Goal: Transaction & Acquisition: Book appointment/travel/reservation

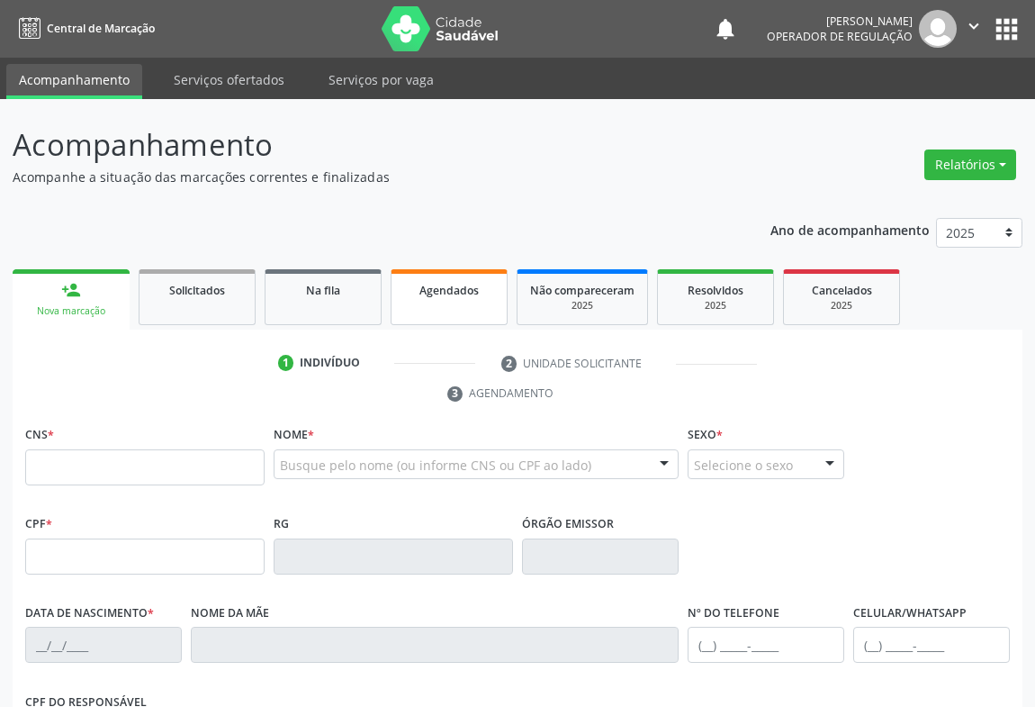
click at [438, 294] on span "Agendados" at bounding box center [448, 290] width 59 height 15
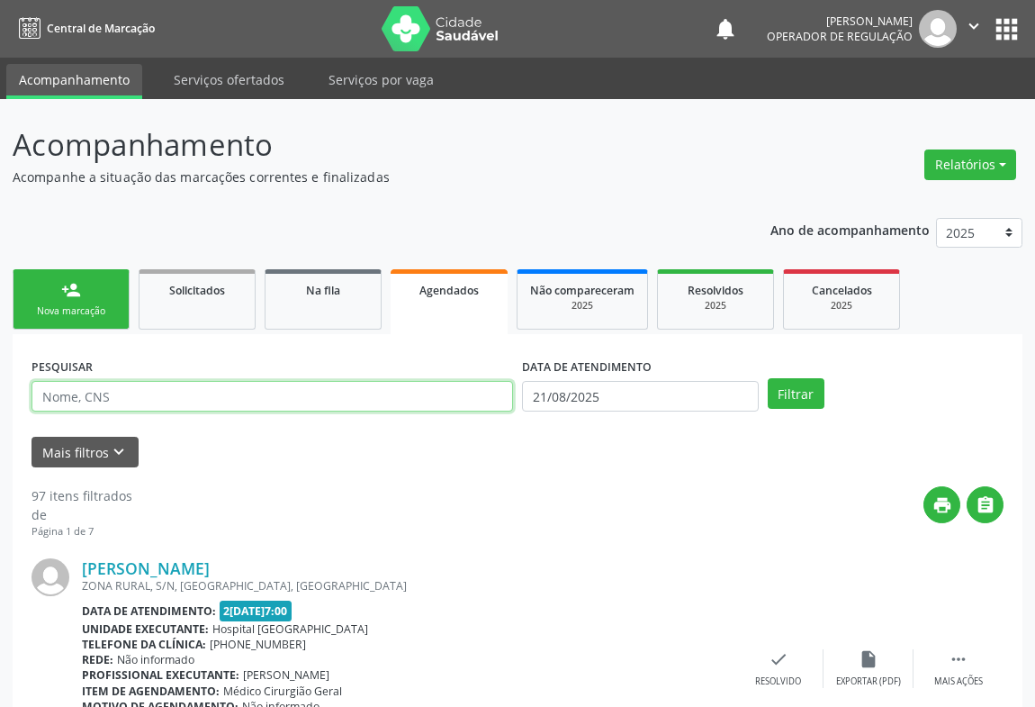
click at [163, 396] on input "text" at bounding box center [273, 396] width 482 height 31
type input "samara almeida souza"
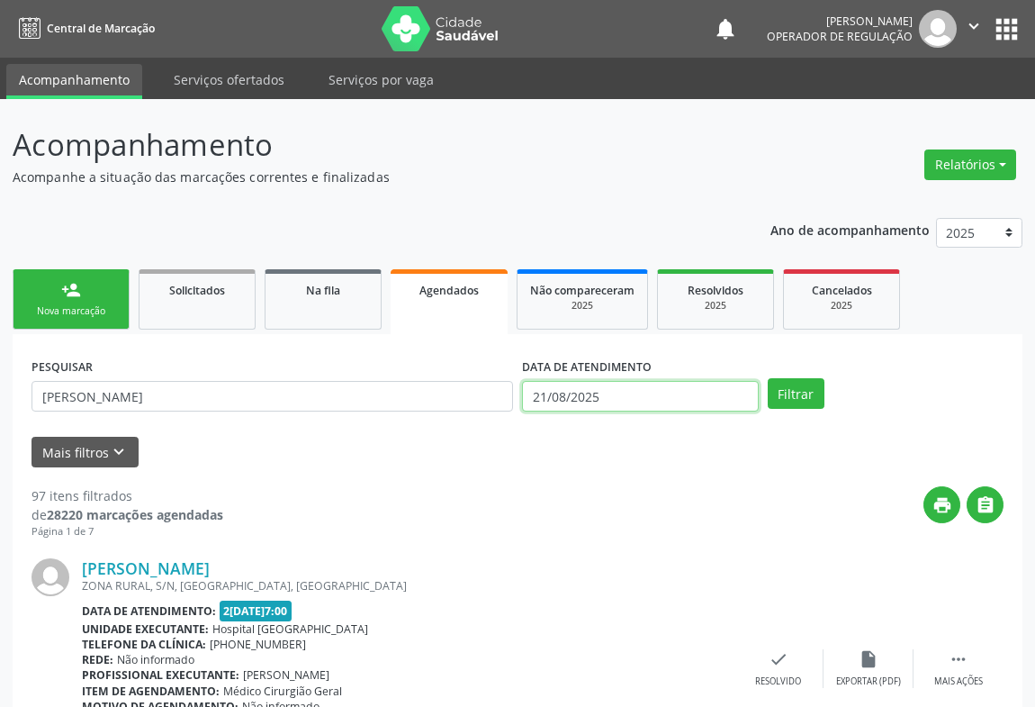
click at [626, 400] on input "21/08/2025" at bounding box center [640, 396] width 237 height 31
click at [797, 393] on button "Filtrar" at bounding box center [796, 393] width 57 height 31
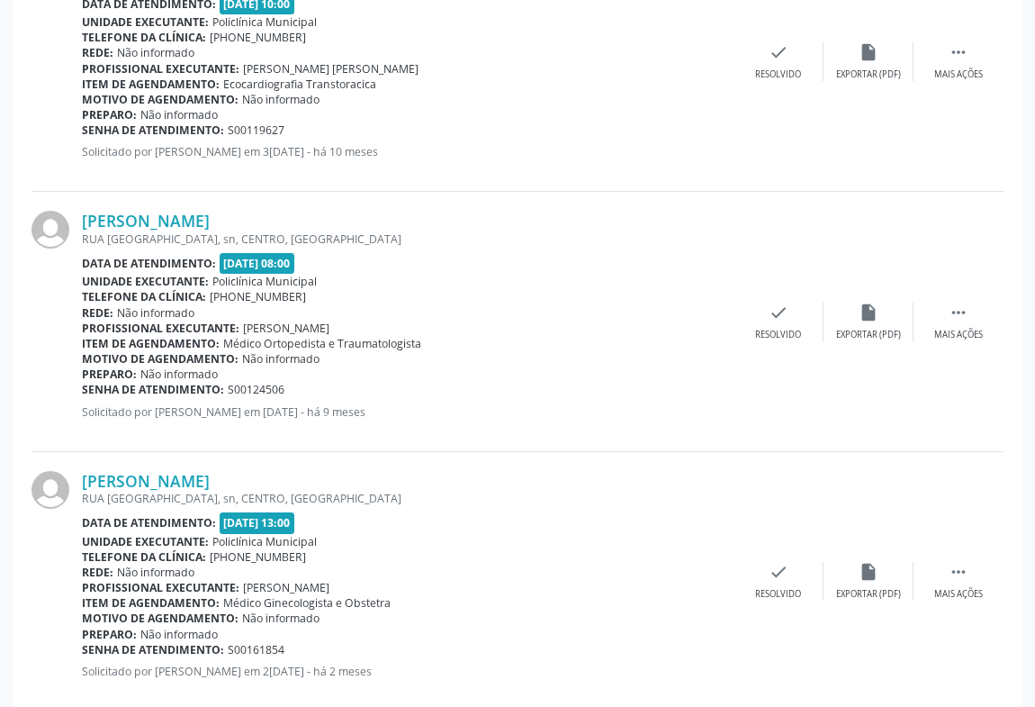
scroll to position [3817, 0]
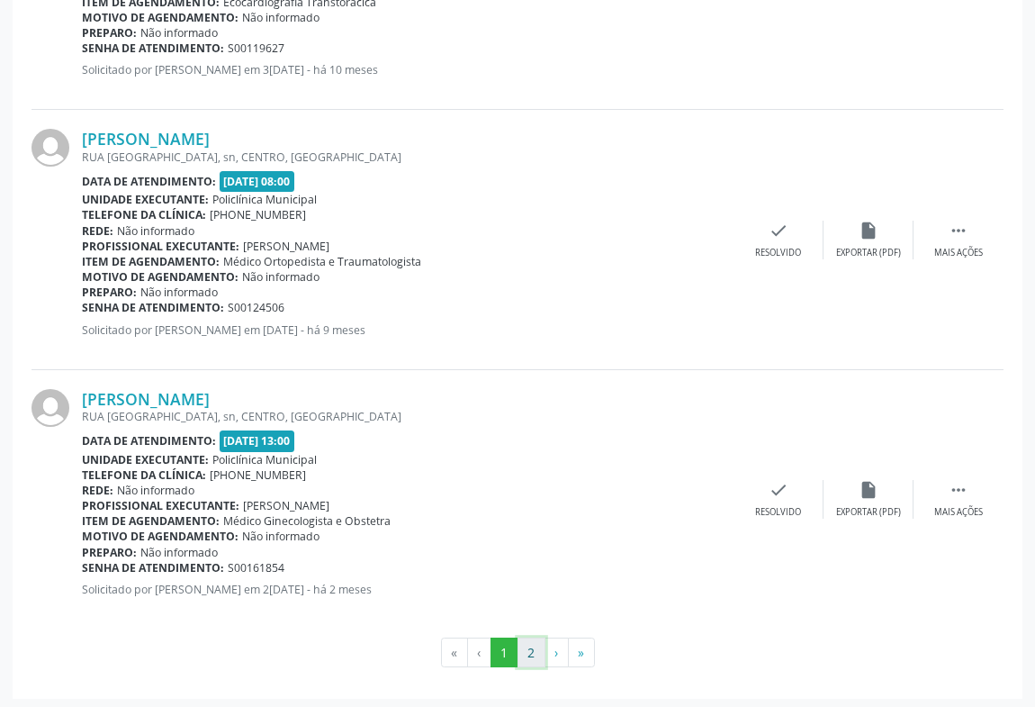
click at [534, 644] on button "2" at bounding box center [532, 652] width 28 height 31
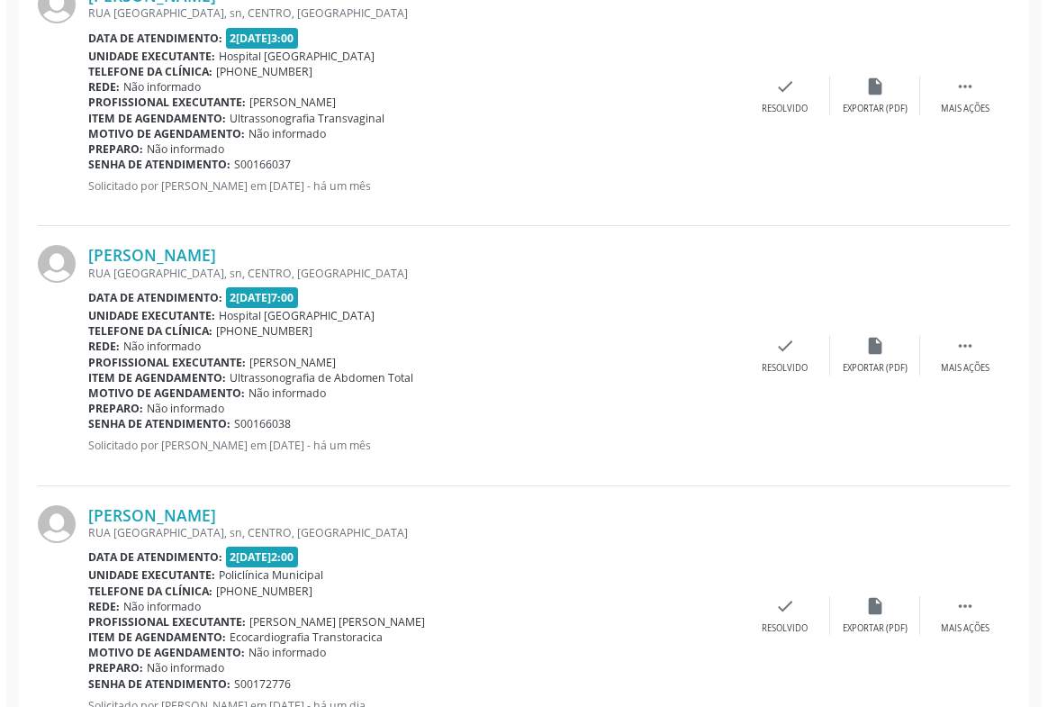
scroll to position [692, 0]
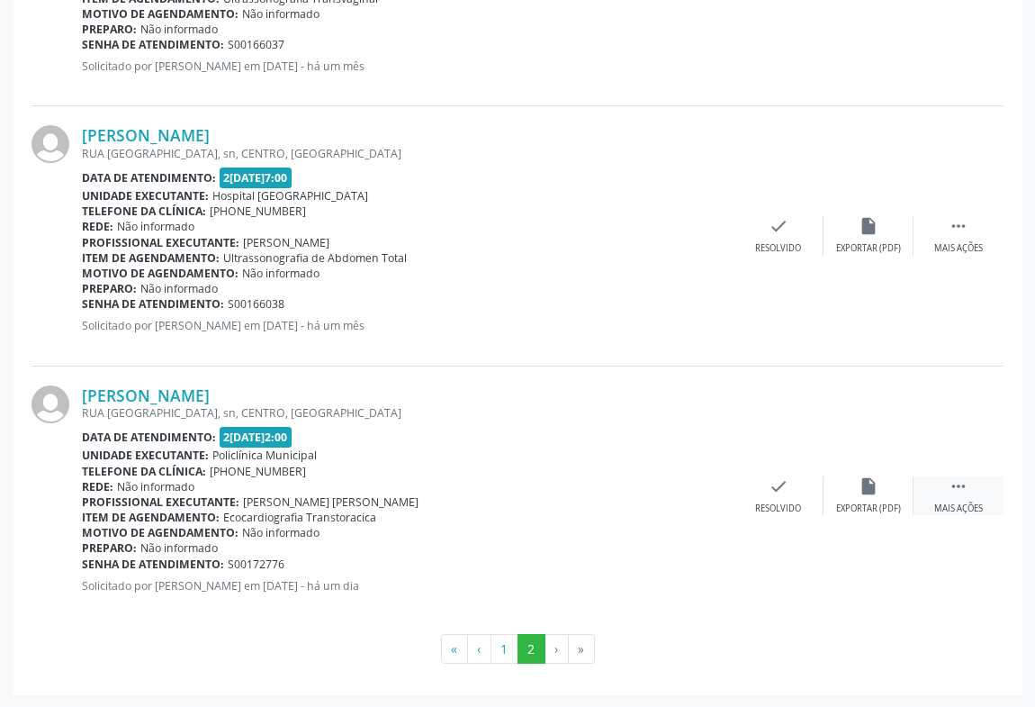
click at [959, 485] on icon "" at bounding box center [959, 486] width 20 height 20
click at [705, 478] on div "cancel Cancelar" at bounding box center [689, 495] width 90 height 39
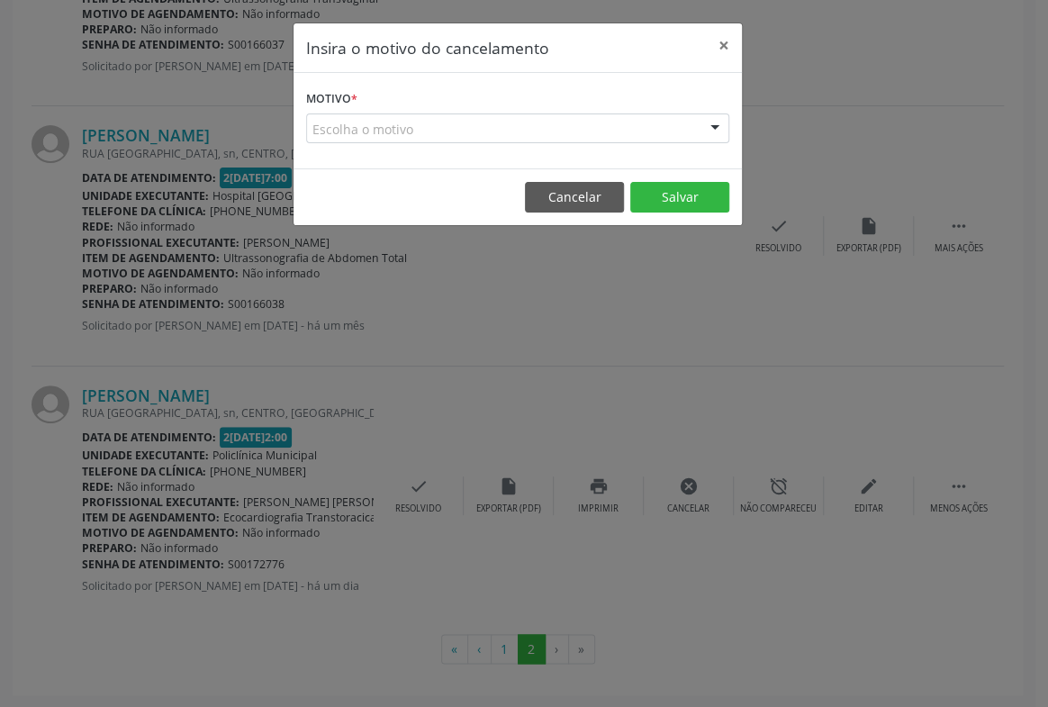
click at [500, 122] on div "Escolha o motivo" at bounding box center [517, 128] width 423 height 31
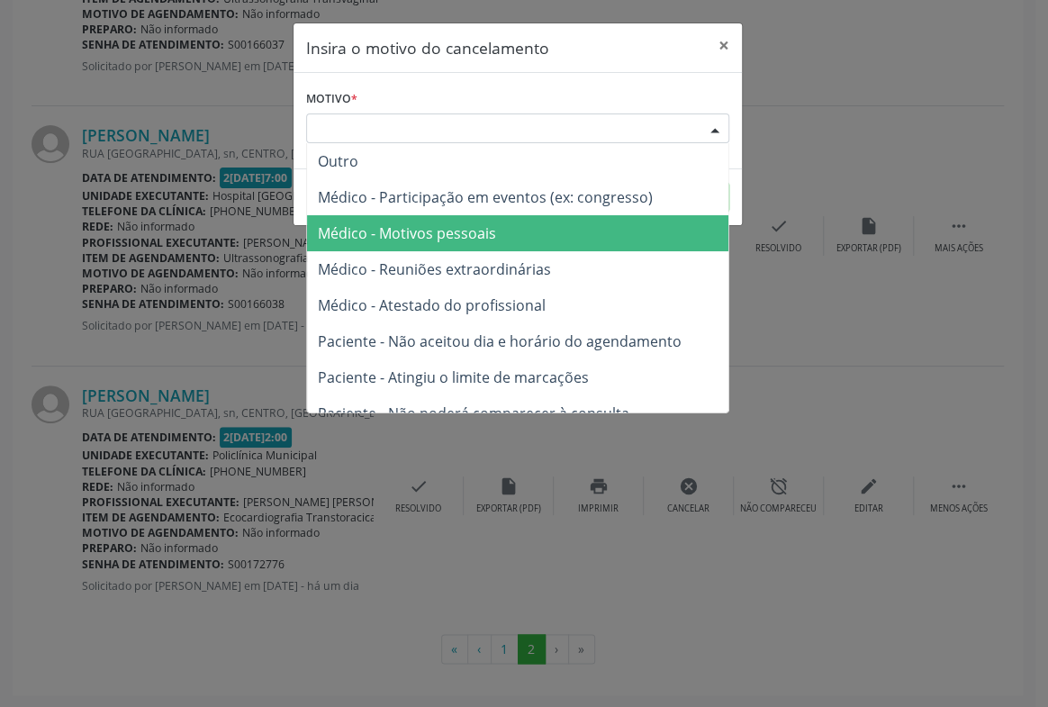
click at [491, 241] on span "Médico - Motivos pessoais" at bounding box center [407, 233] width 178 height 20
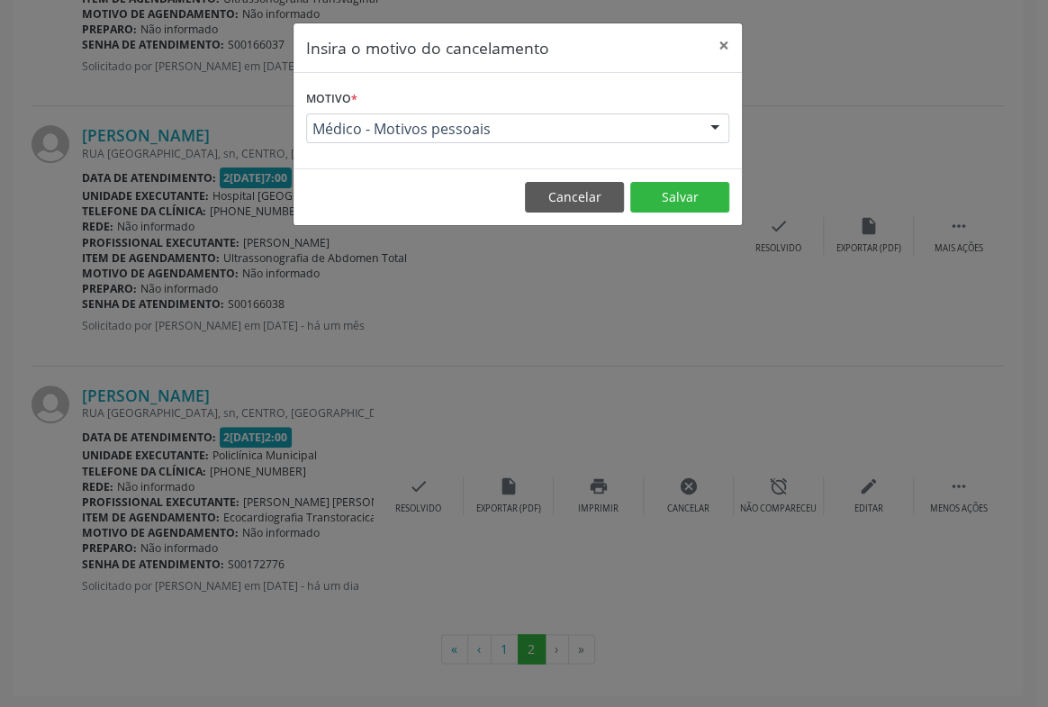
click at [550, 136] on span "Médico - Motivos pessoais" at bounding box center [502, 129] width 380 height 18
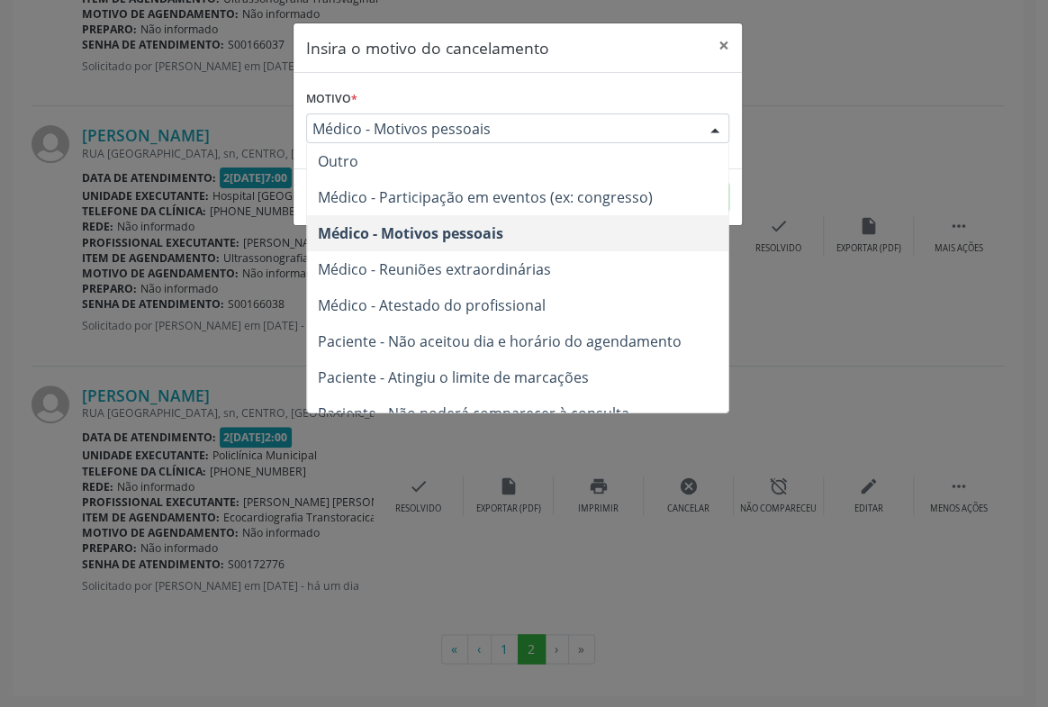
scroll to position [90, 0]
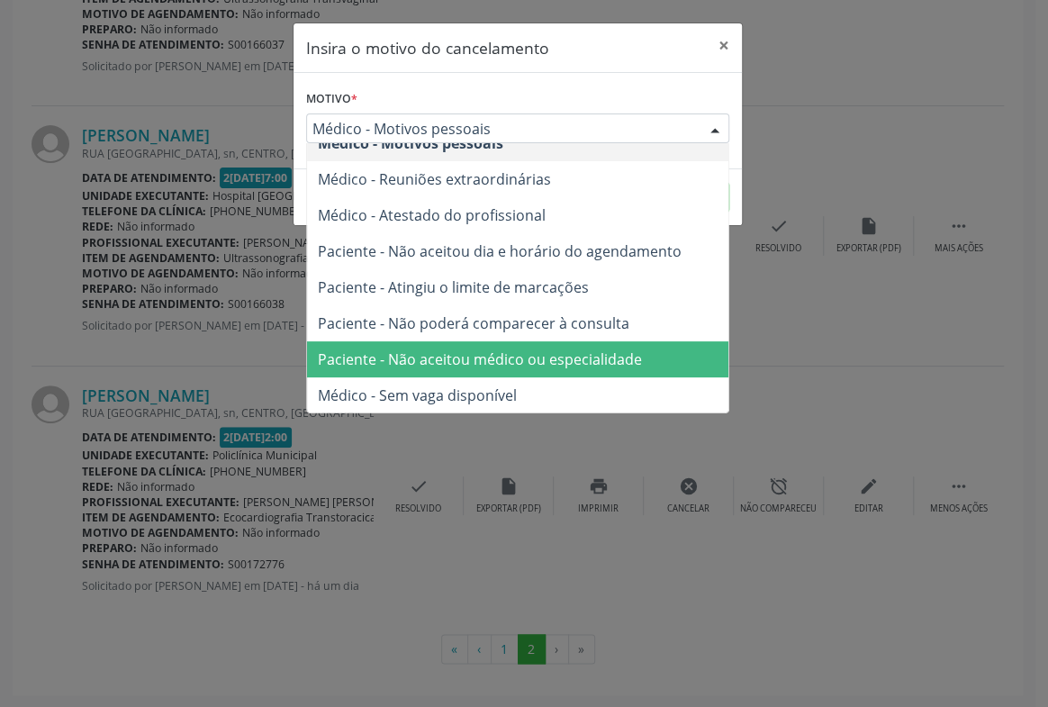
click at [468, 366] on span "Paciente - Não aceitou médico ou especialidade" at bounding box center [480, 359] width 324 height 20
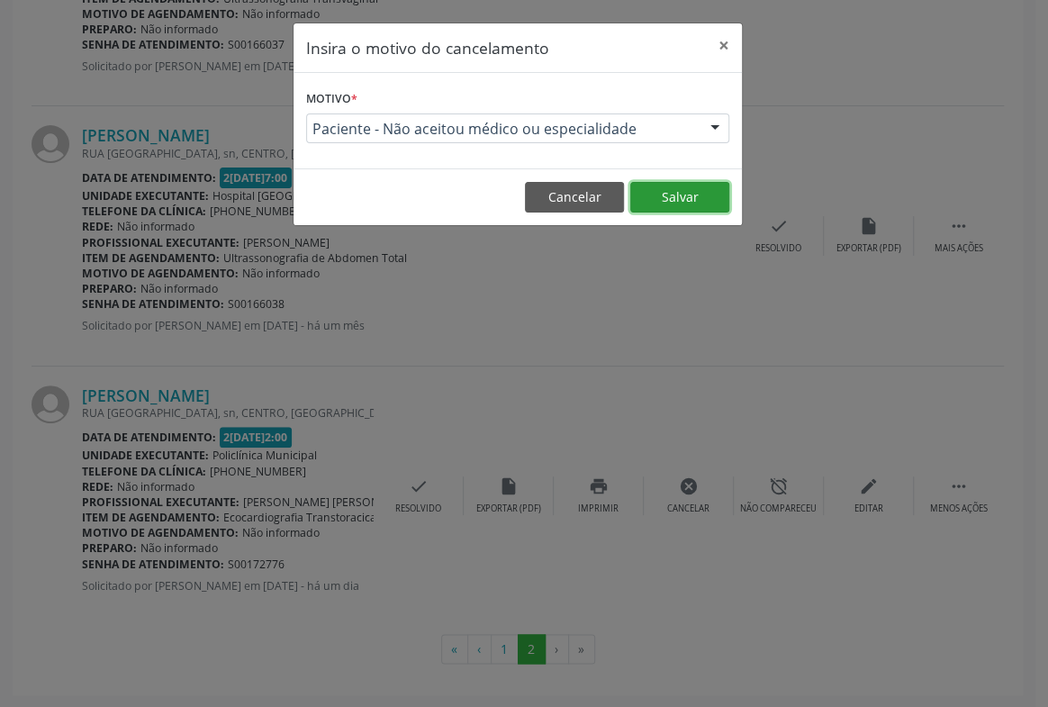
click at [694, 203] on button "Salvar" at bounding box center [679, 197] width 99 height 31
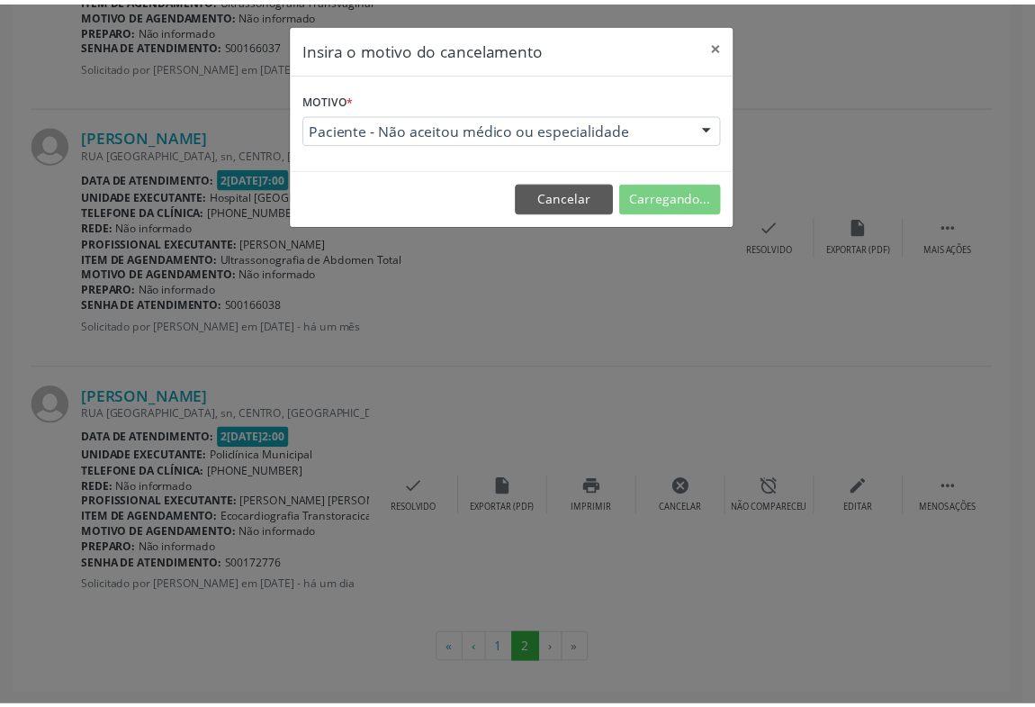
scroll to position [0, 0]
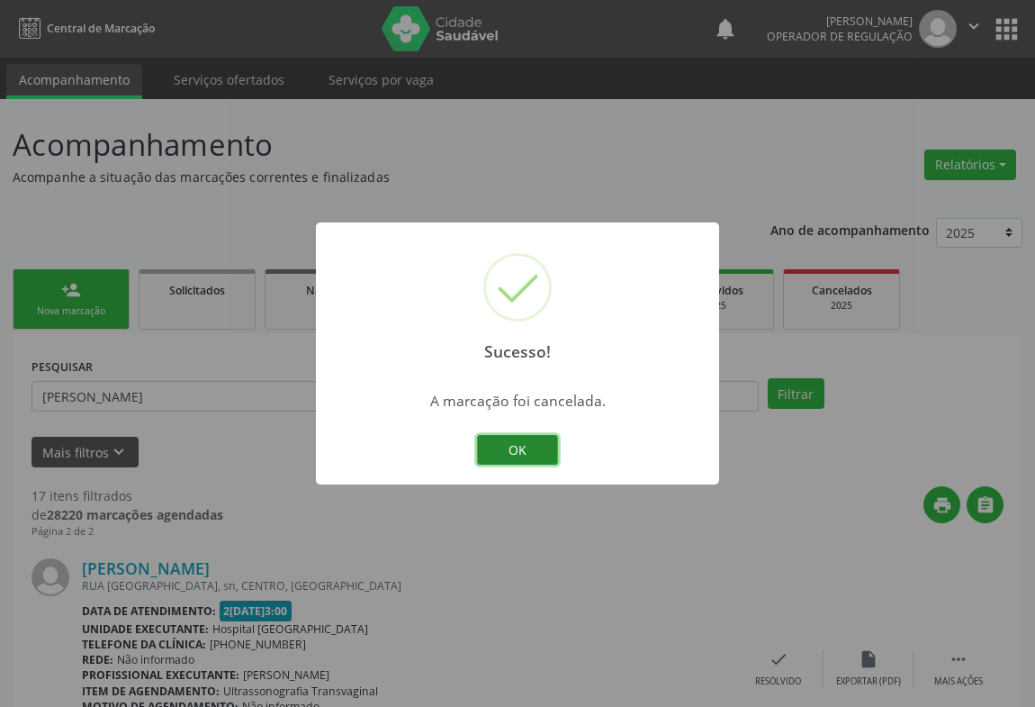
click at [530, 447] on button "OK" at bounding box center [517, 450] width 81 height 31
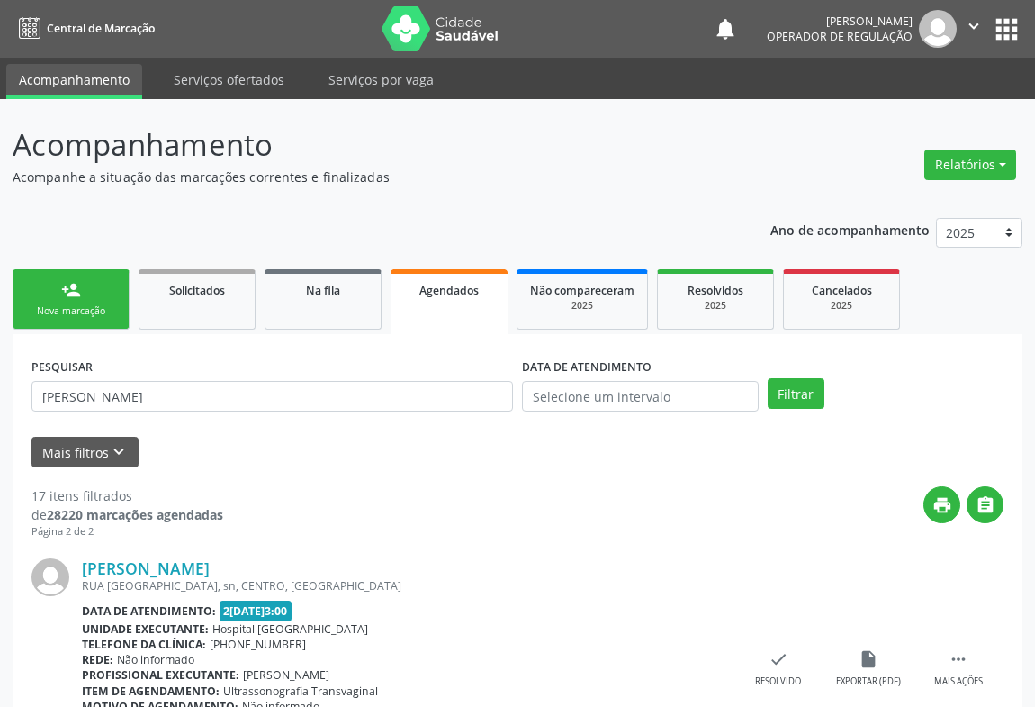
click at [60, 306] on div "Nova marcação" at bounding box center [71, 311] width 90 height 14
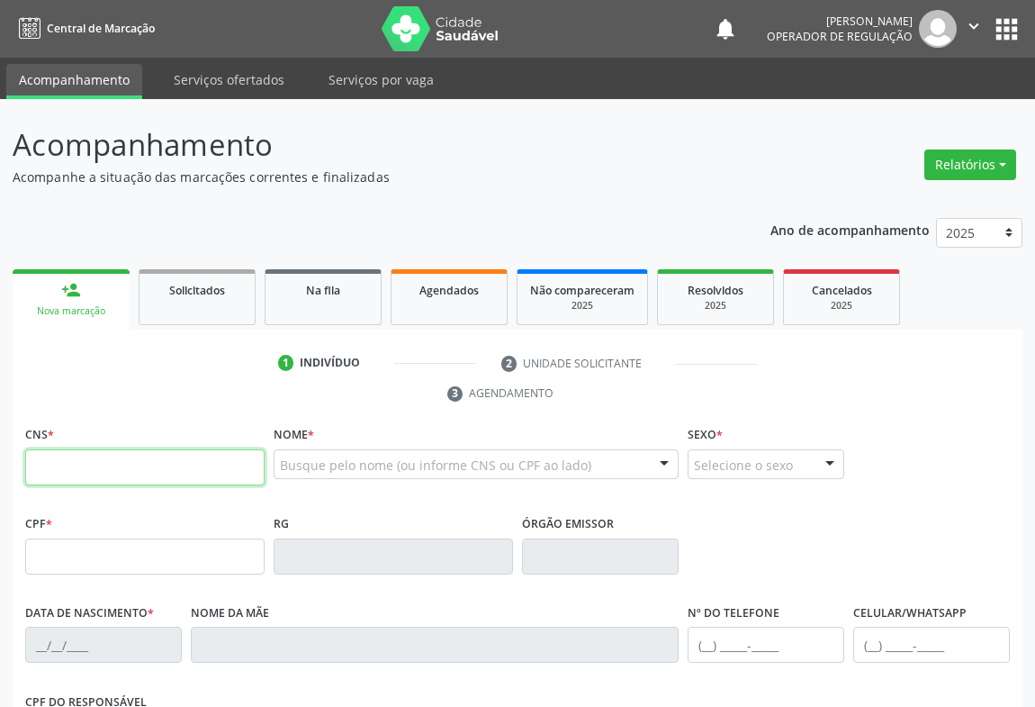
click at [115, 463] on input "text" at bounding box center [144, 467] width 239 height 36
type input "705 0046 8797 7257"
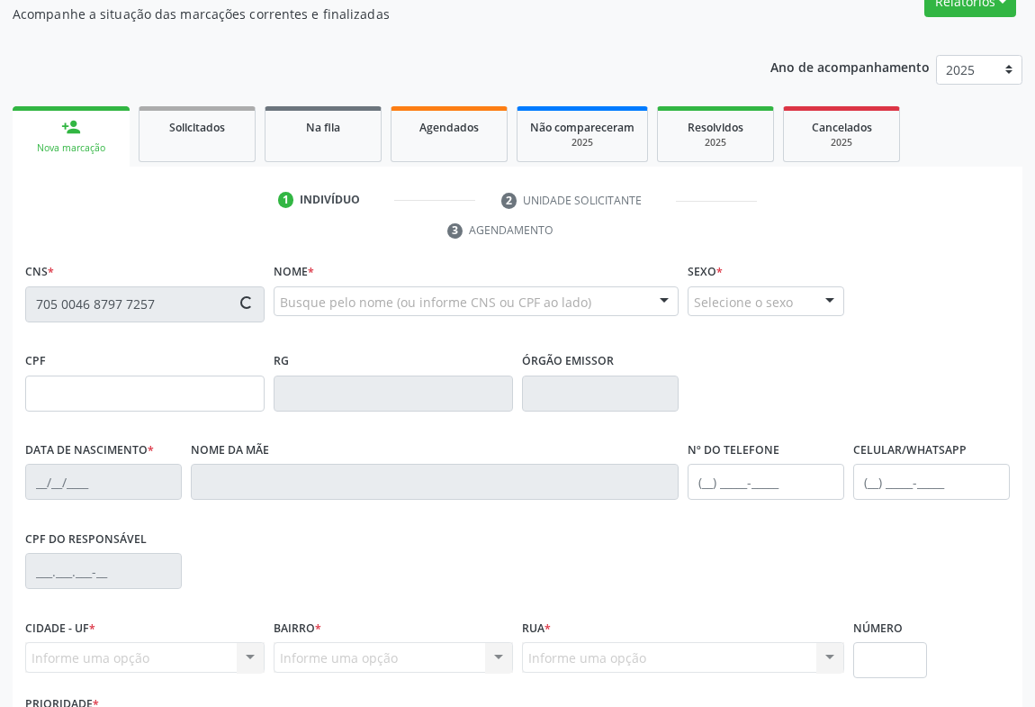
type input "06/09/1956"
type input "(74) 99965-2223"
type input "SN"
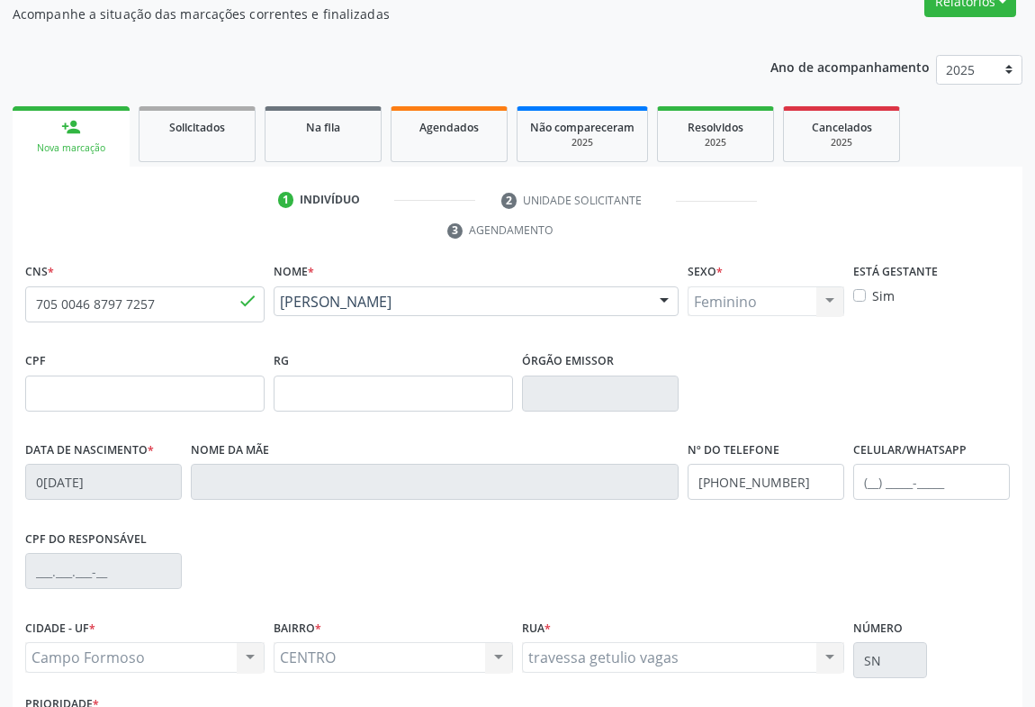
scroll to position [298, 0]
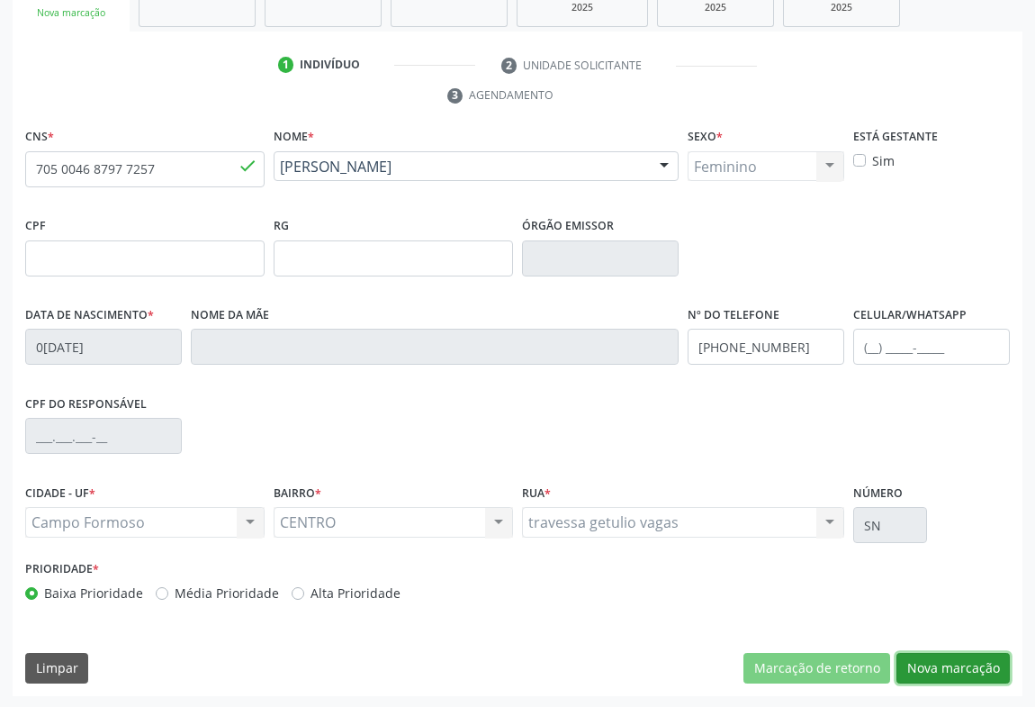
click at [949, 664] on button "Nova marcação" at bounding box center [952, 668] width 113 height 31
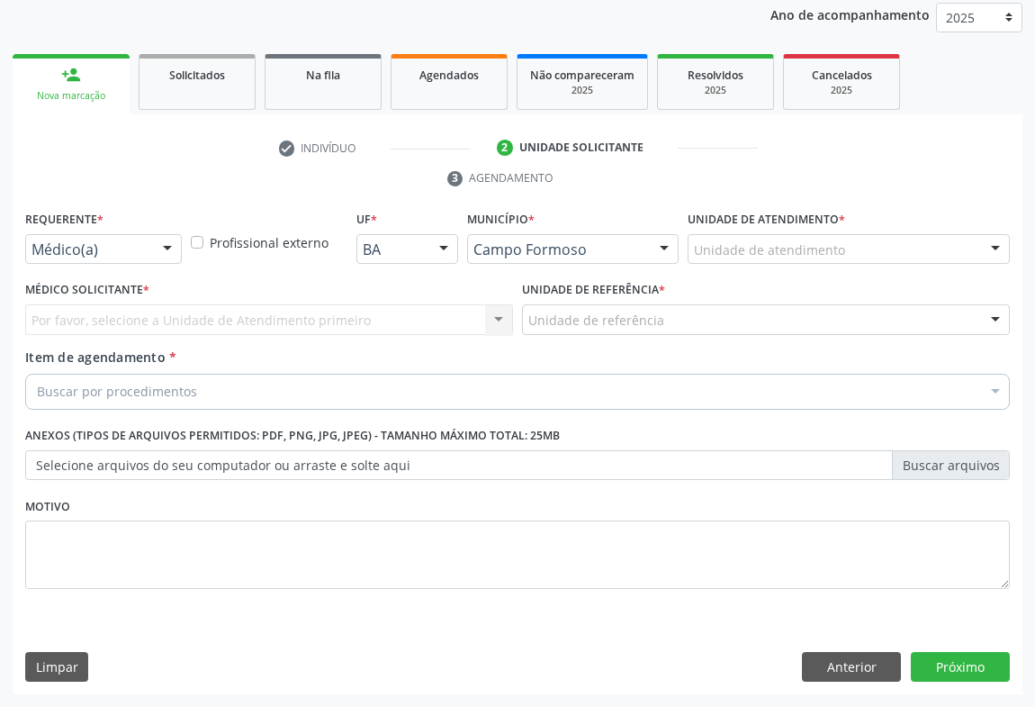
scroll to position [214, 0]
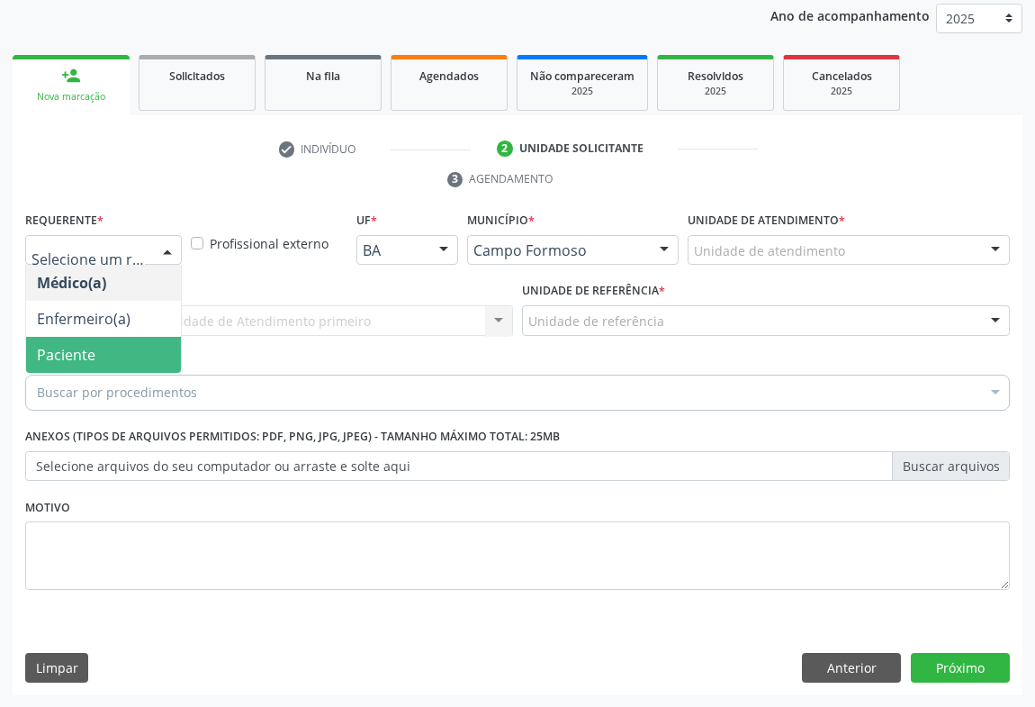
click at [100, 347] on span "Paciente" at bounding box center [103, 355] width 155 height 36
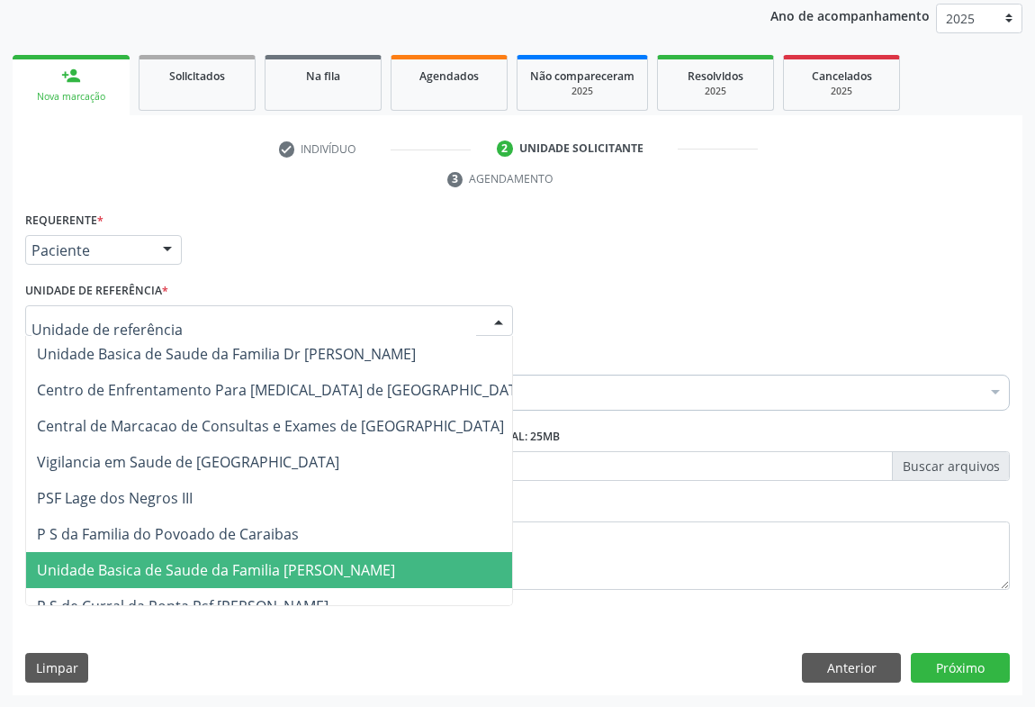
click at [165, 560] on span "Unidade Basica de Saude da Familia [PERSON_NAME]" at bounding box center [216, 570] width 358 height 20
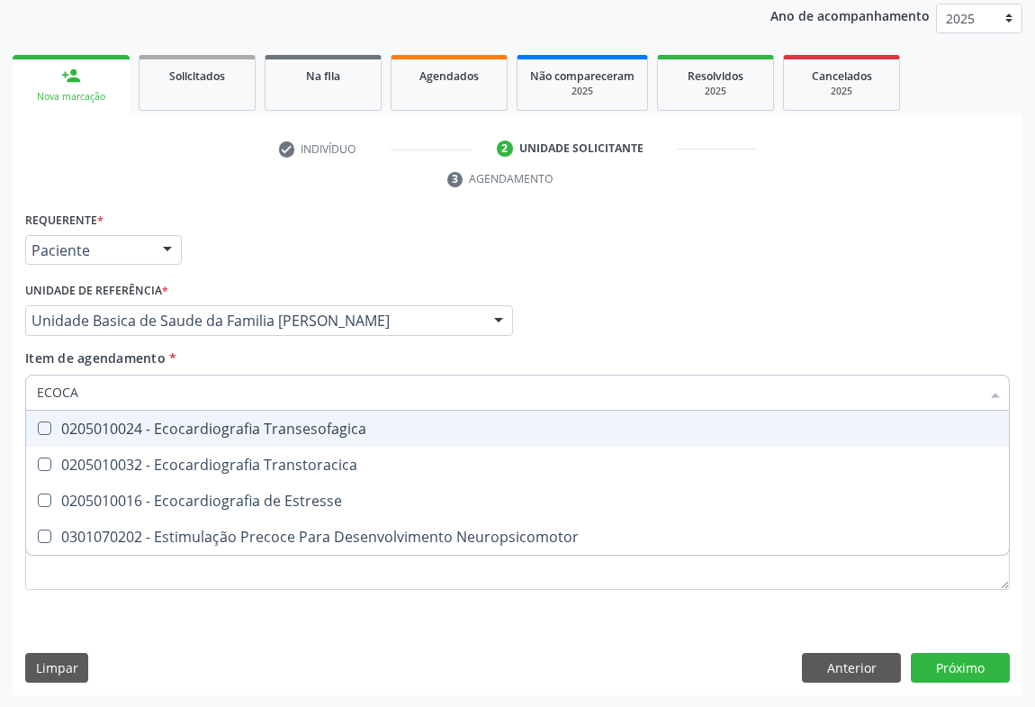
type input "ECOCAR"
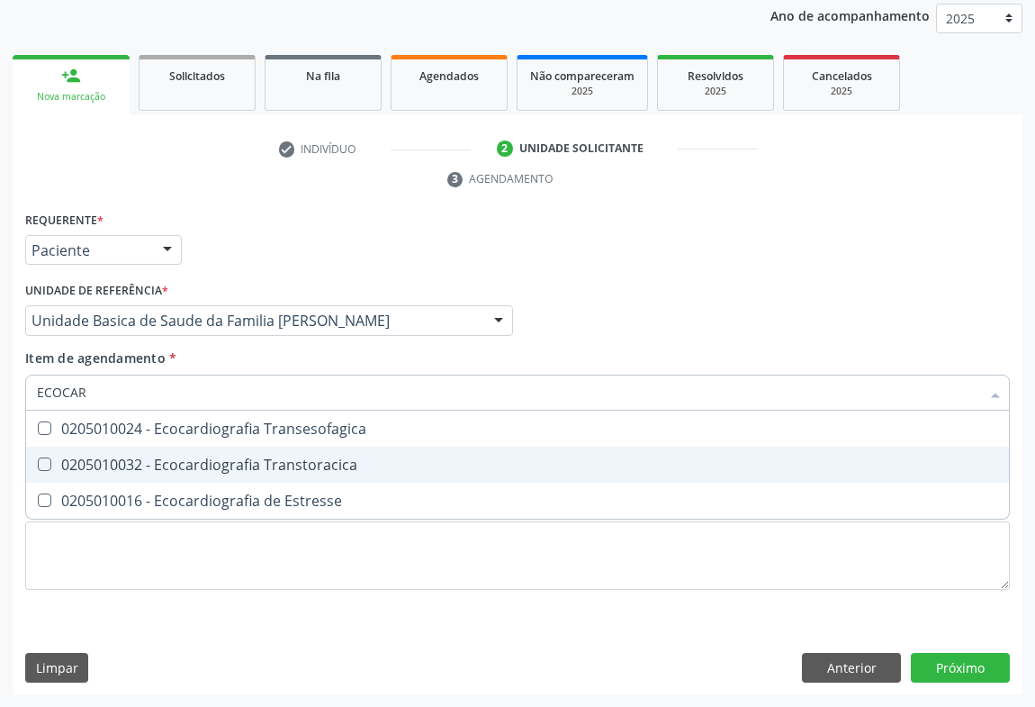
click at [191, 460] on div "0205010032 - Ecocardiografia Transtoracica" at bounding box center [517, 464] width 961 height 14
checkbox Transtoracica "true"
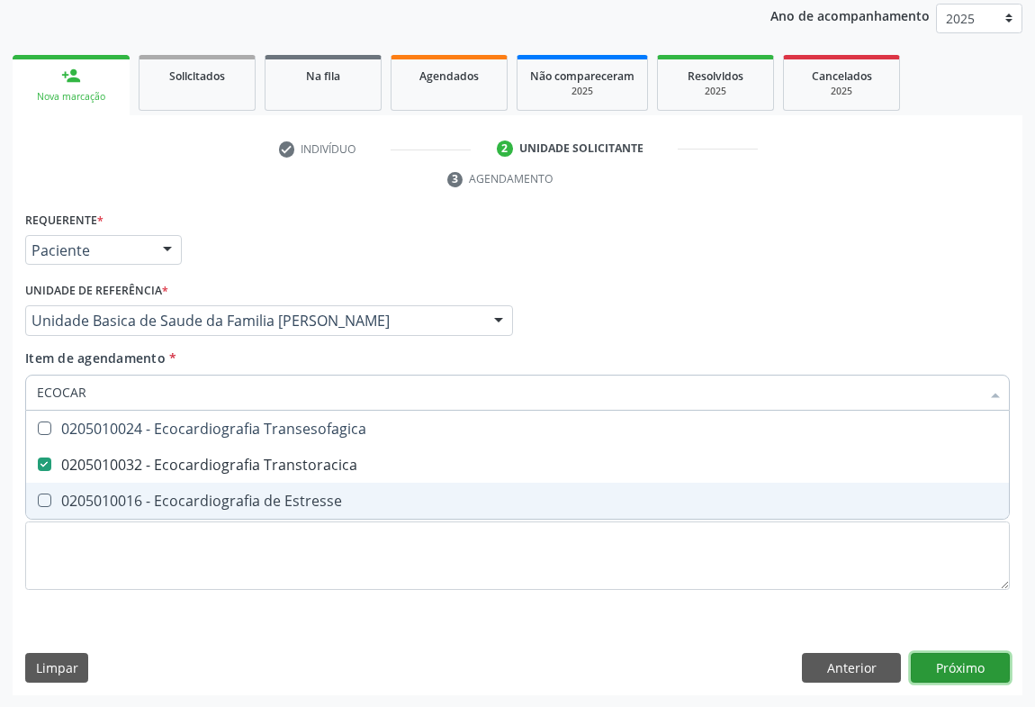
click at [954, 672] on div "Requerente * Paciente Médico(a) Enfermeiro(a) Paciente Nenhum resultado encontr…" at bounding box center [518, 451] width 1010 height 489
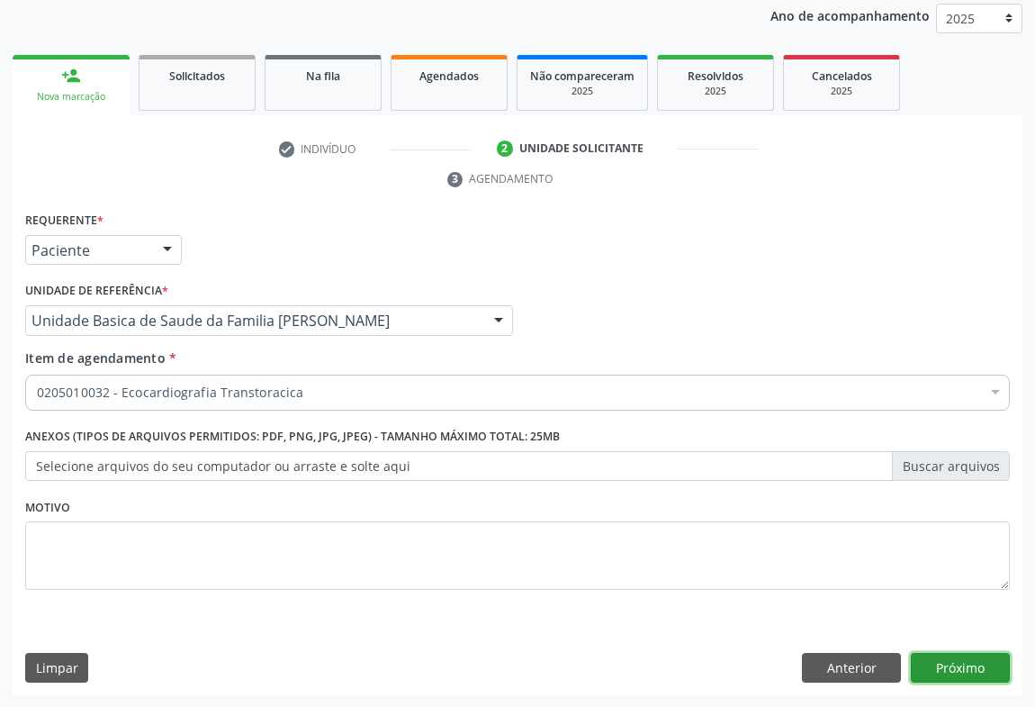
click at [965, 655] on button "Próximo" at bounding box center [960, 668] width 99 height 31
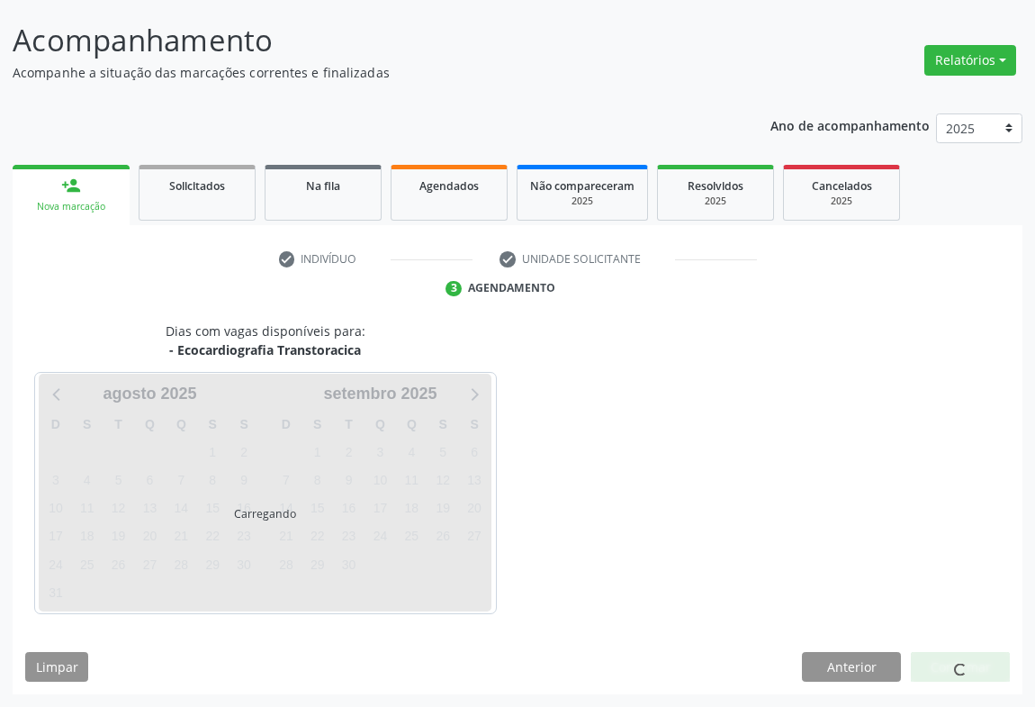
scroll to position [104, 0]
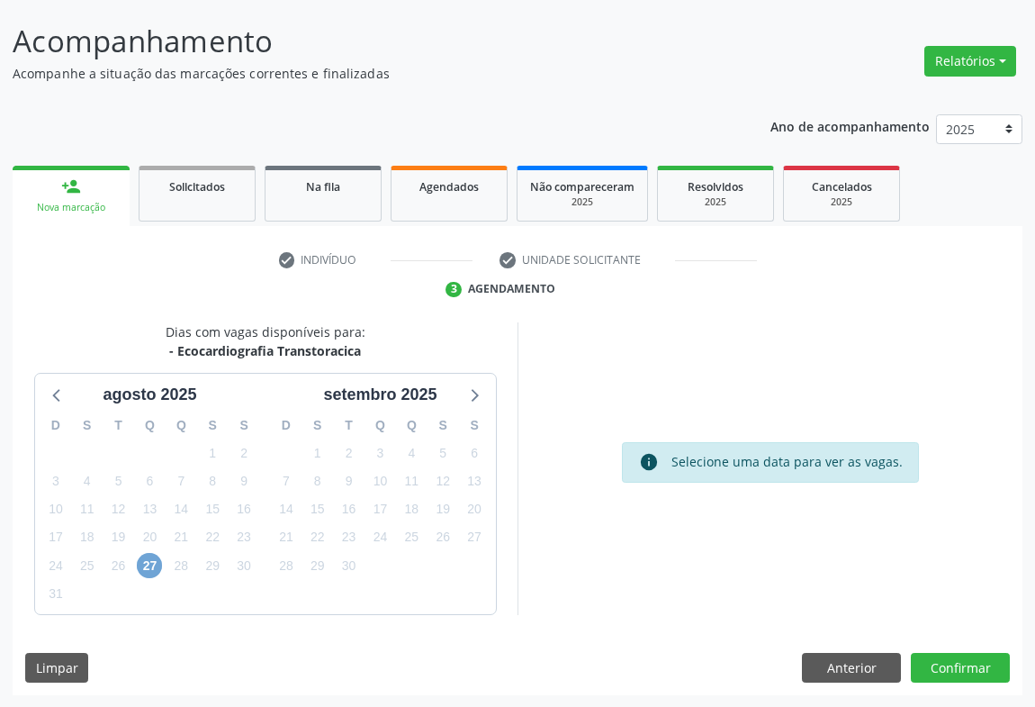
click at [154, 563] on span "27" at bounding box center [149, 565] width 25 height 25
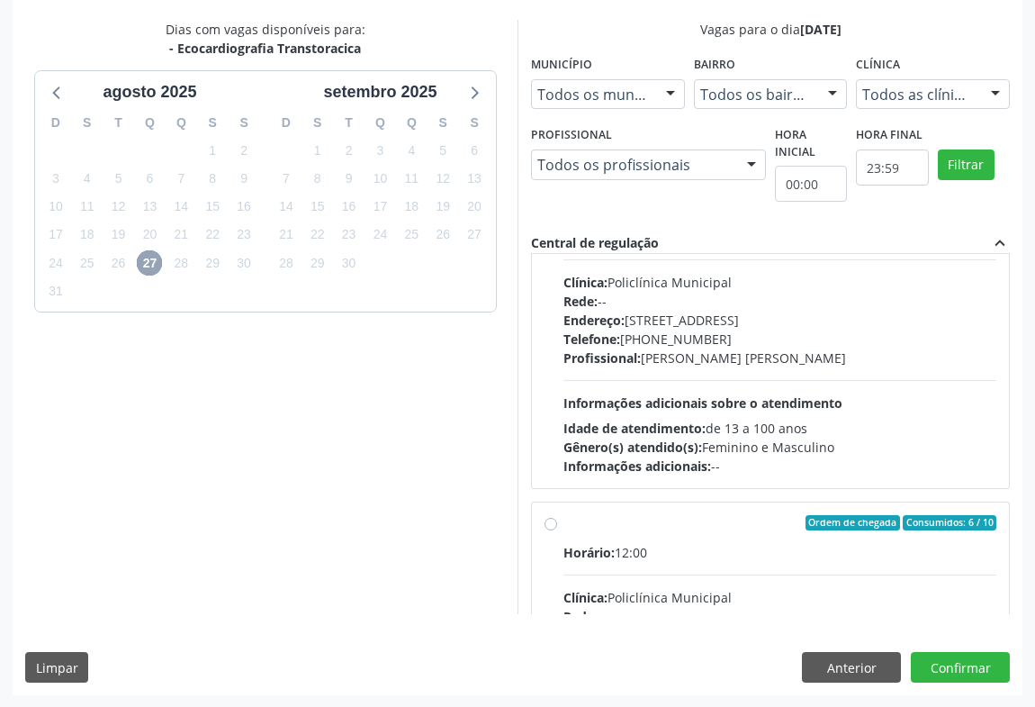
scroll to position [0, 0]
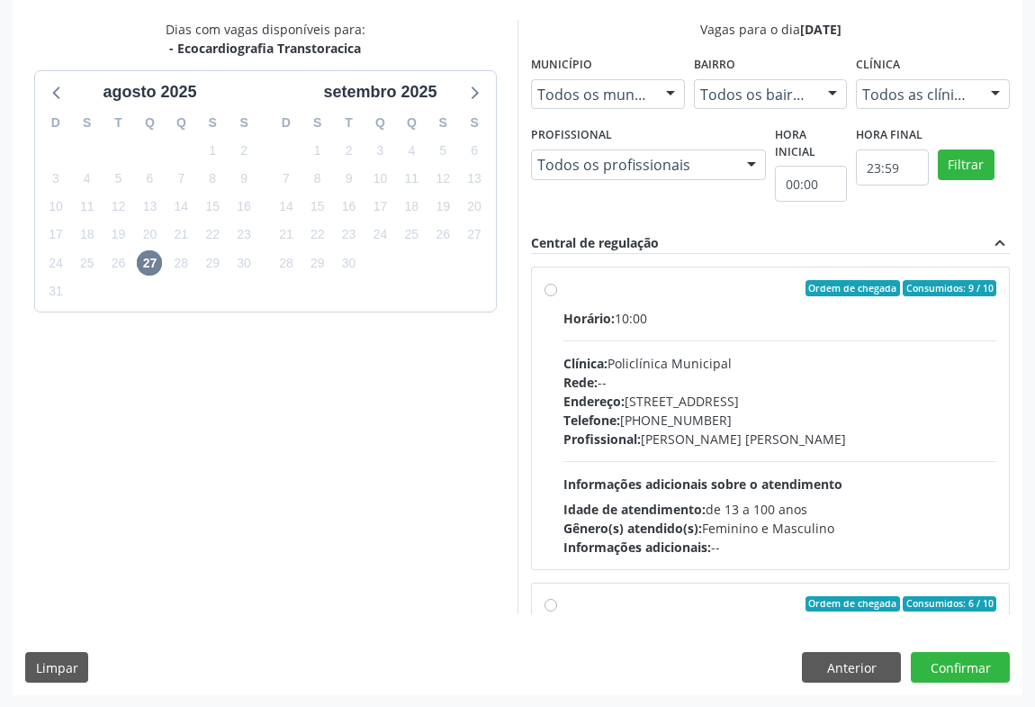
click at [858, 479] on div "Horário: 10:00 Clínica: Policlínica Municipal Rede: -- Endereço: Predio, nº 386…" at bounding box center [779, 433] width 433 height 248
click at [557, 296] on input "Ordem de chegada Consumidos: 9 / 10 Horário: 10:00 Clínica: Policlínica Municip…" at bounding box center [551, 288] width 13 height 16
radio input "true"
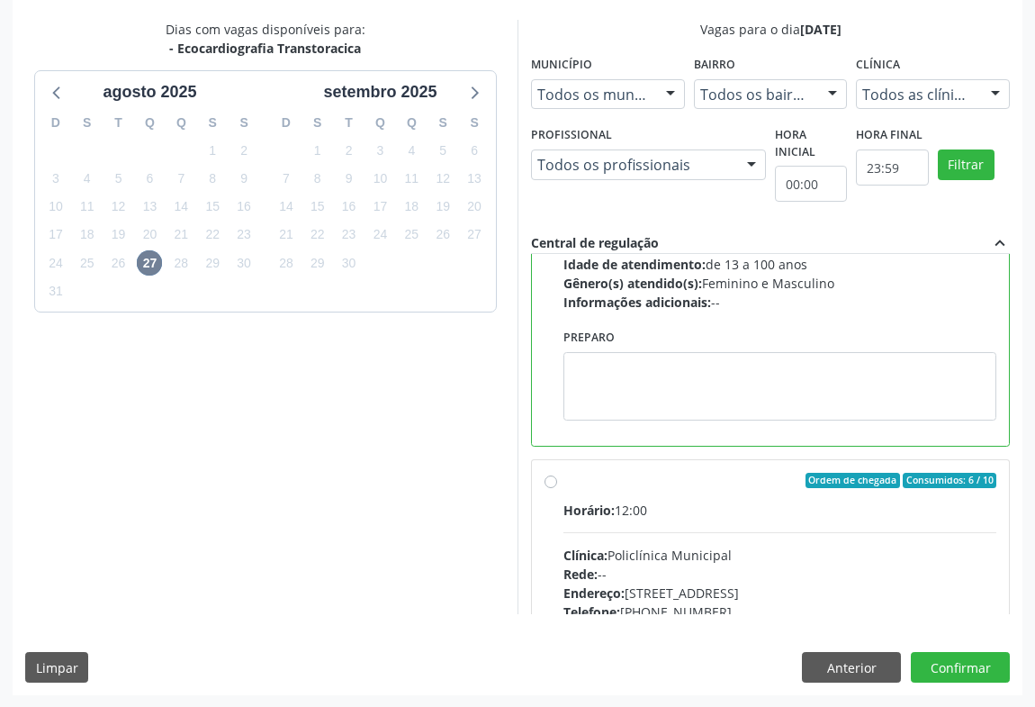
scroll to position [327, 0]
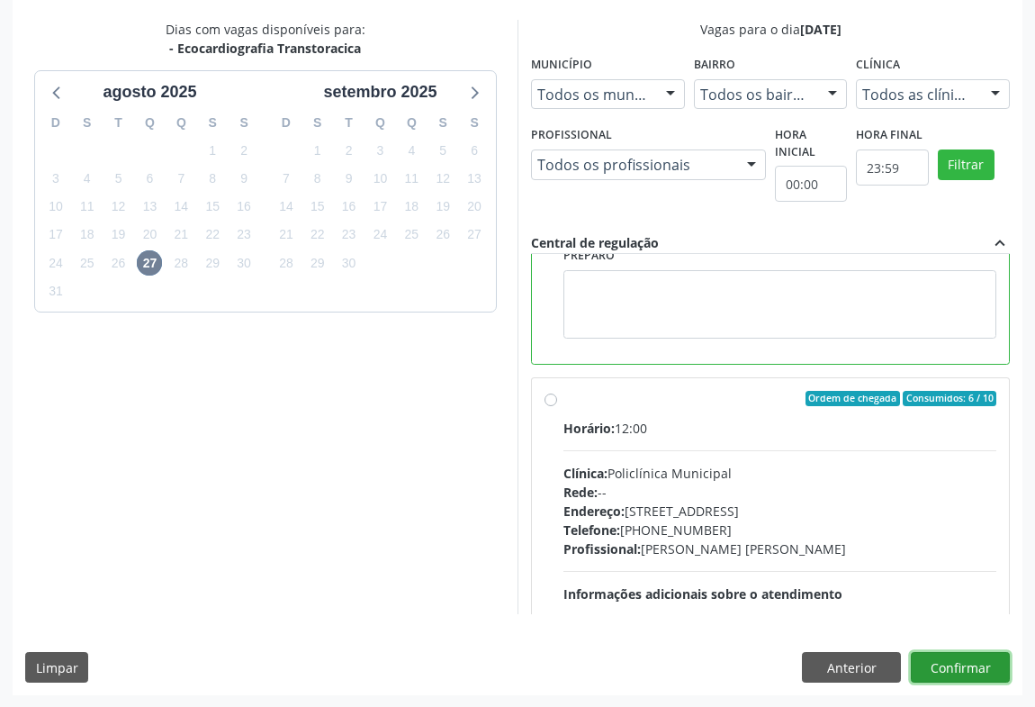
click at [940, 664] on button "Confirmar" at bounding box center [960, 667] width 99 height 31
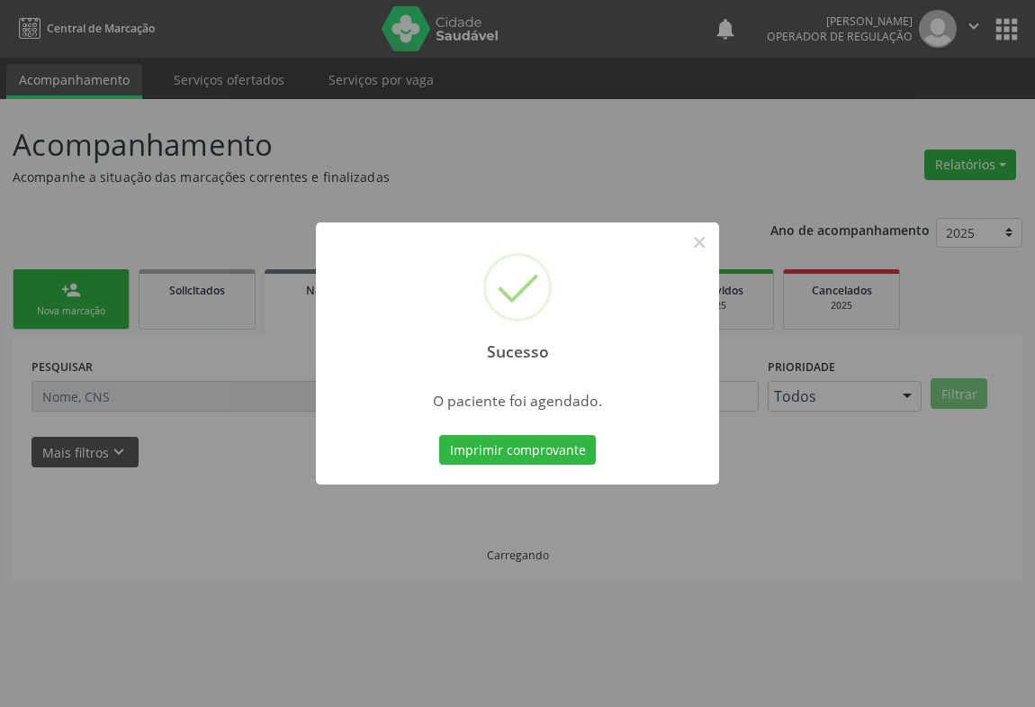
scroll to position [0, 0]
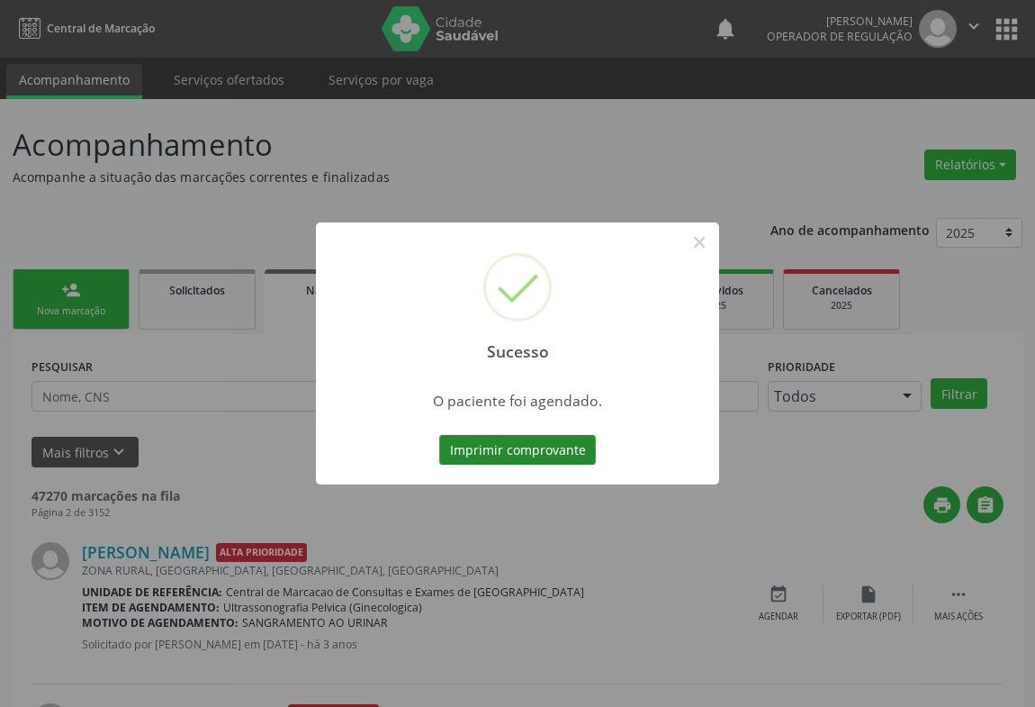
click at [563, 454] on button "Imprimir comprovante" at bounding box center [517, 450] width 157 height 31
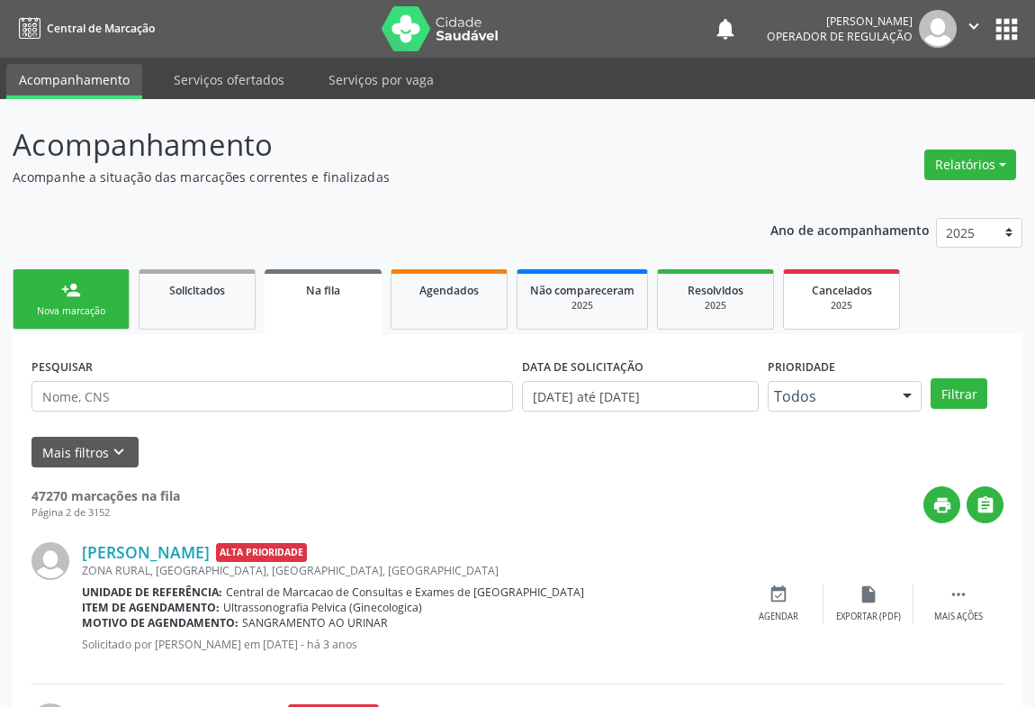
click at [827, 302] on div "2025" at bounding box center [842, 306] width 90 height 14
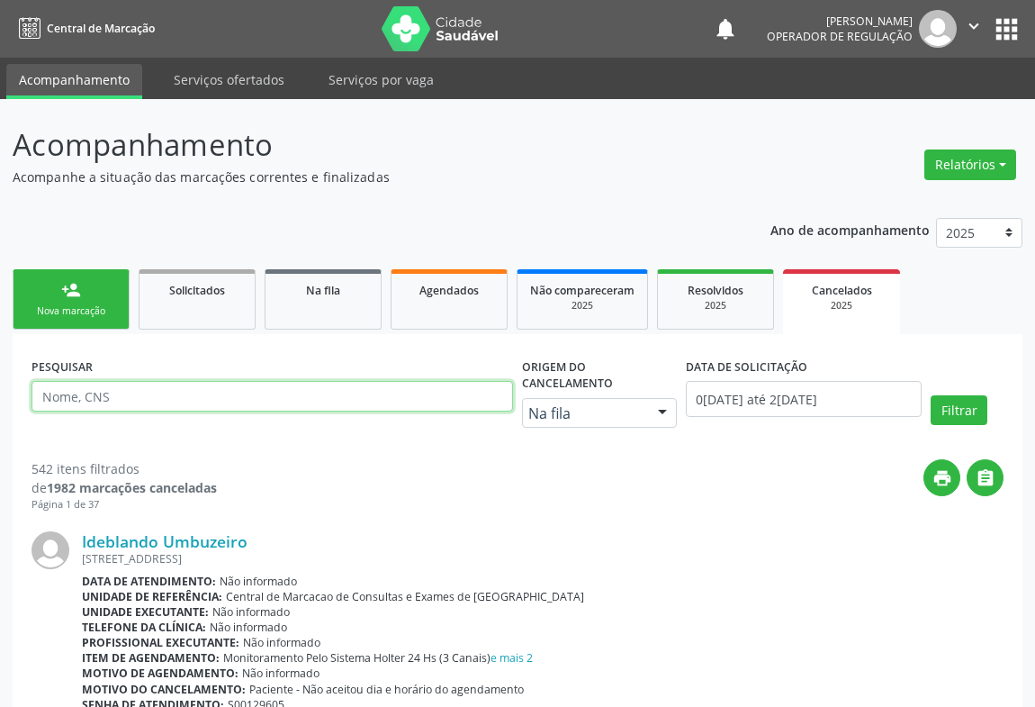
click at [132, 400] on input "text" at bounding box center [273, 396] width 482 height 31
type input "samara almeida souza"
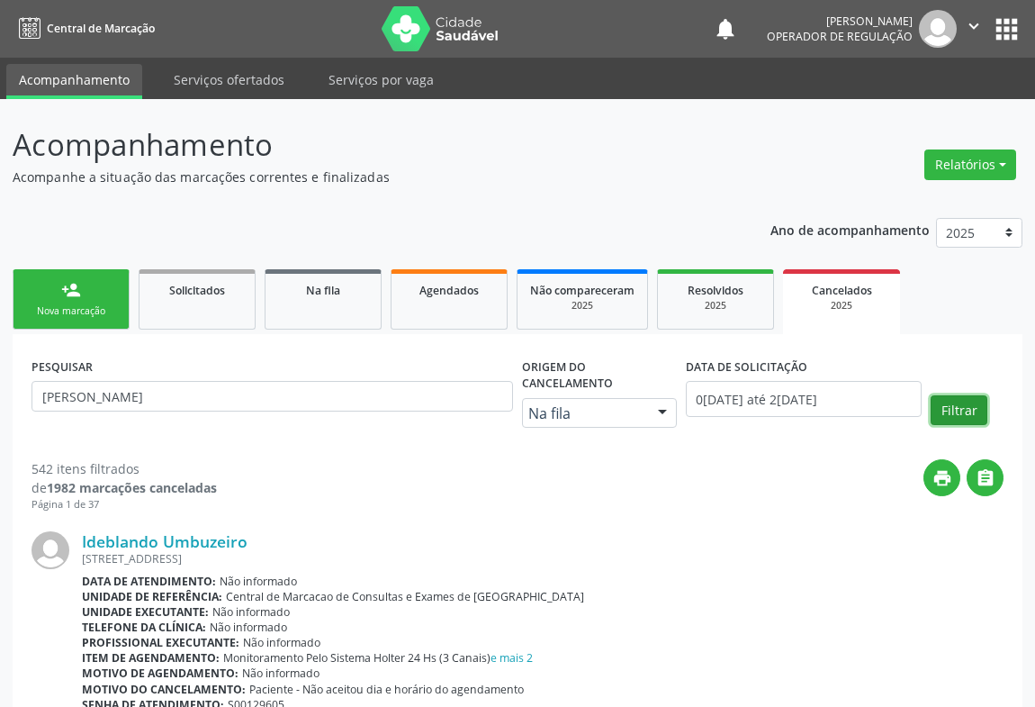
click at [964, 415] on button "Filtrar" at bounding box center [959, 410] width 57 height 31
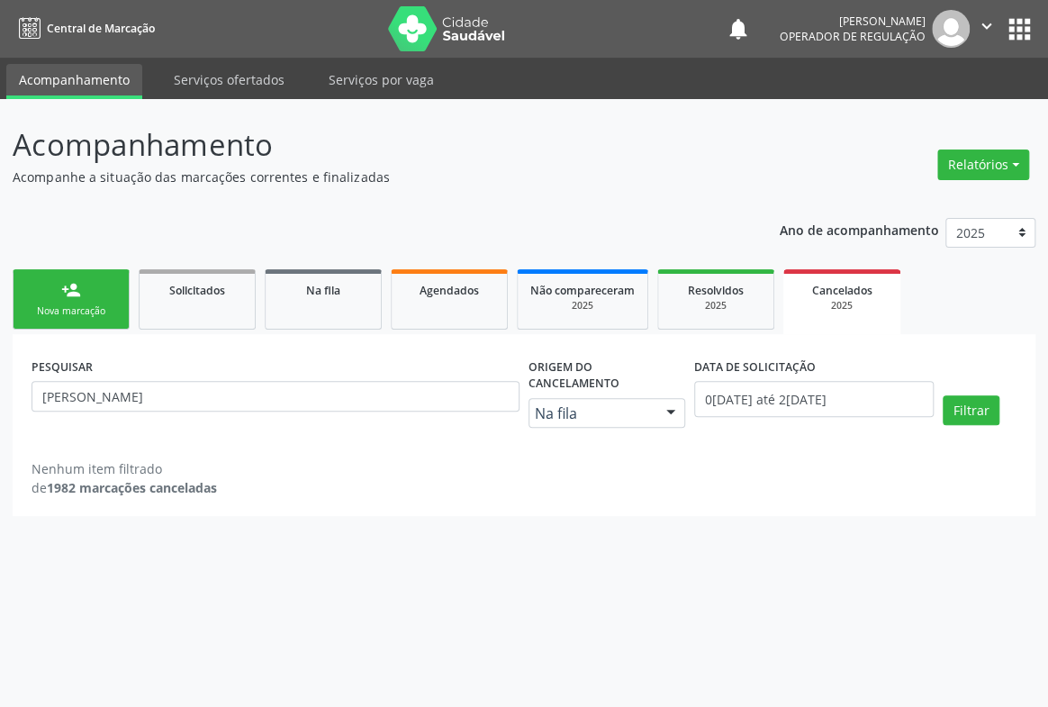
click at [666, 399] on div at bounding box center [670, 414] width 27 height 31
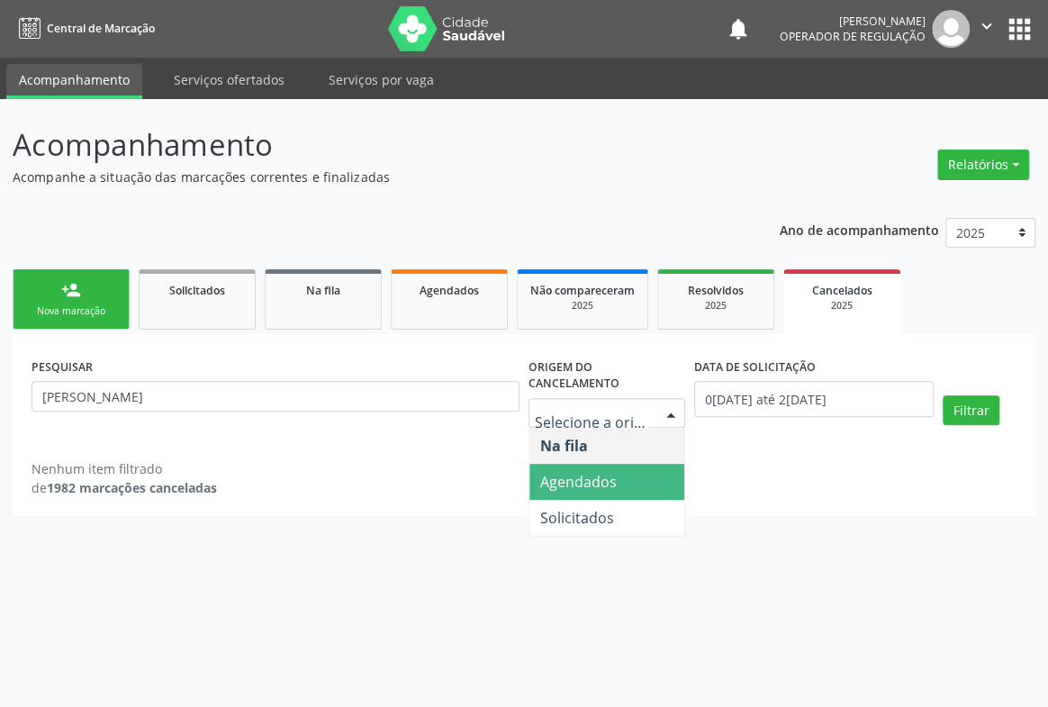
click at [579, 472] on span "Agendados" at bounding box center [578, 482] width 77 height 20
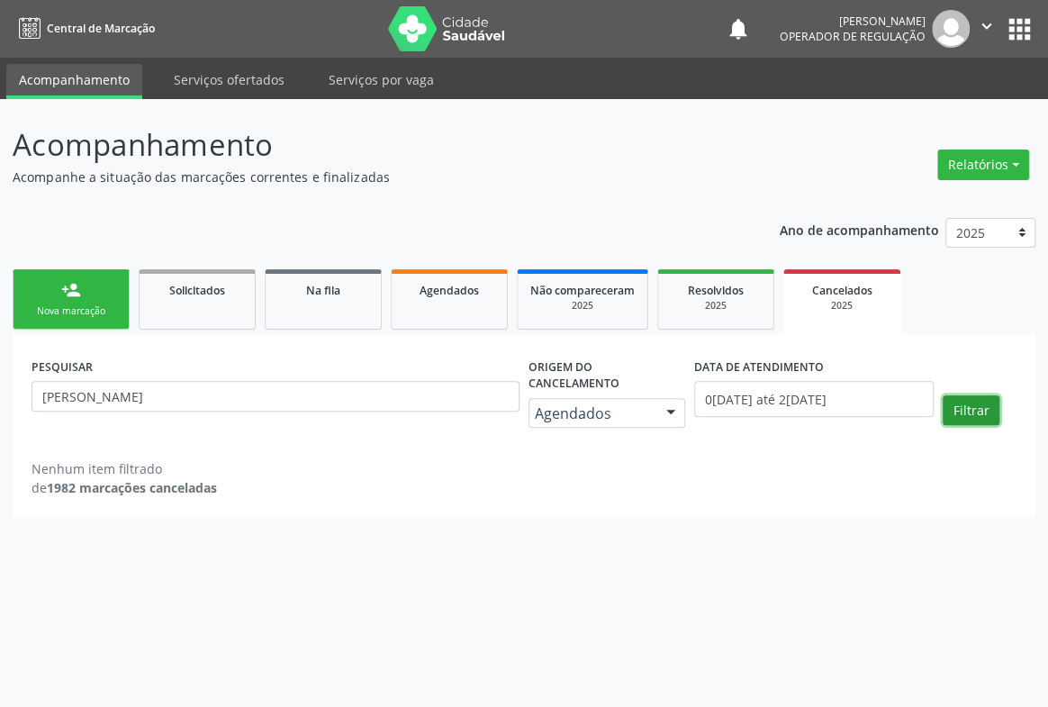
click at [969, 395] on button "Filtrar" at bounding box center [970, 410] width 57 height 31
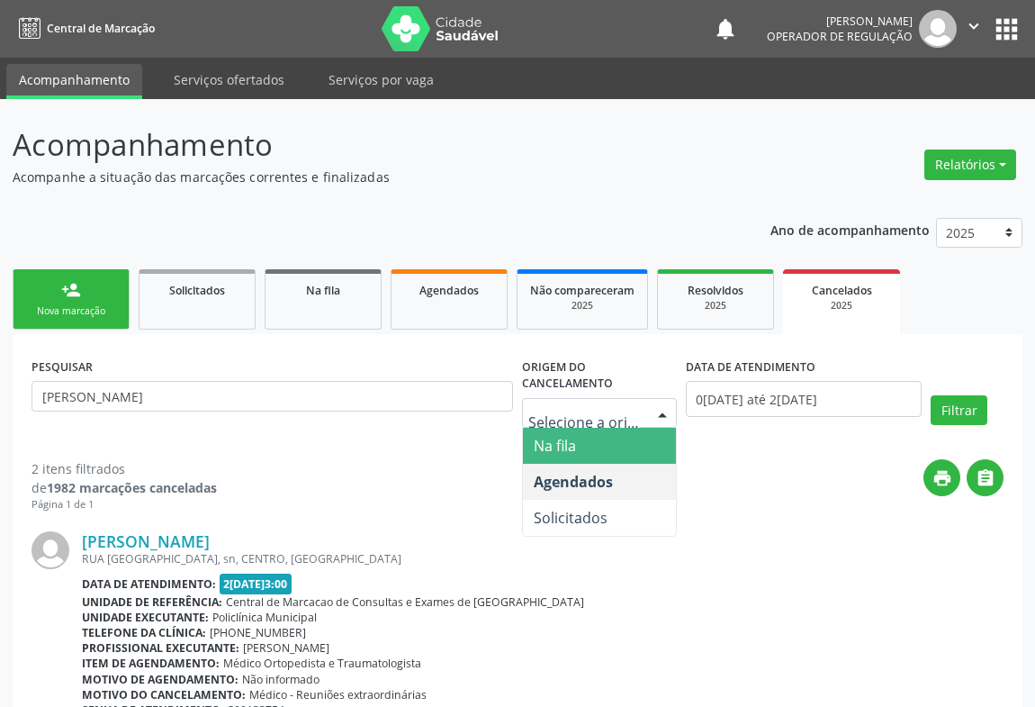
click at [649, 412] on div at bounding box center [662, 414] width 27 height 31
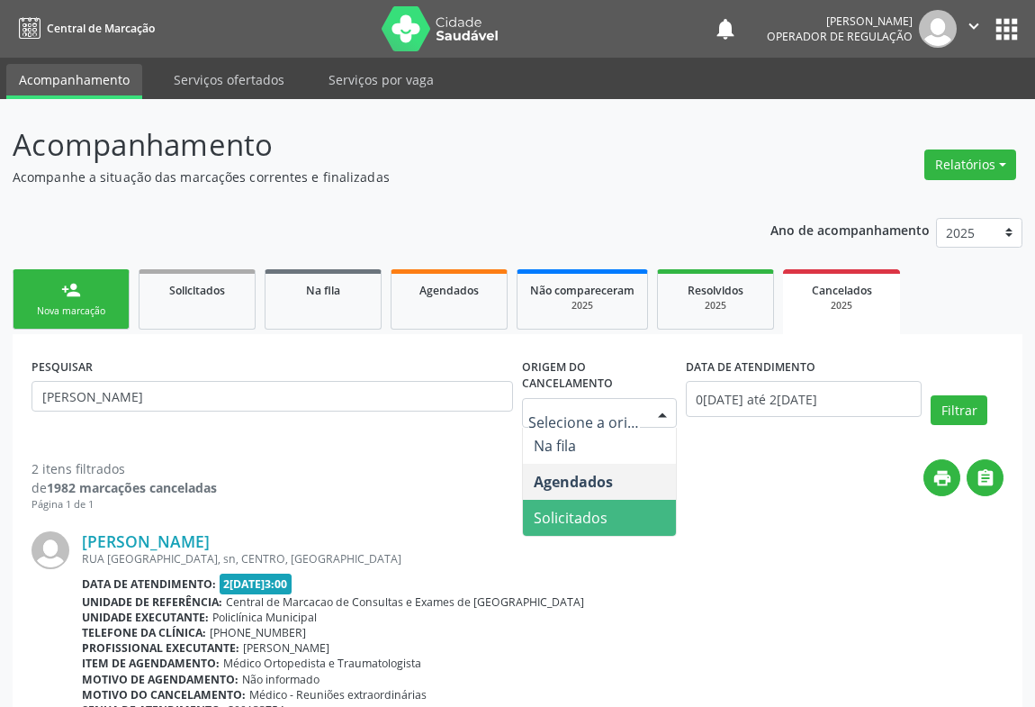
click at [579, 512] on span "Solicitados" at bounding box center [571, 518] width 74 height 20
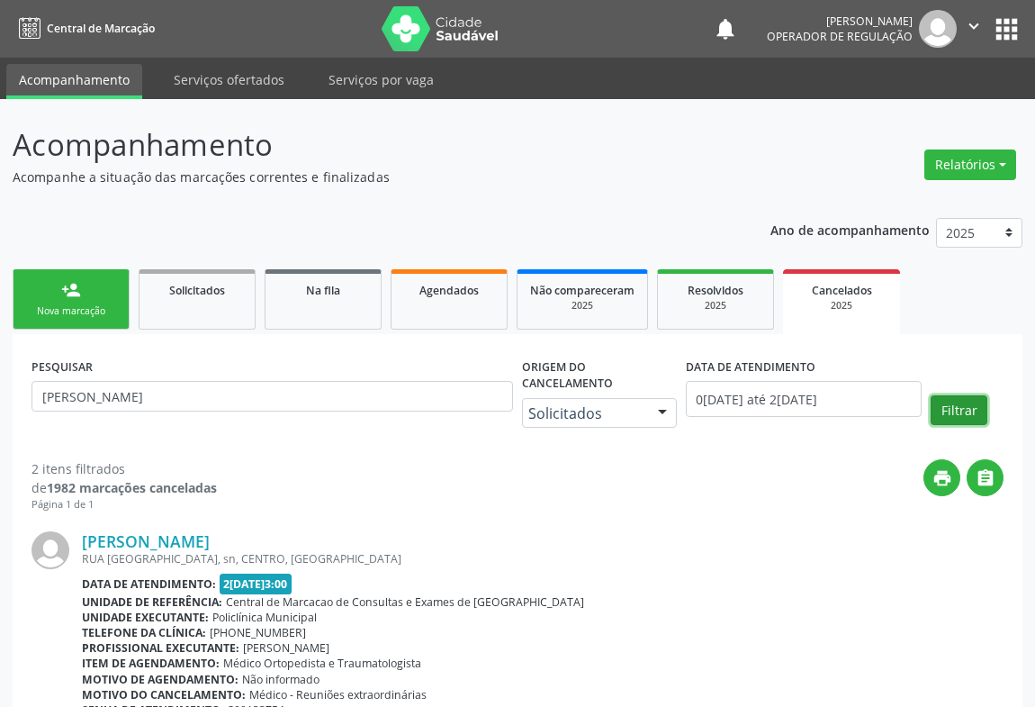
click at [959, 404] on button "Filtrar" at bounding box center [959, 410] width 57 height 31
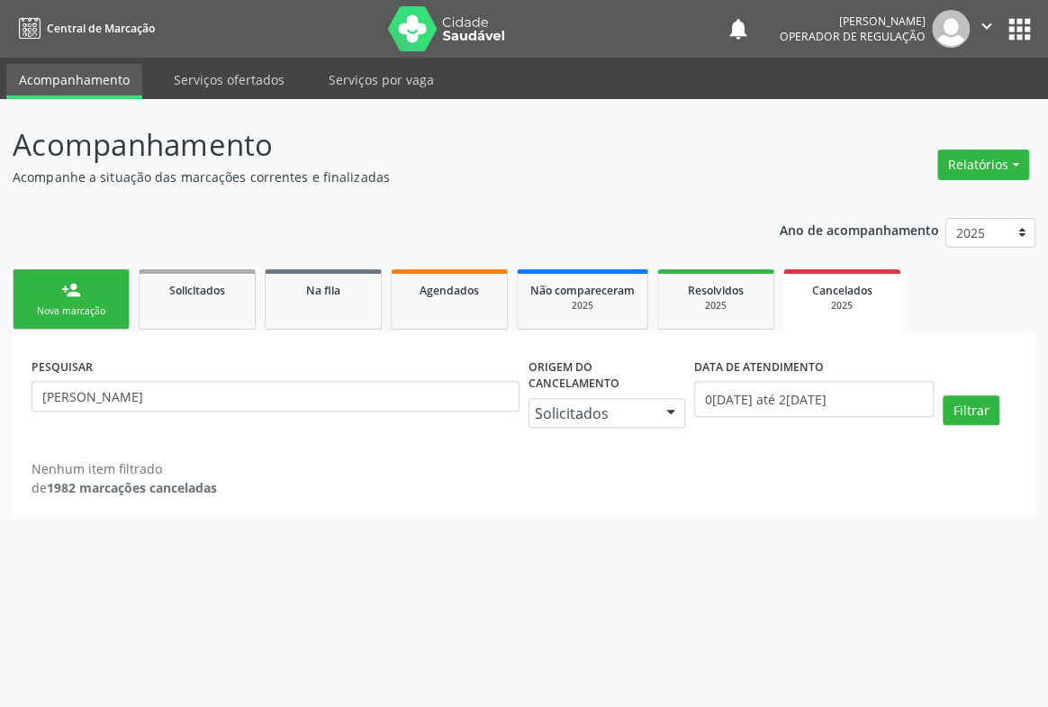
click at [669, 399] on div at bounding box center [670, 414] width 27 height 31
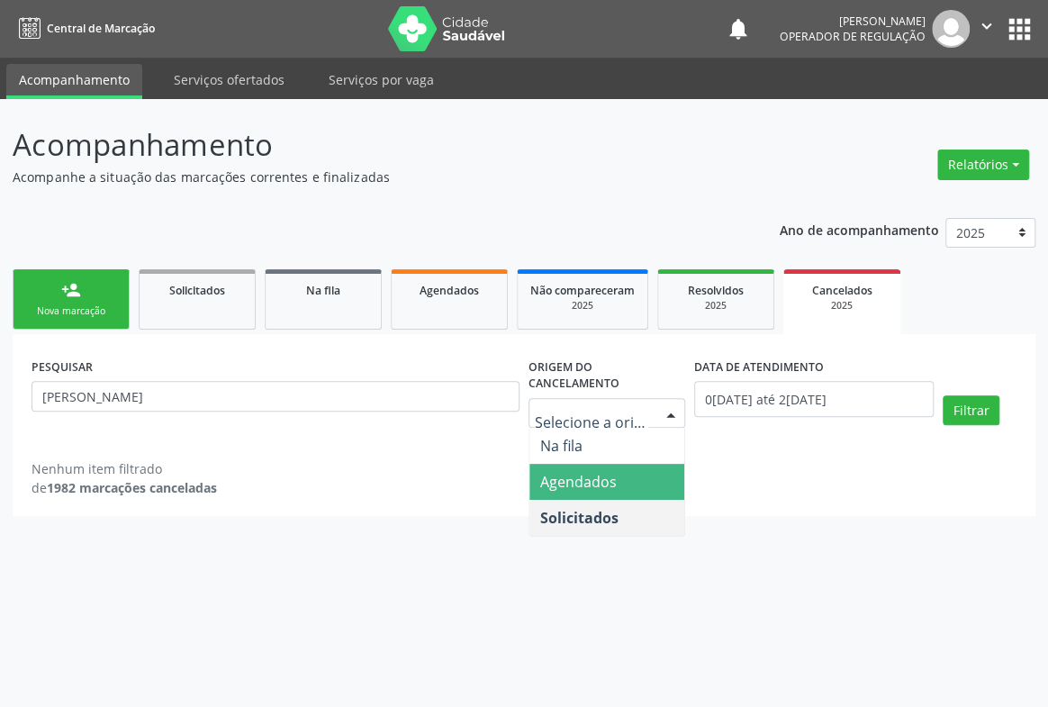
click at [590, 473] on span "Agendados" at bounding box center [578, 482] width 77 height 20
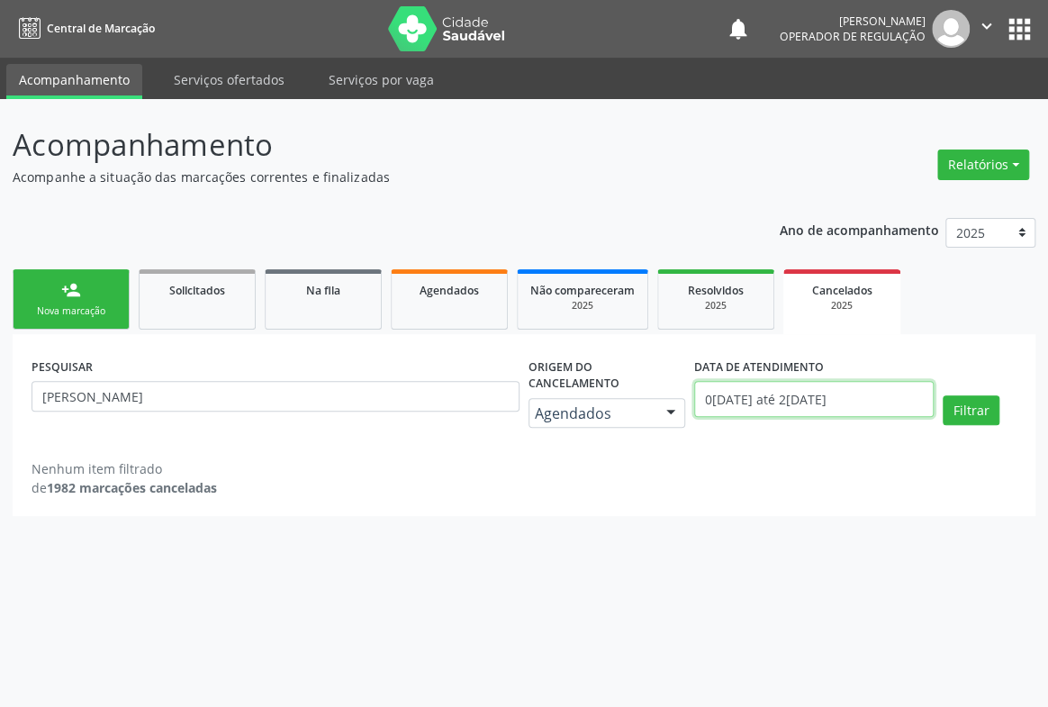
click at [873, 398] on input "01/01/2025 até 21/08/2025" at bounding box center [813, 399] width 239 height 36
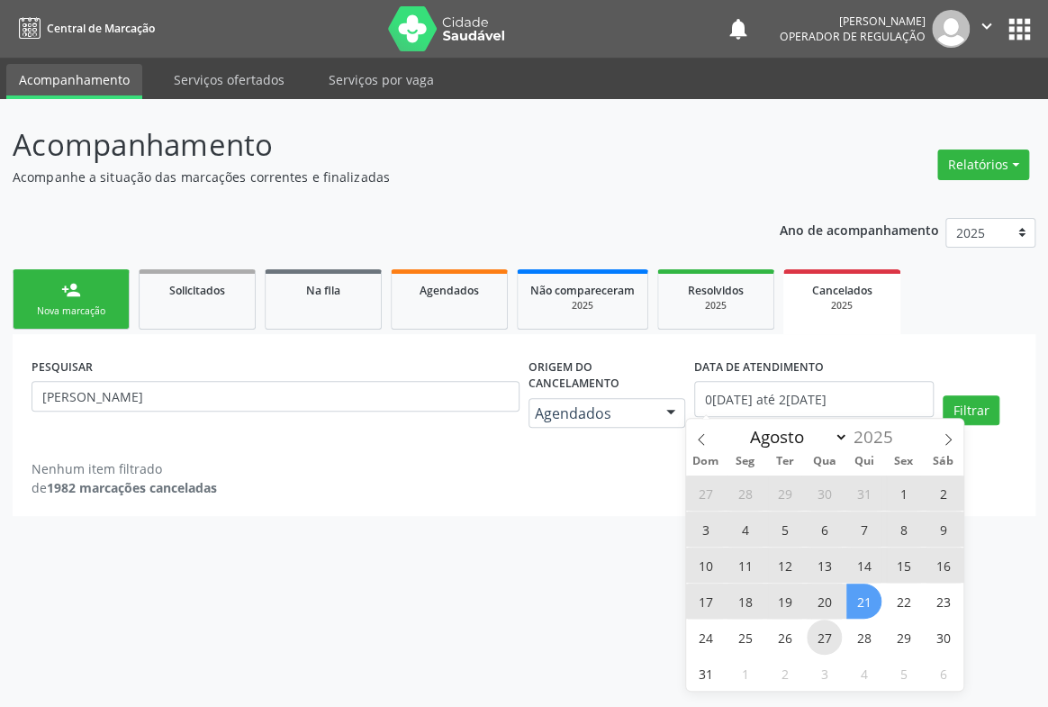
click at [824, 633] on span "27" at bounding box center [823, 636] width 35 height 35
type input "27/08/2025"
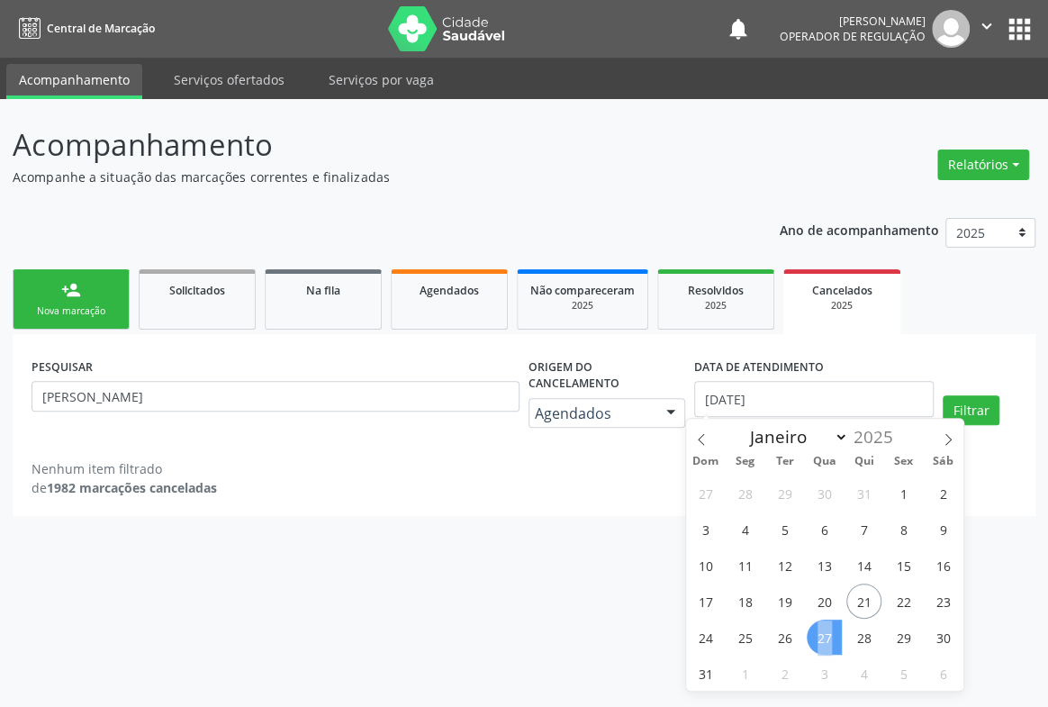
click at [824, 633] on span "27" at bounding box center [823, 636] width 35 height 35
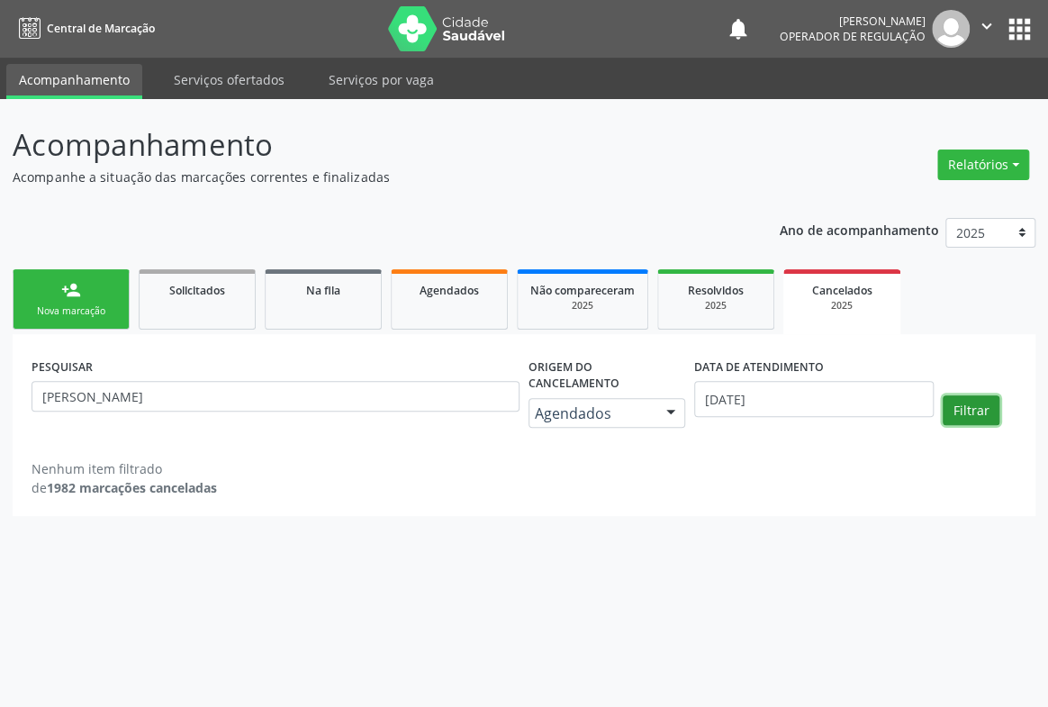
click at [962, 395] on button "Filtrar" at bounding box center [970, 410] width 57 height 31
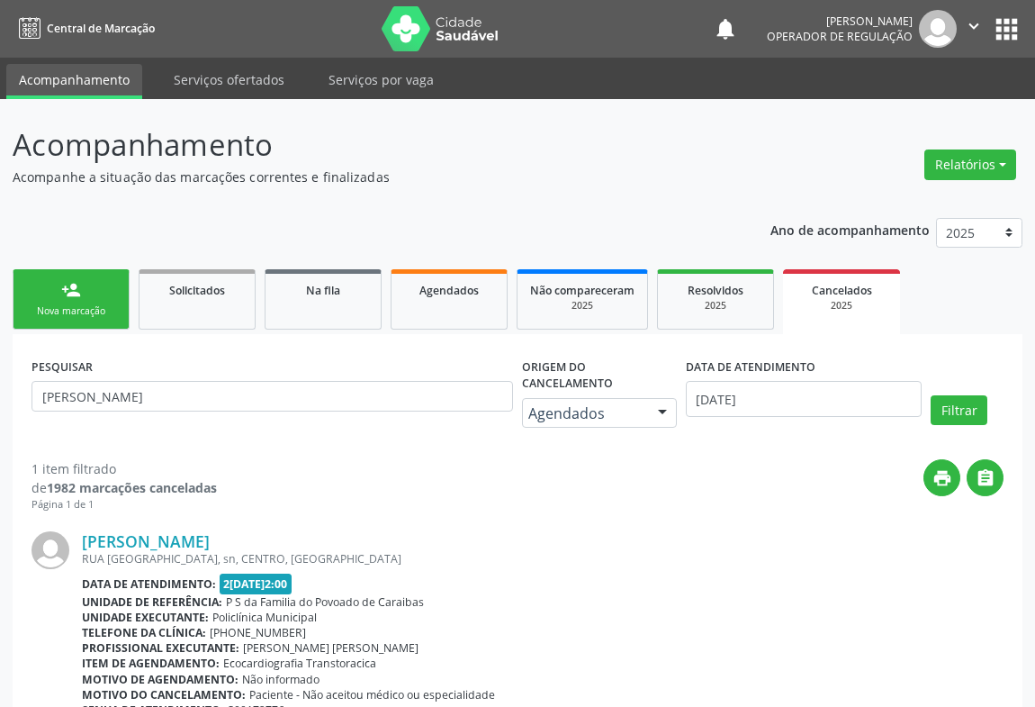
scroll to position [110, 0]
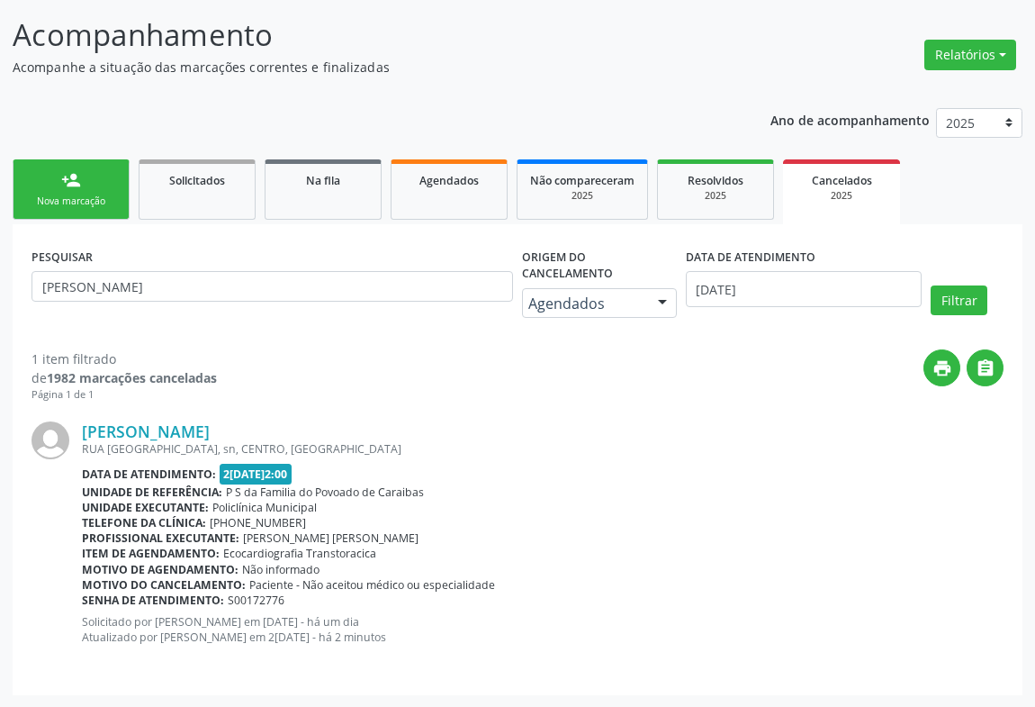
click at [80, 192] on link "person_add Nova marcação" at bounding box center [71, 189] width 117 height 60
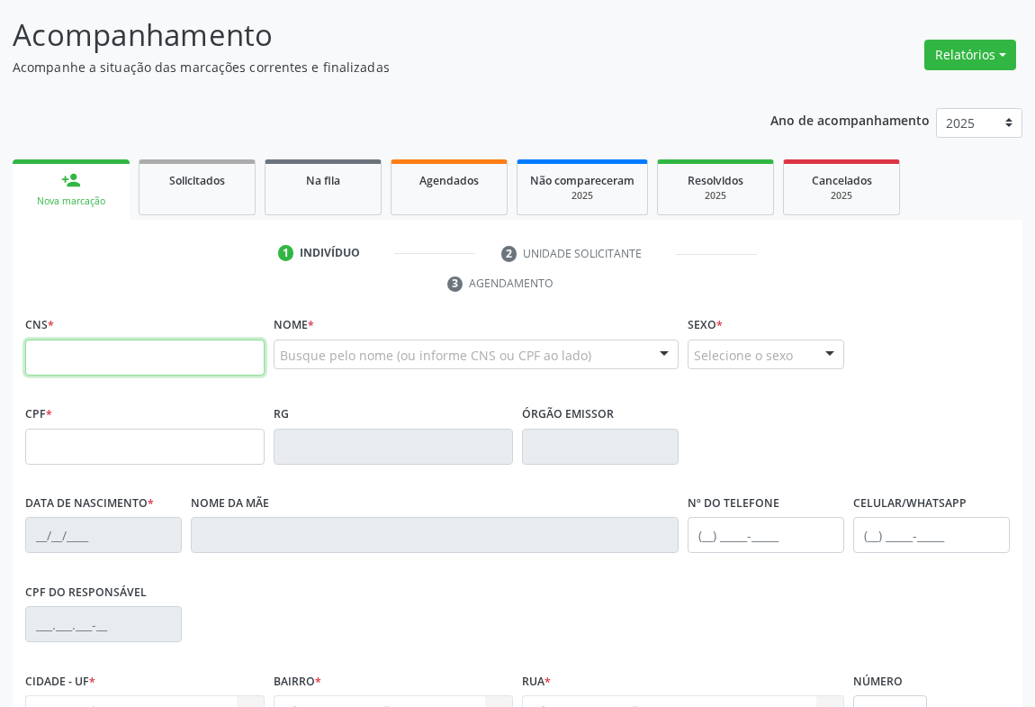
click at [77, 366] on input "text" at bounding box center [144, 357] width 239 height 36
type input "705 0046 8797 7257"
type input "06/09/1956"
type input "(74) 99965-2223"
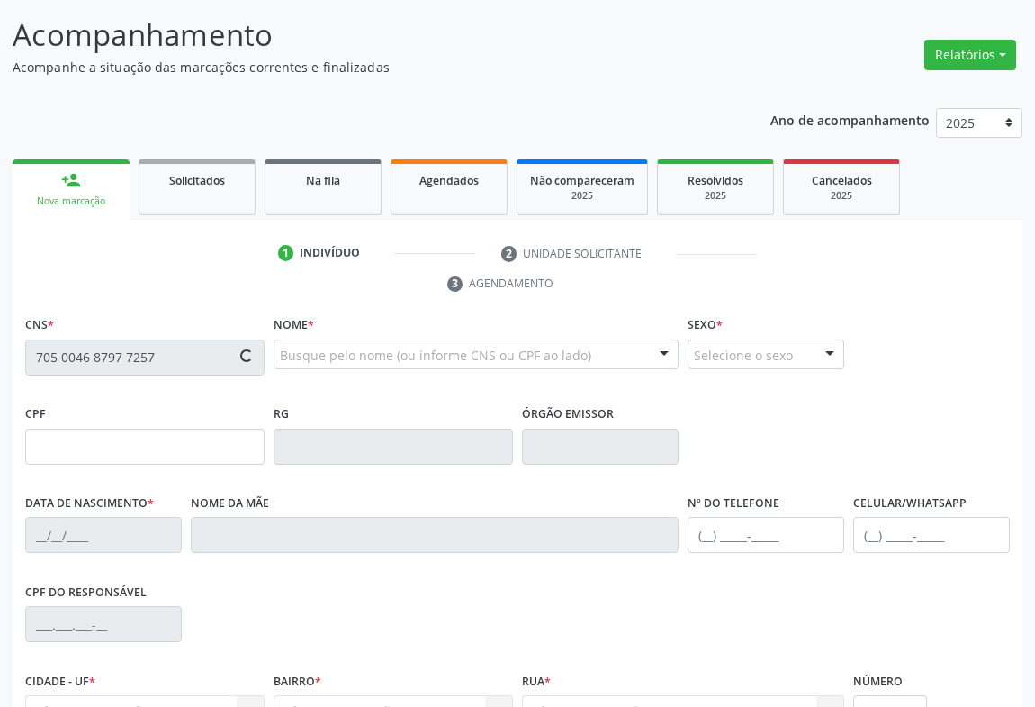
type input "SN"
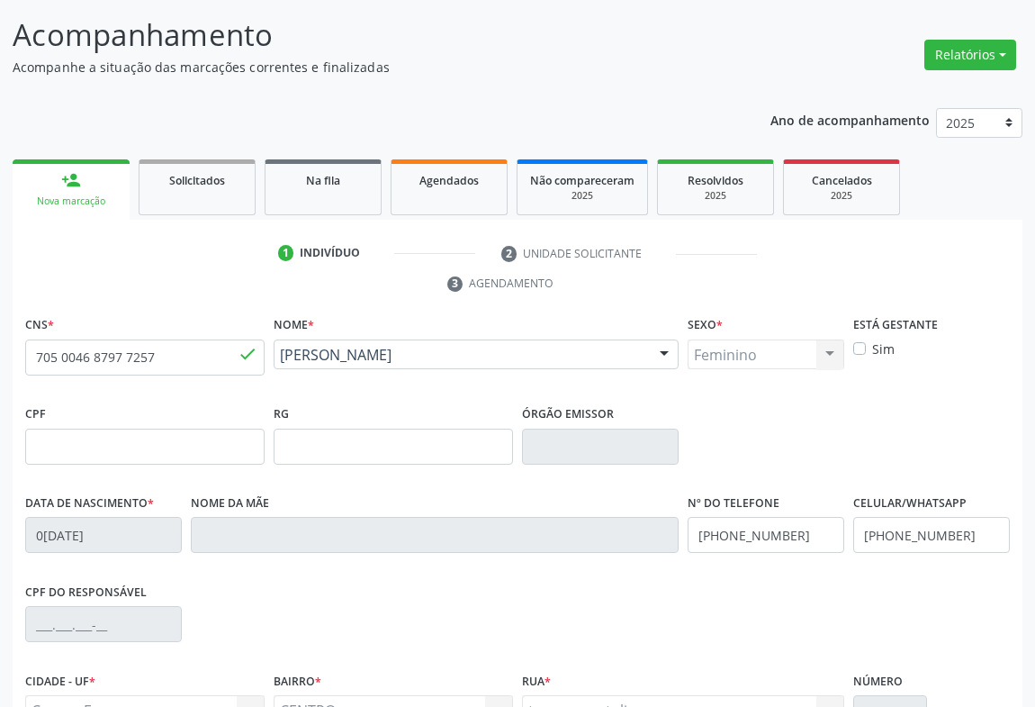
scroll to position [298, 0]
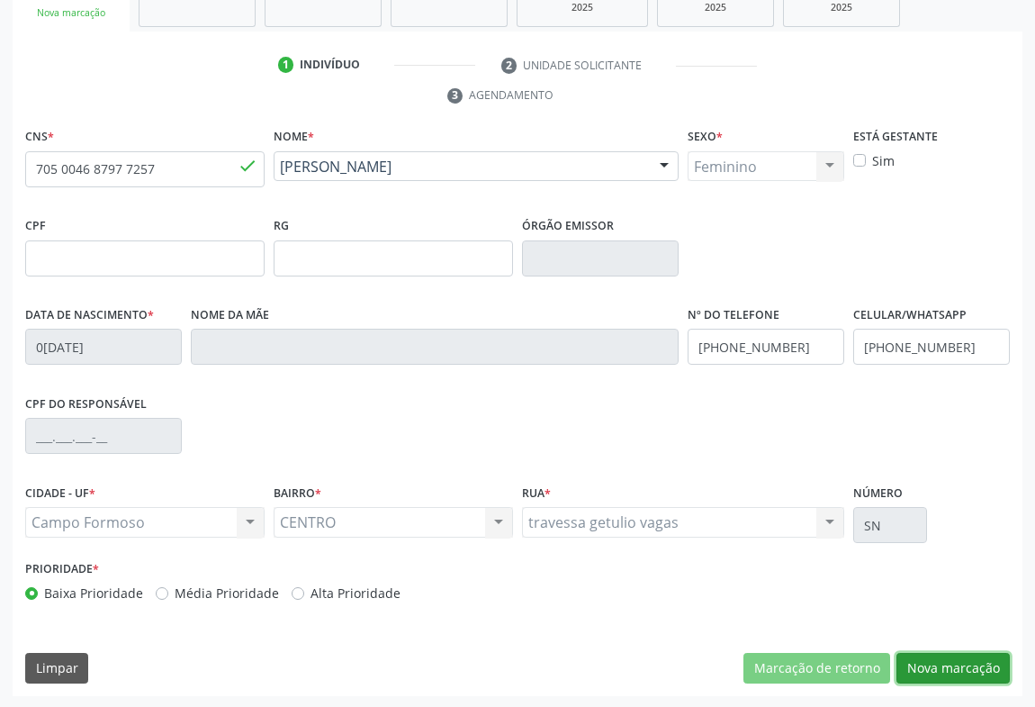
click at [955, 667] on button "Nova marcação" at bounding box center [952, 668] width 113 height 31
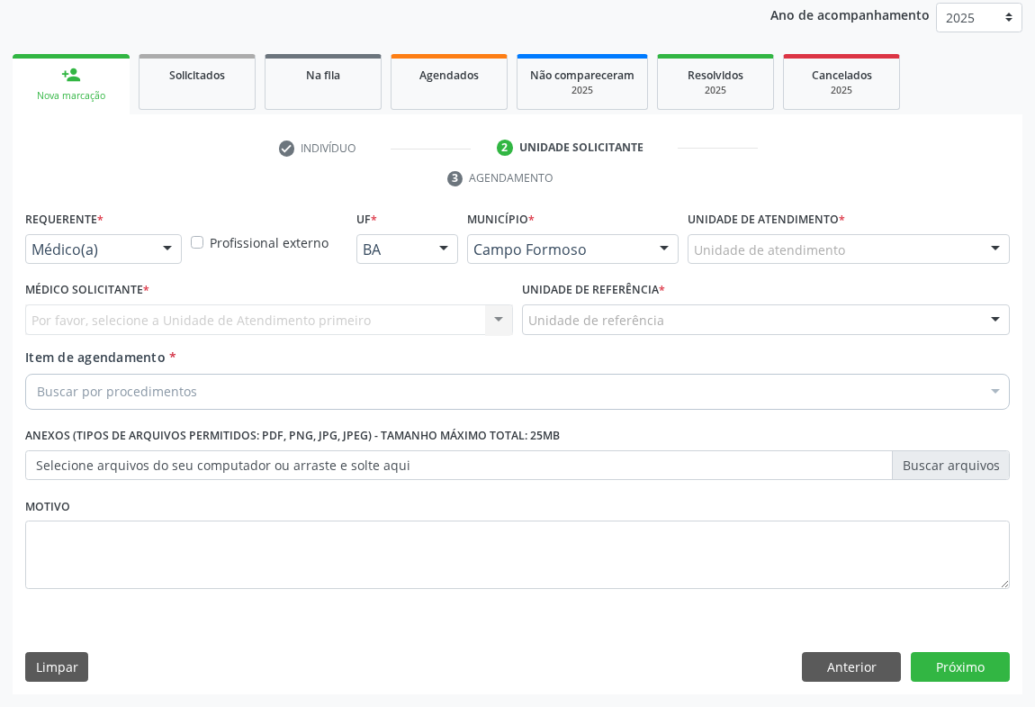
scroll to position [214, 0]
click at [131, 257] on div "Médico(a)" at bounding box center [103, 250] width 157 height 31
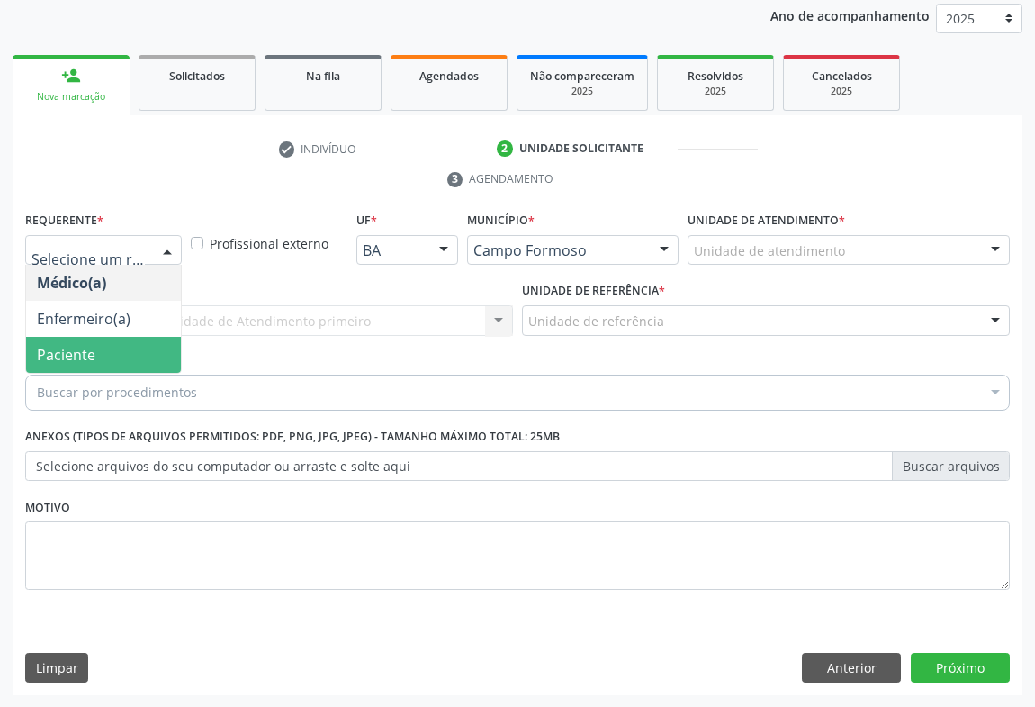
click at [71, 348] on span "Paciente" at bounding box center [66, 355] width 59 height 20
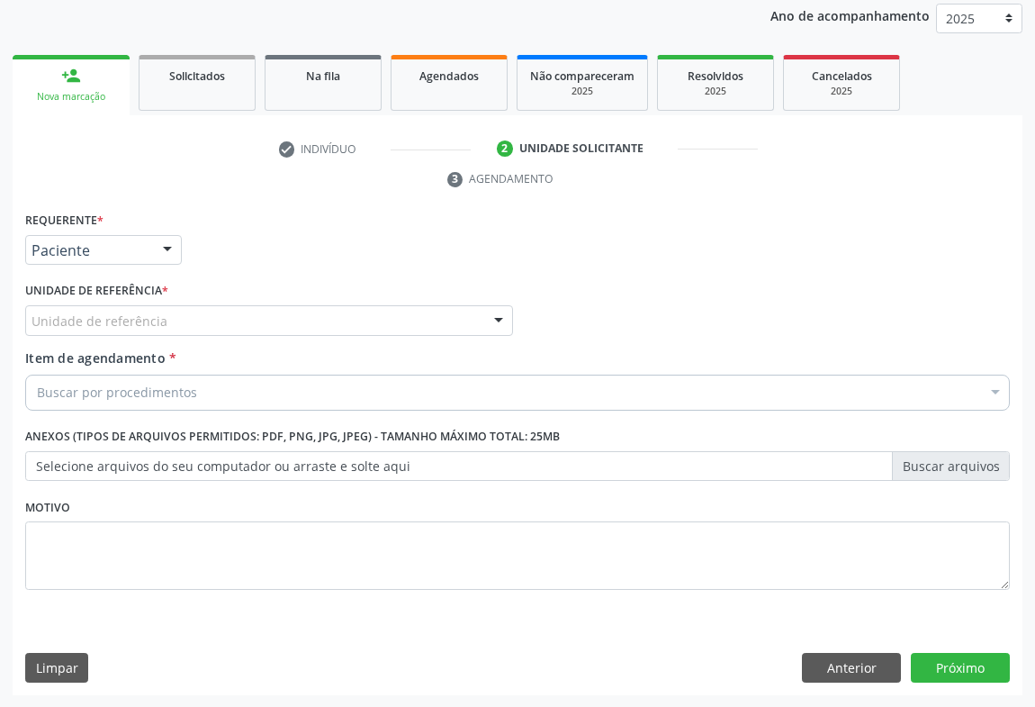
click at [215, 325] on div "Unidade de referência" at bounding box center [269, 320] width 488 height 31
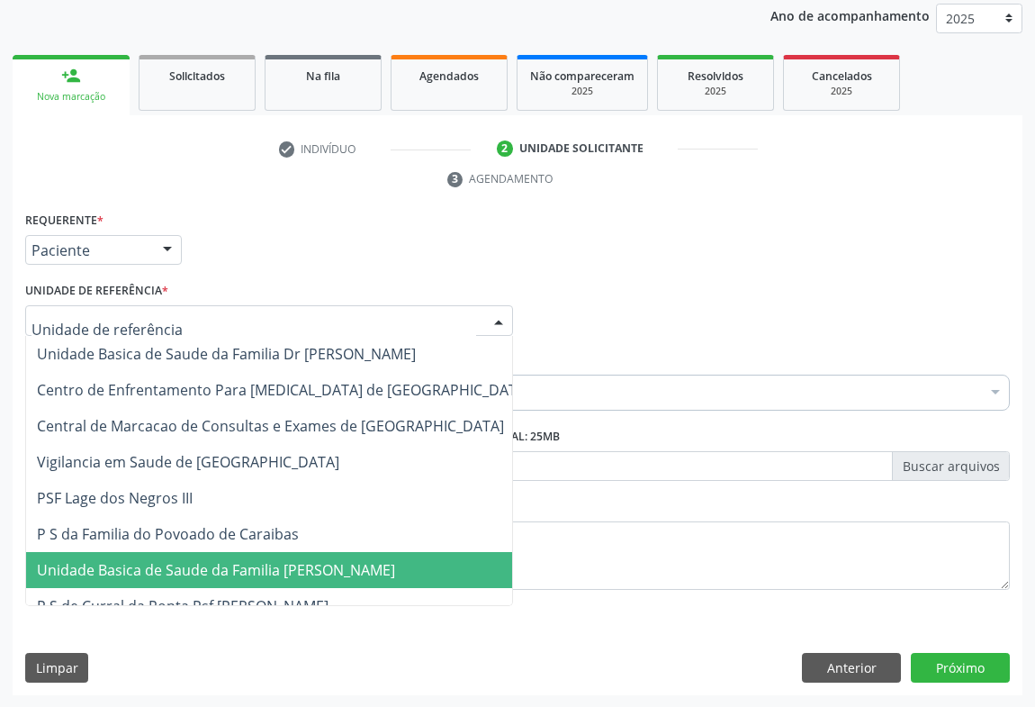
click at [298, 578] on span "Unidade Basica de Saude da Familia [PERSON_NAME]" at bounding box center [283, 570] width 515 height 36
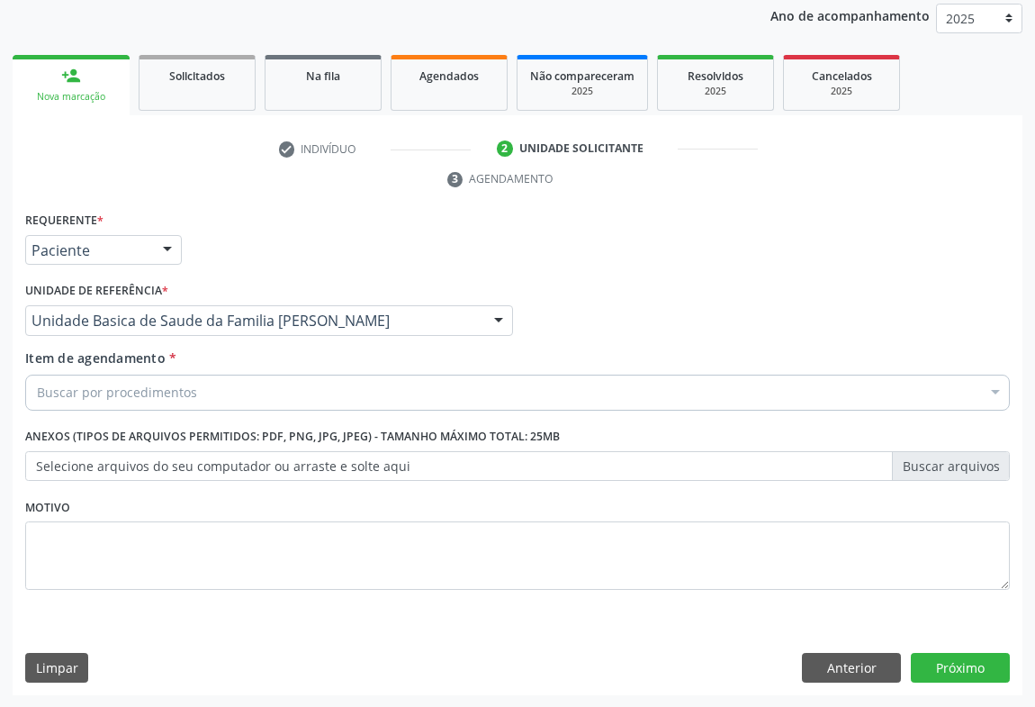
click at [239, 388] on div "Buscar por procedimentos" at bounding box center [517, 392] width 985 height 36
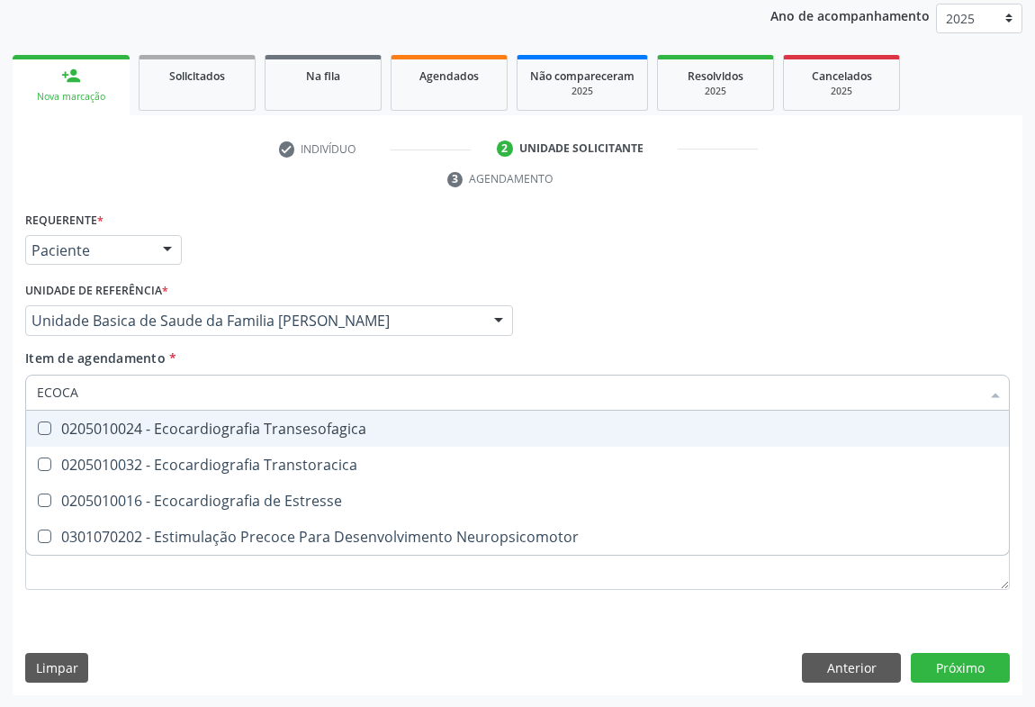
type input "ECOCAR"
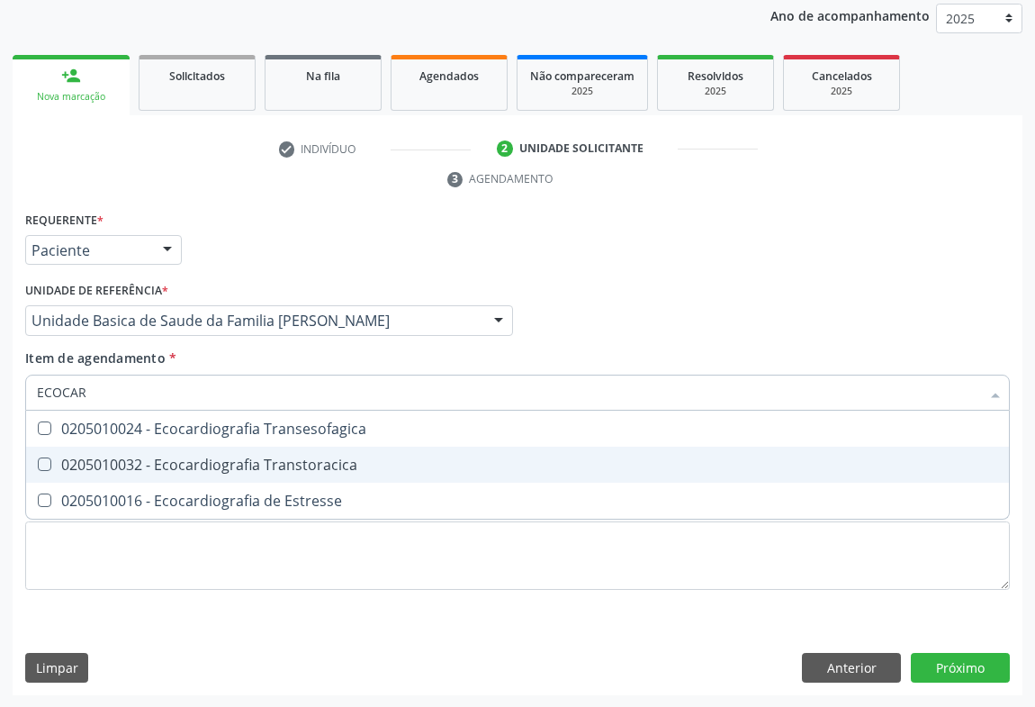
click at [239, 463] on div "0205010032 - Ecocardiografia Transtoracica" at bounding box center [517, 464] width 961 height 14
checkbox Transtoracica "true"
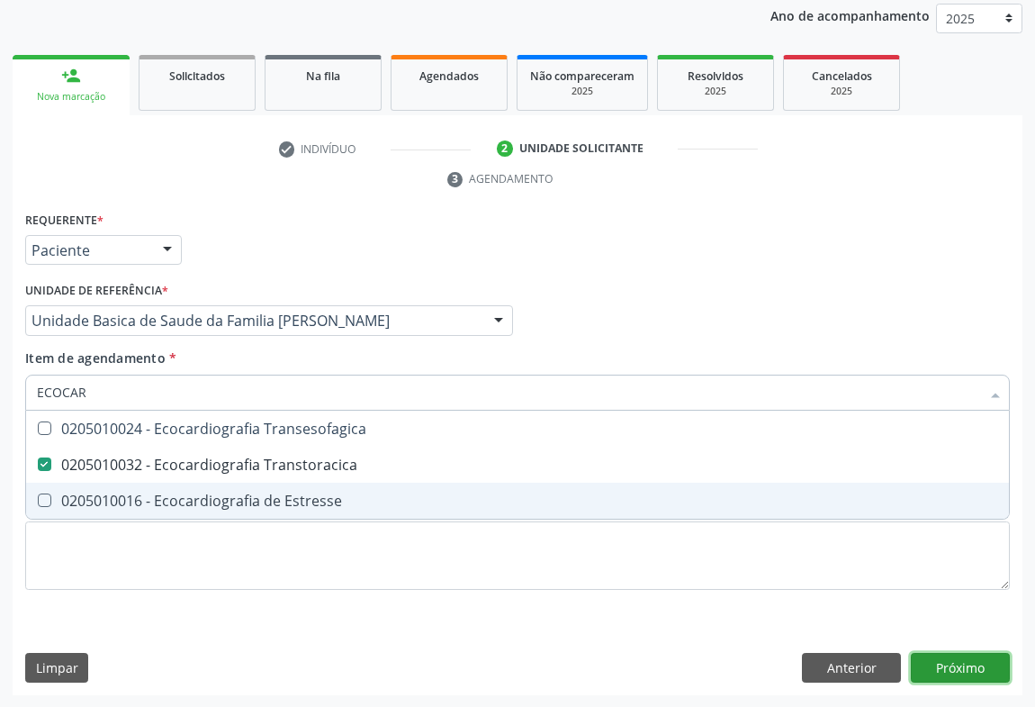
click at [964, 662] on div "Requerente * Paciente Médico(a) Enfermeiro(a) Paciente Nenhum resultado encontr…" at bounding box center [518, 451] width 1010 height 489
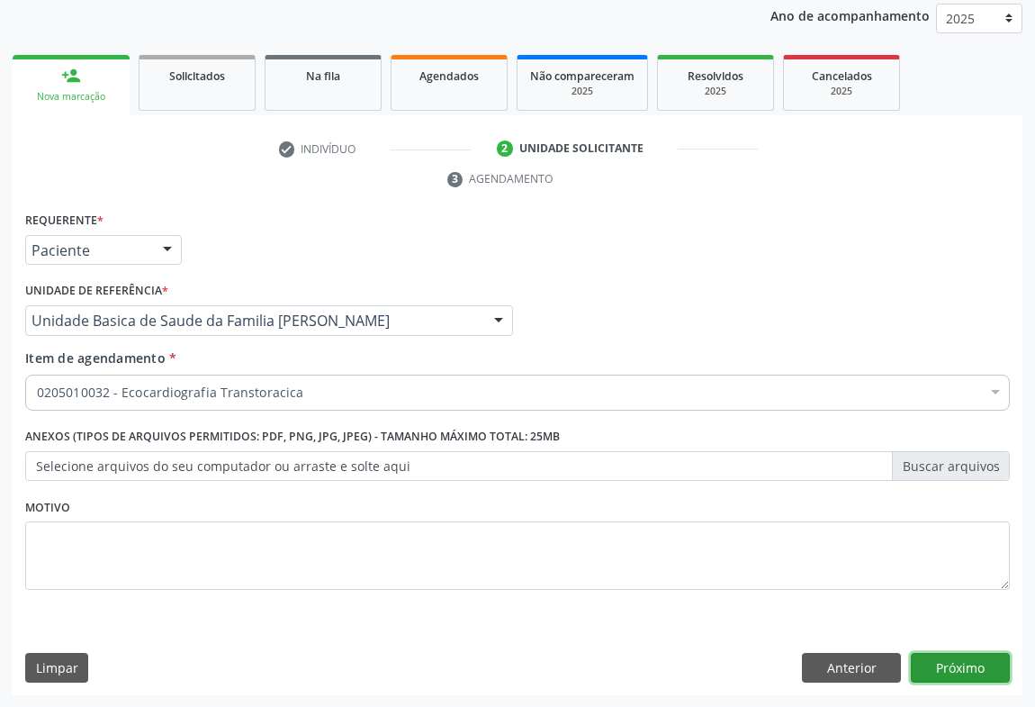
click at [968, 666] on button "Próximo" at bounding box center [960, 668] width 99 height 31
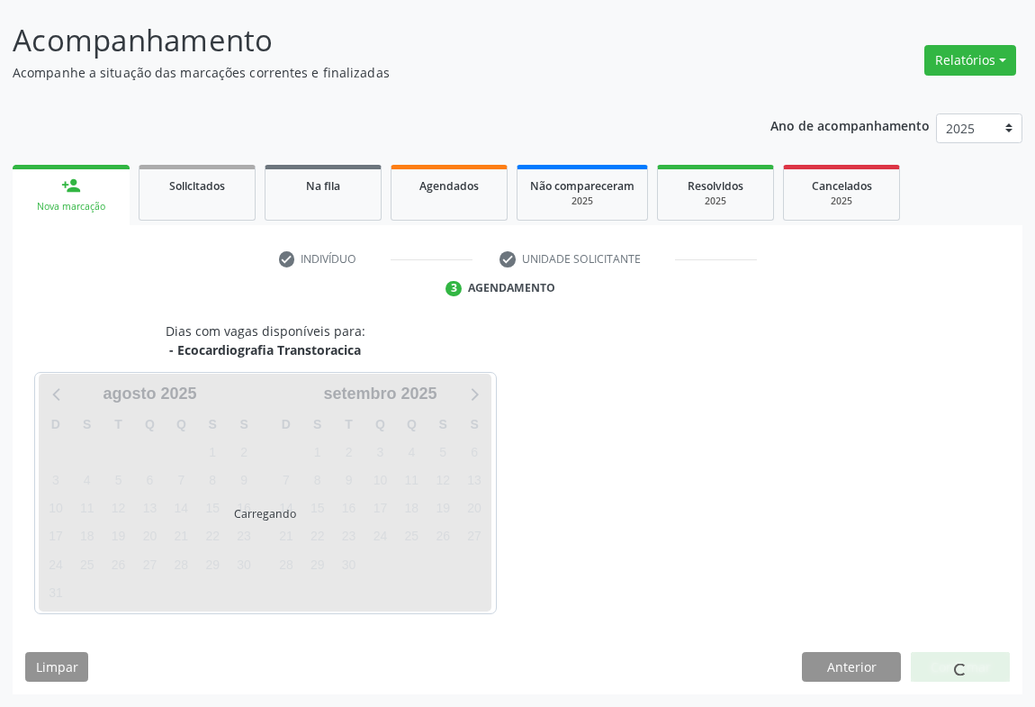
scroll to position [104, 0]
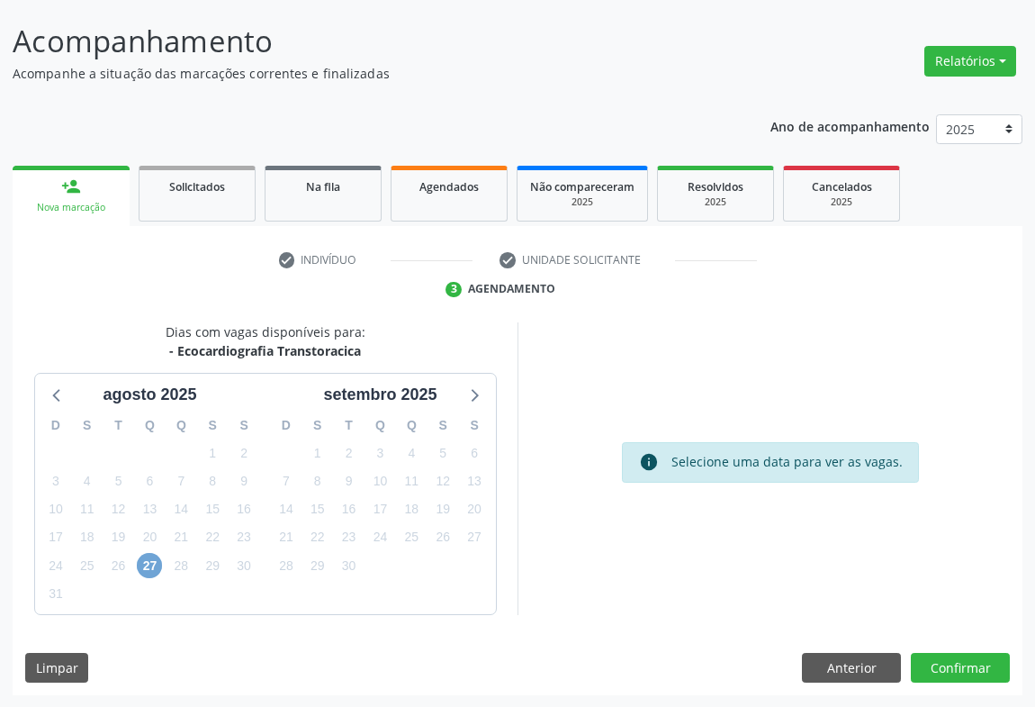
click at [147, 560] on span "27" at bounding box center [149, 565] width 25 height 25
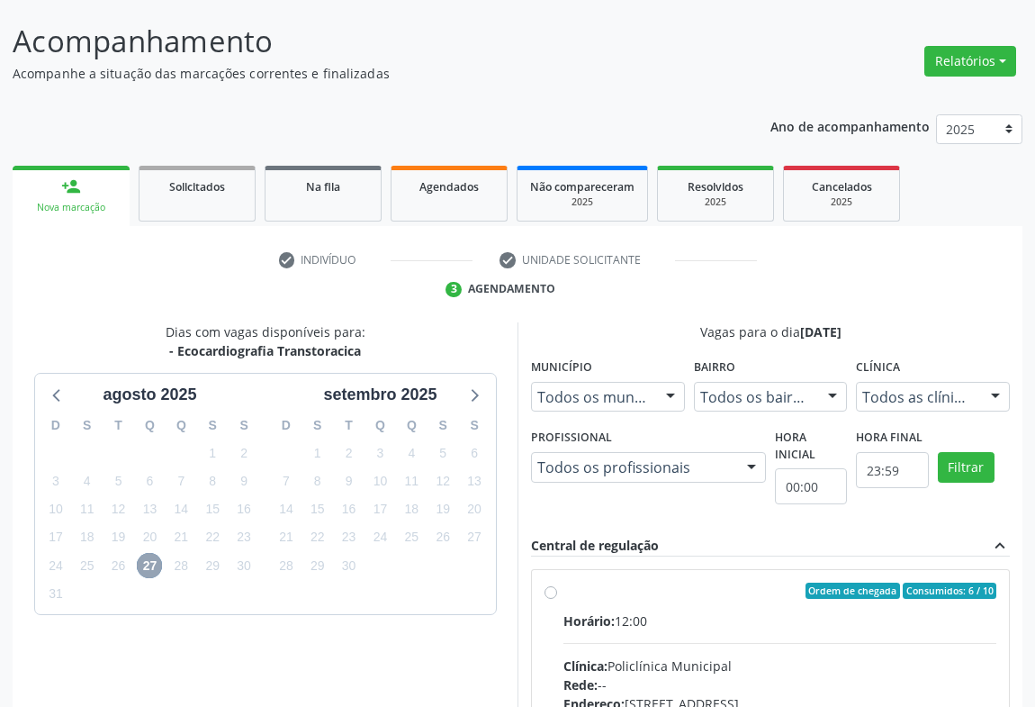
scroll to position [374, 0]
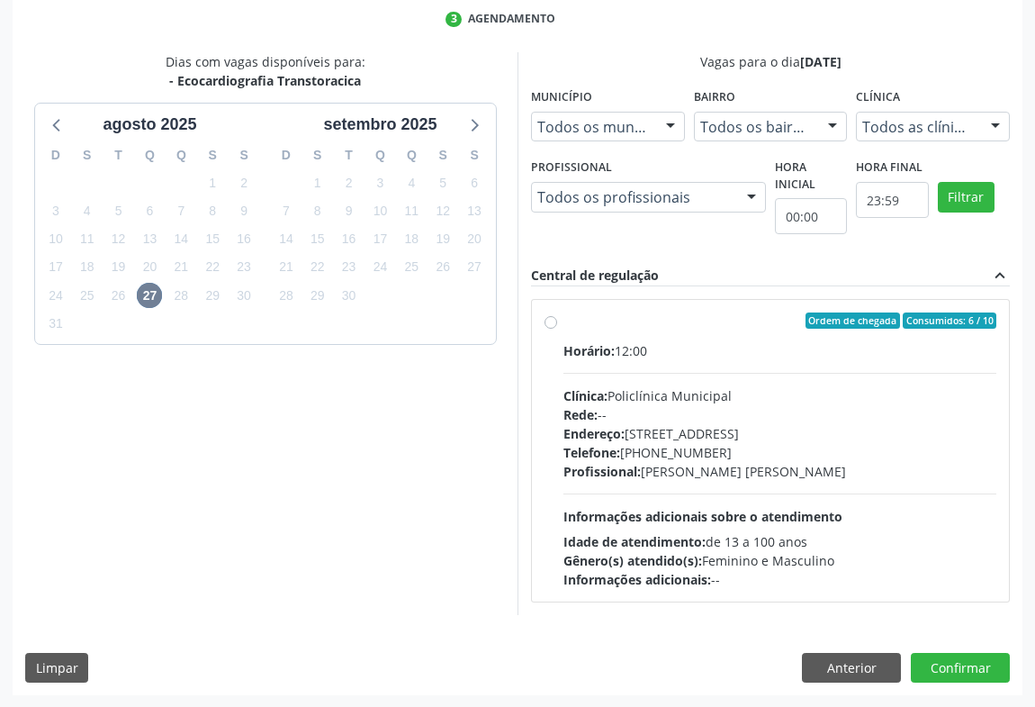
click at [661, 458] on div "Telefone: (74) 6451312" at bounding box center [779, 452] width 433 height 19
click at [557, 329] on input "Ordem de chegada Consumidos: 6 / 10 Horário: 12:00 Clínica: Policlínica Municip…" at bounding box center [551, 320] width 13 height 16
radio input "true"
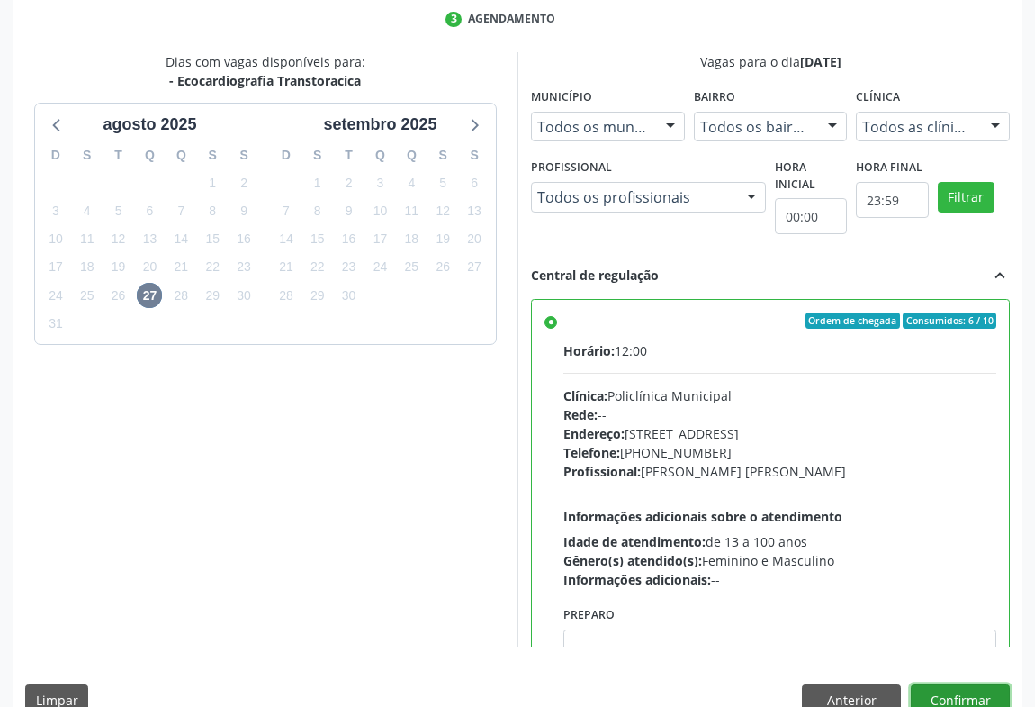
click at [923, 694] on button "Confirmar" at bounding box center [960, 699] width 99 height 31
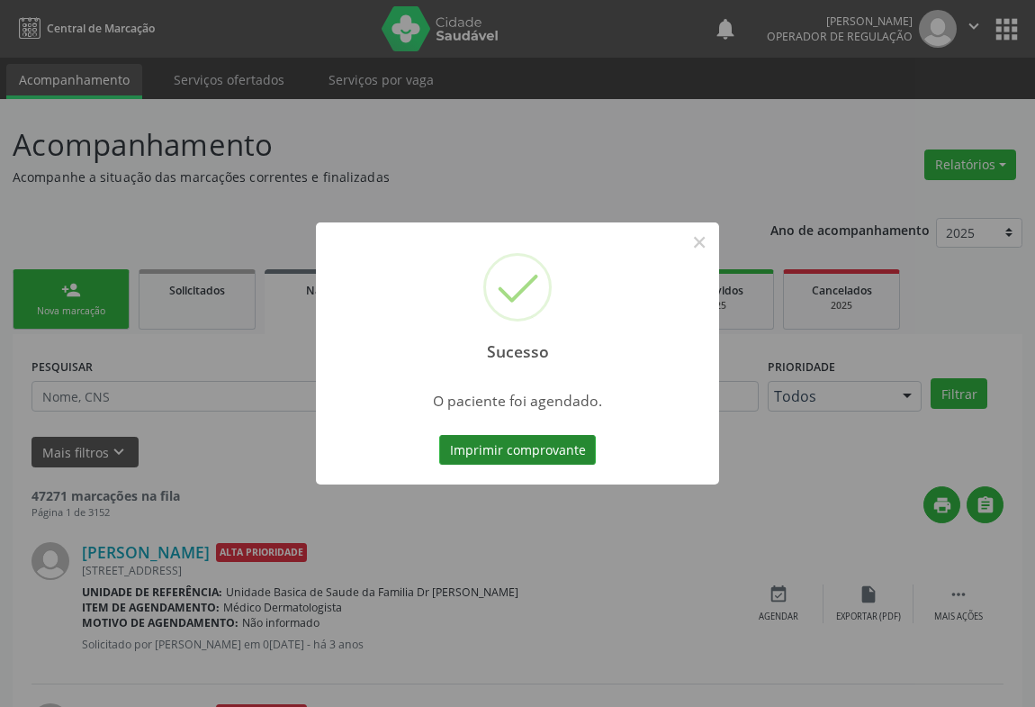
click at [515, 452] on button "Imprimir comprovante" at bounding box center [517, 450] width 157 height 31
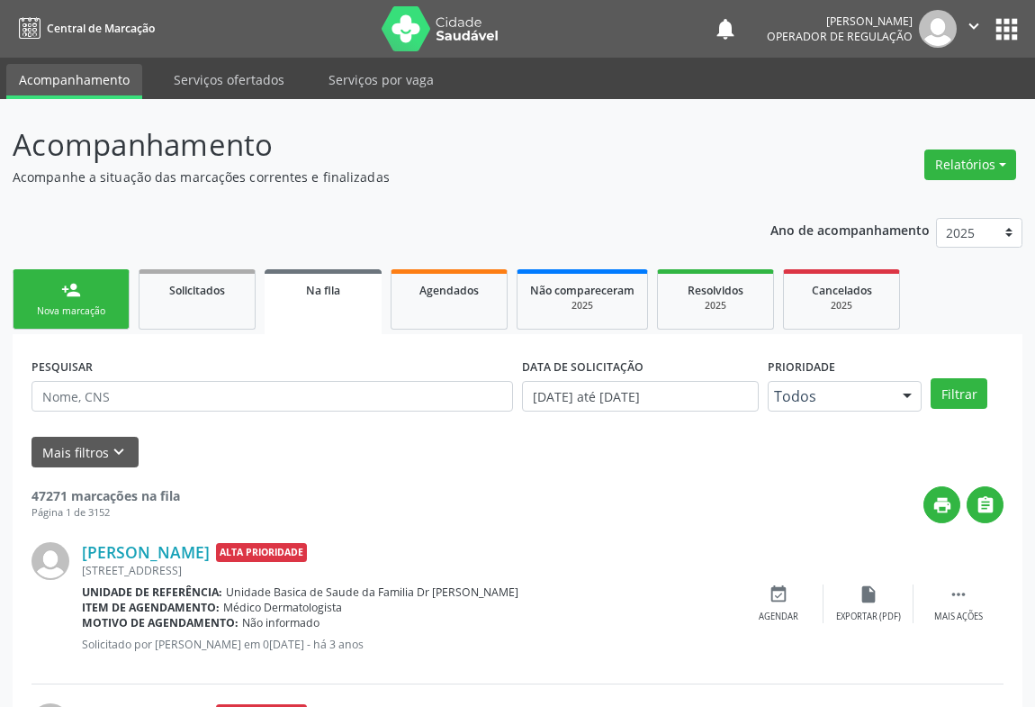
click at [90, 311] on div "Nova marcação" at bounding box center [71, 311] width 90 height 14
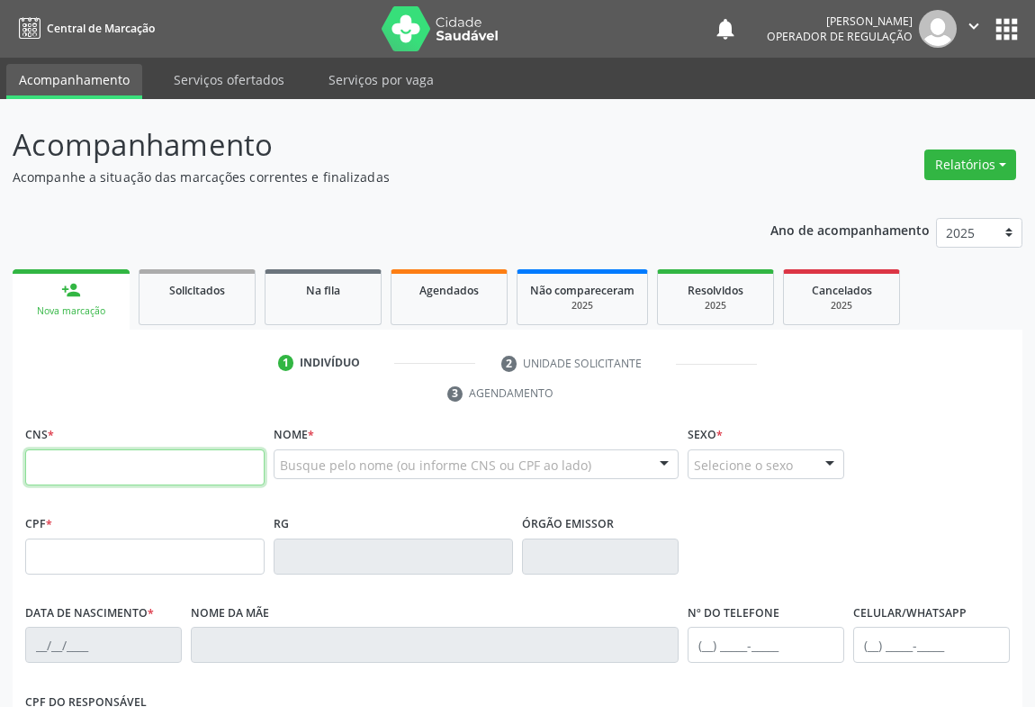
click at [79, 464] on input "text" at bounding box center [144, 467] width 239 height 36
click at [423, 290] on span "Agendados" at bounding box center [448, 290] width 59 height 15
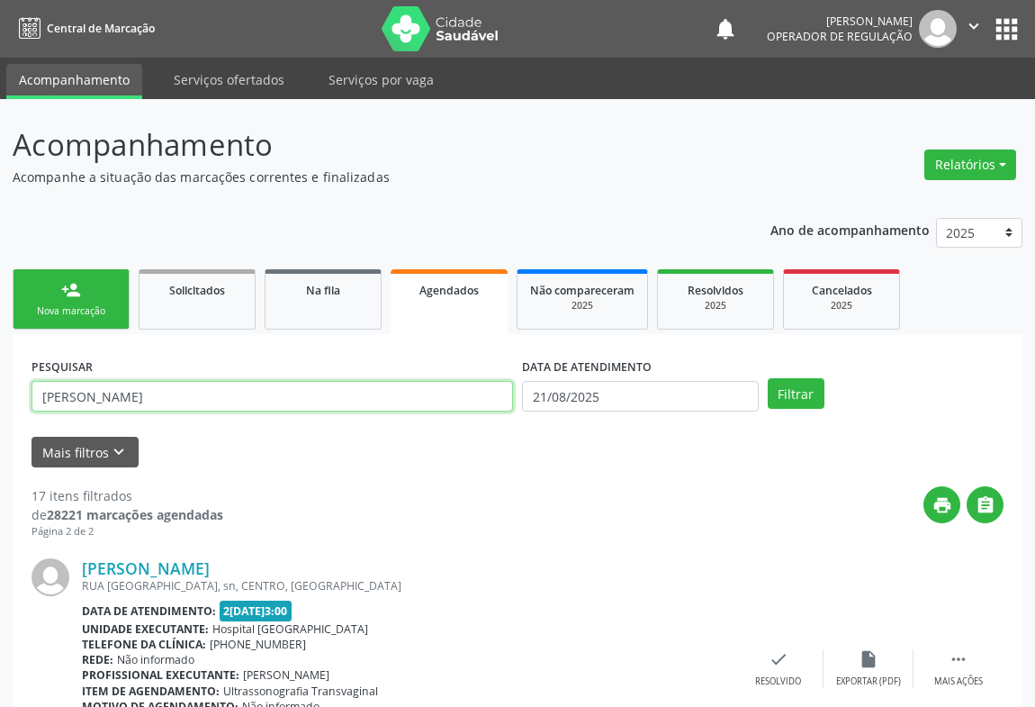
drag, startPoint x: 186, startPoint y: 400, endPoint x: 76, endPoint y: 288, distance: 157.2
type input "700009953476610"
click at [768, 378] on button "Filtrar" at bounding box center [796, 393] width 57 height 31
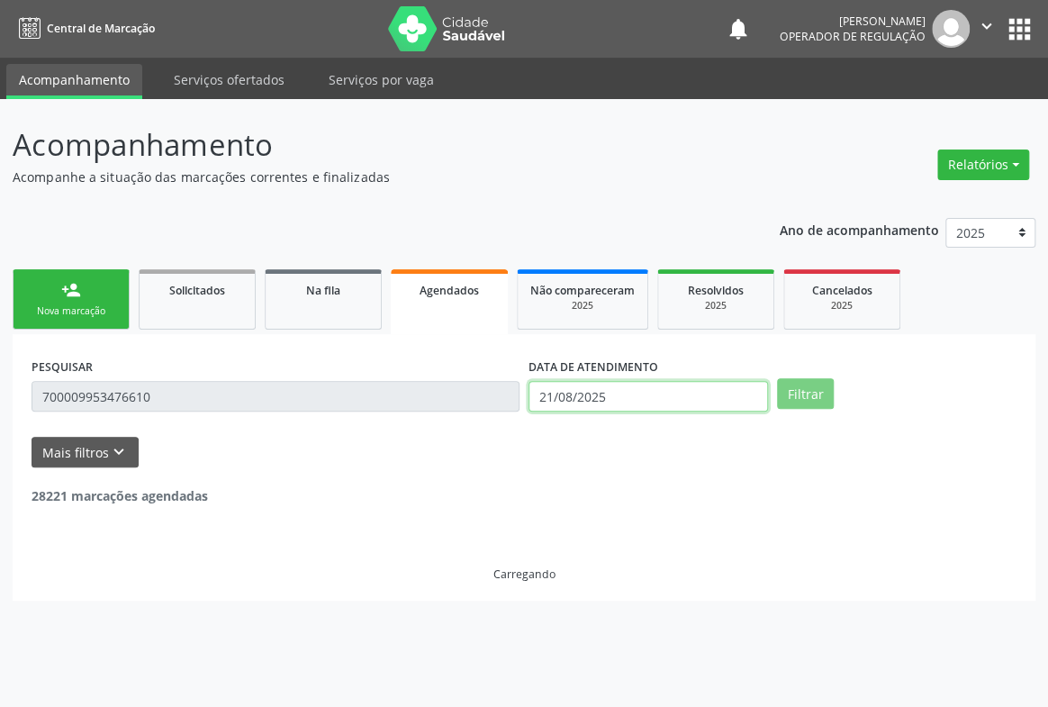
click at [631, 395] on input "21/08/2025" at bounding box center [647, 396] width 239 height 31
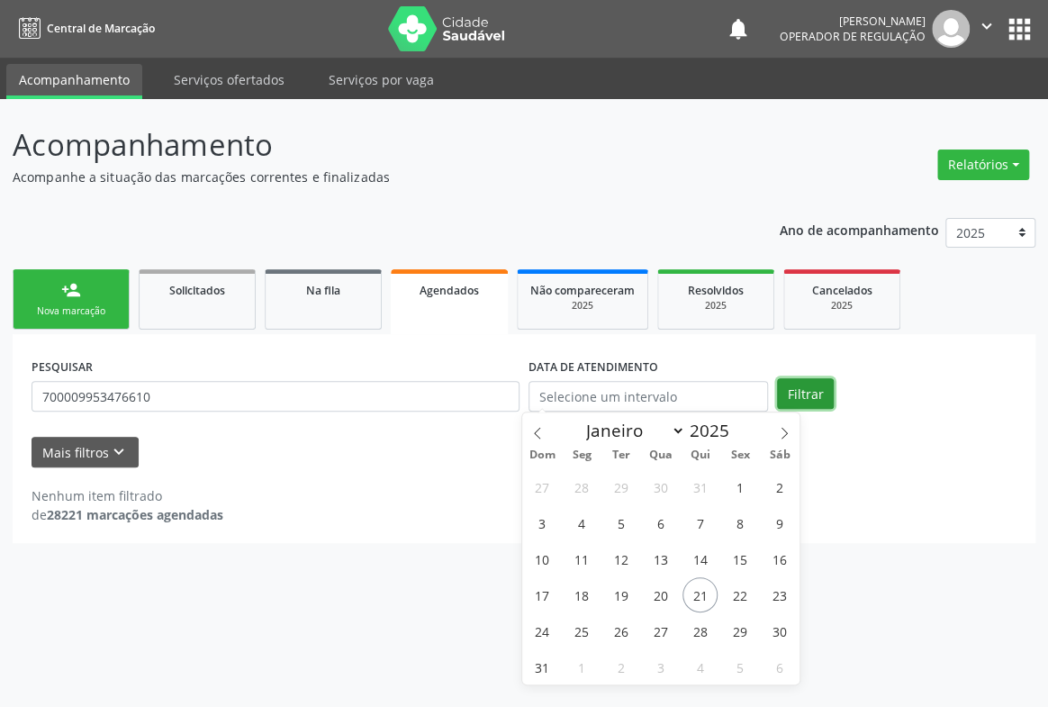
click at [792, 386] on button "Filtrar" at bounding box center [805, 393] width 57 height 31
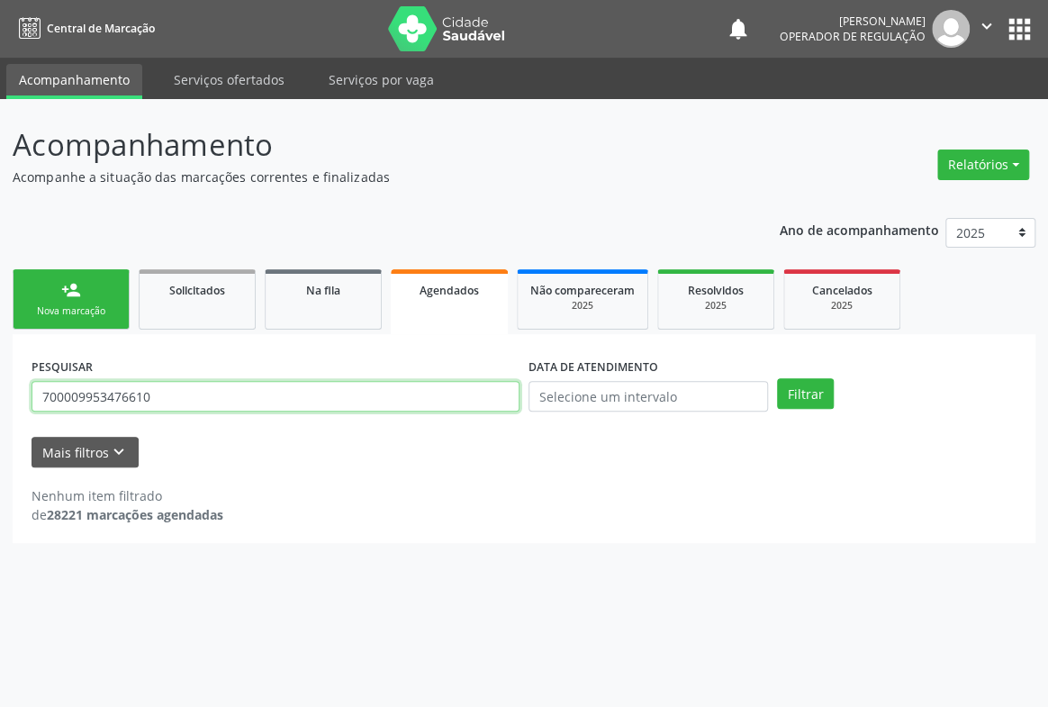
drag, startPoint x: 197, startPoint y: 397, endPoint x: 32, endPoint y: 426, distance: 167.2
click at [33, 426] on form "PESQUISAR 700009953476610 DATA DE ATENDIMENTO Filtrar UNIDADE DE REFERÊNCIA Sel…" at bounding box center [524, 410] width 985 height 114
type input "705004687977257"
click at [777, 378] on button "Filtrar" at bounding box center [805, 393] width 57 height 31
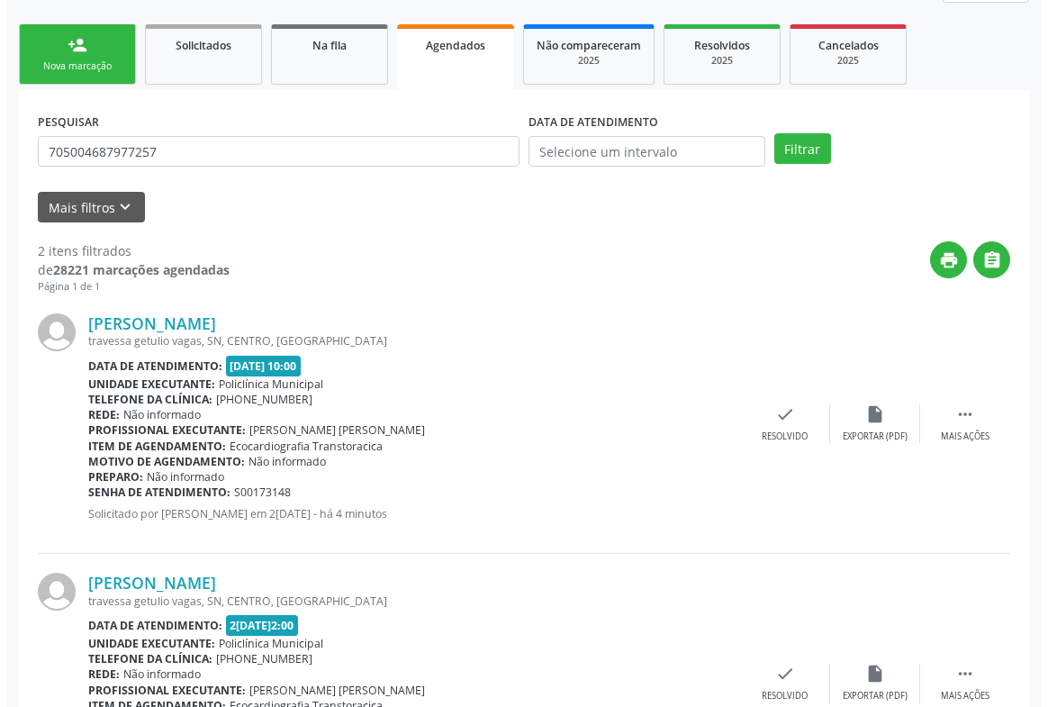
scroll to position [381, 0]
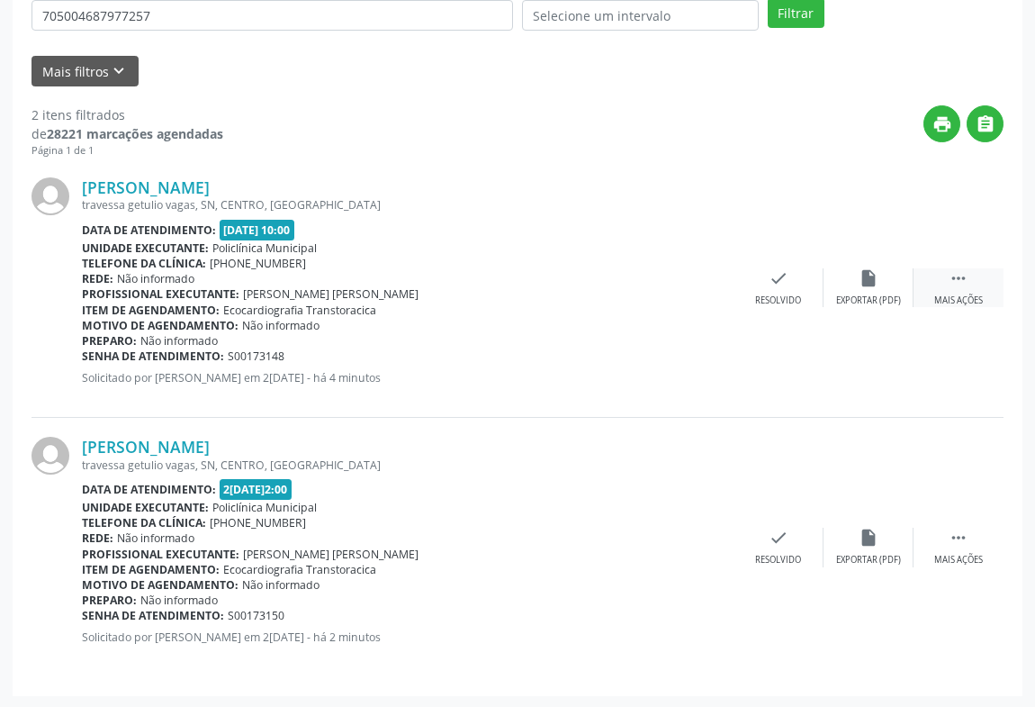
click at [956, 288] on div " Mais ações" at bounding box center [959, 287] width 90 height 39
click at [680, 279] on icon "cancel" at bounding box center [689, 278] width 20 height 20
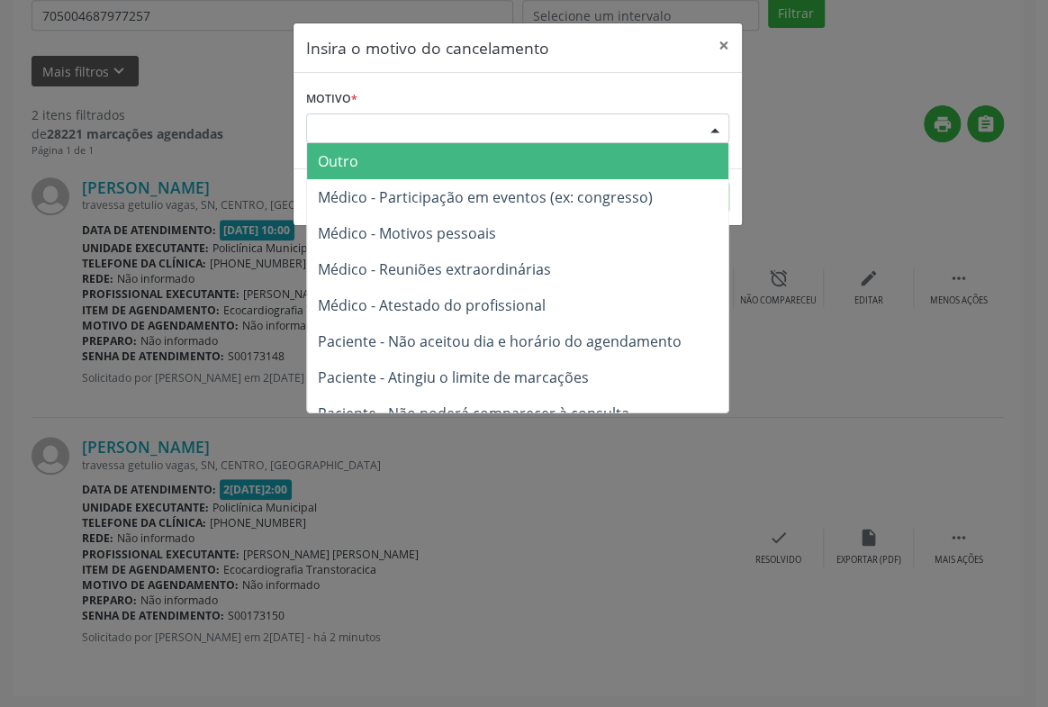
click at [545, 128] on div "Escolha o motivo" at bounding box center [517, 128] width 423 height 31
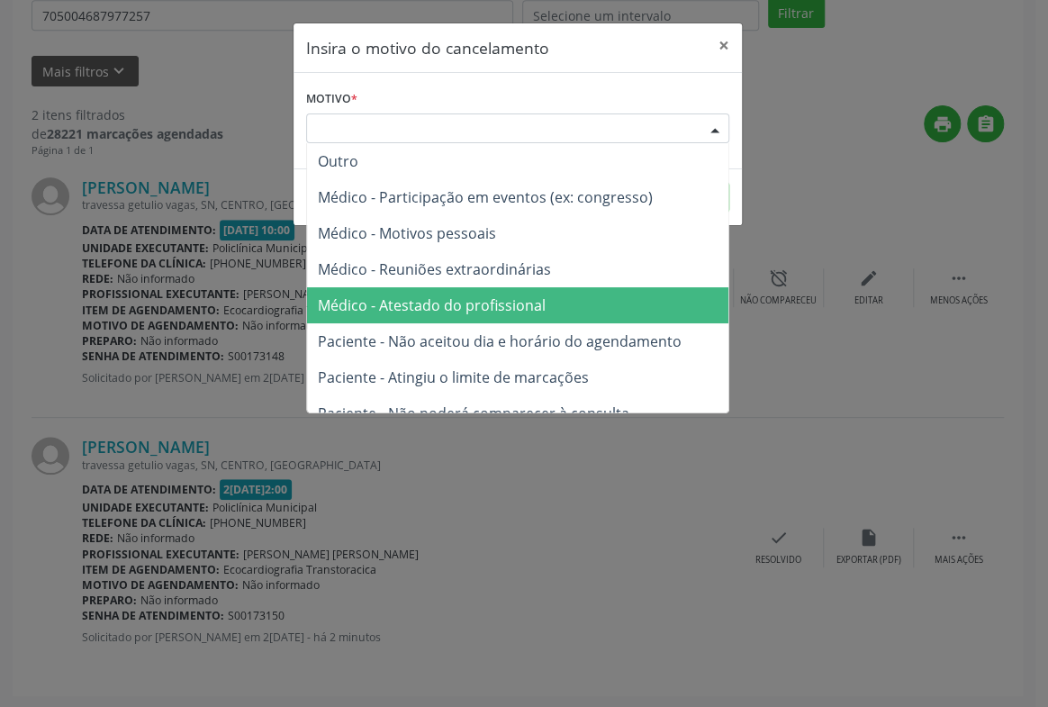
scroll to position [90, 0]
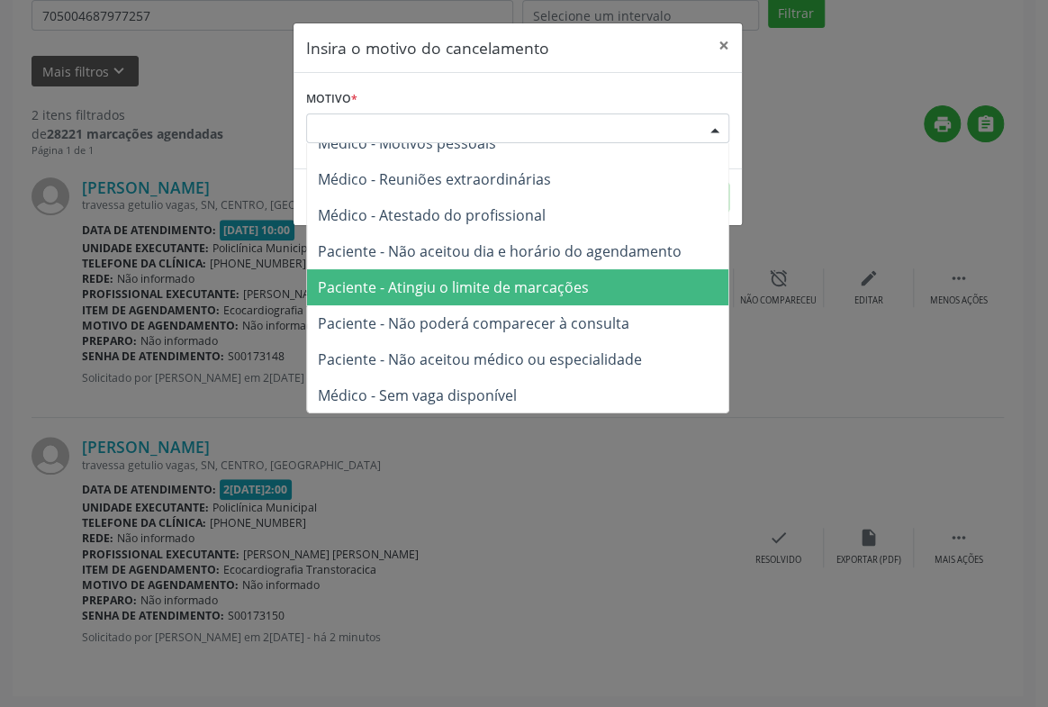
click at [545, 294] on span "Paciente - Atingiu o limite de marcações" at bounding box center [453, 287] width 271 height 20
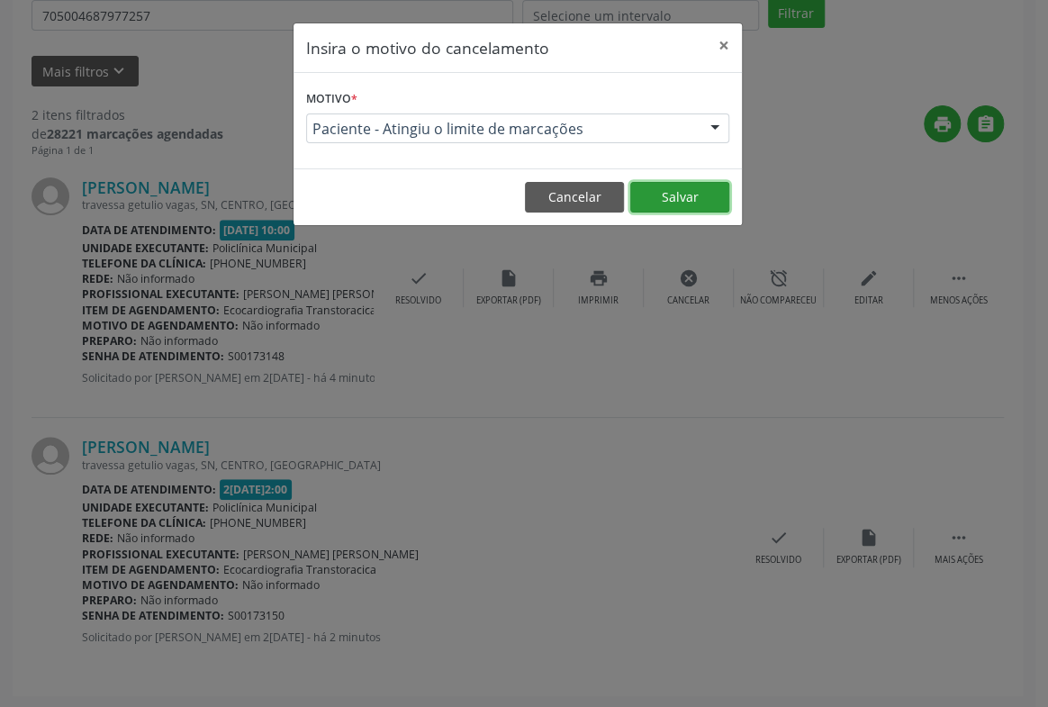
click at [695, 202] on button "Salvar" at bounding box center [679, 197] width 99 height 31
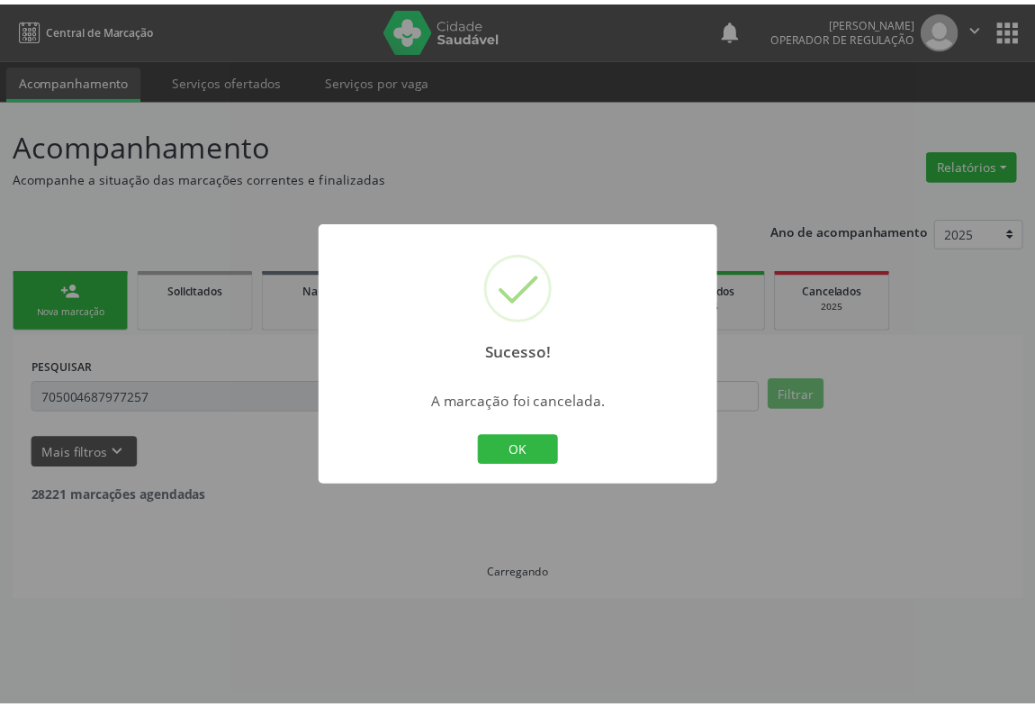
scroll to position [0, 0]
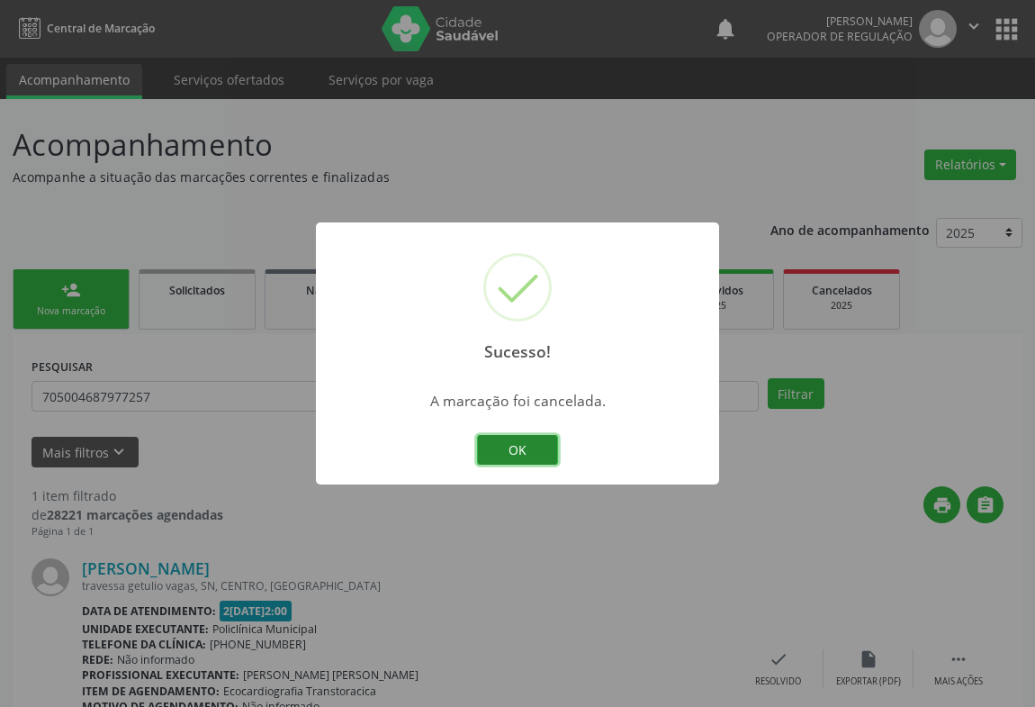
click at [541, 452] on button "OK" at bounding box center [517, 450] width 81 height 31
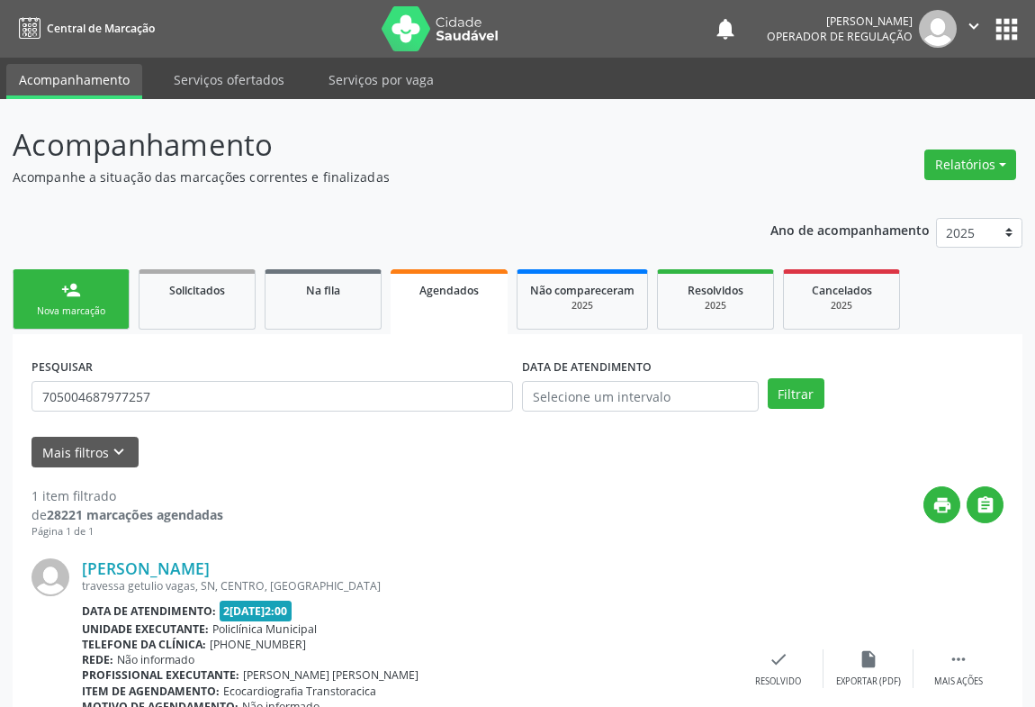
scroll to position [122, 0]
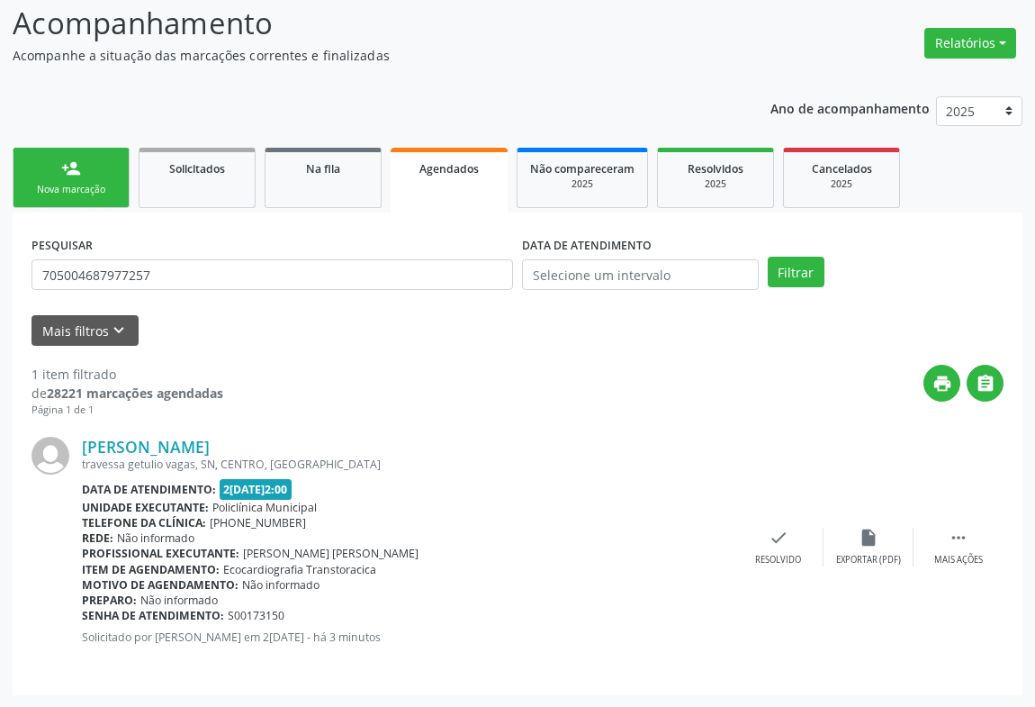
click at [90, 177] on link "person_add Nova marcação" at bounding box center [71, 178] width 117 height 60
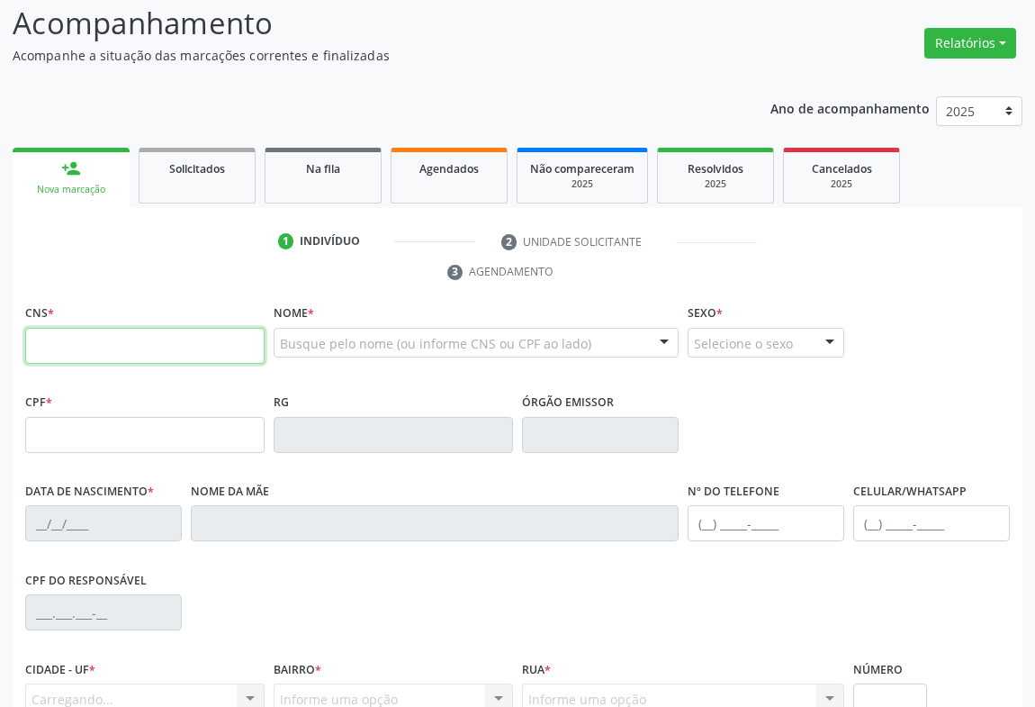
click at [107, 355] on input "text" at bounding box center [144, 346] width 239 height 36
type input "704 8090 4676 7442"
type input "06/07/2015"
type input "Maria Virginia Lope dos Santos"
type input "(74) 99131-6163"
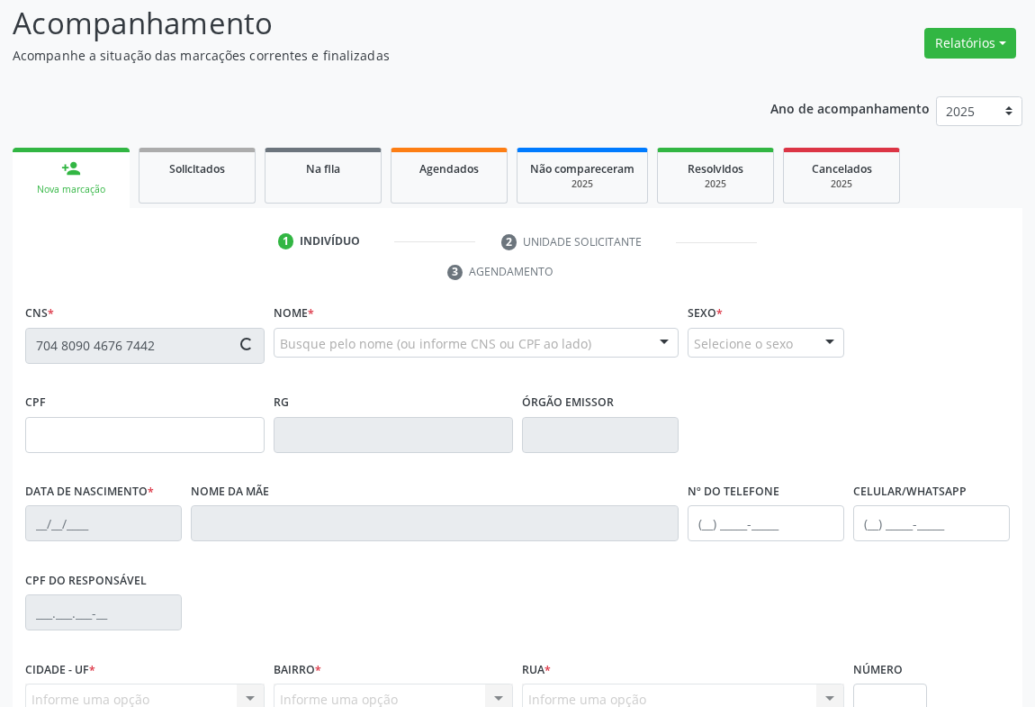
type input "(74) 99131-6163"
type input "105.098.515-09"
type input "63"
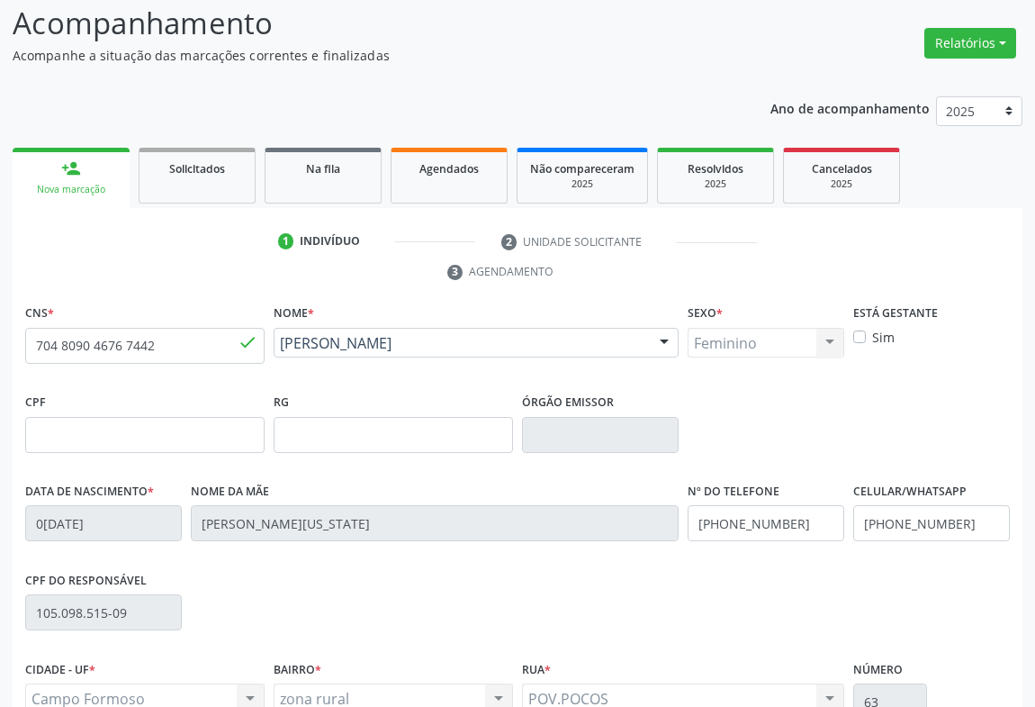
scroll to position [298, 0]
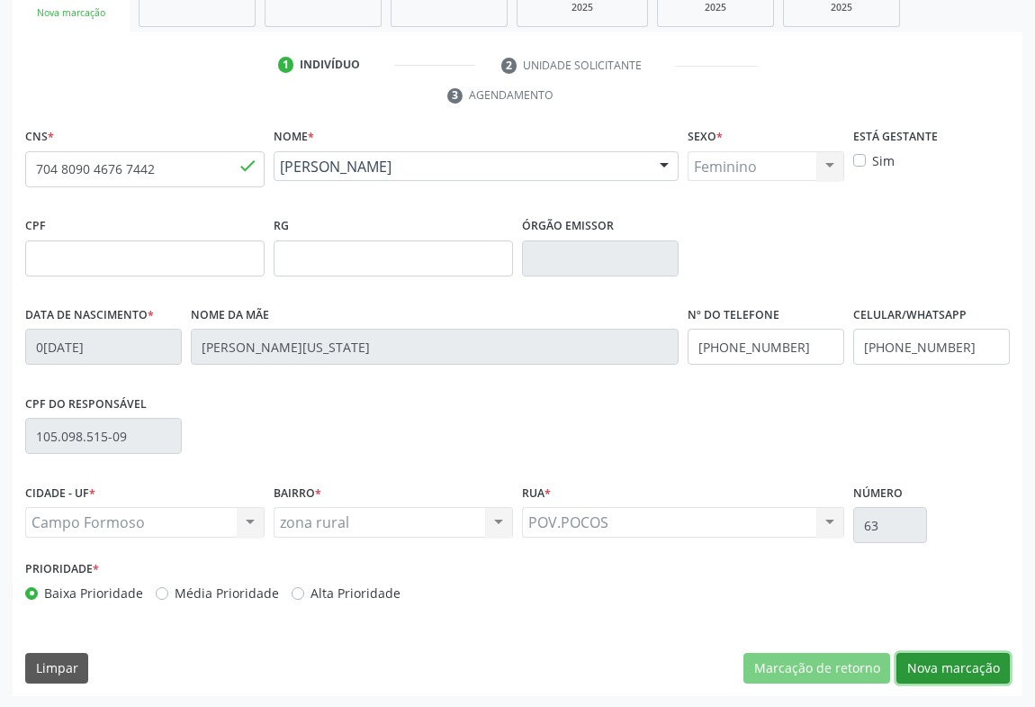
click at [943, 668] on button "Nova marcação" at bounding box center [952, 668] width 113 height 31
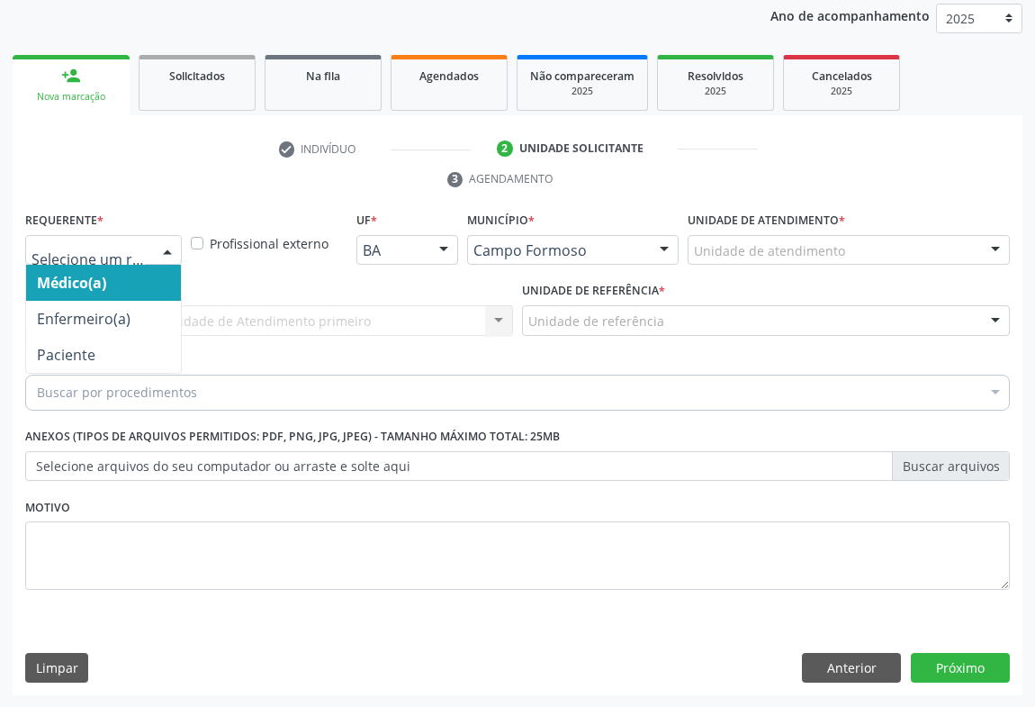
click at [161, 256] on div at bounding box center [167, 251] width 27 height 31
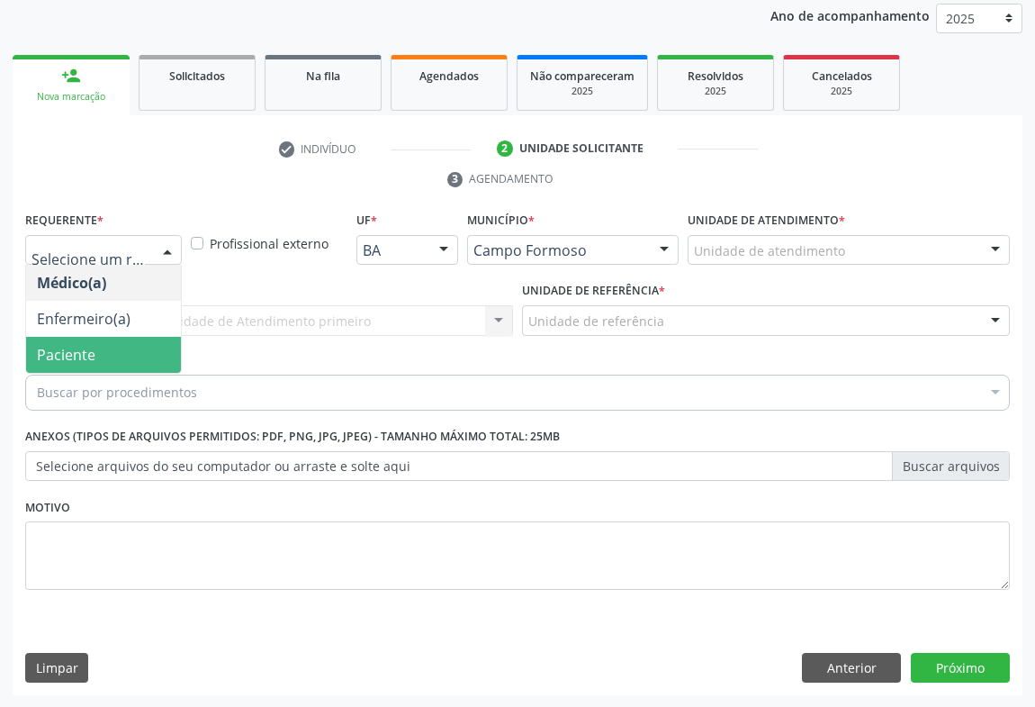
click at [76, 355] on span "Paciente" at bounding box center [66, 355] width 59 height 20
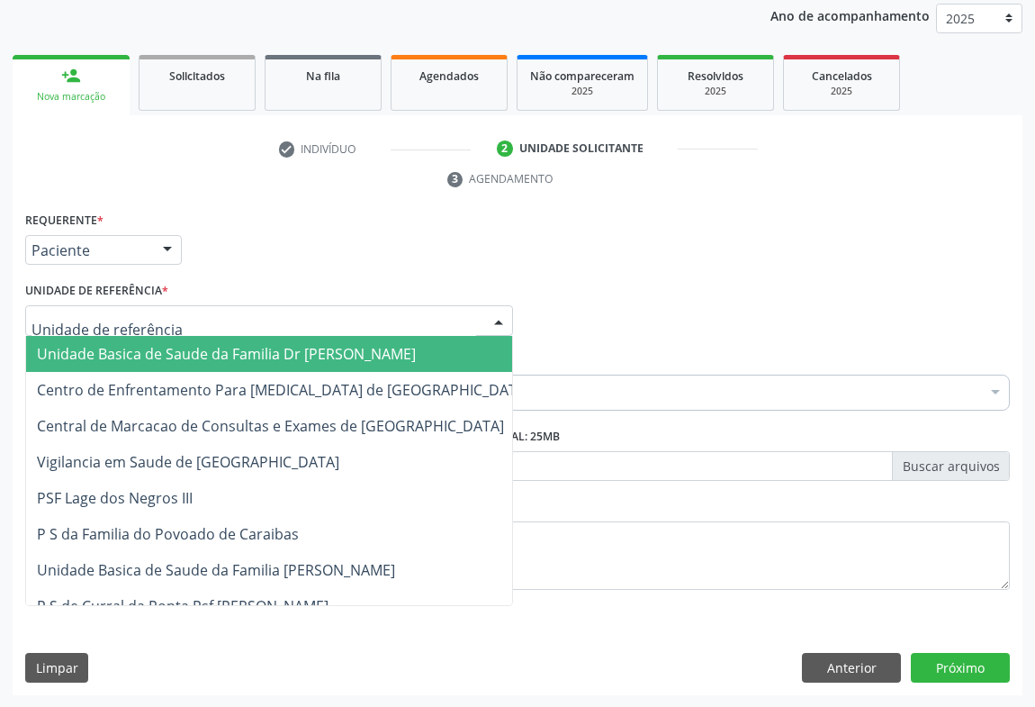
click at [258, 321] on div at bounding box center [269, 320] width 488 height 31
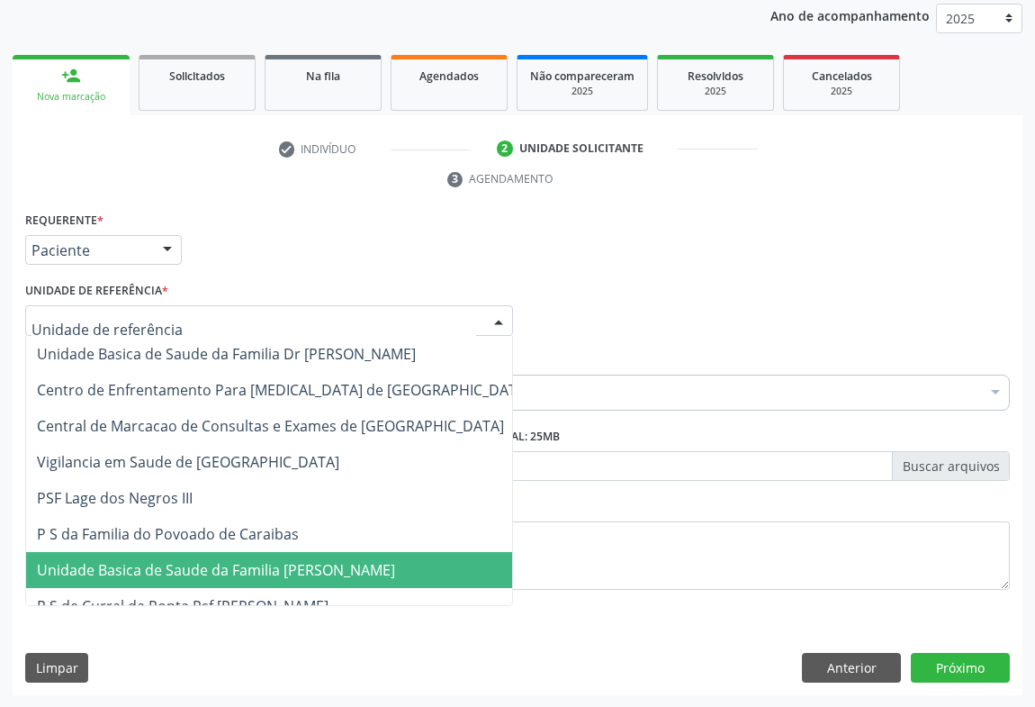
click at [274, 572] on span "Unidade Basica de Saude da Familia [PERSON_NAME]" at bounding box center [216, 570] width 358 height 20
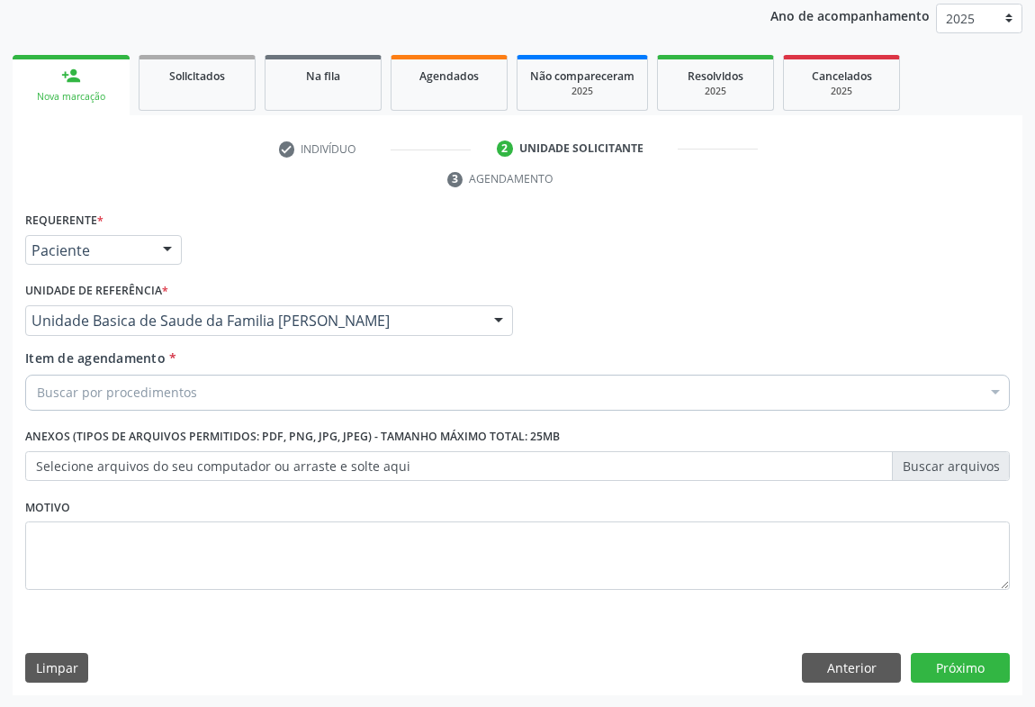
click at [307, 396] on div "Buscar por procedimentos" at bounding box center [517, 392] width 985 height 36
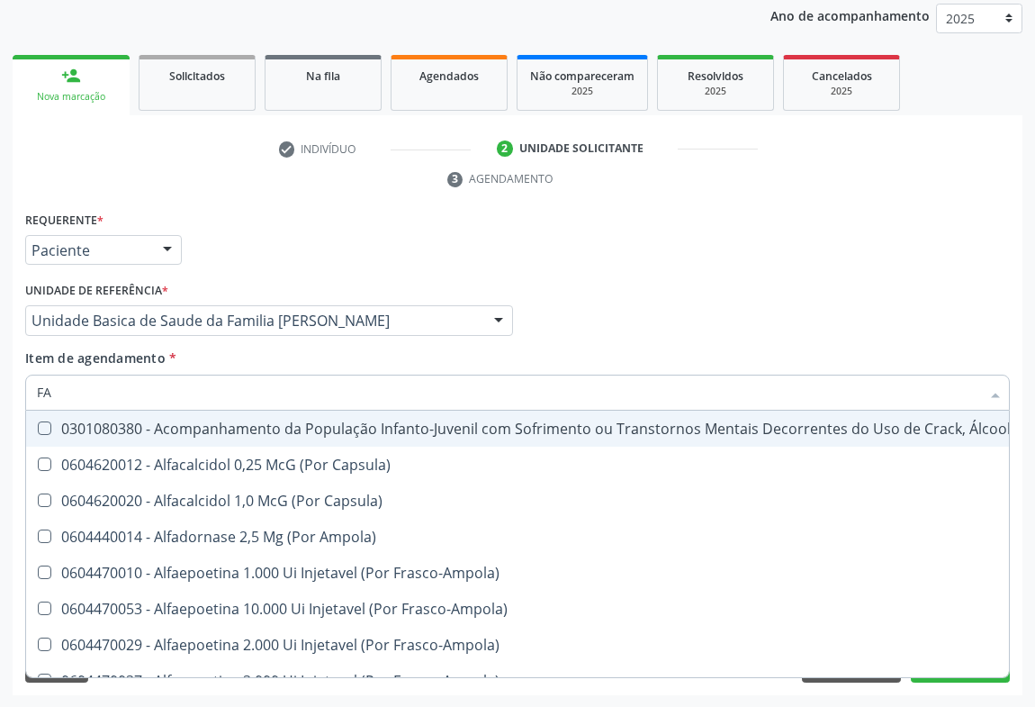
type input "FAC"
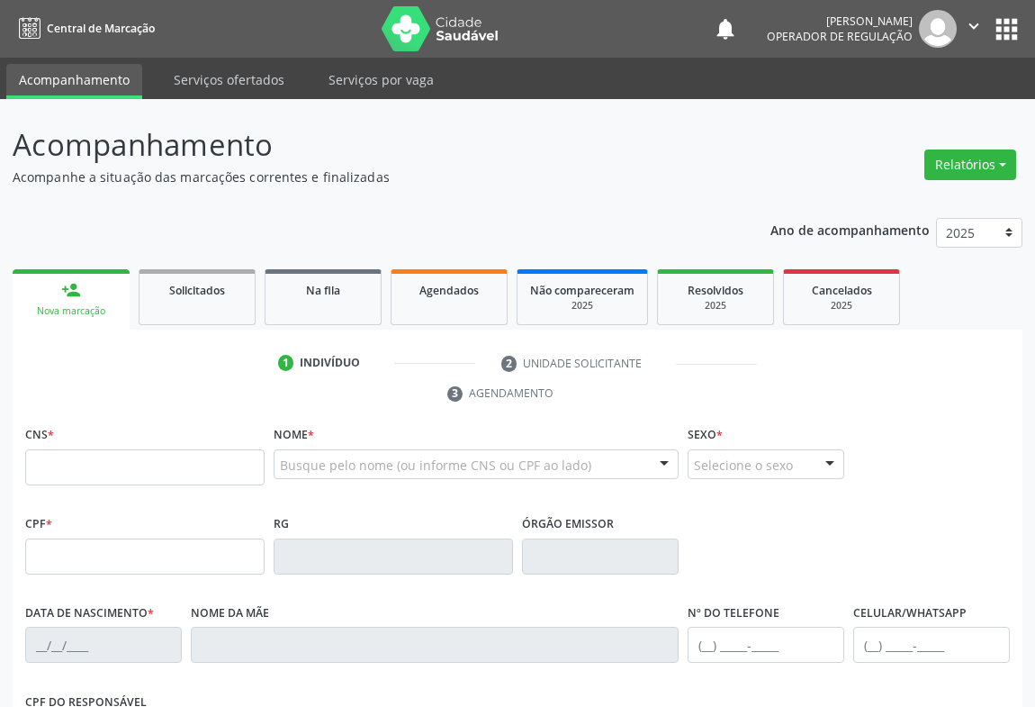
click at [99, 463] on input "text" at bounding box center [144, 467] width 239 height 36
type input "706 3087 4175 7972"
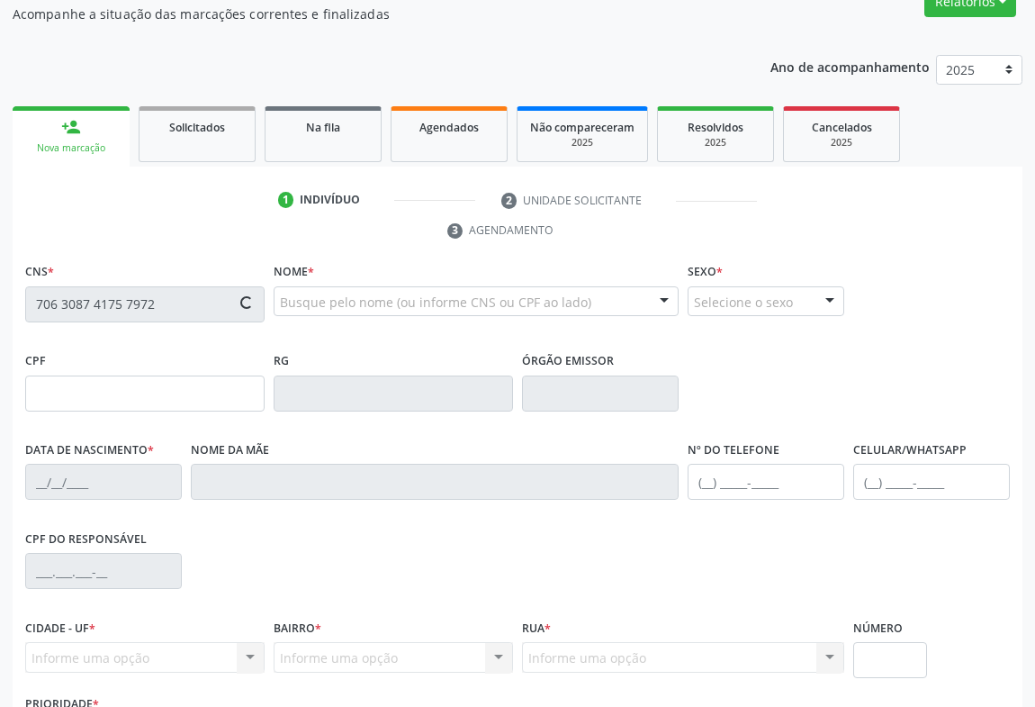
scroll to position [245, 0]
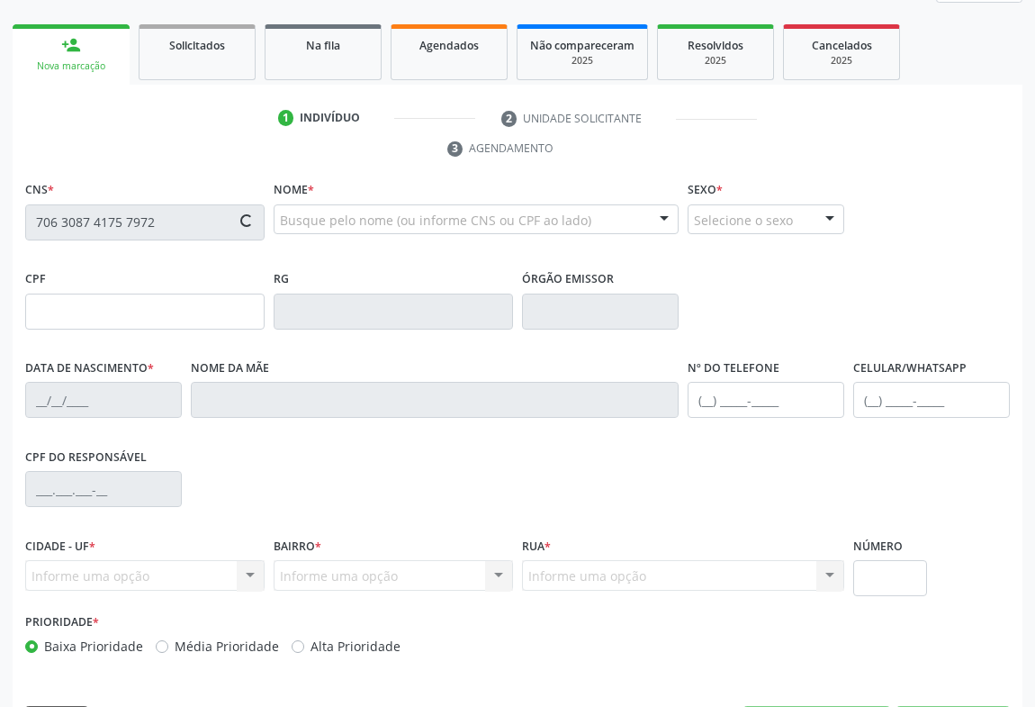
type input "1265108900"
type input "[DATE]"
type input "[PHONE_NUMBER]"
type input "029.460.265-82"
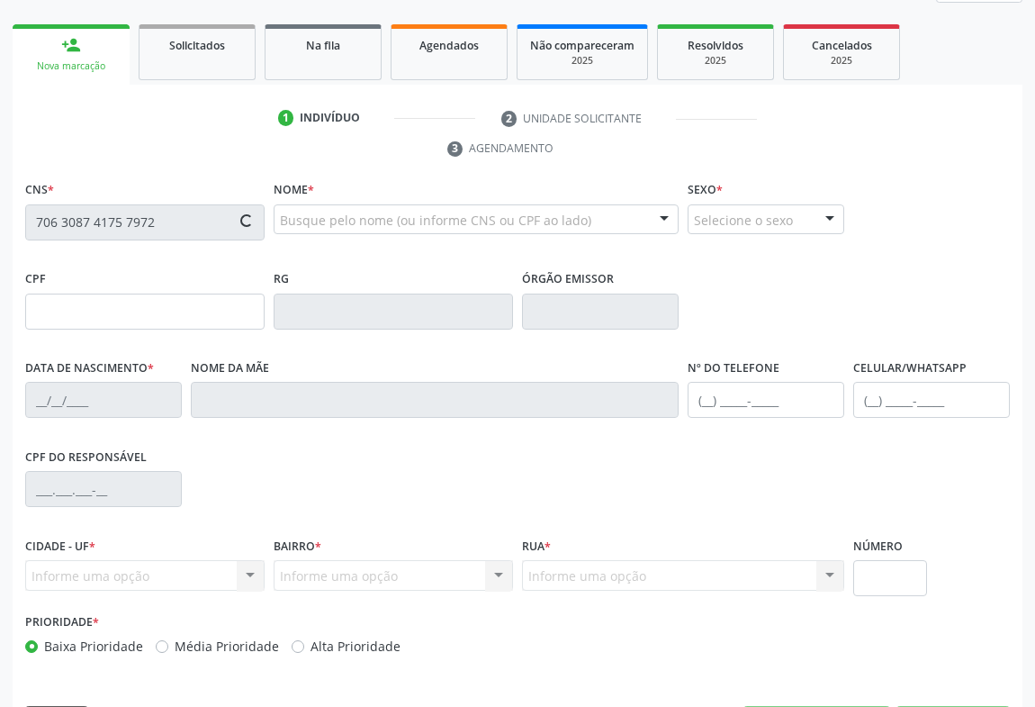
type input "S/N"
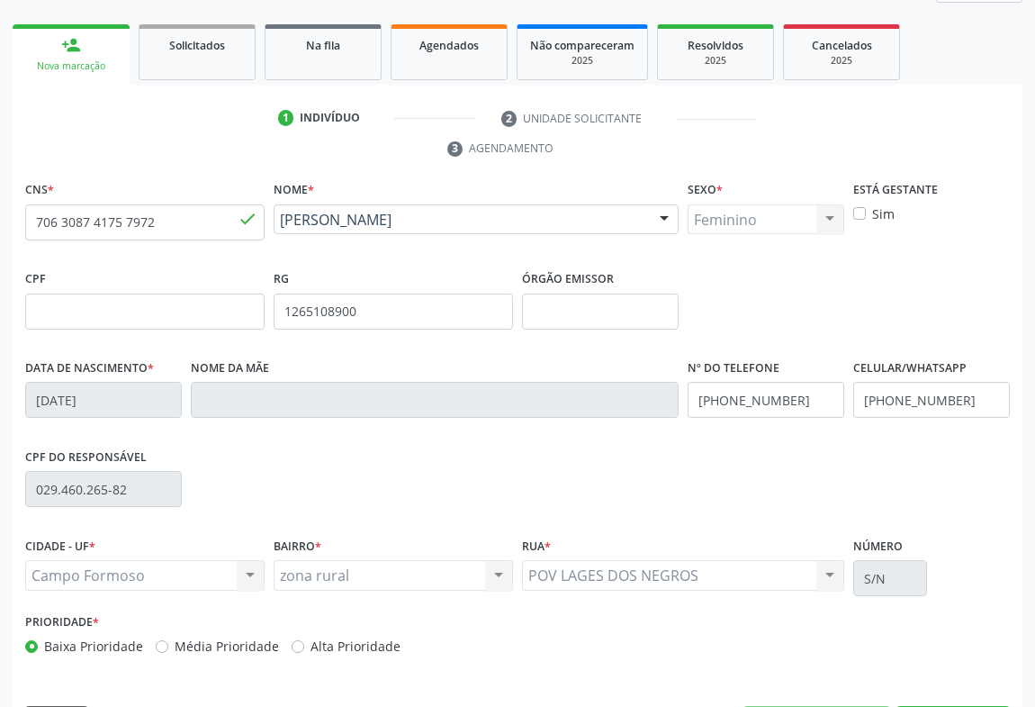
scroll to position [298, 0]
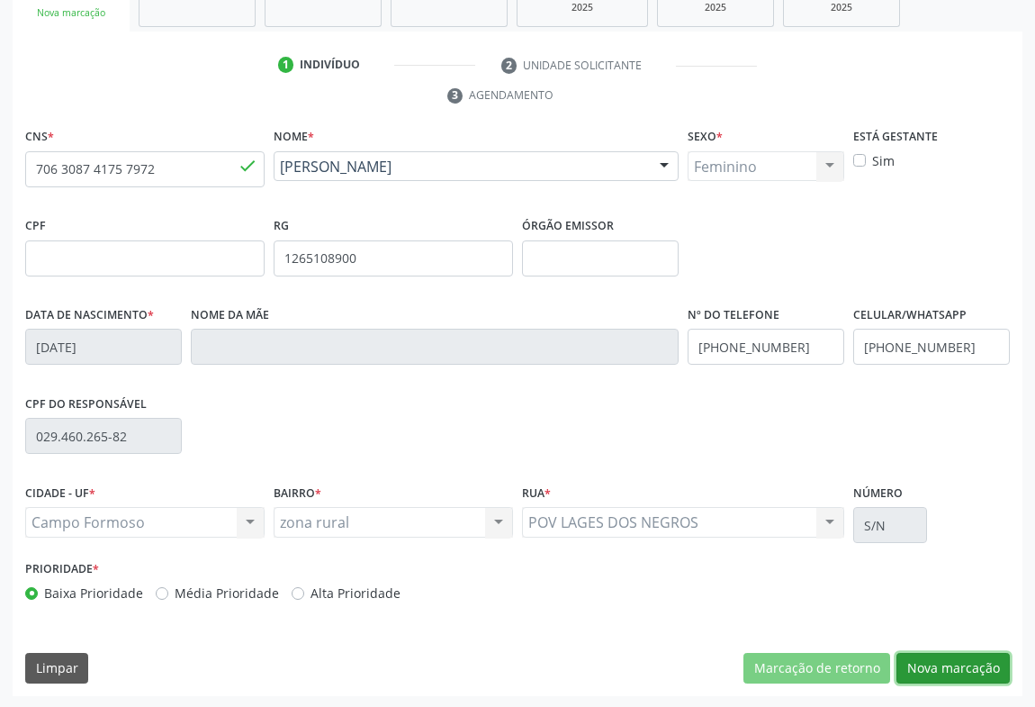
click at [937, 666] on button "Nova marcação" at bounding box center [952, 668] width 113 height 31
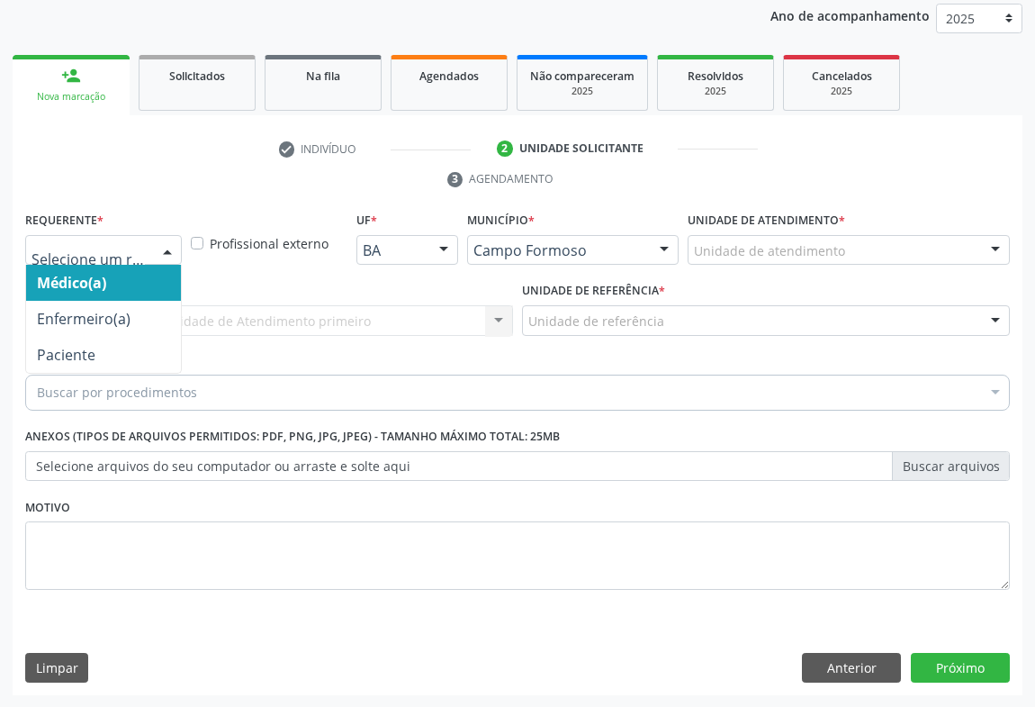
click at [149, 257] on div at bounding box center [103, 250] width 157 height 31
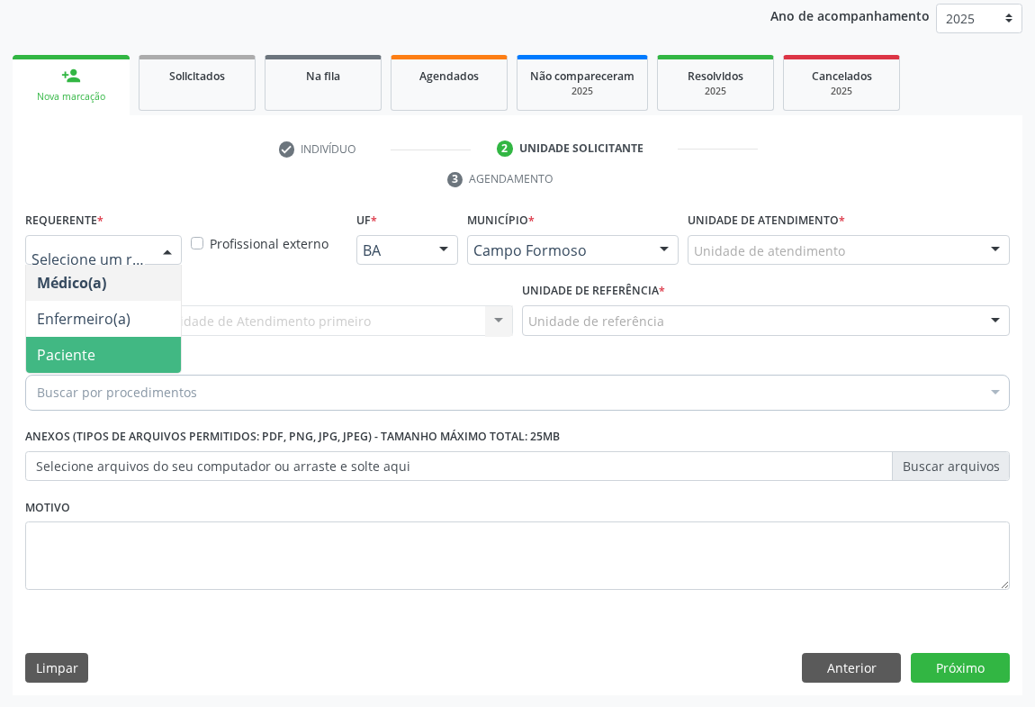
click at [96, 352] on span "Paciente" at bounding box center [103, 355] width 155 height 36
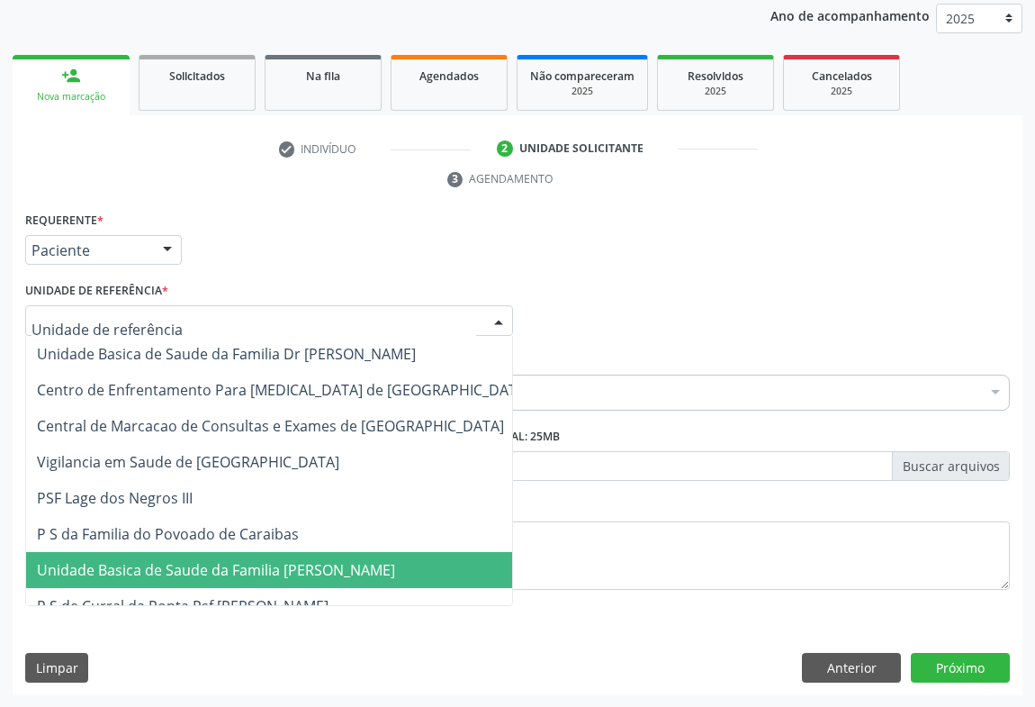
click at [222, 565] on span "Unidade Basica de Saude da Familia [PERSON_NAME]" at bounding box center [216, 570] width 358 height 20
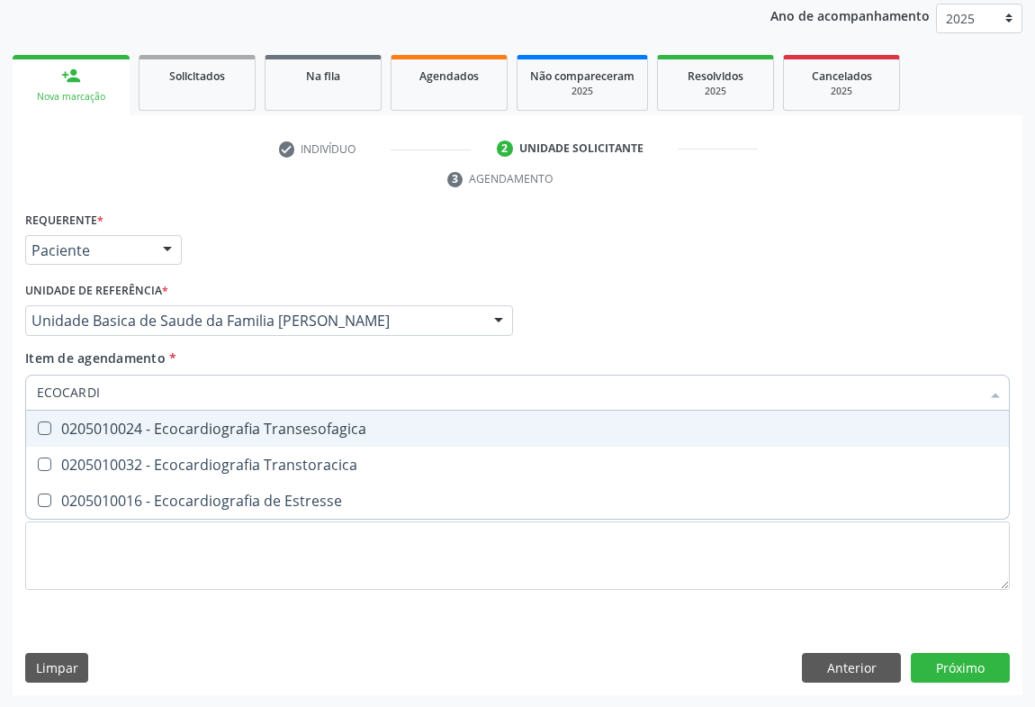
type input "ECOCARDIO"
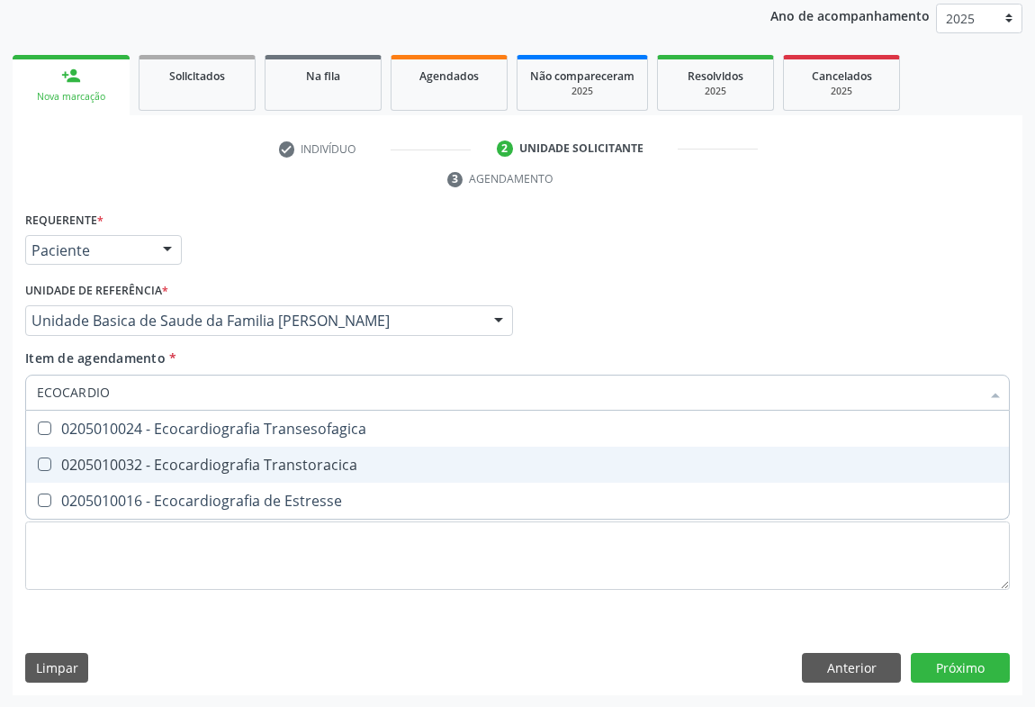
click at [199, 469] on div "0205010032 - Ecocardiografia Transtoracica" at bounding box center [517, 464] width 961 height 14
checkbox Transtoracica "true"
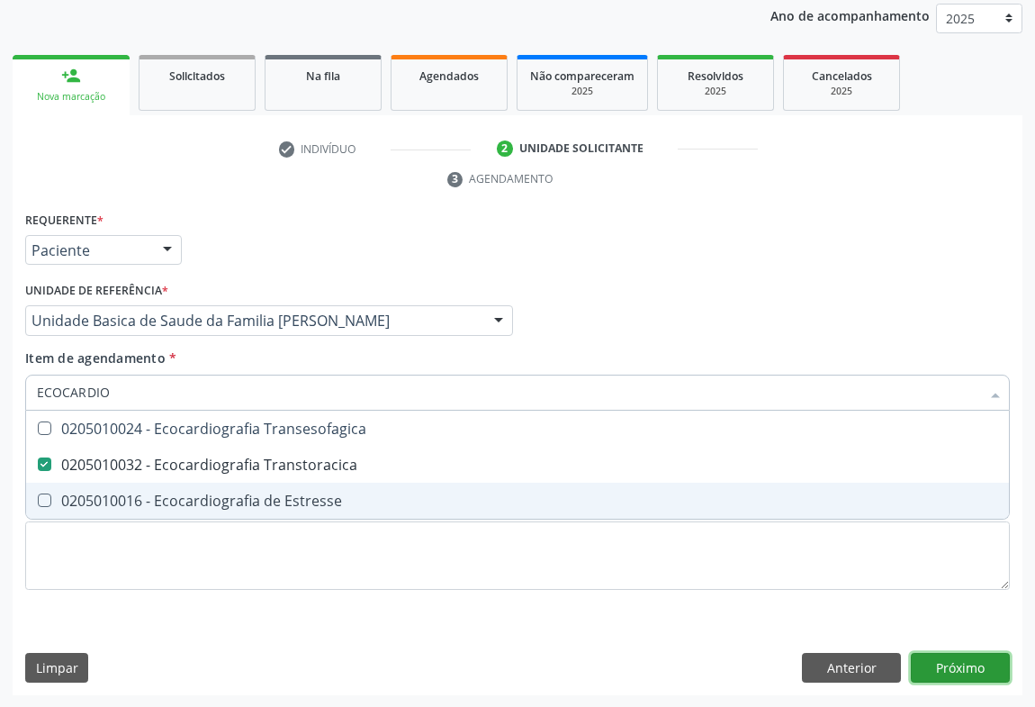
click at [964, 663] on div "Requerente * Paciente Médico(a) Enfermeiro(a) Paciente Nenhum resultado encontr…" at bounding box center [518, 451] width 1010 height 489
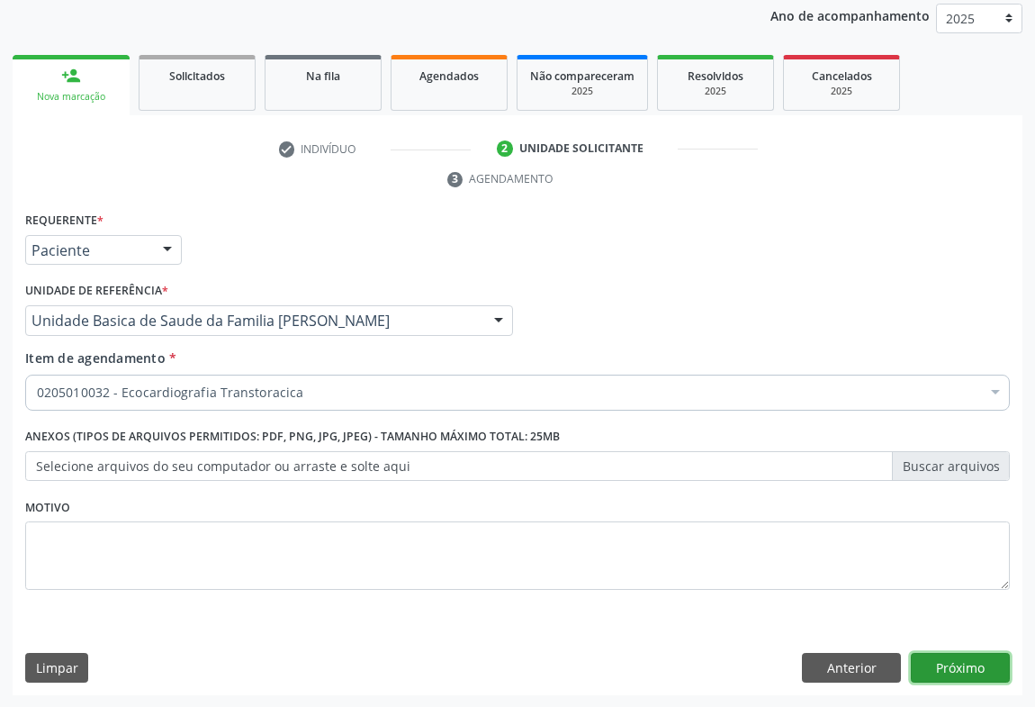
click at [985, 656] on button "Próximo" at bounding box center [960, 668] width 99 height 31
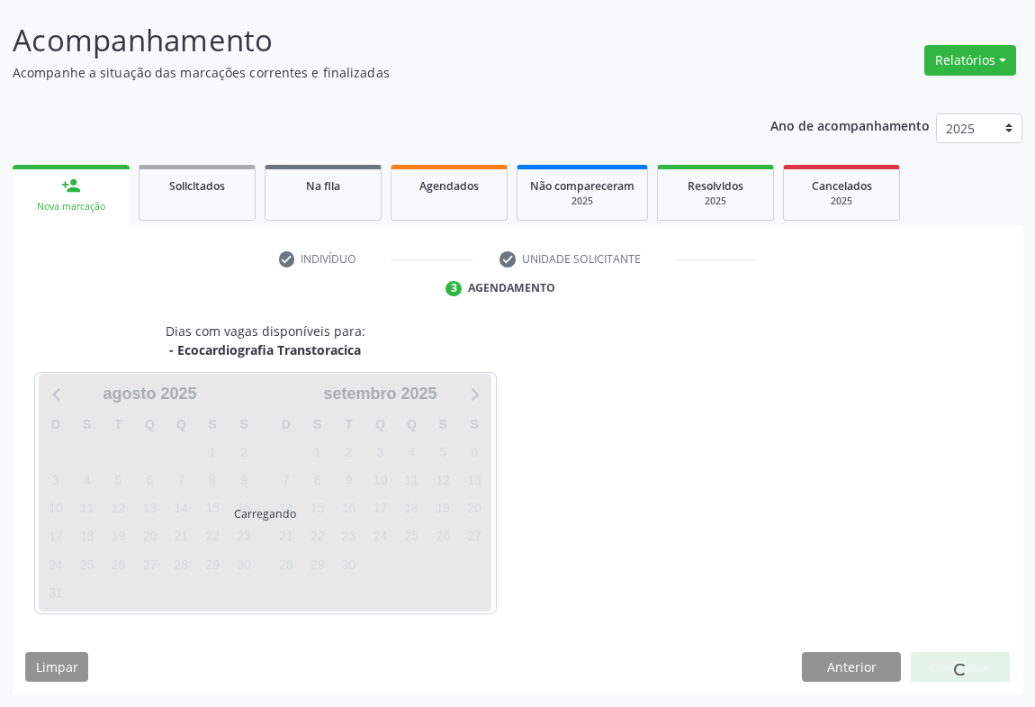
scroll to position [104, 0]
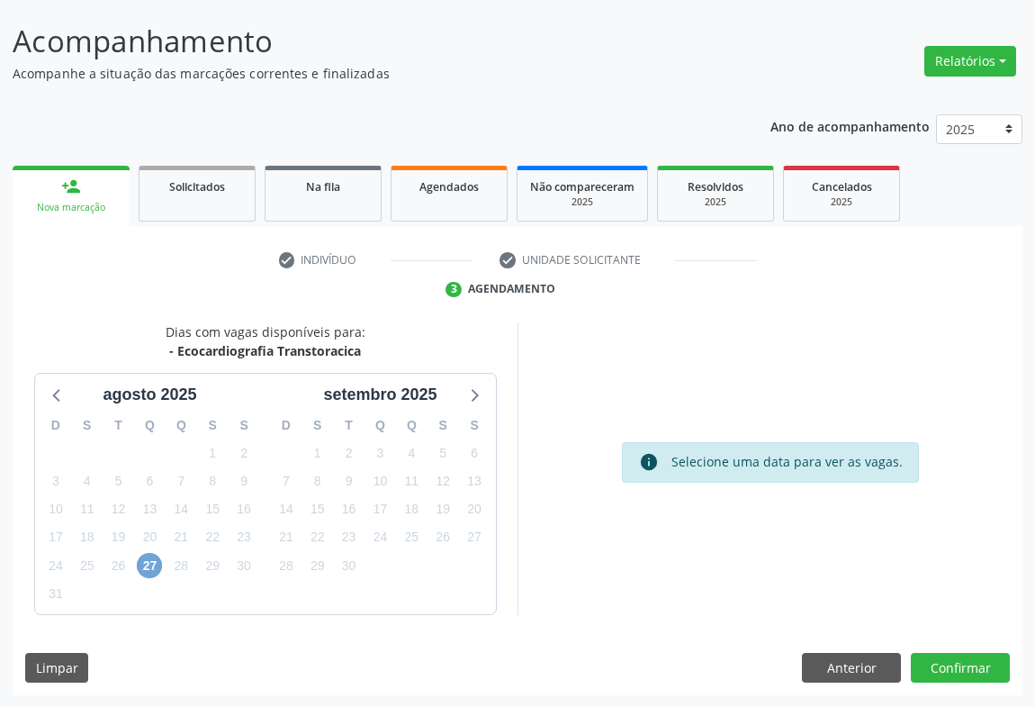
click at [153, 562] on span "27" at bounding box center [149, 565] width 25 height 25
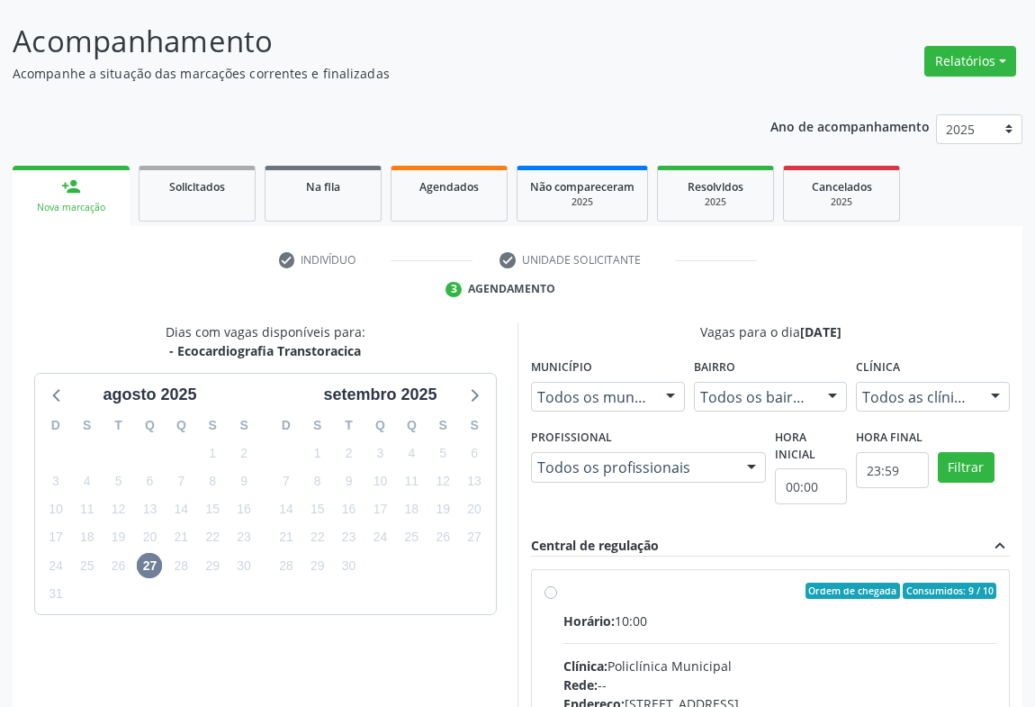
click at [557, 599] on input "Ordem de chegada Consumidos: 9 / 10 Horário: 10:00 Clínica: Policlínica Municip…" at bounding box center [551, 590] width 13 height 16
radio input "true"
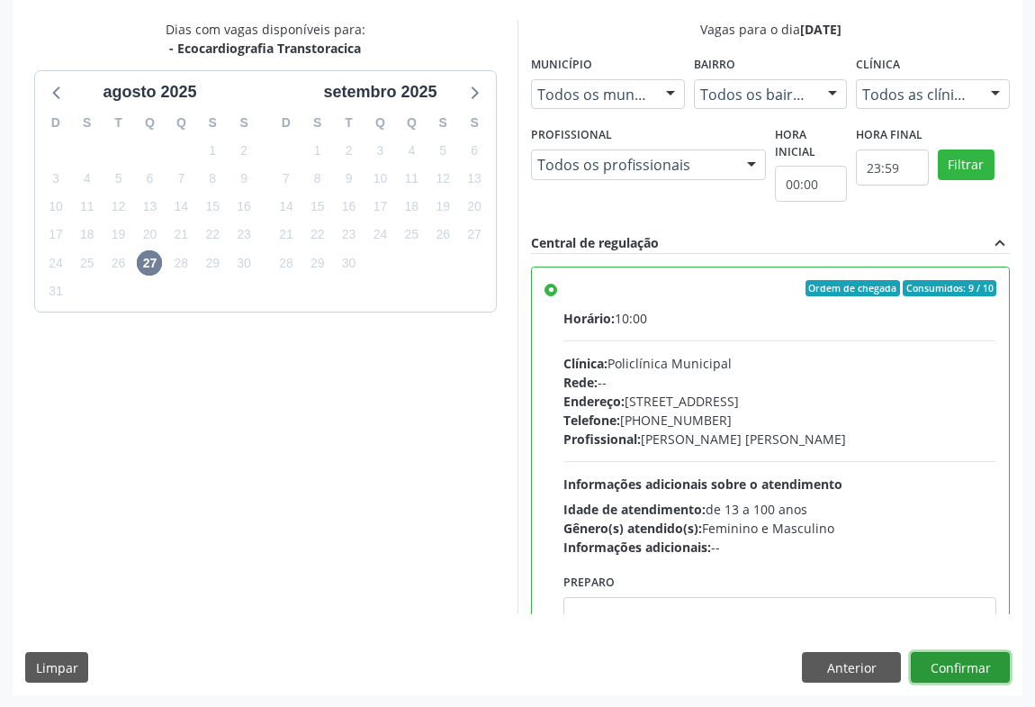
click at [954, 662] on button "Confirmar" at bounding box center [960, 667] width 99 height 31
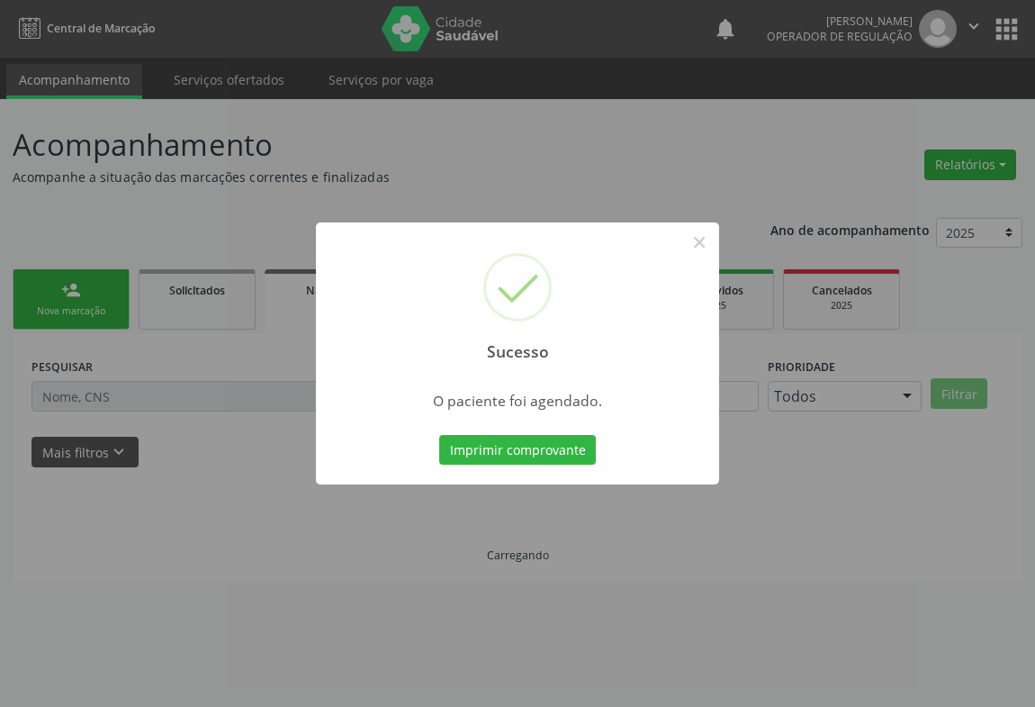
scroll to position [0, 0]
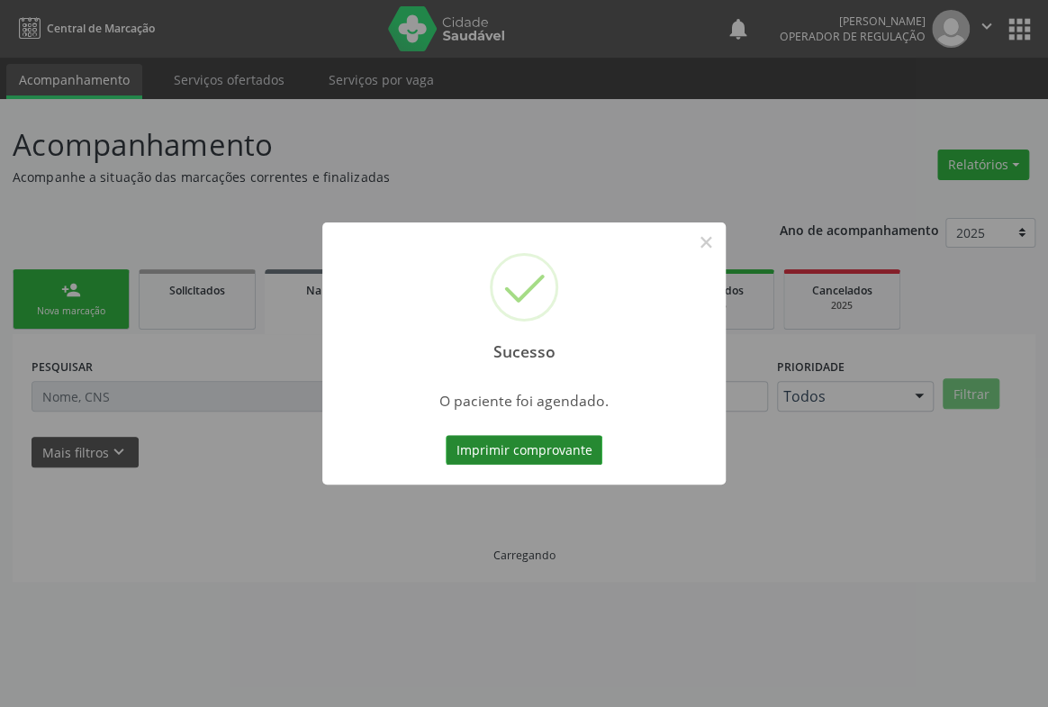
click at [493, 451] on button "Imprimir comprovante" at bounding box center [524, 450] width 157 height 31
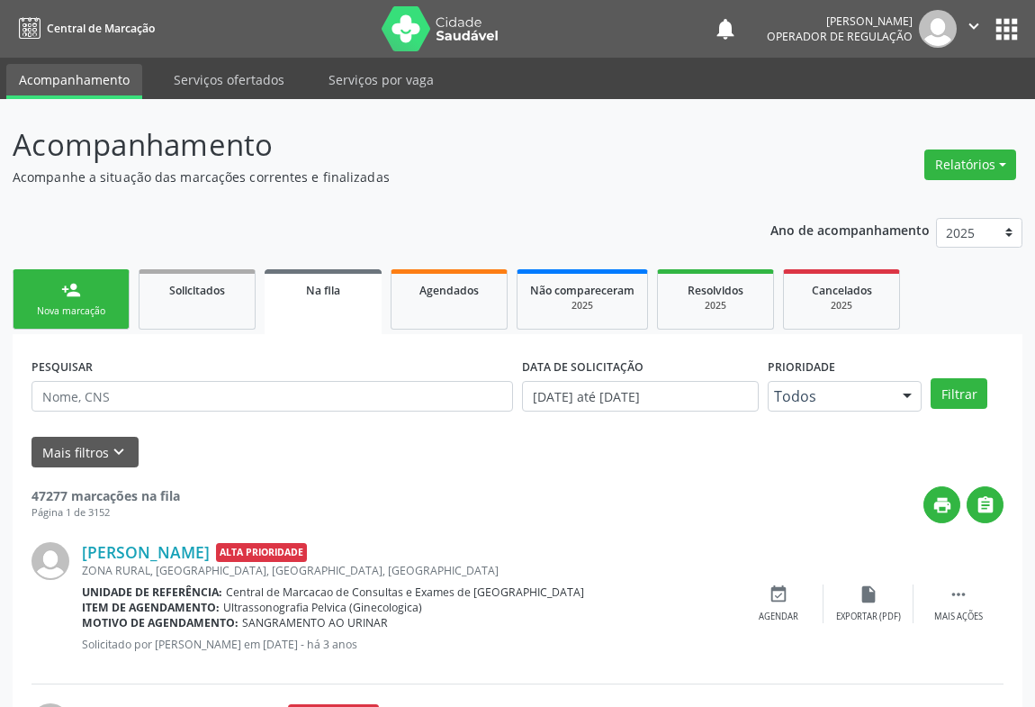
click at [80, 298] on div "person_add" at bounding box center [71, 290] width 20 height 20
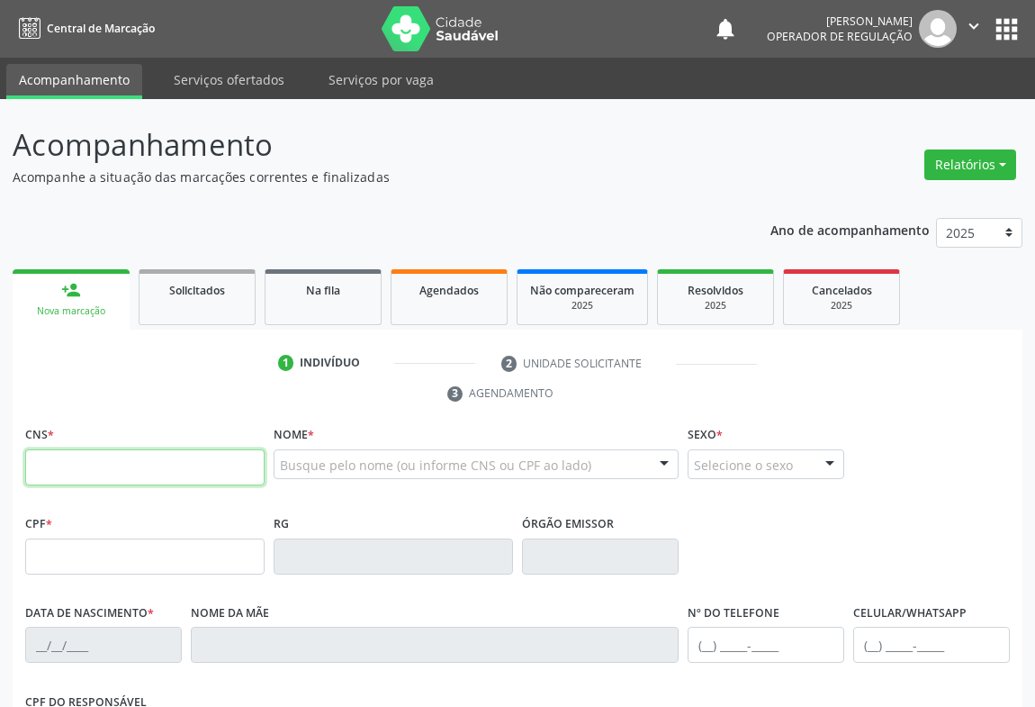
click at [103, 464] on input "text" at bounding box center [144, 467] width 239 height 36
type input "704 0088 5238 8866"
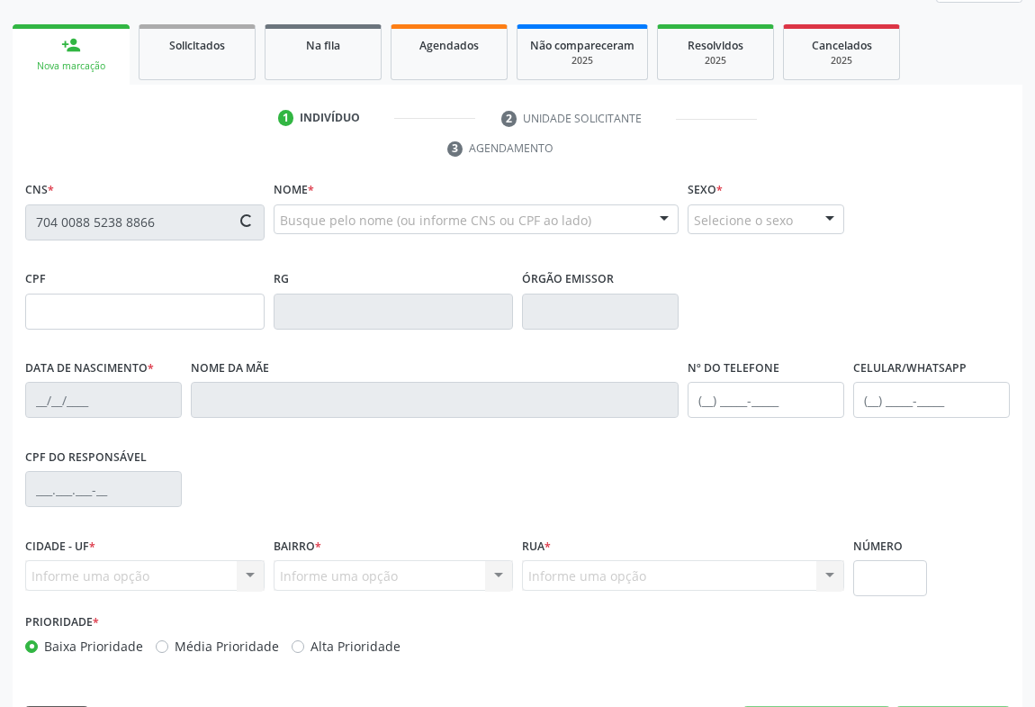
type input "1275638228"
type input "22/01/1977"
type input "(74) 9844-5426"
type input "S/N"
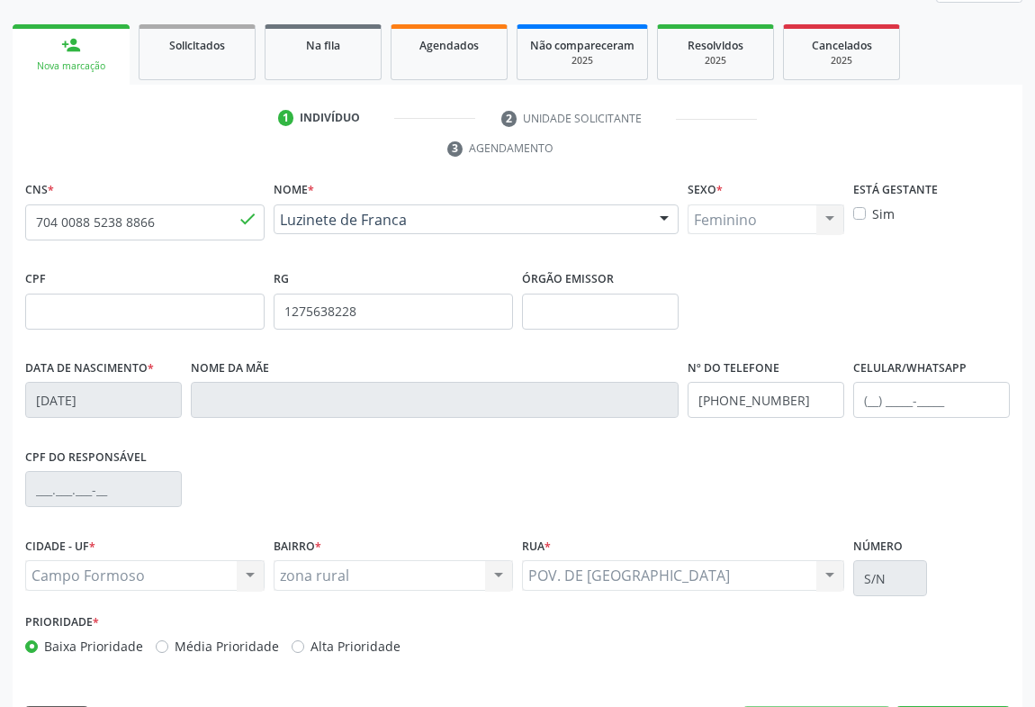
scroll to position [298, 0]
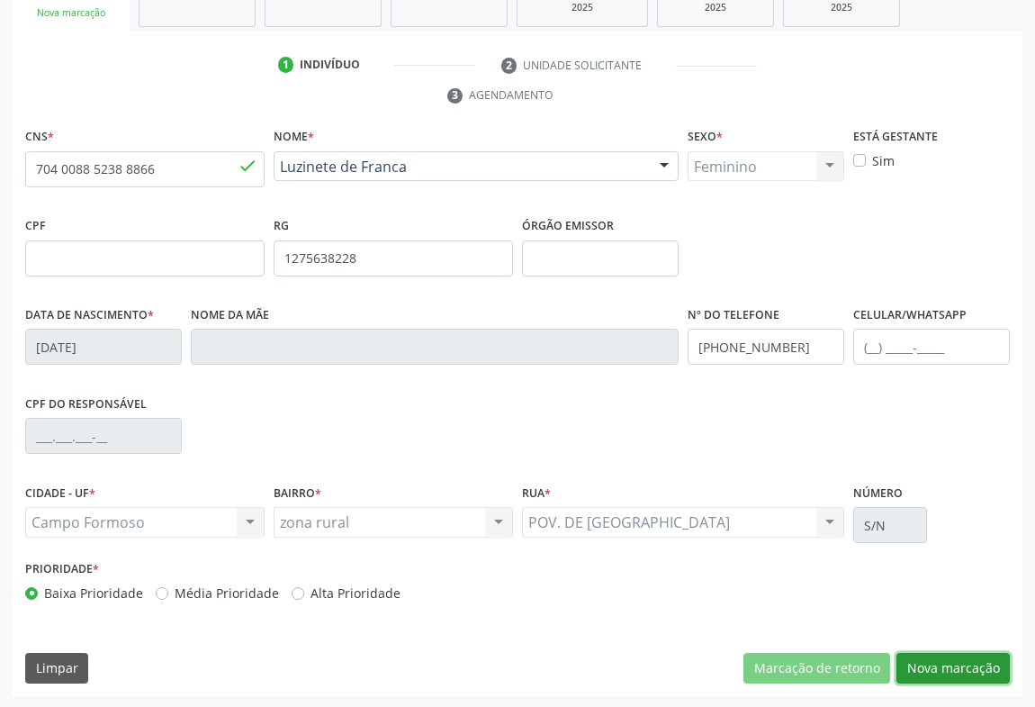
click at [937, 668] on button "Nova marcação" at bounding box center [952, 668] width 113 height 31
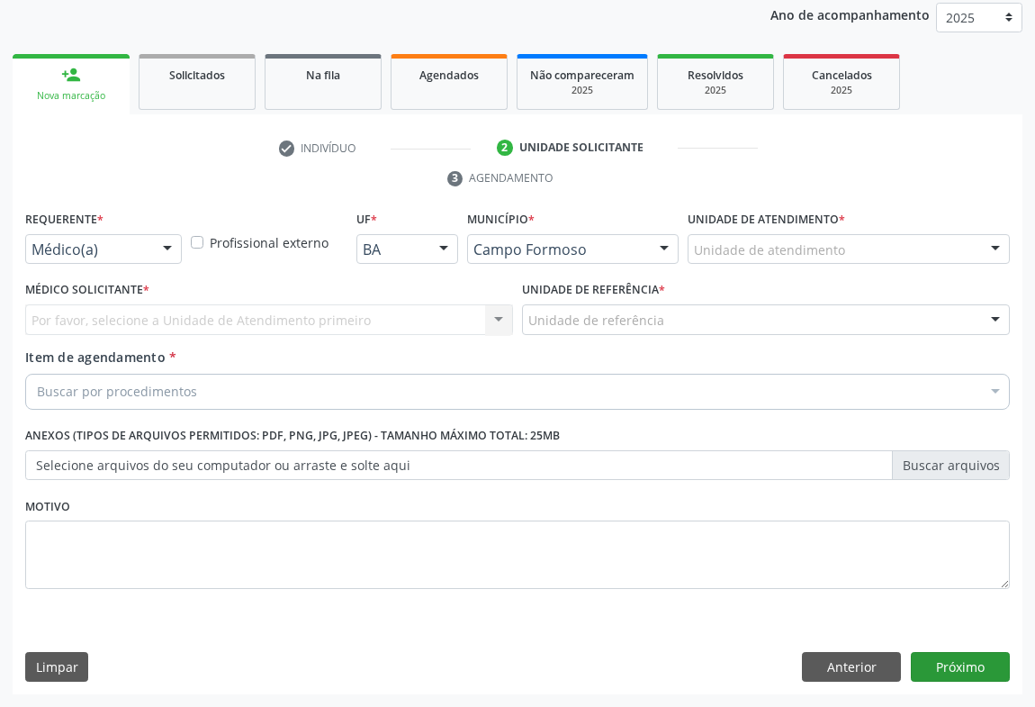
scroll to position [214, 0]
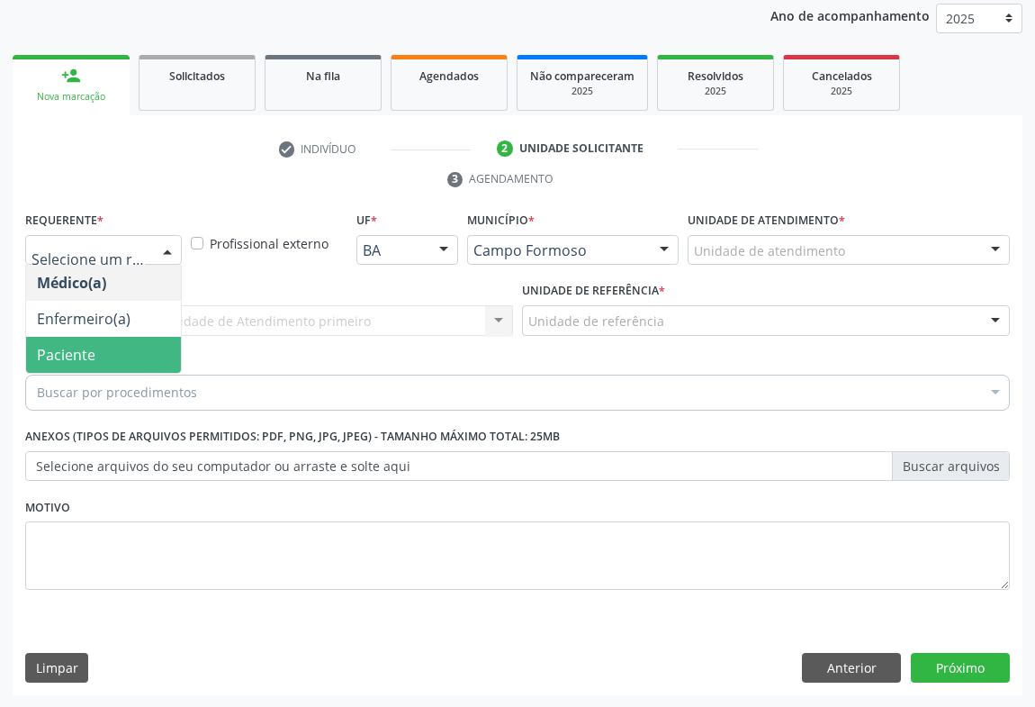
click at [77, 347] on span "Paciente" at bounding box center [66, 355] width 59 height 20
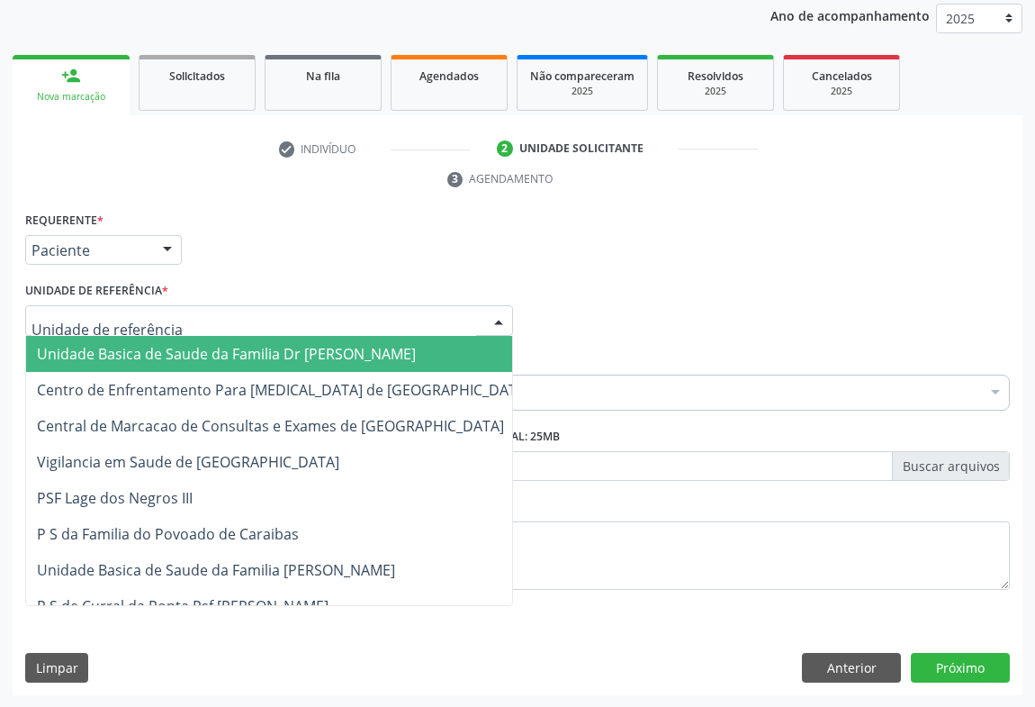
drag, startPoint x: 180, startPoint y: 315, endPoint x: 197, endPoint y: 451, distance: 137.0
click at [180, 318] on div at bounding box center [269, 320] width 488 height 31
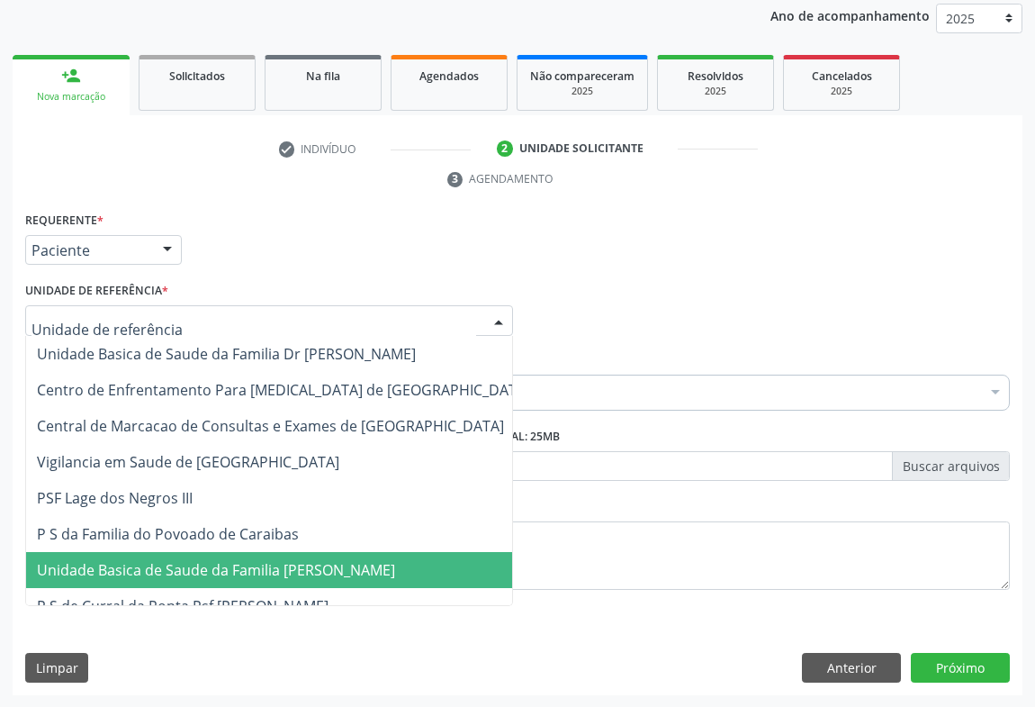
click at [199, 561] on span "Unidade Basica de Saude da Familia [PERSON_NAME]" at bounding box center [216, 570] width 358 height 20
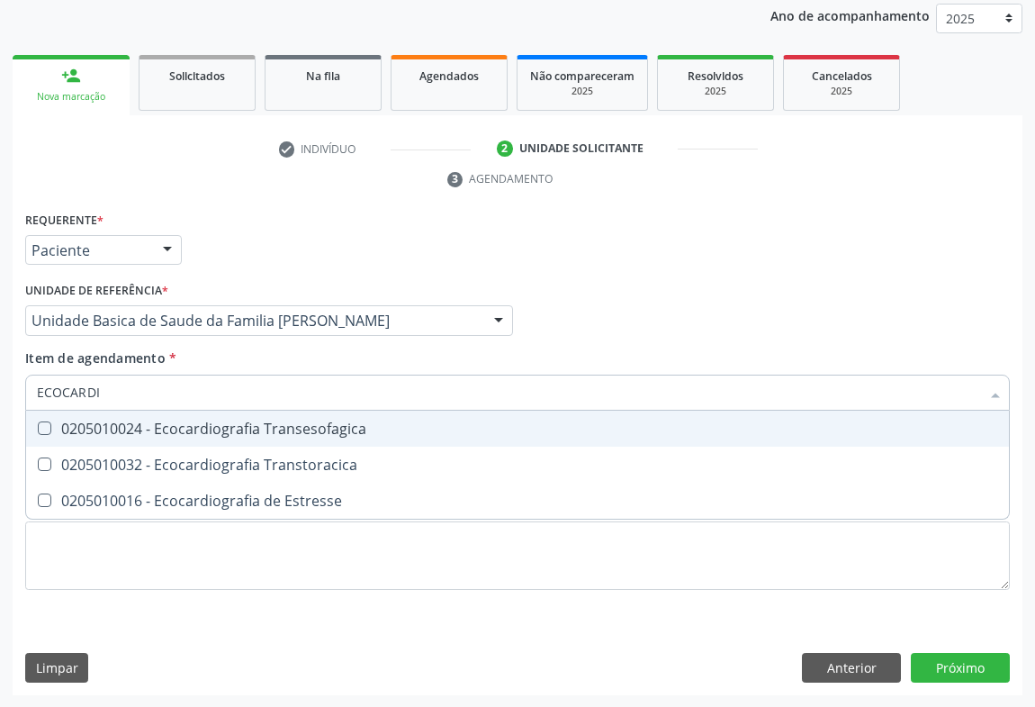
type input "ECOCARDIO"
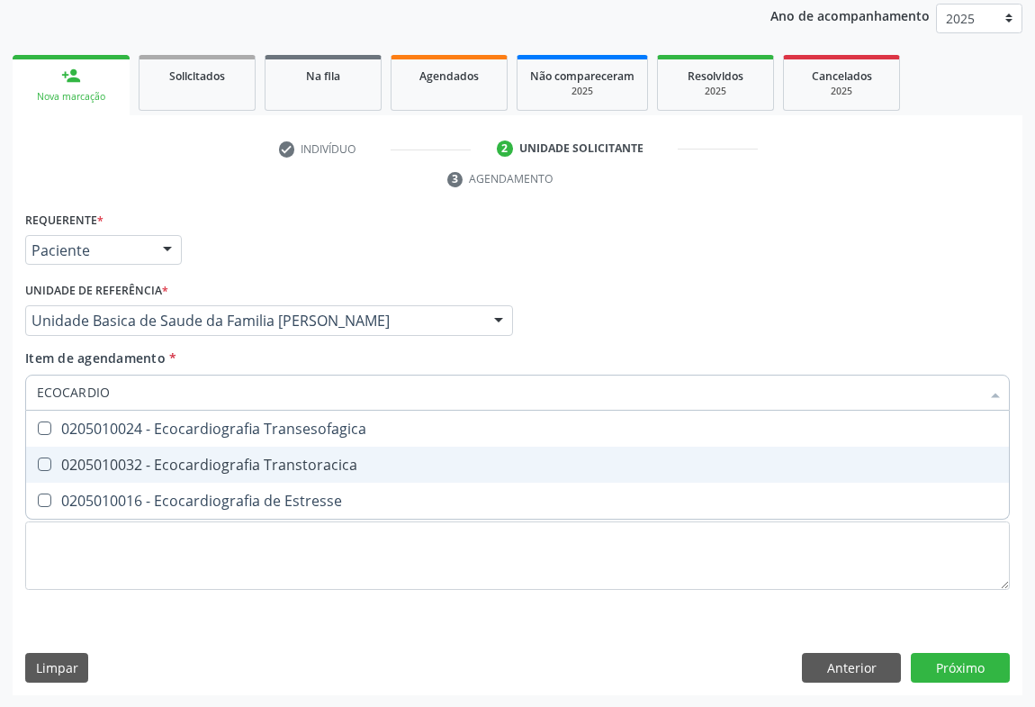
click at [160, 457] on div "0205010032 - Ecocardiografia Transtoracica" at bounding box center [517, 464] width 961 height 14
checkbox Transtoracica "true"
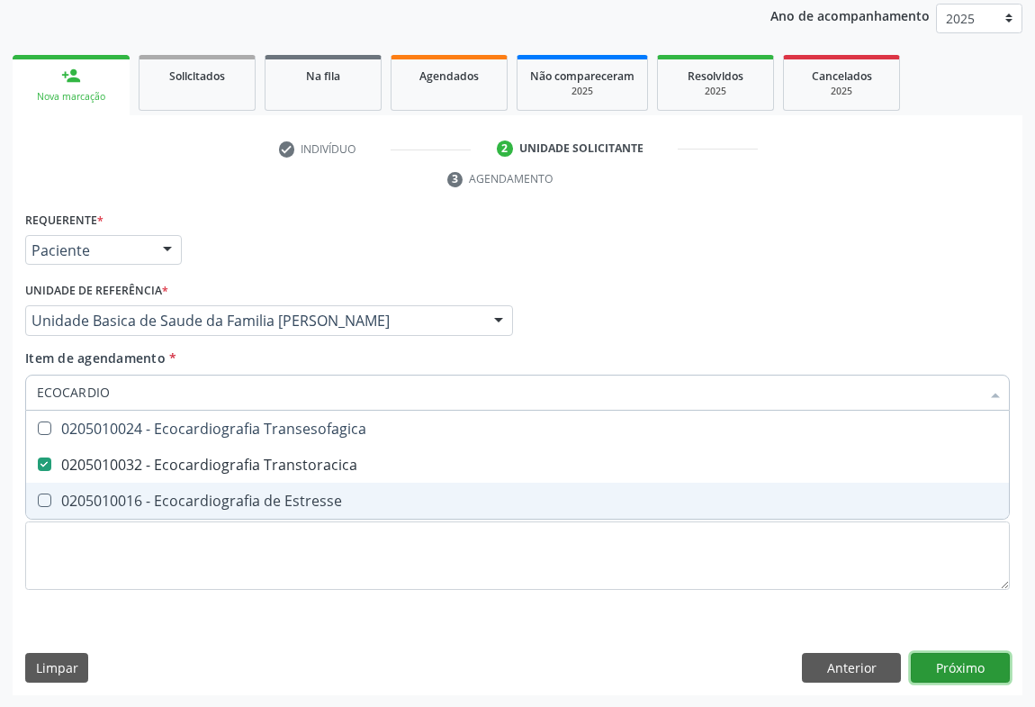
click at [966, 663] on div "Requerente * Paciente Médico(a) Enfermeiro(a) Paciente Nenhum resultado encontr…" at bounding box center [518, 451] width 1010 height 489
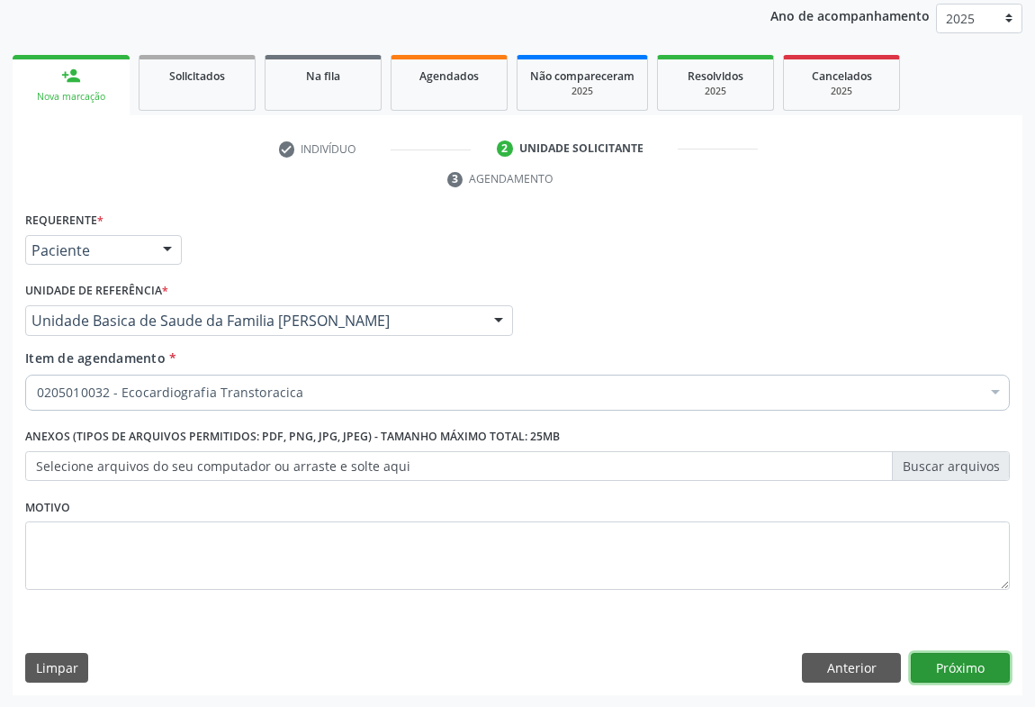
click at [986, 671] on button "Próximo" at bounding box center [960, 668] width 99 height 31
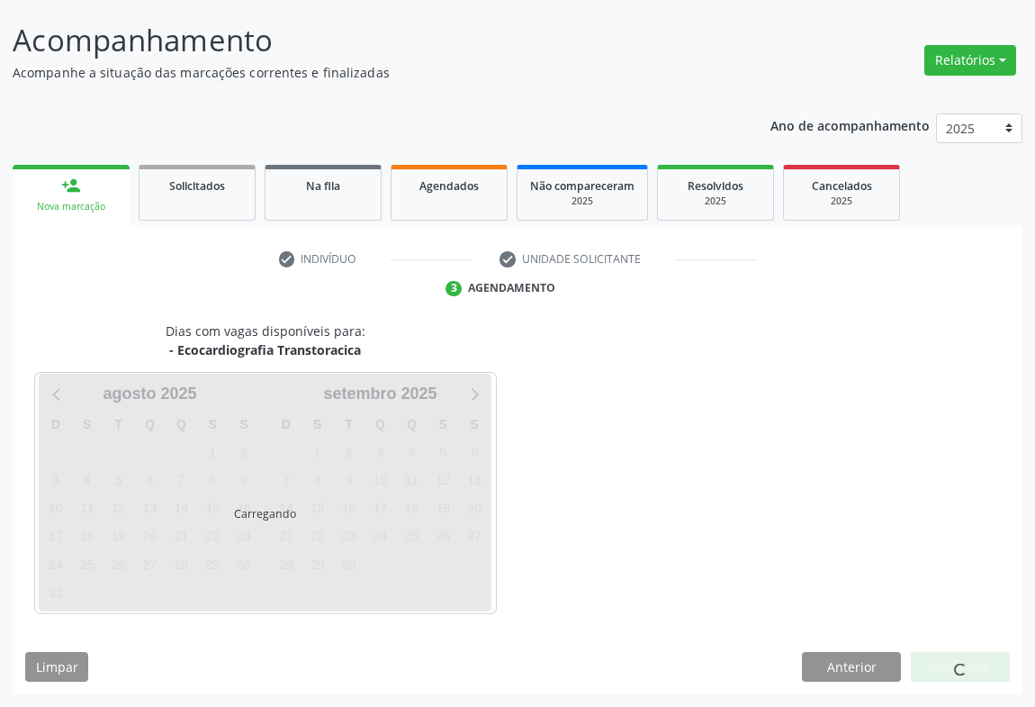
scroll to position [104, 0]
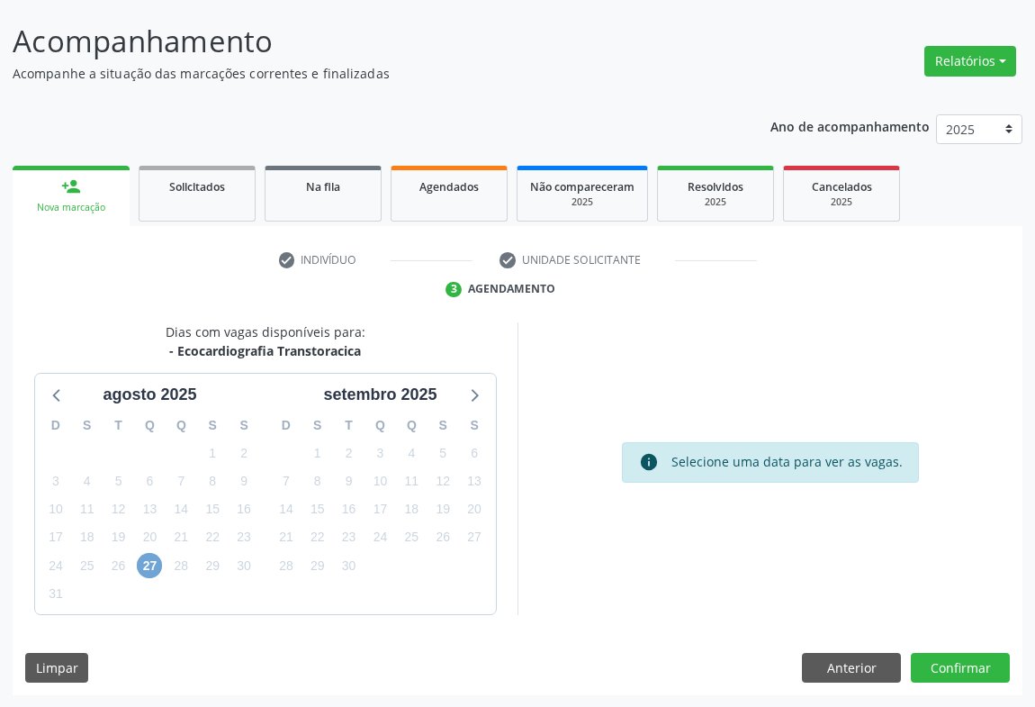
click at [148, 569] on span "27" at bounding box center [149, 565] width 25 height 25
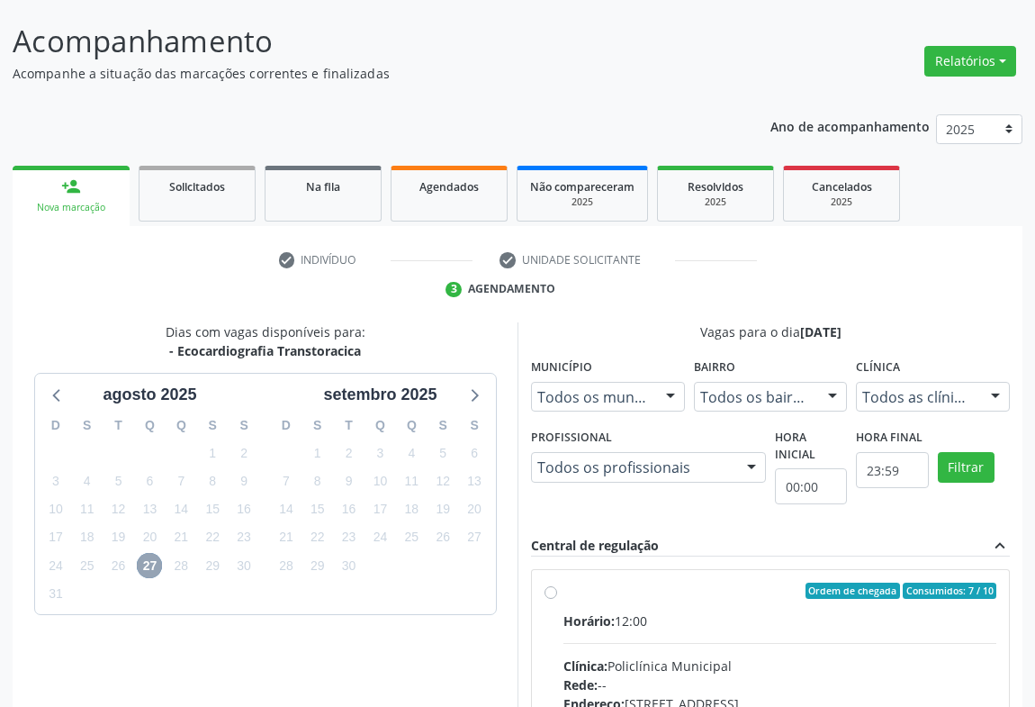
scroll to position [374, 0]
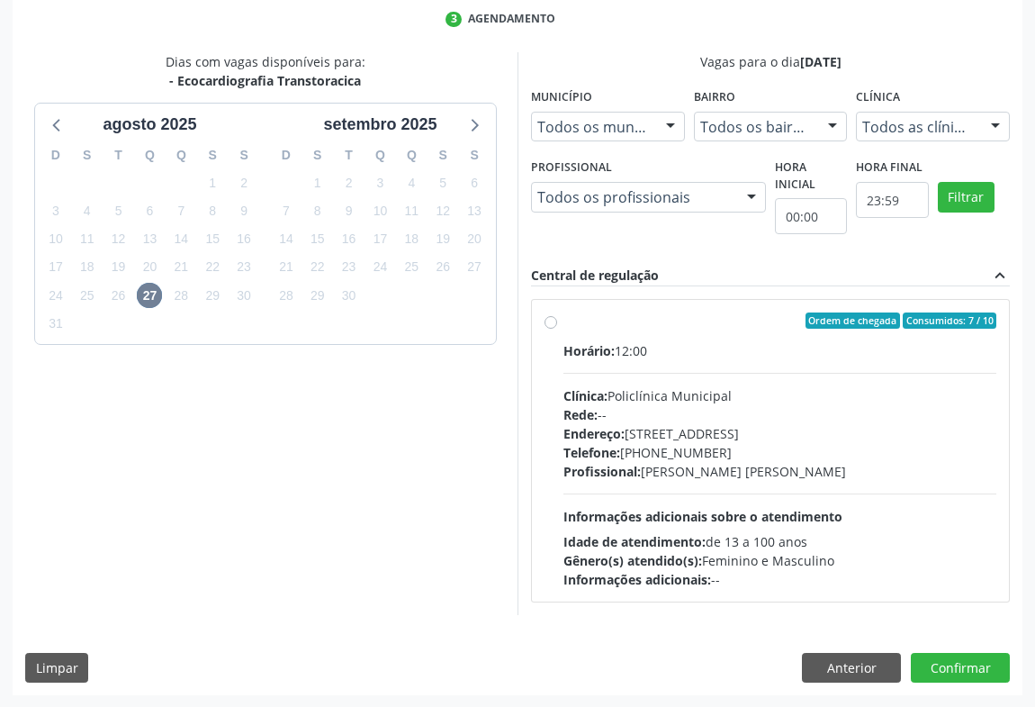
click at [738, 481] on div "Horário: 12:00 Clínica: Policlínica Municipal Rede: -- Endereço: Predio, nº 386…" at bounding box center [779, 465] width 433 height 248
click at [557, 329] on input "Ordem de chegada Consumidos: 7 / 10 Horário: 12:00 Clínica: Policlínica Municip…" at bounding box center [551, 320] width 13 height 16
radio input "true"
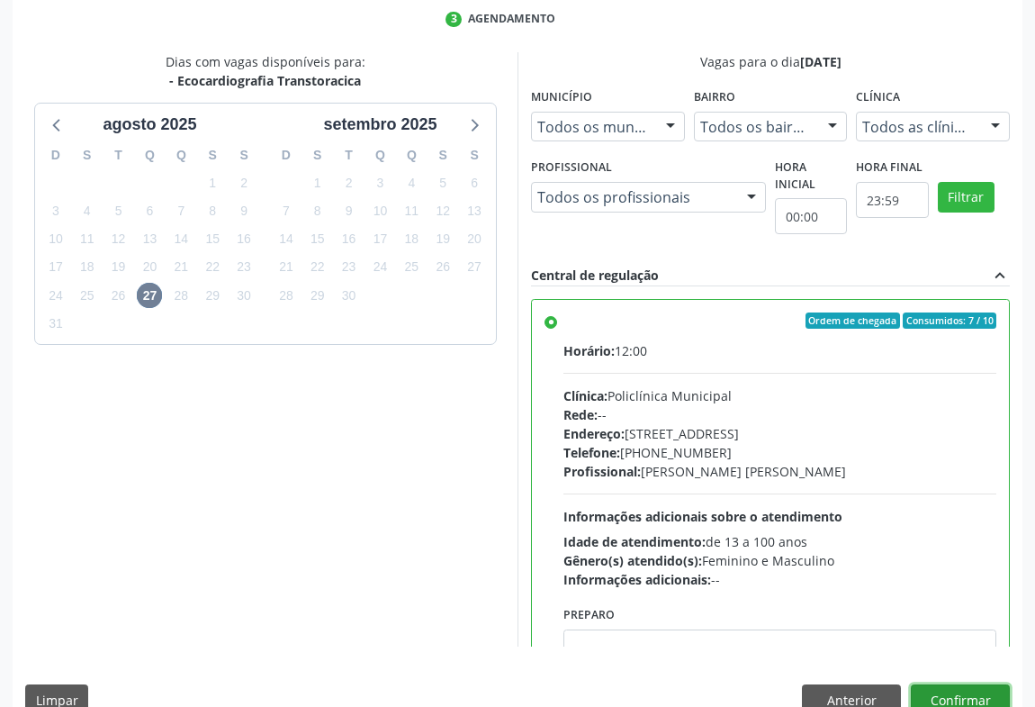
click at [945, 690] on button "Confirmar" at bounding box center [960, 699] width 99 height 31
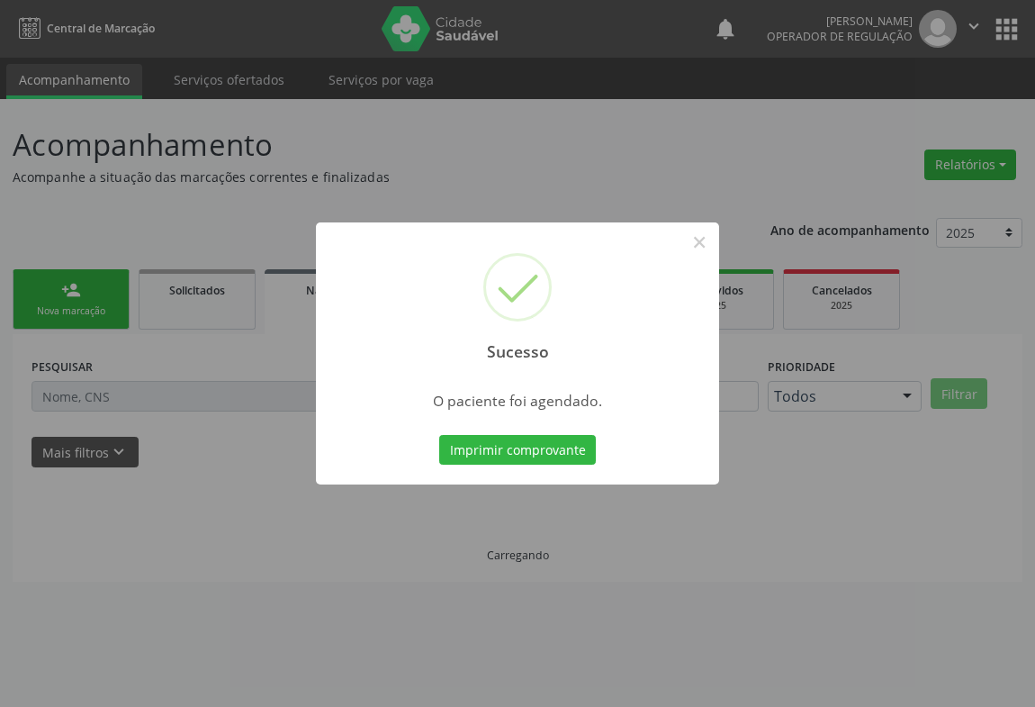
scroll to position [0, 0]
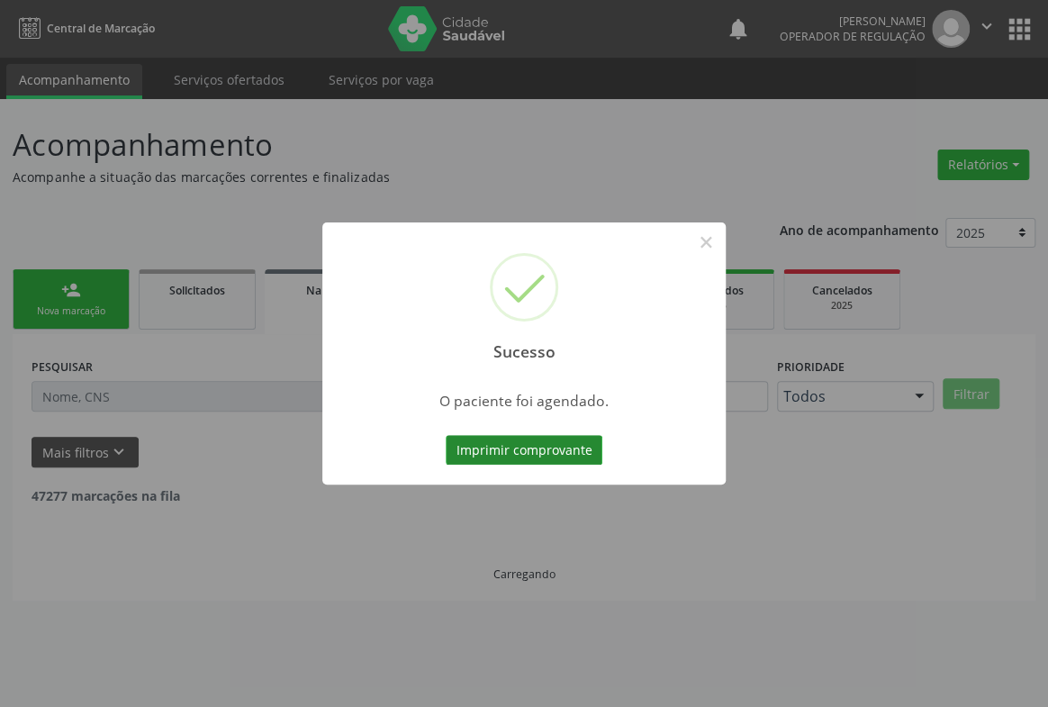
click at [571, 459] on button "Imprimir comprovante" at bounding box center [524, 450] width 157 height 31
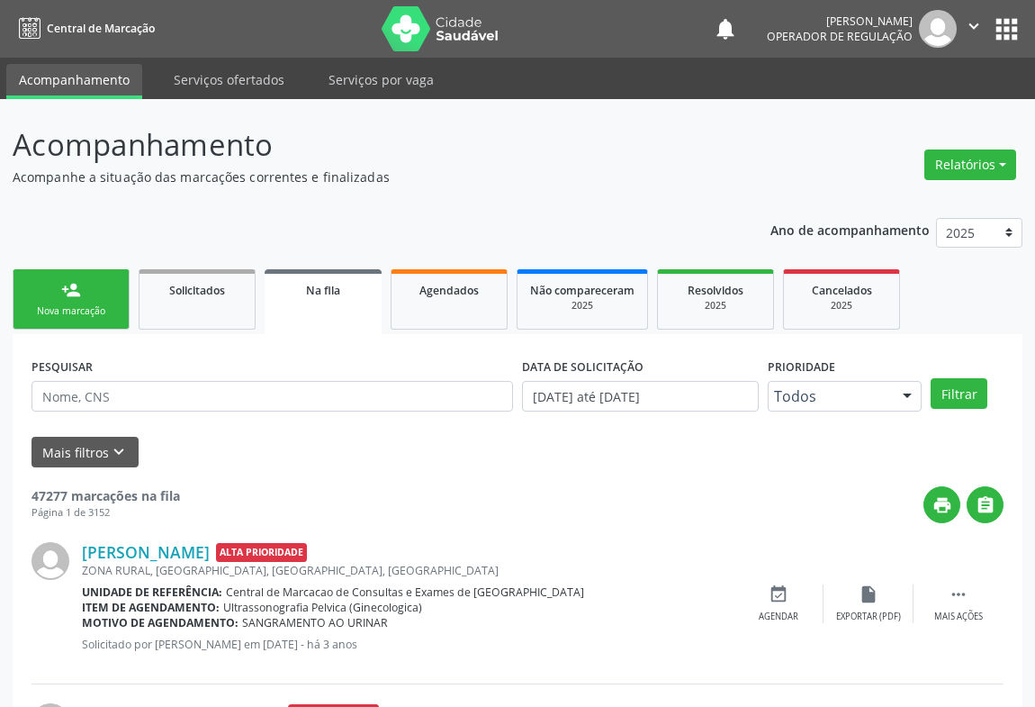
click at [68, 305] on div "Nova marcação" at bounding box center [71, 311] width 90 height 14
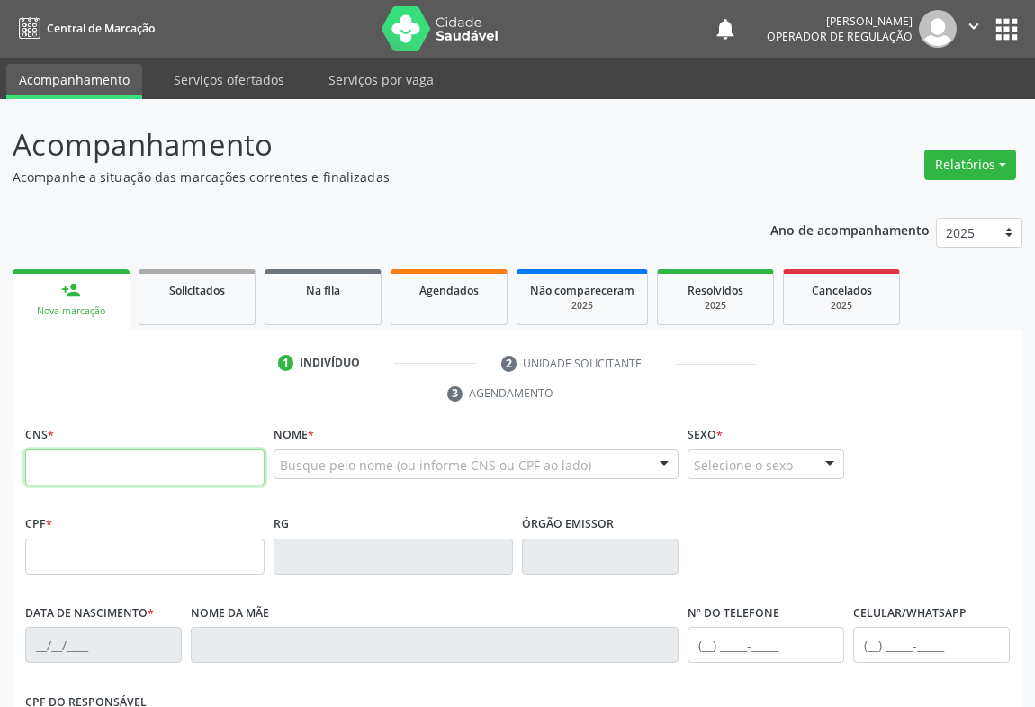
click at [88, 461] on input "text" at bounding box center [144, 467] width 239 height 36
type input "705 8044 7793 0931"
type input "1515189806"
type input "08/10/1990"
type input "(74) 98802-0659"
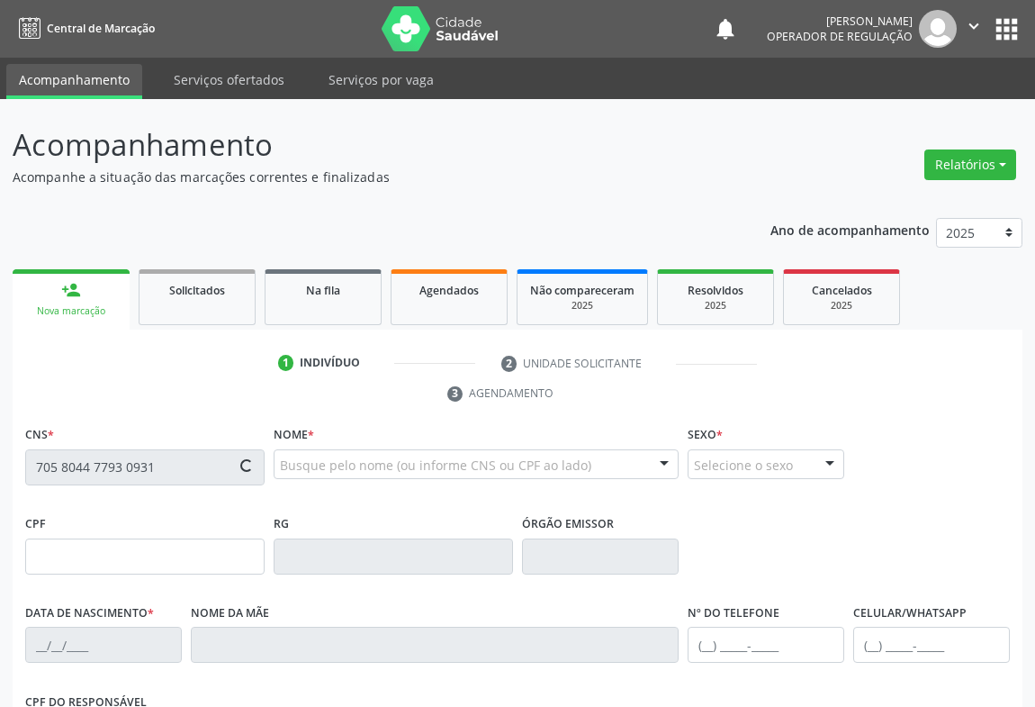
type input "(74) 98802-0659"
type input "S/N"
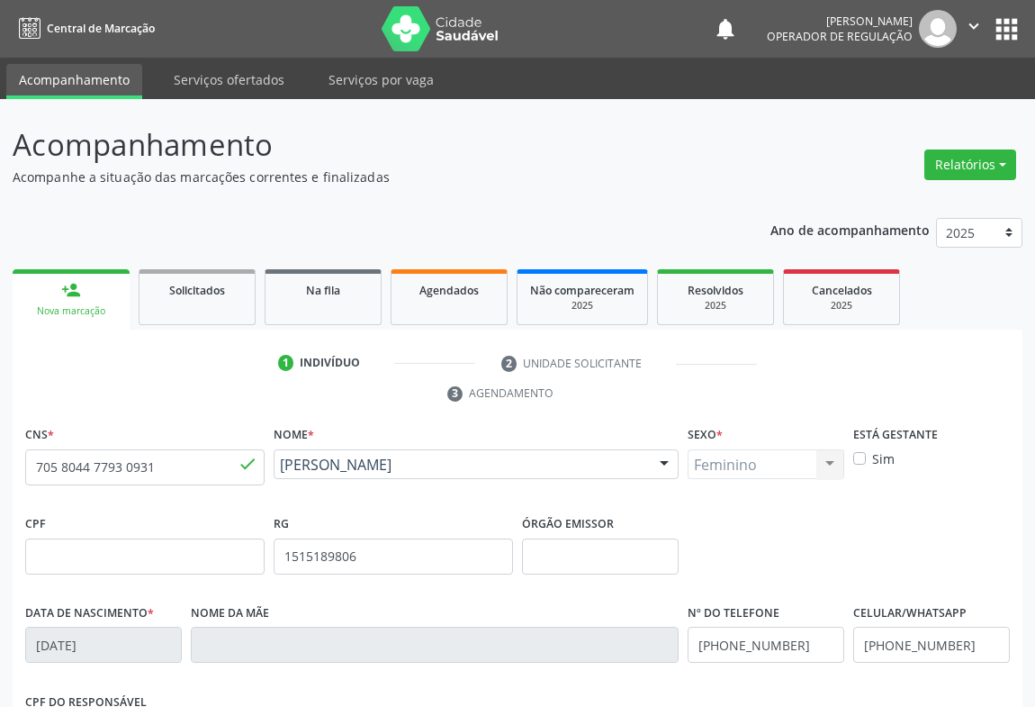
scroll to position [298, 0]
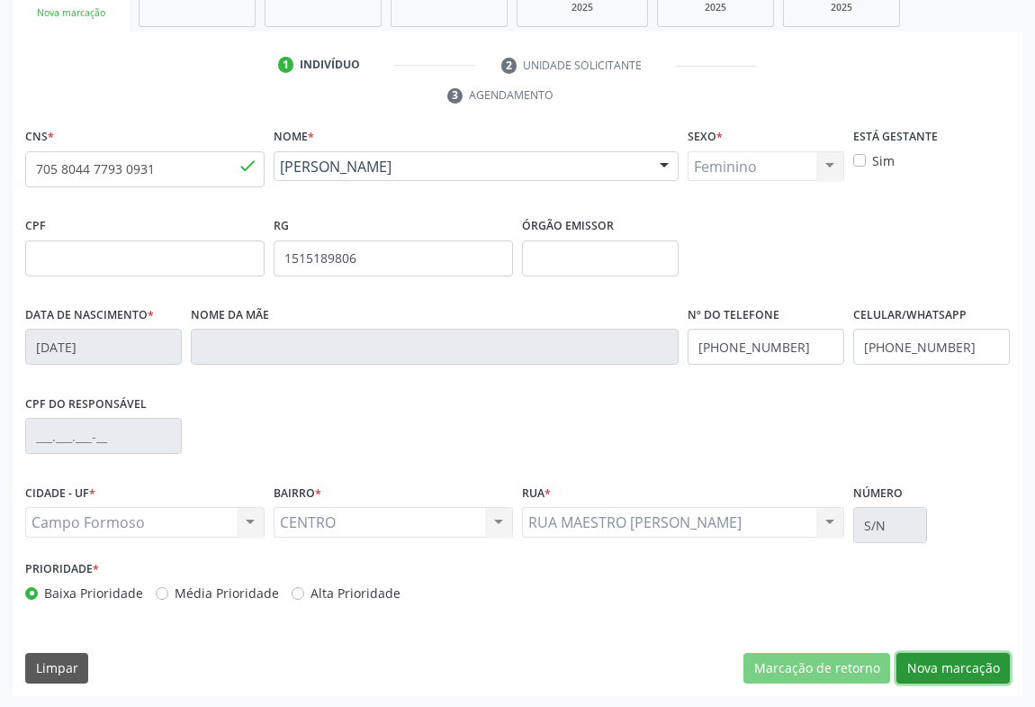
click at [968, 666] on button "Nova marcação" at bounding box center [952, 668] width 113 height 31
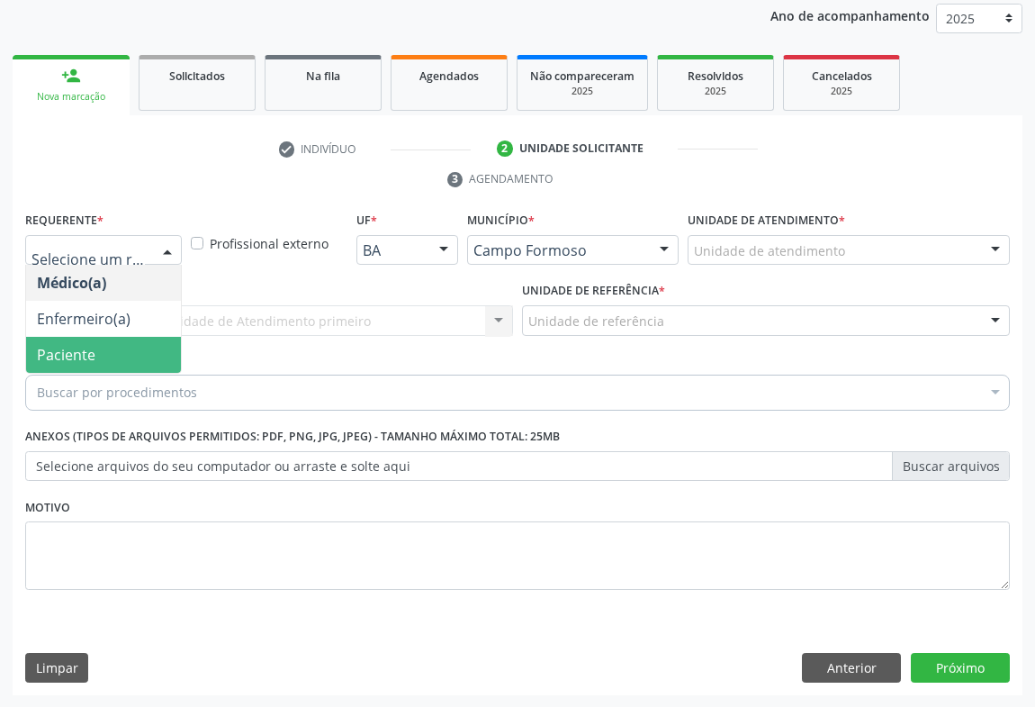
click at [85, 346] on span "Paciente" at bounding box center [66, 355] width 59 height 20
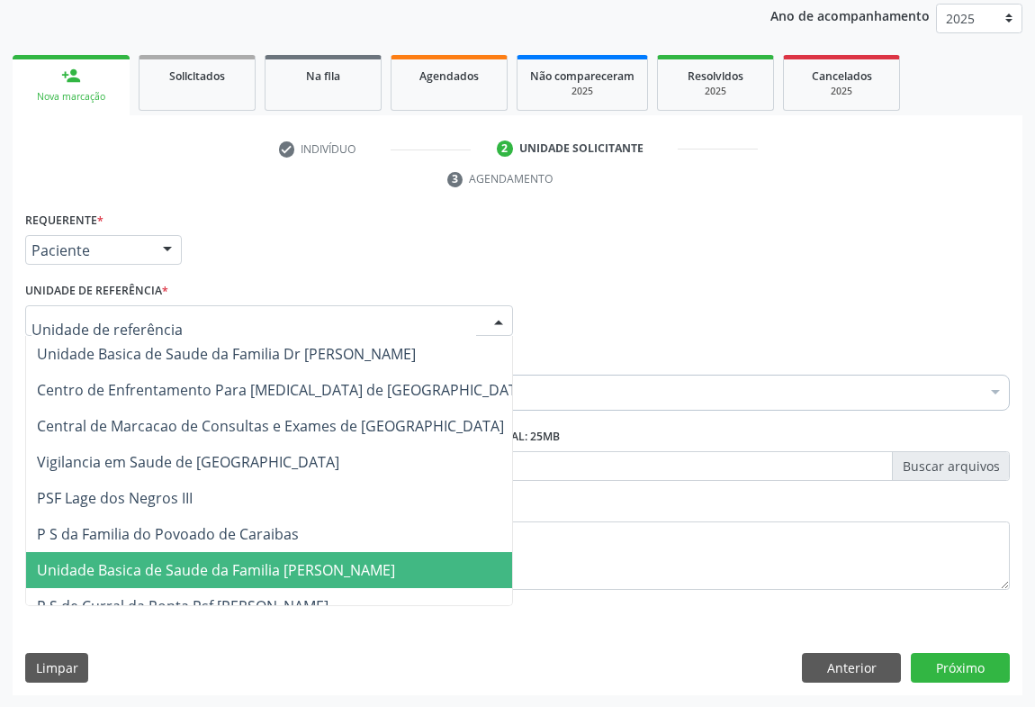
click at [159, 565] on span "Unidade Basica de Saude da Familia [PERSON_NAME]" at bounding box center [216, 570] width 358 height 20
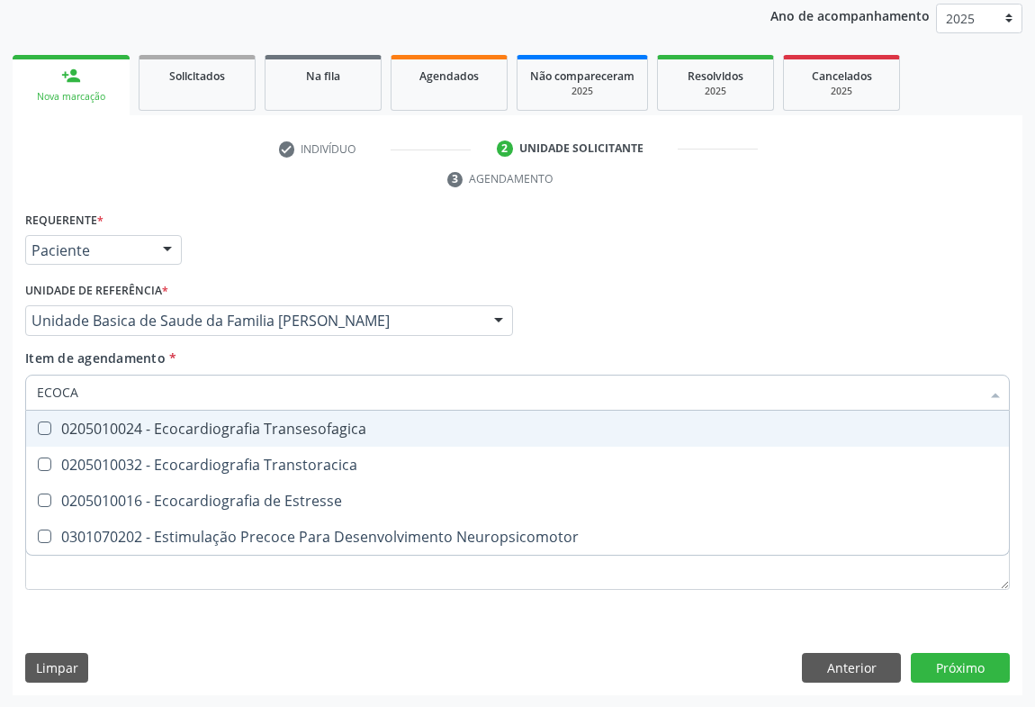
type input "ECOCAR"
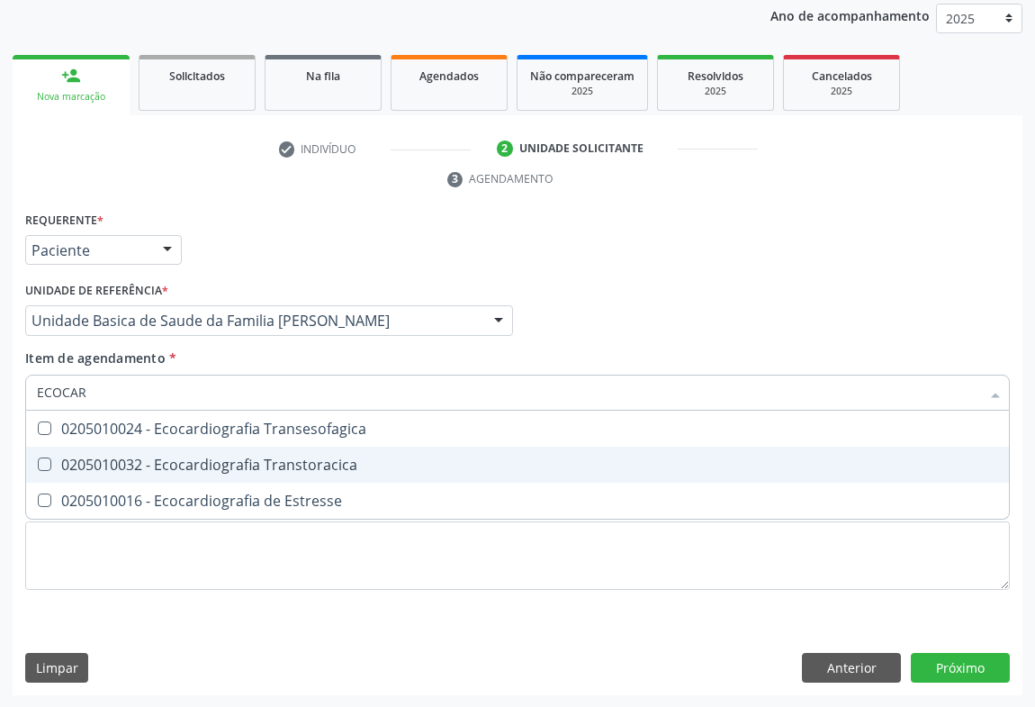
click at [135, 468] on div "0205010032 - Ecocardiografia Transtoracica" at bounding box center [517, 464] width 961 height 14
checkbox Transtoracica "true"
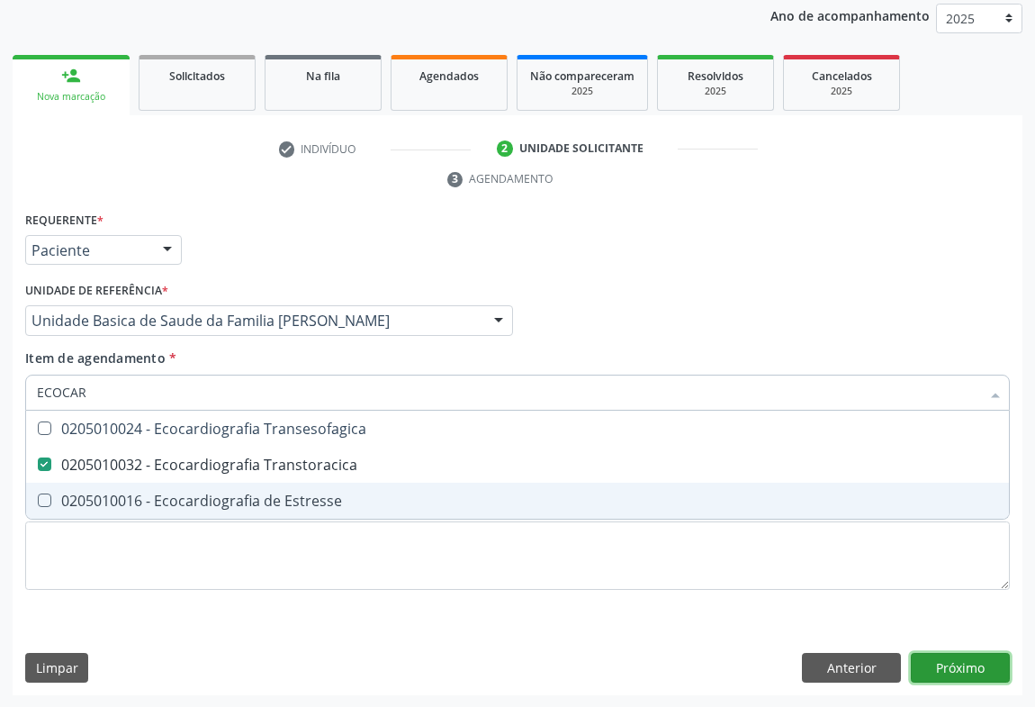
click at [942, 657] on div "Requerente * Paciente Médico(a) Enfermeiro(a) Paciente Nenhum resultado encontr…" at bounding box center [518, 451] width 1010 height 489
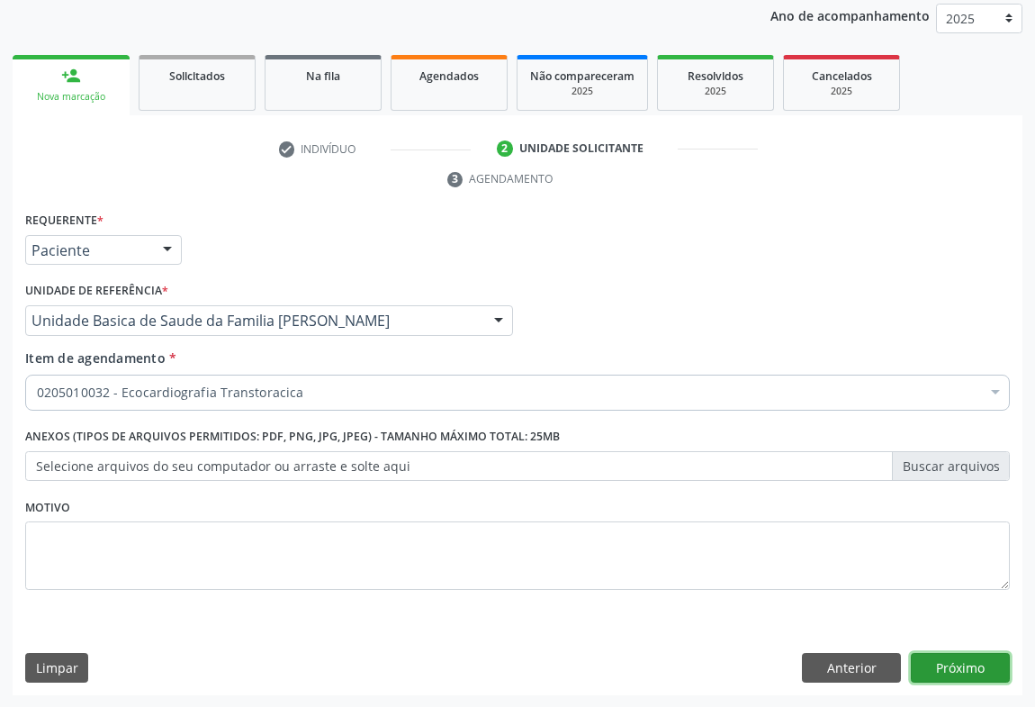
click at [954, 662] on button "Próximo" at bounding box center [960, 668] width 99 height 31
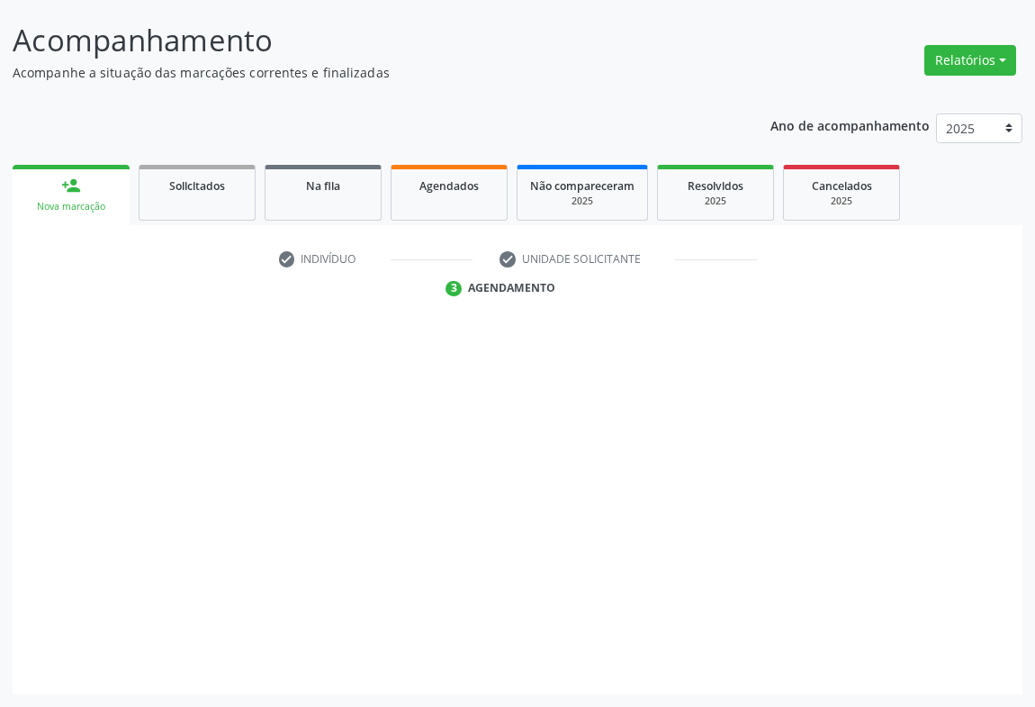
scroll to position [104, 0]
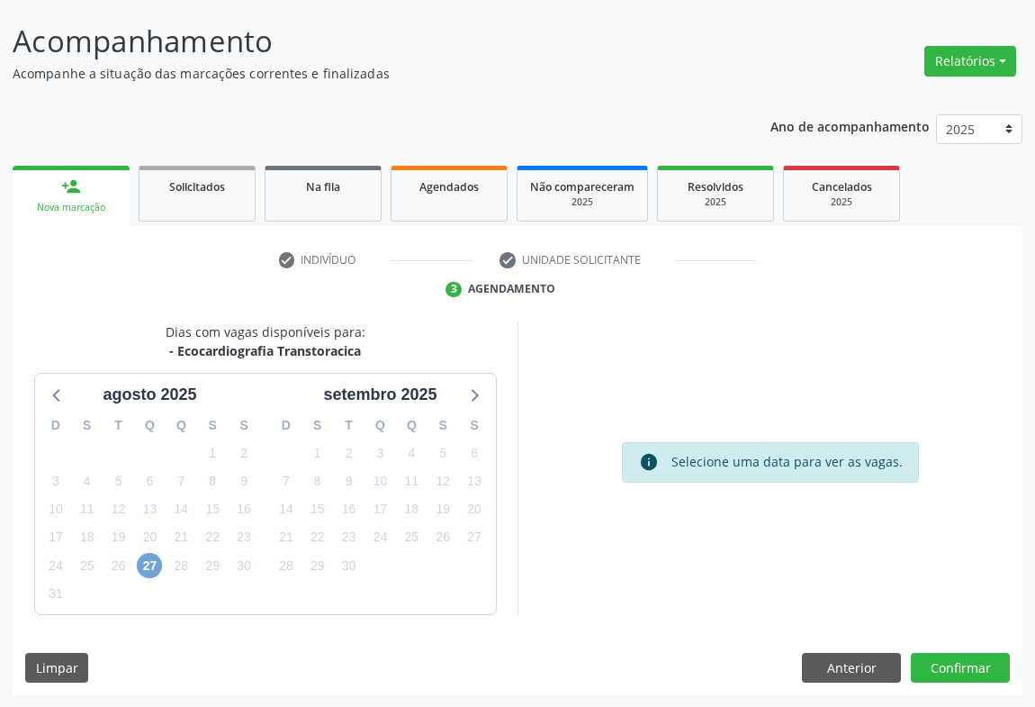
click at [155, 561] on span "27" at bounding box center [149, 565] width 25 height 25
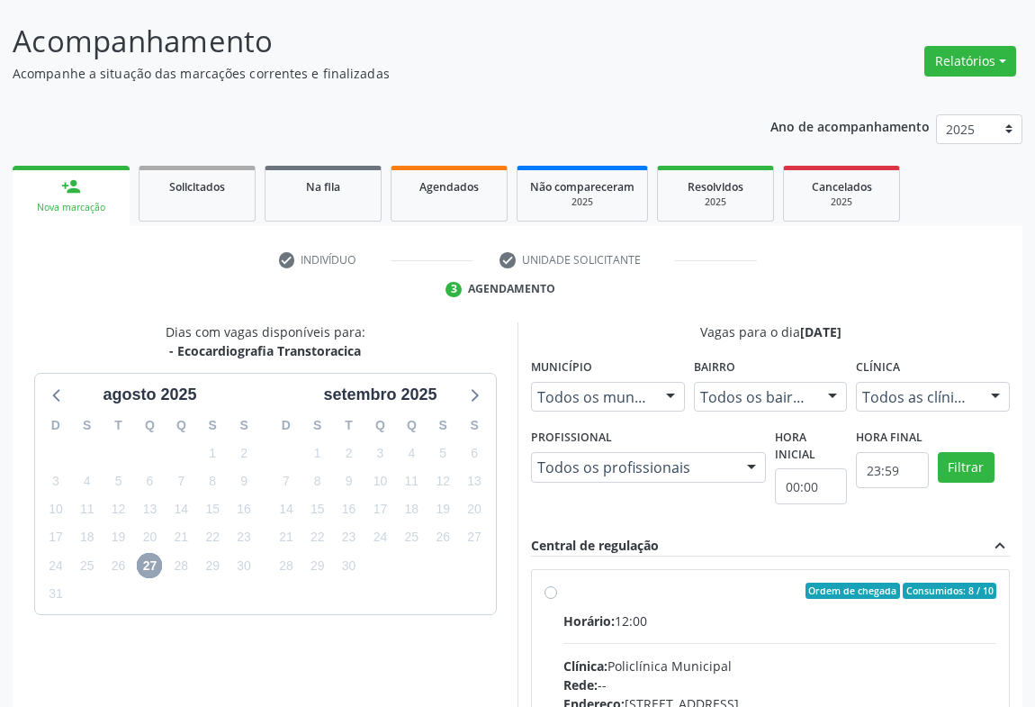
scroll to position [374, 0]
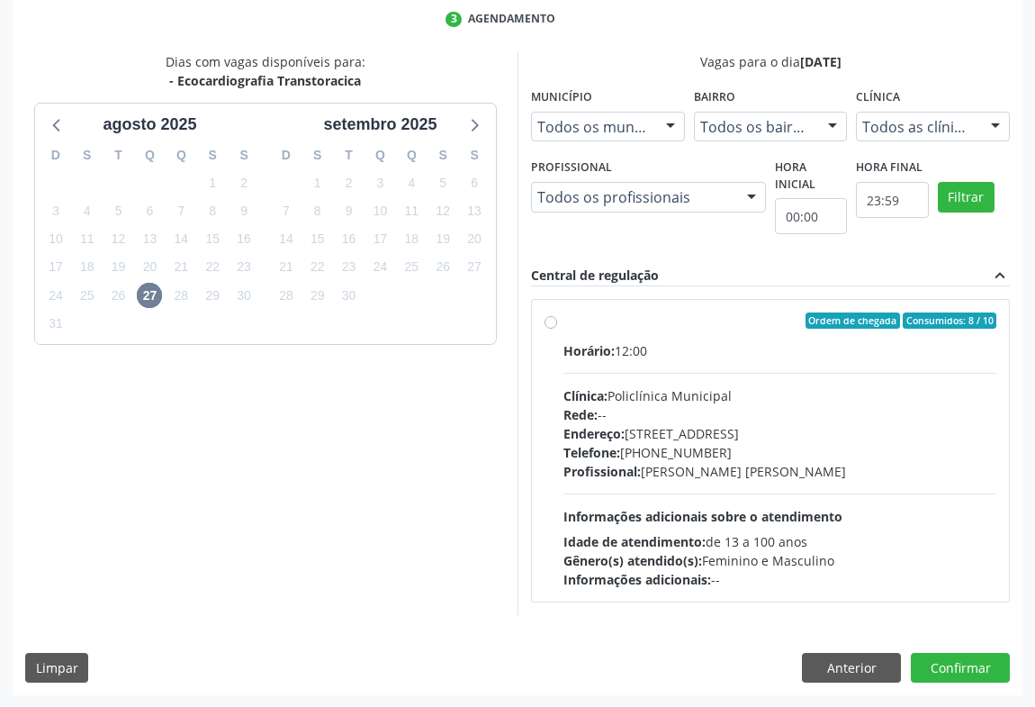
click at [531, 410] on div "Ordem de chegada Consumidos: 8 / 10 Horário: 12:00 Clínica: Policlínica Municip…" at bounding box center [770, 450] width 479 height 303
radio input "true"
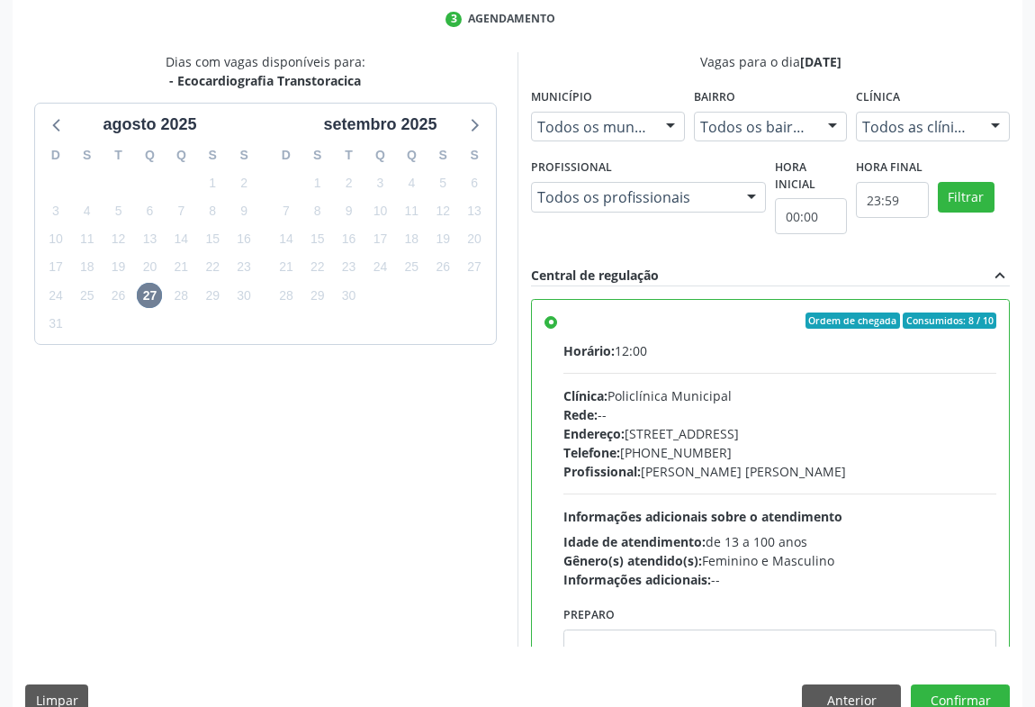
scroll to position [89, 0]
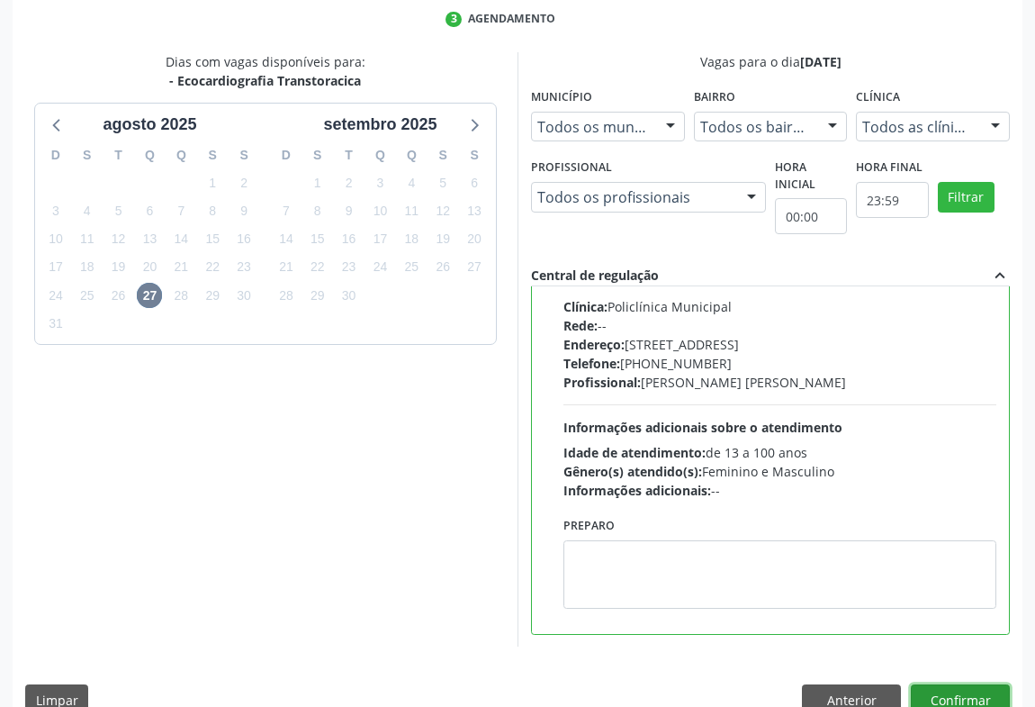
click at [945, 697] on button "Confirmar" at bounding box center [960, 699] width 99 height 31
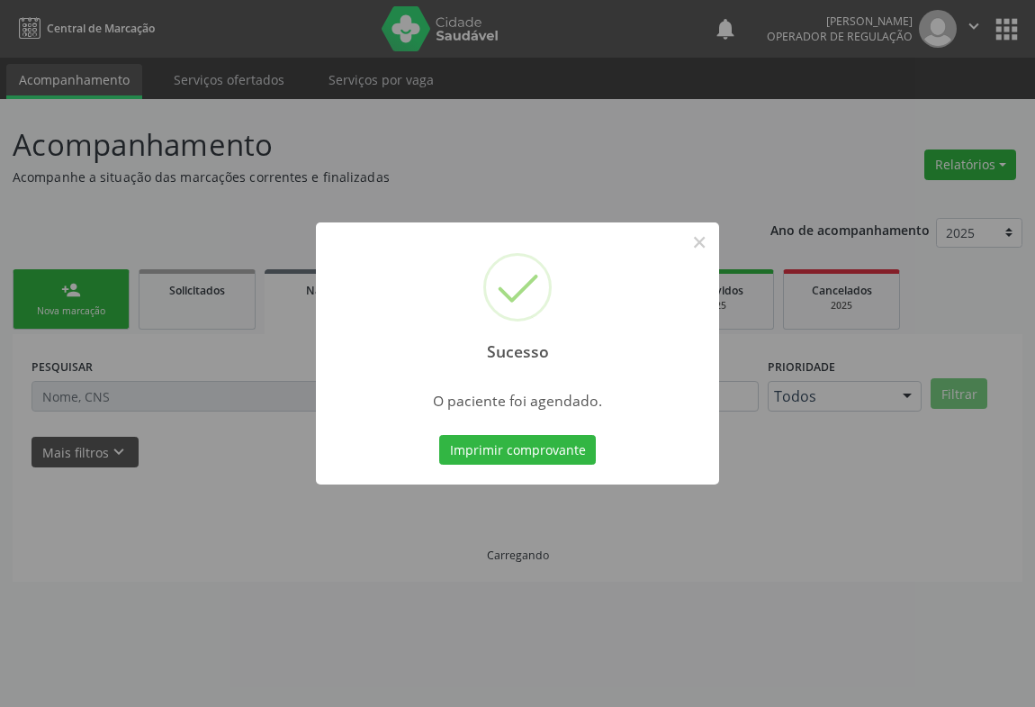
scroll to position [0, 0]
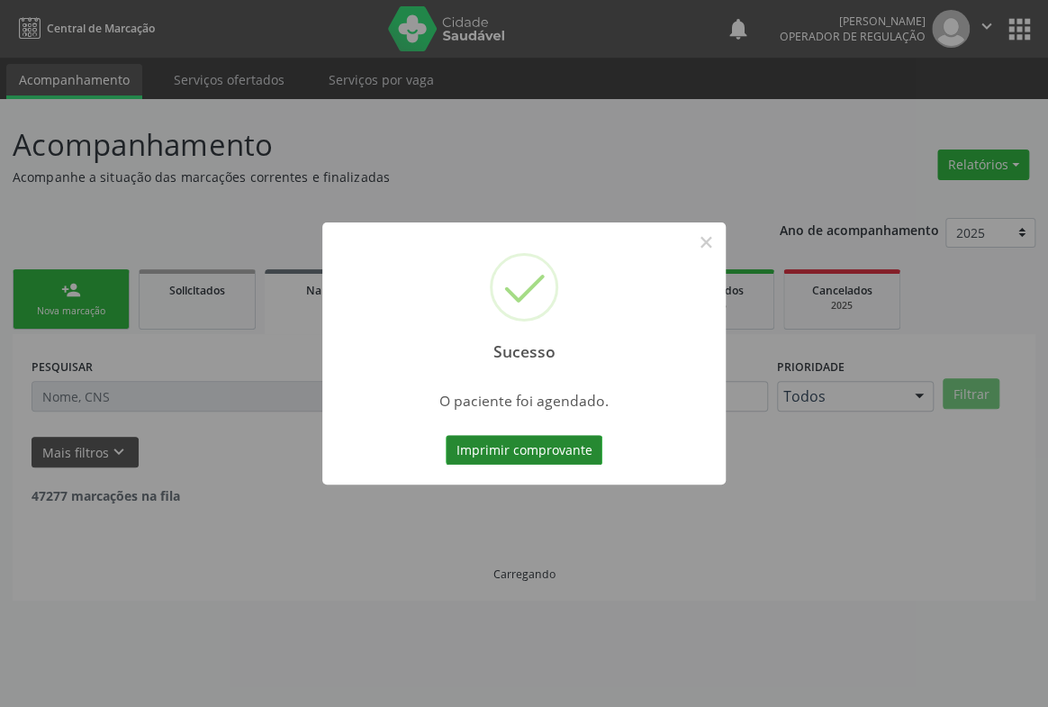
click at [489, 448] on button "Imprimir comprovante" at bounding box center [524, 450] width 157 height 31
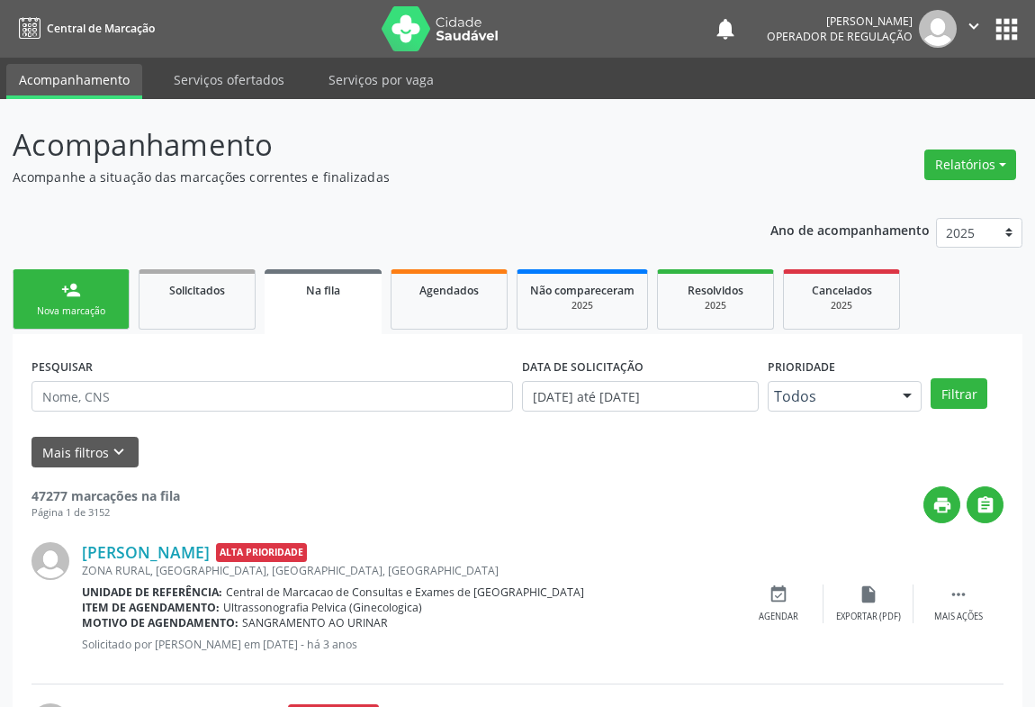
click at [96, 312] on div "Nova marcação" at bounding box center [71, 311] width 90 height 14
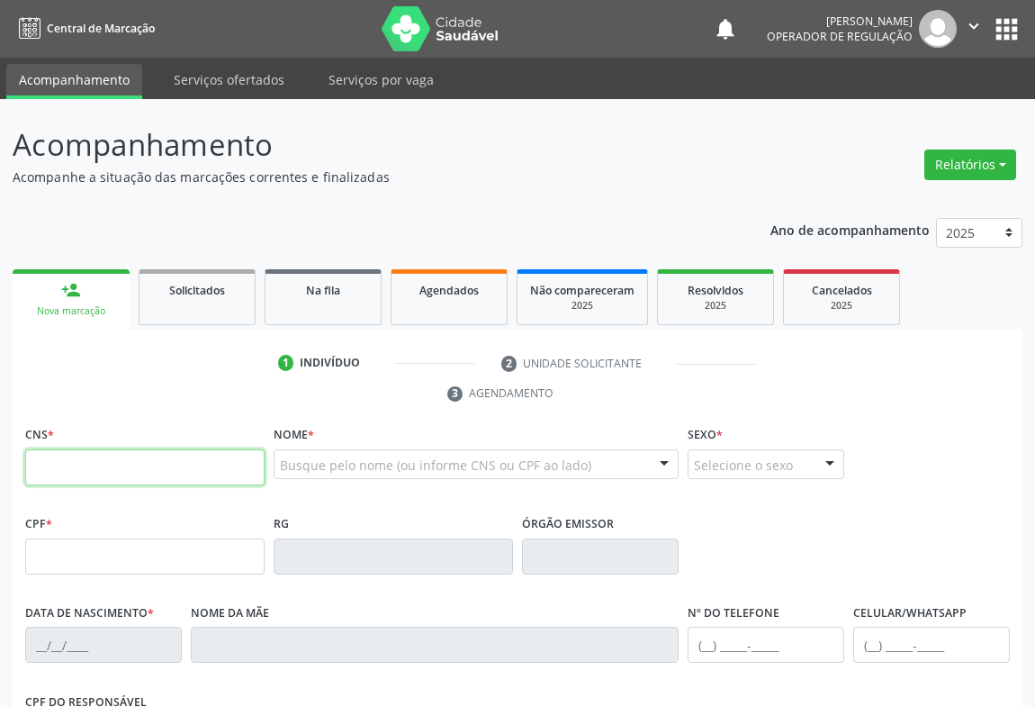
click at [92, 473] on input "text" at bounding box center [144, 467] width 239 height 36
type input "708 1005 5833 9130"
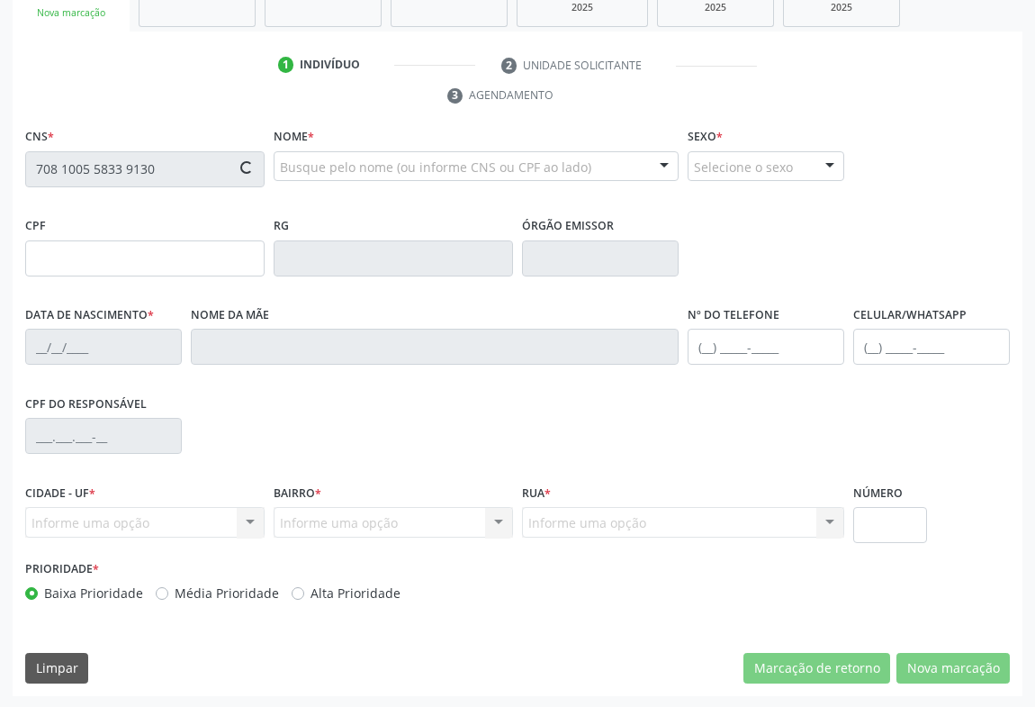
type input "029.214.255-21"
type input "27/06/1991"
type input "Eulina Lopes dos Santos"
type input "(74) 99125-6895"
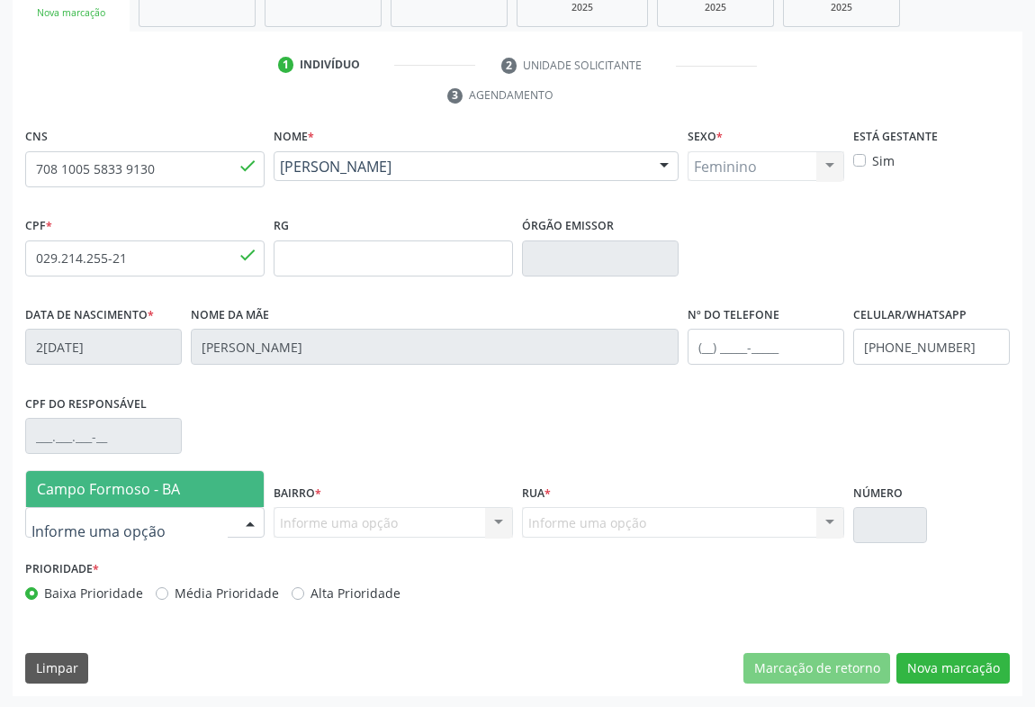
click at [231, 520] on div at bounding box center [144, 522] width 239 height 31
click at [120, 485] on span "Campo Formoso - BA" at bounding box center [108, 489] width 143 height 20
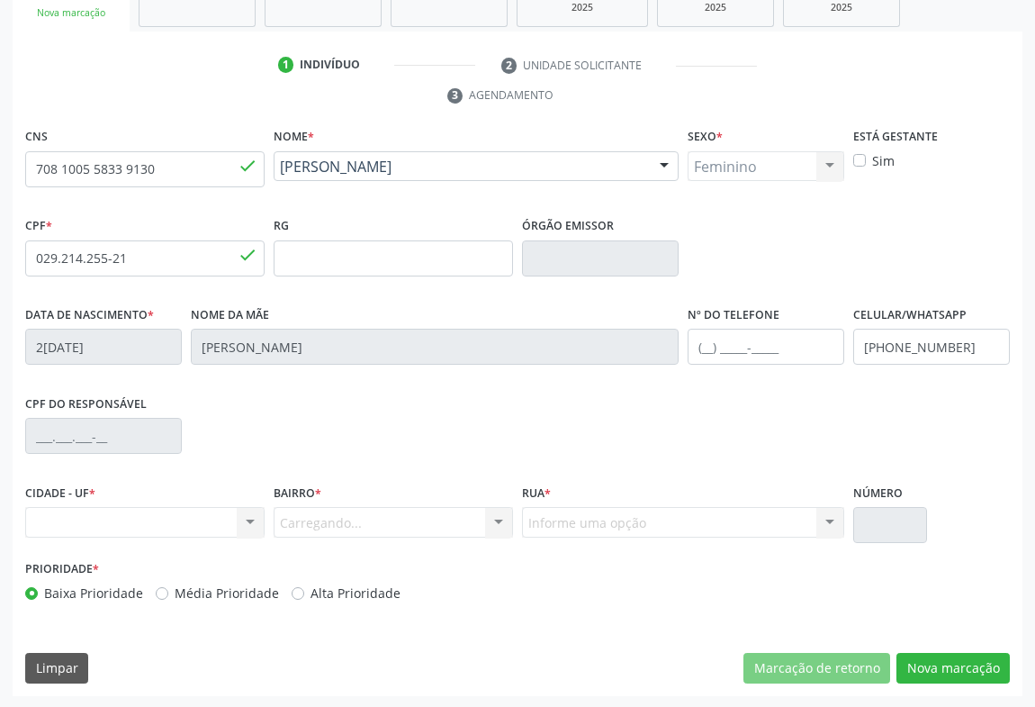
click at [500, 527] on div "Carregando... Nenhum resultado encontrado para: " " Nenhuma opção encontrada. D…" at bounding box center [393, 522] width 239 height 31
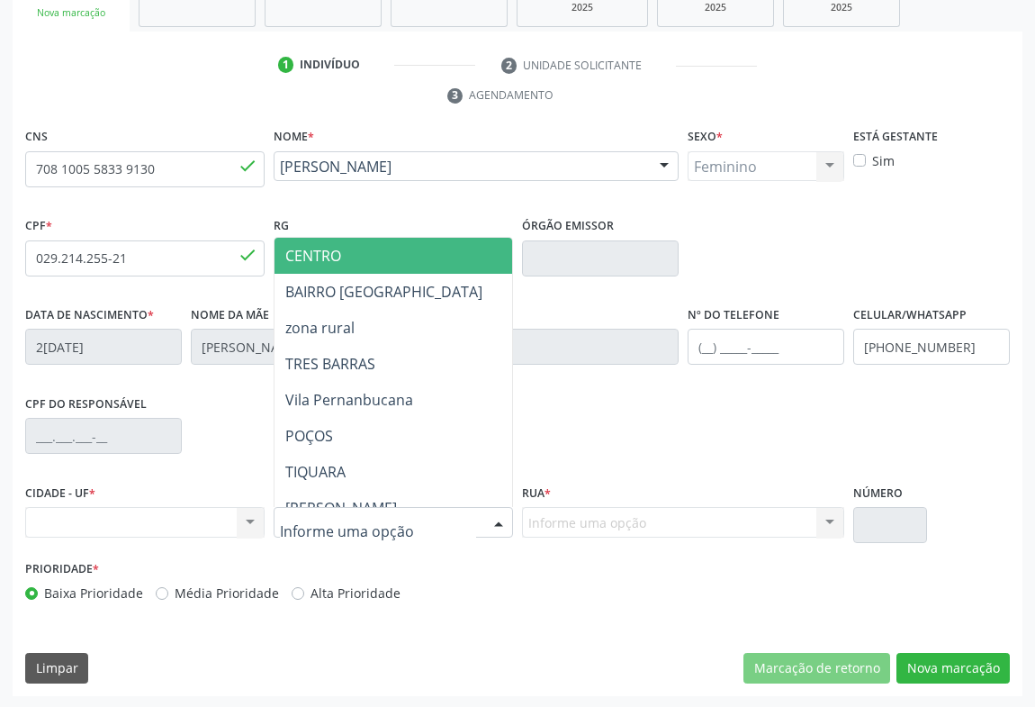
click at [500, 519] on div at bounding box center [498, 523] width 27 height 31
click at [315, 268] on span "CENTRO" at bounding box center [469, 256] width 389 height 36
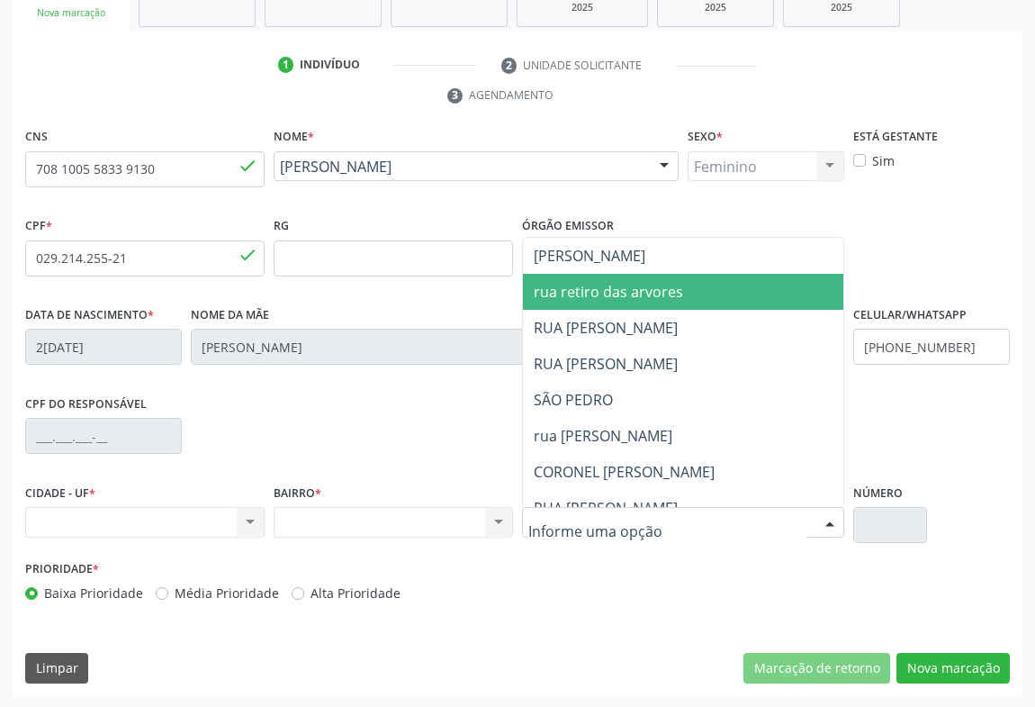
click at [603, 286] on span "rua retiro das arvores" at bounding box center [608, 292] width 149 height 20
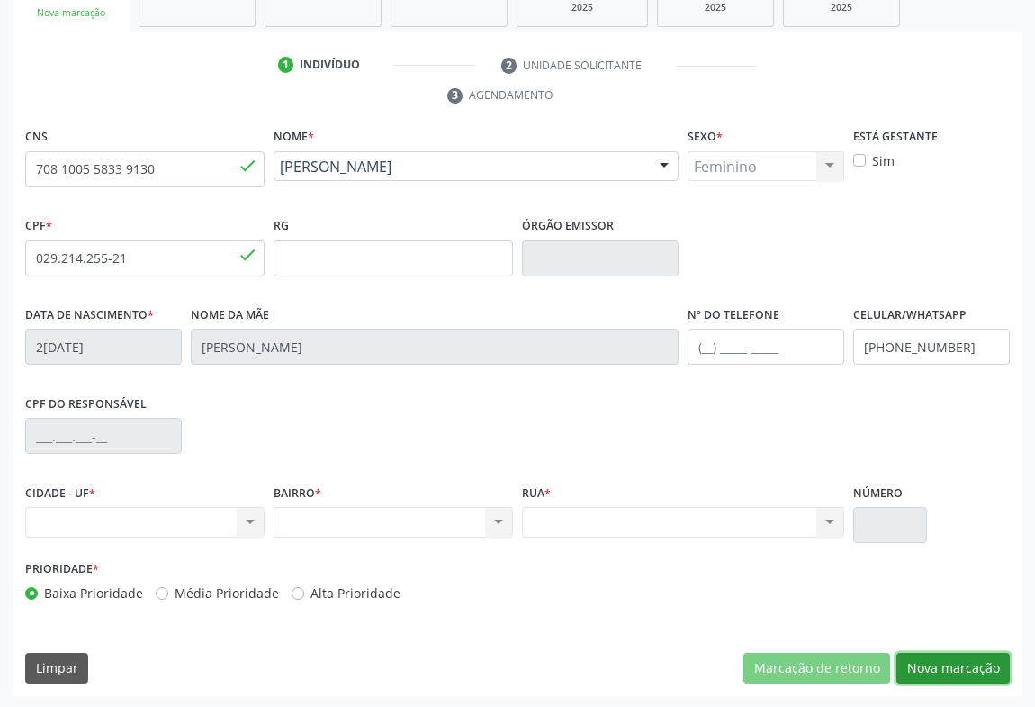
click at [956, 668] on button "Nova marcação" at bounding box center [952, 668] width 113 height 31
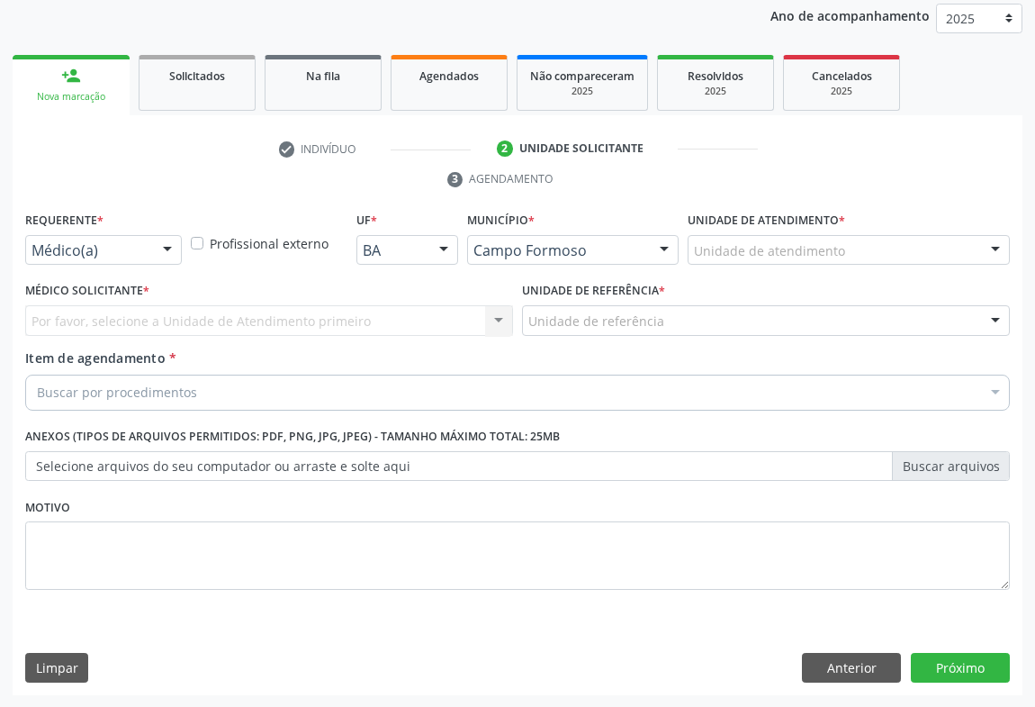
drag, startPoint x: 156, startPoint y: 244, endPoint x: 94, endPoint y: 284, distance: 73.7
click at [155, 244] on div at bounding box center [167, 251] width 27 height 31
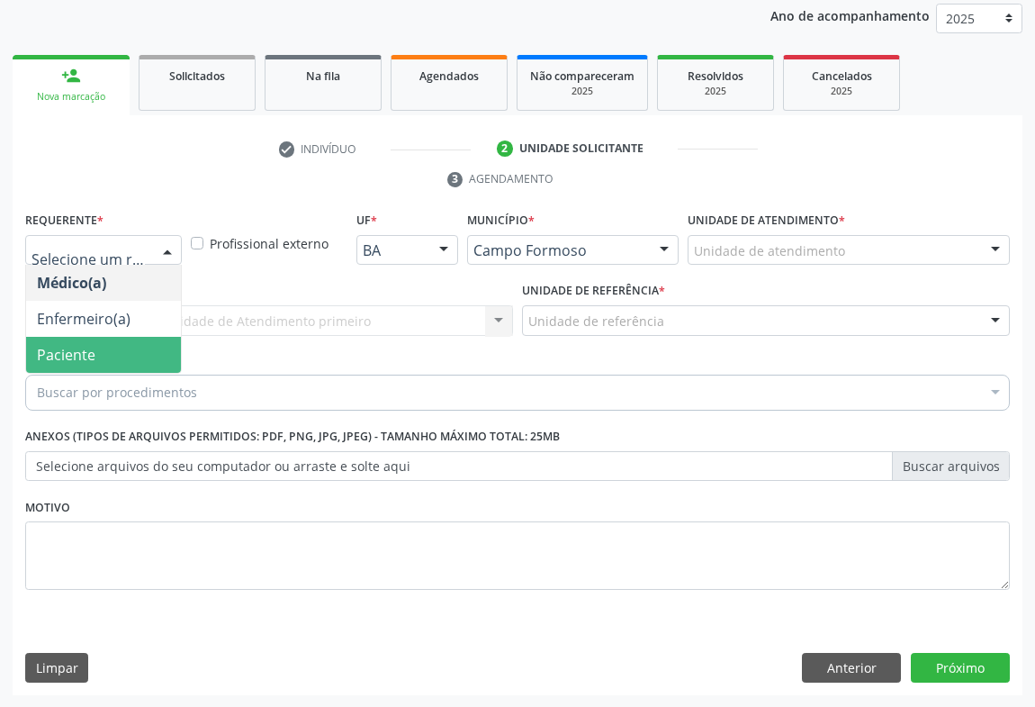
click at [88, 360] on span "Paciente" at bounding box center [66, 355] width 59 height 20
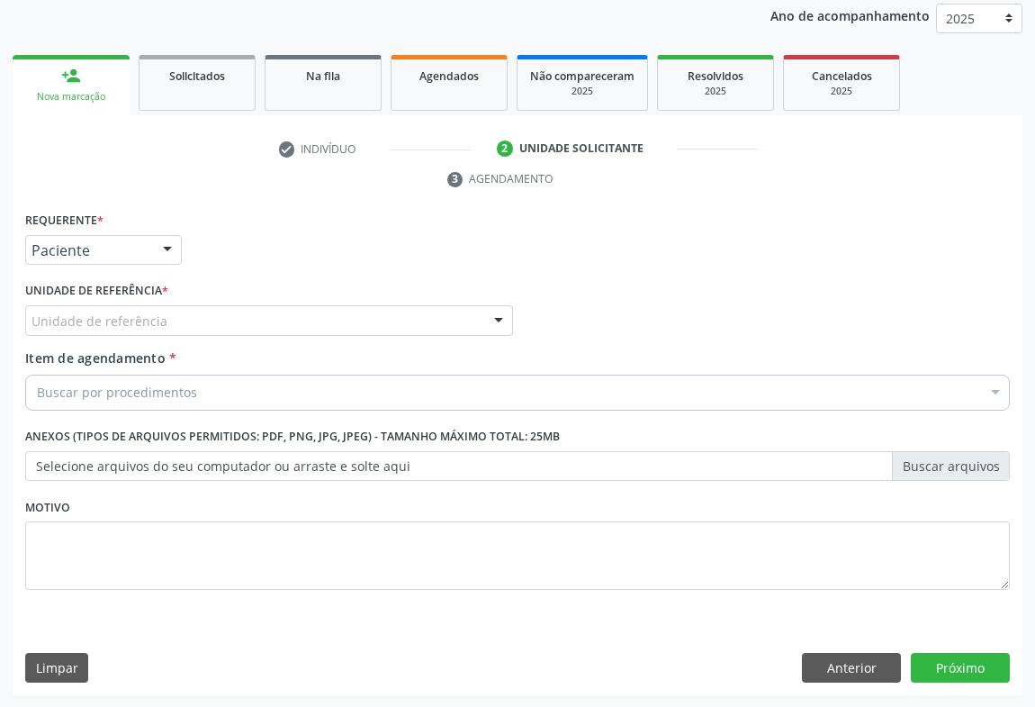
click at [138, 332] on div "Unidade de referência" at bounding box center [269, 320] width 488 height 31
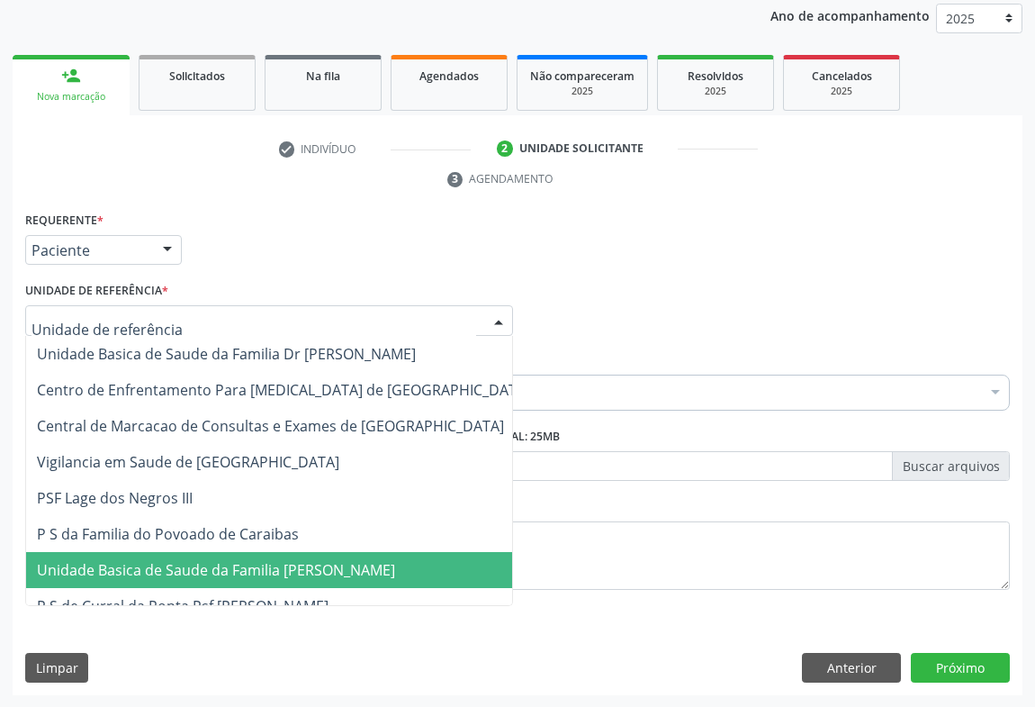
click at [149, 560] on span "Unidade Basica de Saude da Familia [PERSON_NAME]" at bounding box center [216, 570] width 358 height 20
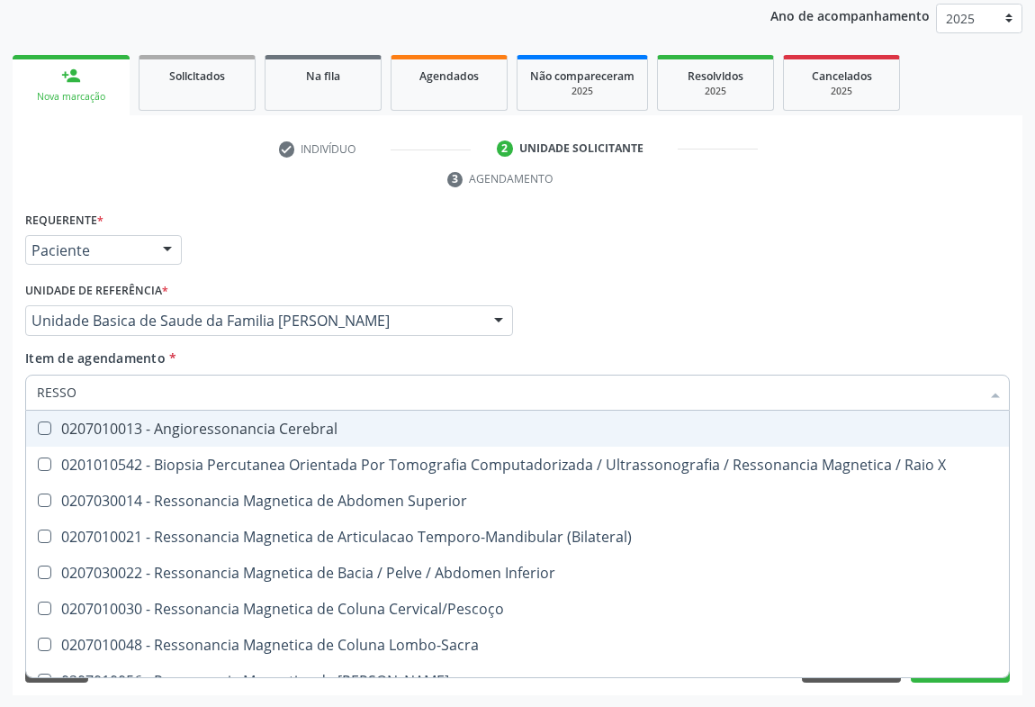
type input "RESSON"
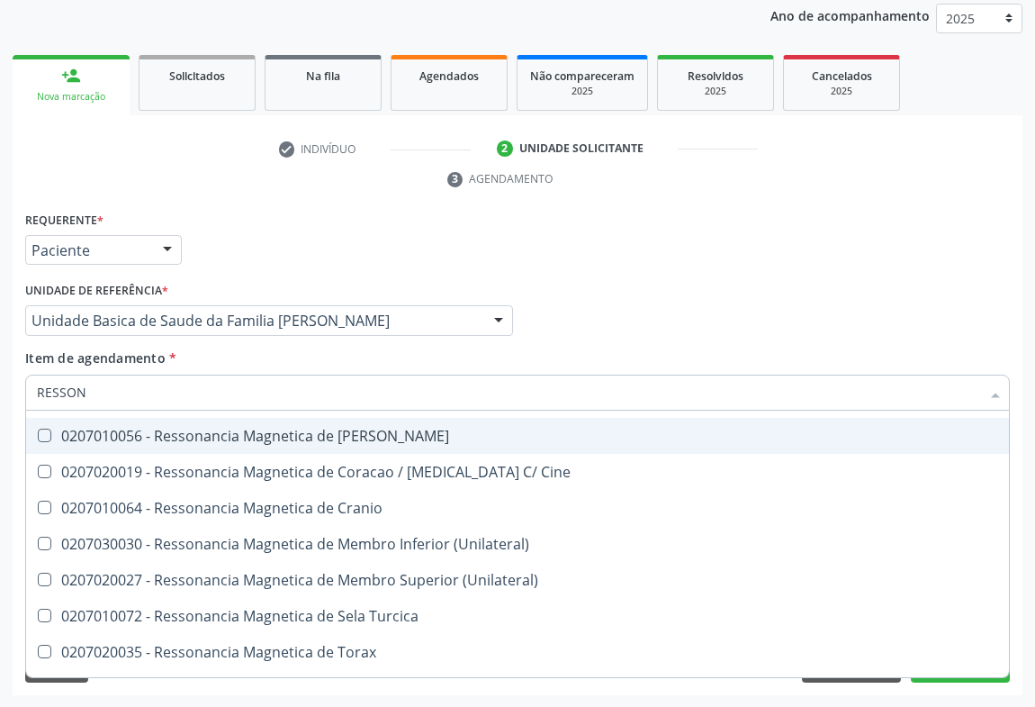
scroll to position [273, 0]
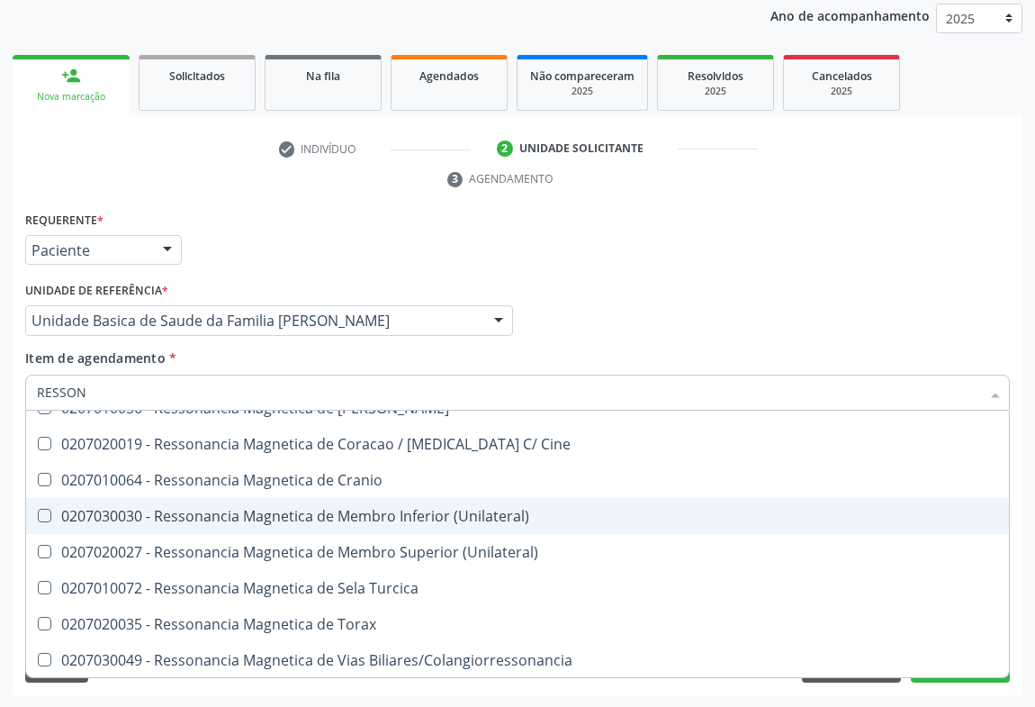
click at [285, 514] on div "0207030030 - Ressonancia Magnetica de Membro Inferior (Unilateral)" at bounding box center [517, 516] width 961 height 14
checkbox \(Unilateral\) "true"
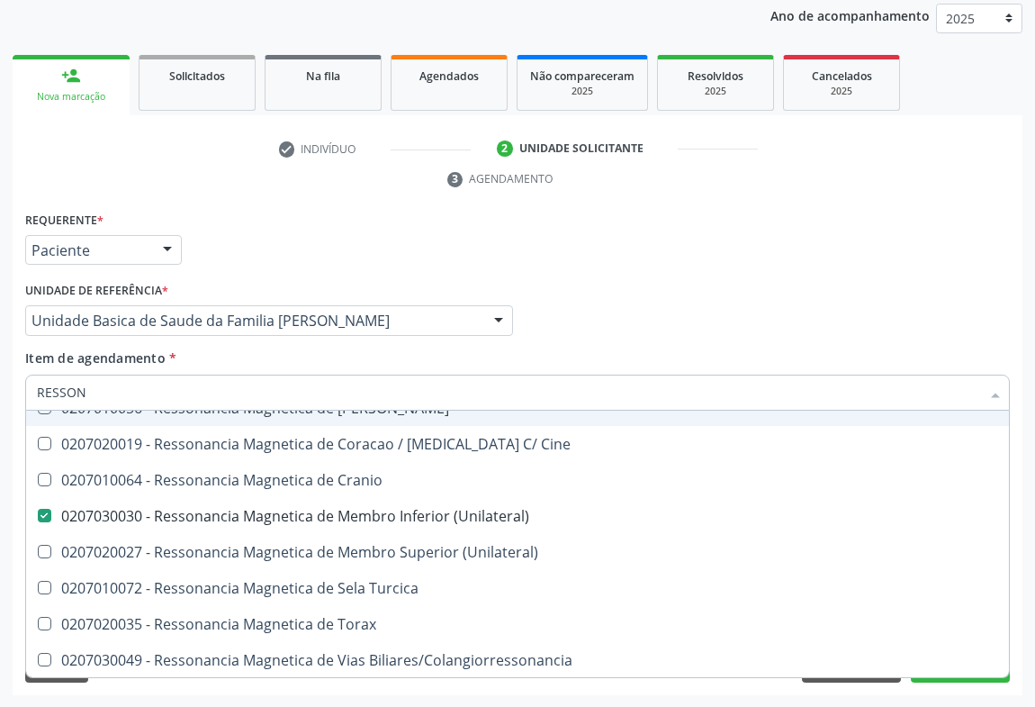
click at [976, 284] on div "Médico Solicitante Por favor, selecione a Unidade de Atendimento primeiro Nenhu…" at bounding box center [518, 312] width 994 height 70
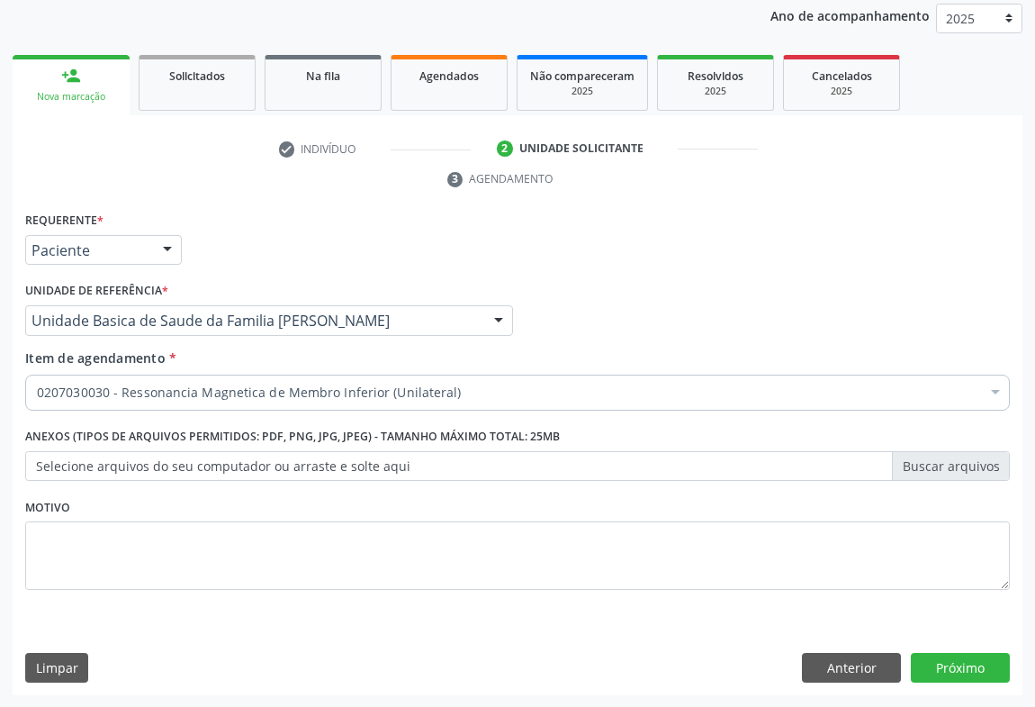
scroll to position [0, 0]
click at [946, 673] on button "Próximo" at bounding box center [960, 668] width 99 height 31
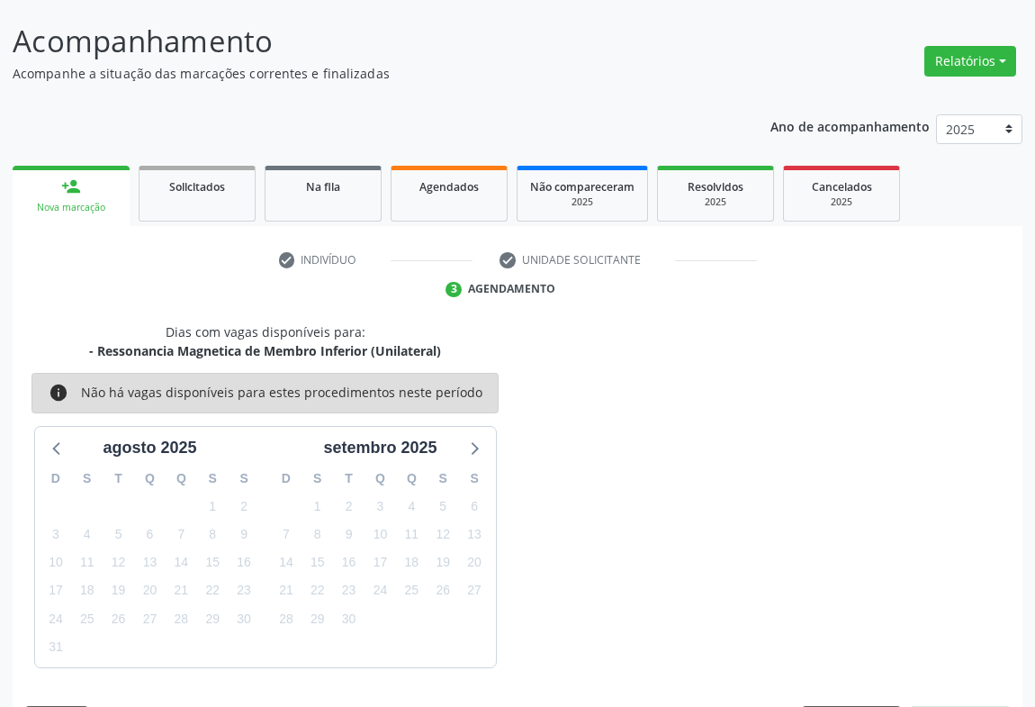
scroll to position [157, 0]
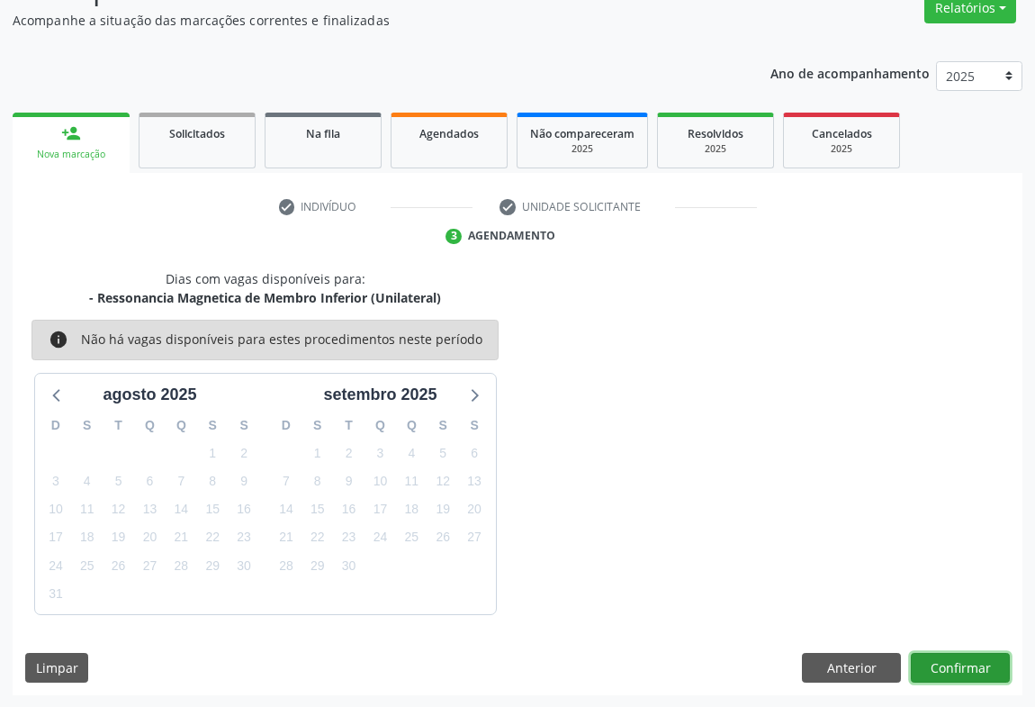
click at [962, 671] on button "Confirmar" at bounding box center [960, 668] width 99 height 31
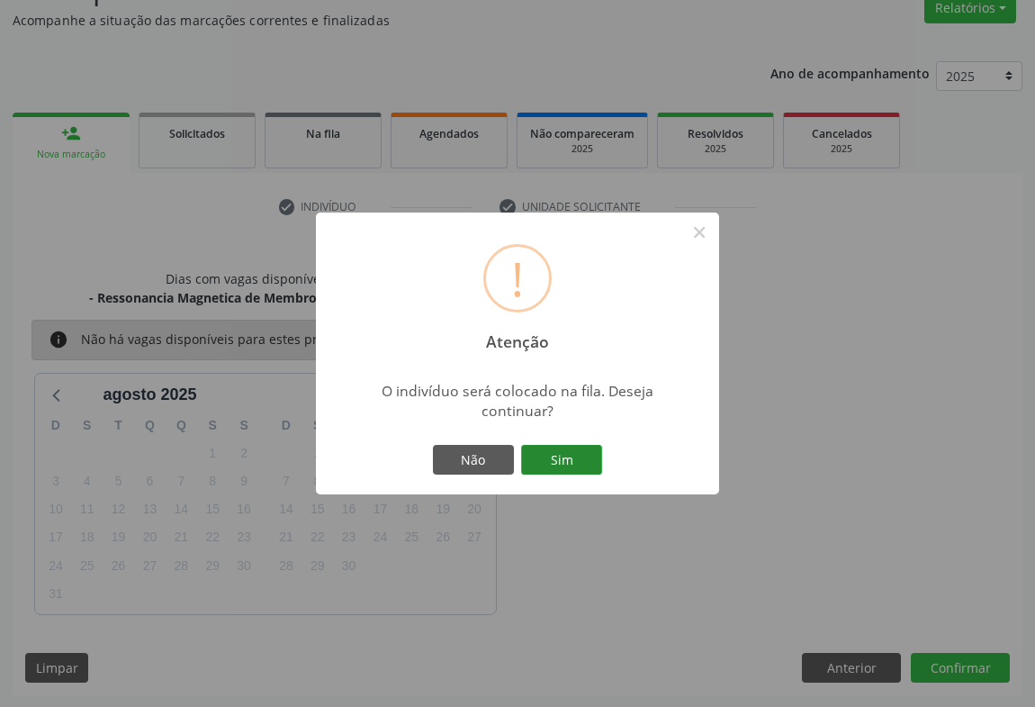
click at [545, 458] on button "Sim" at bounding box center [561, 460] width 81 height 31
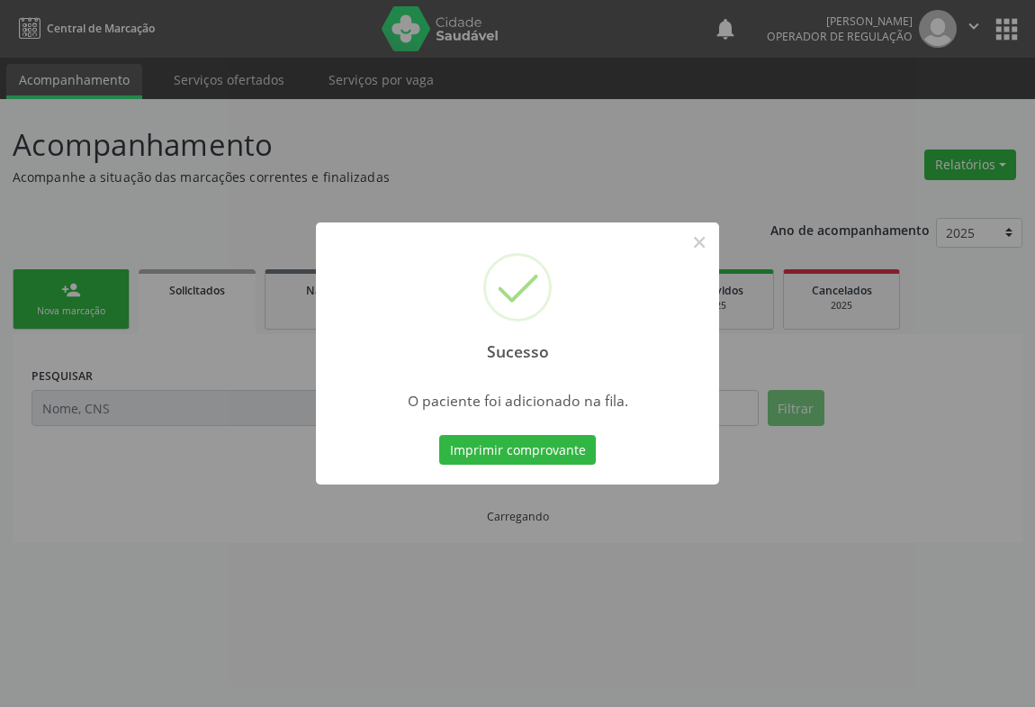
scroll to position [0, 0]
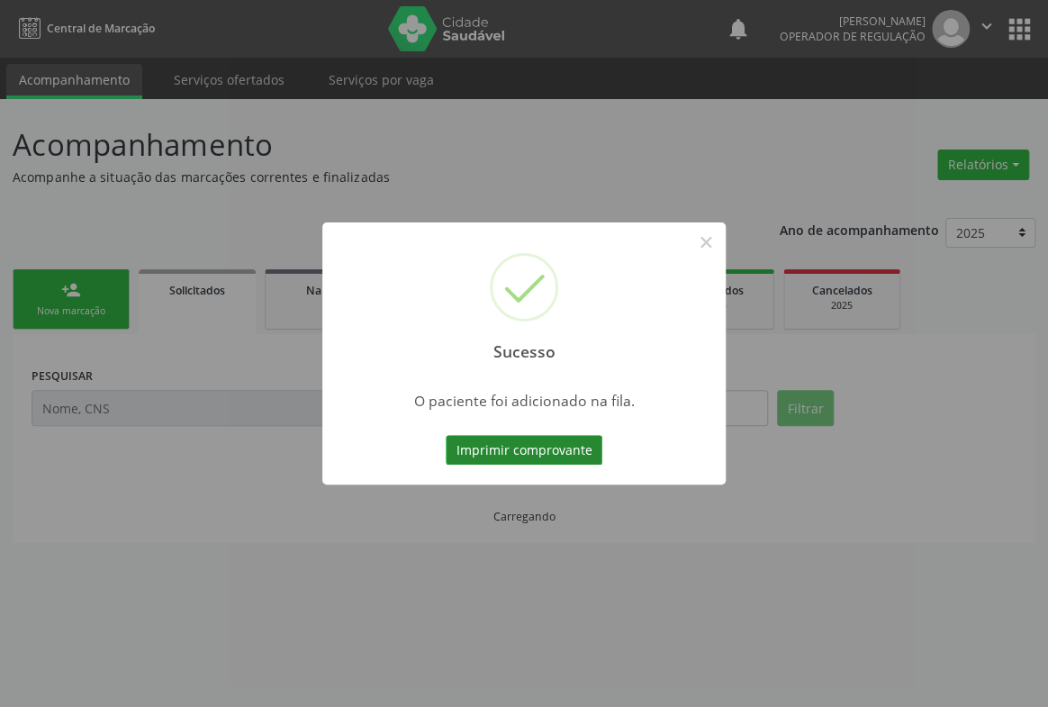
click at [571, 455] on button "Imprimir comprovante" at bounding box center [524, 450] width 157 height 31
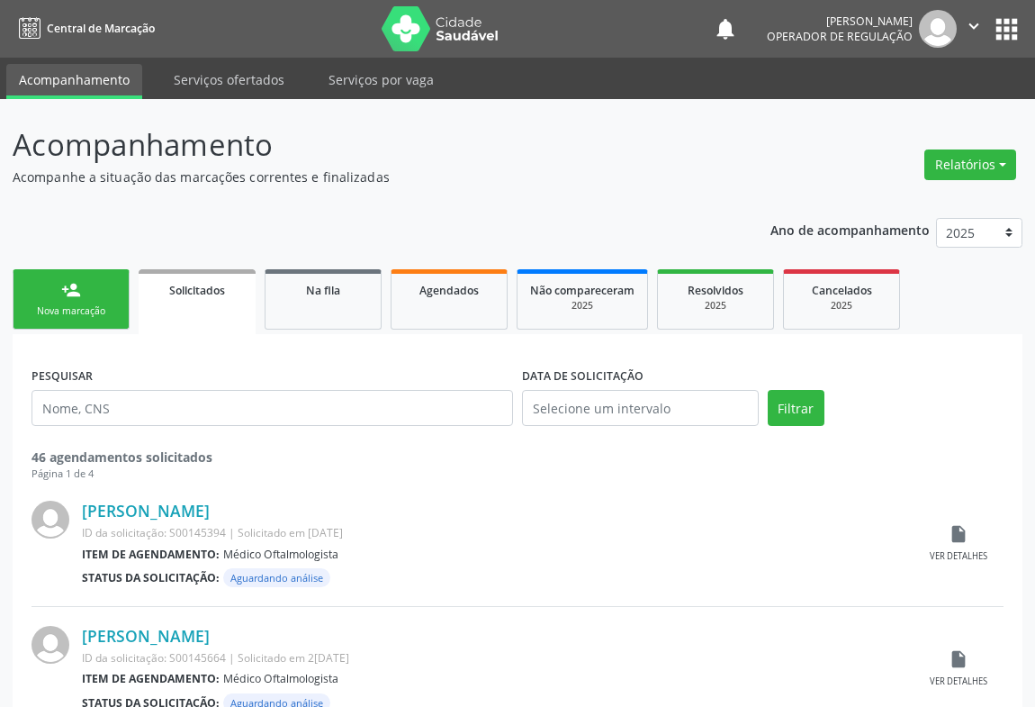
click at [977, 23] on icon "" at bounding box center [974, 26] width 20 height 20
click at [887, 106] on link "Sair" at bounding box center [928, 109] width 124 height 25
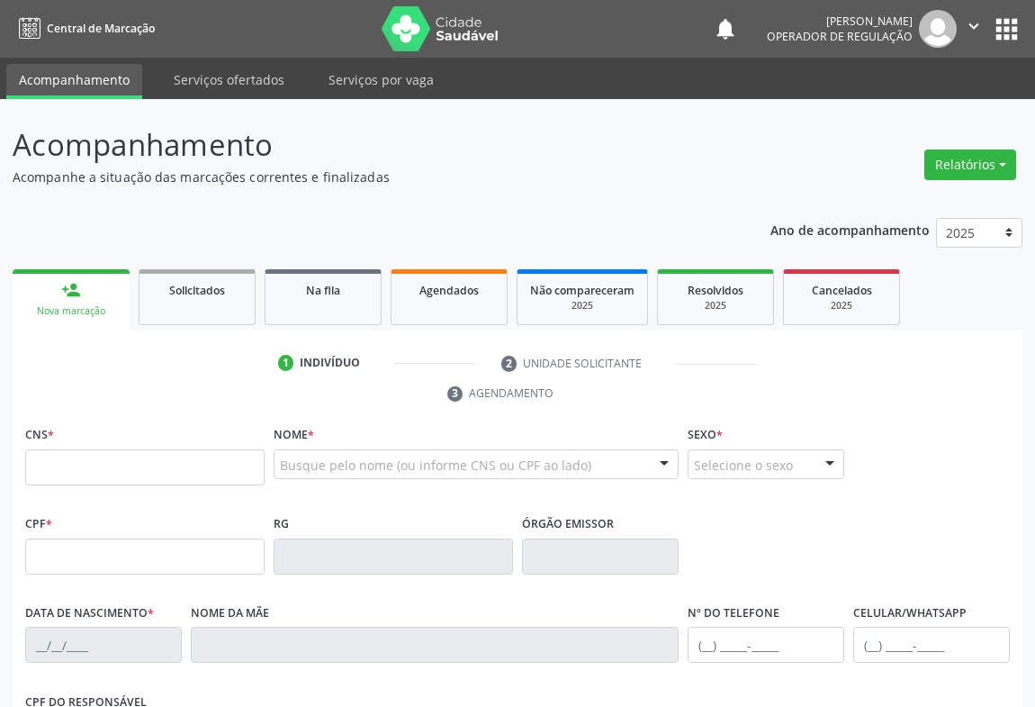
click at [113, 473] on input "text" at bounding box center [144, 467] width 239 height 36
type input "702 3091 2476 0216"
type input "562.998.005-00"
type input "0638353669"
type input "SSPBA"
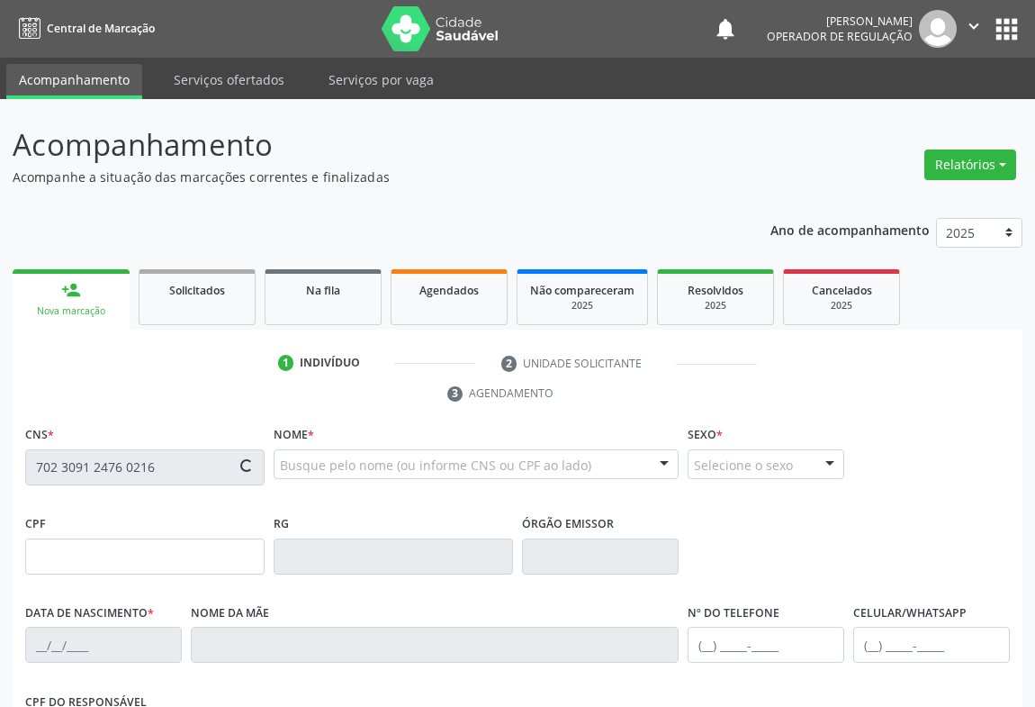
type input "08/03/1970"
type input "(74) 99120-9804"
type input "562.998.005-00"
type input "SN"
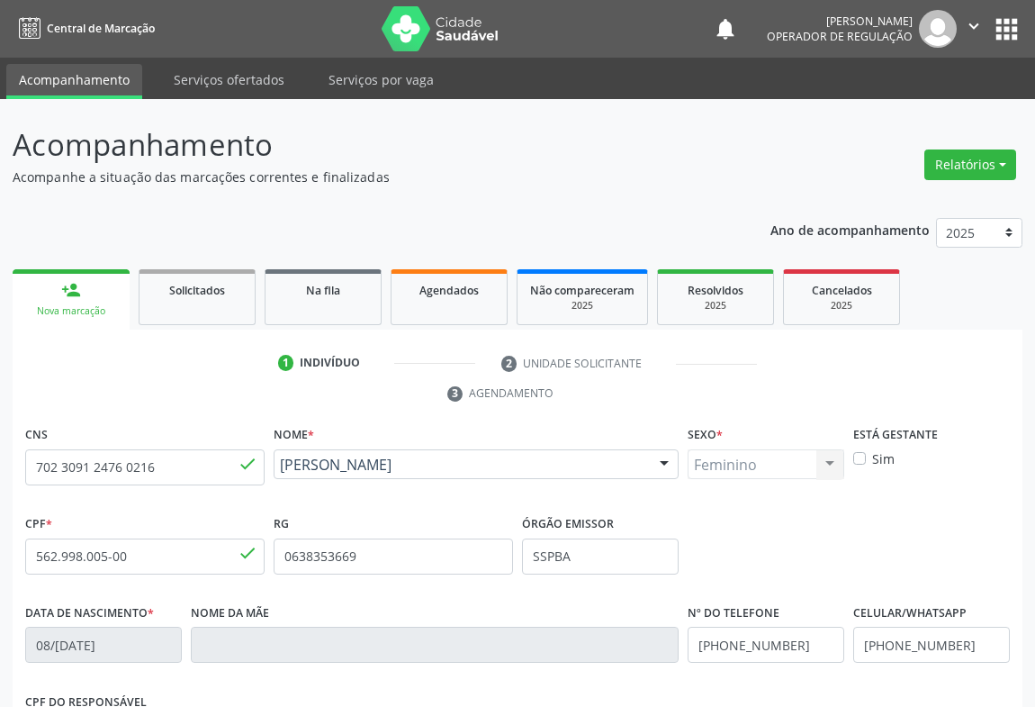
scroll to position [298, 0]
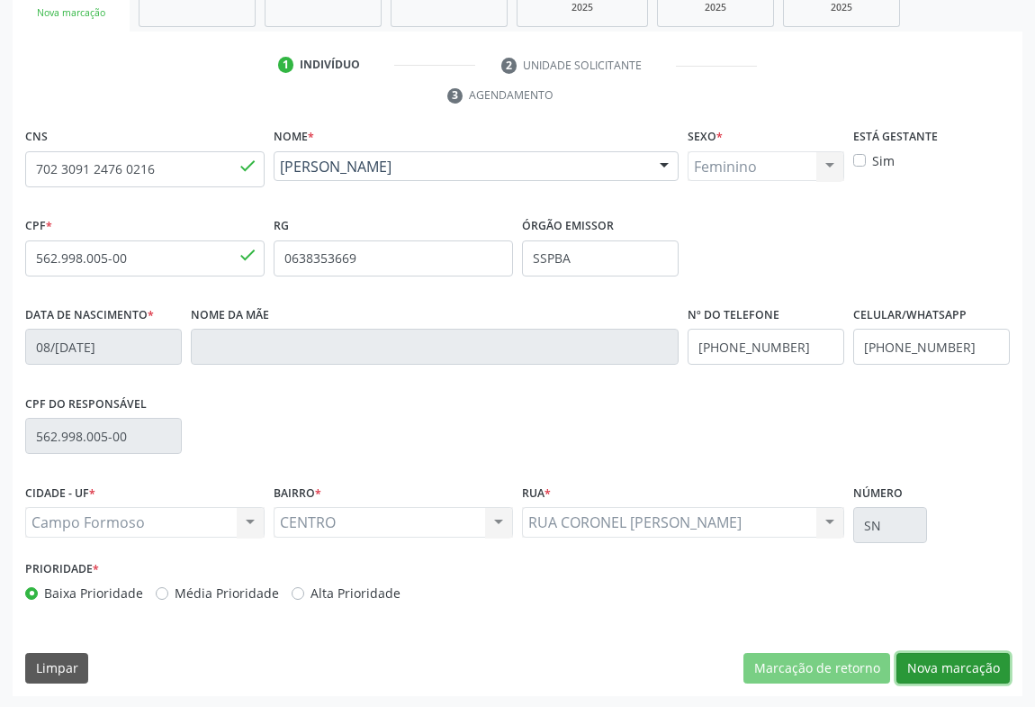
click at [945, 677] on button "Nova marcação" at bounding box center [952, 668] width 113 height 31
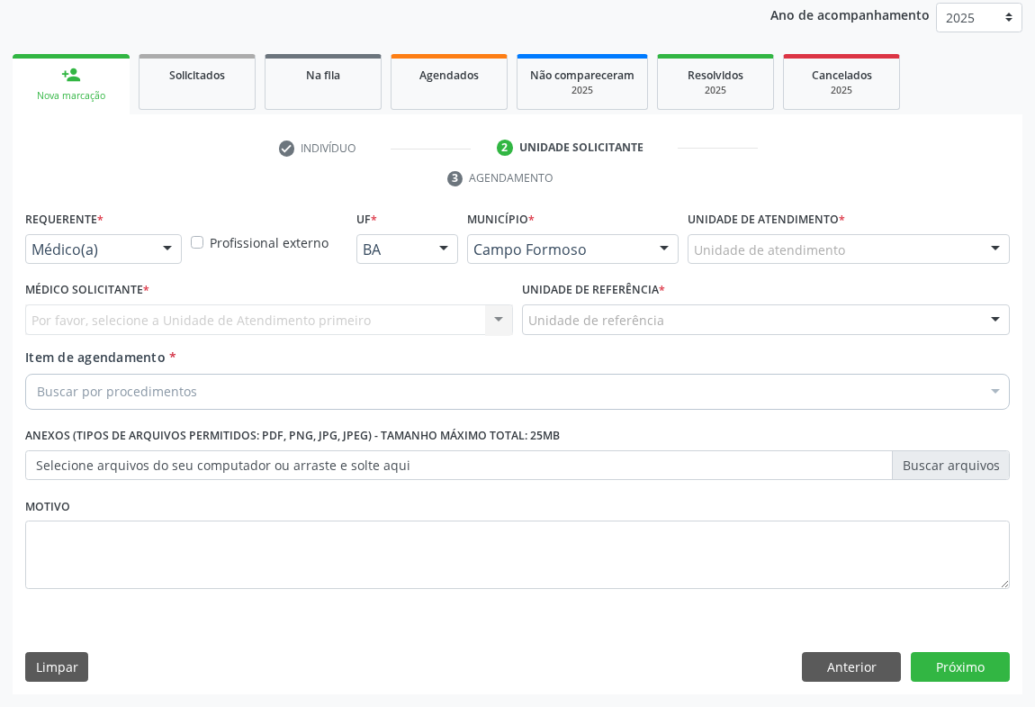
scroll to position [214, 0]
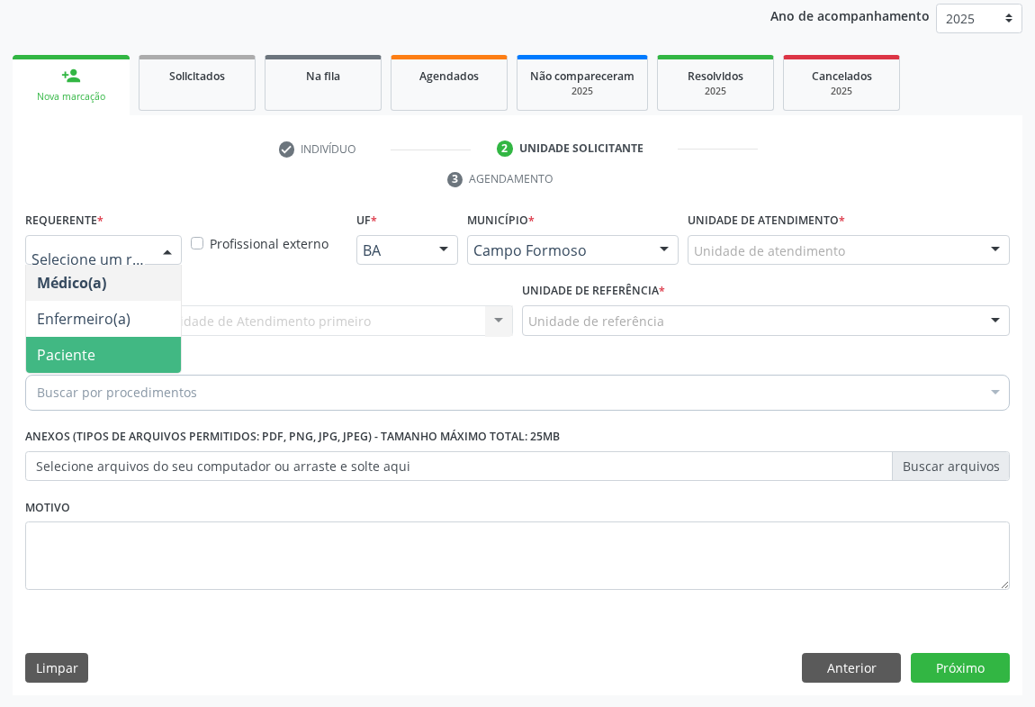
click at [68, 358] on span "Paciente" at bounding box center [66, 355] width 59 height 20
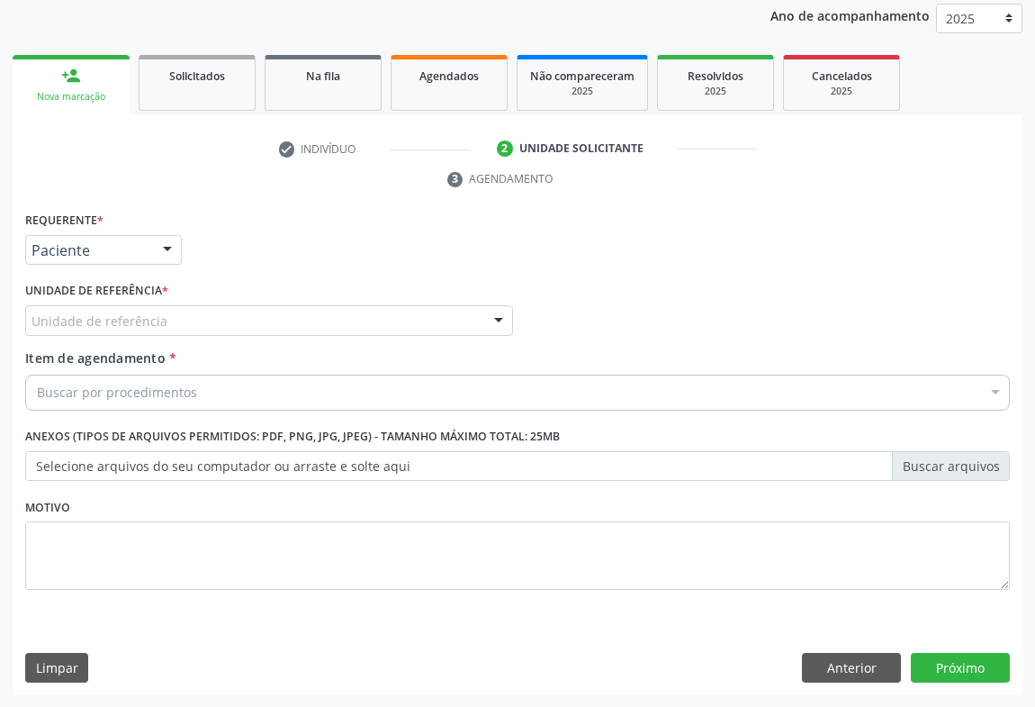
click at [189, 315] on div "Unidade de referência" at bounding box center [269, 320] width 488 height 31
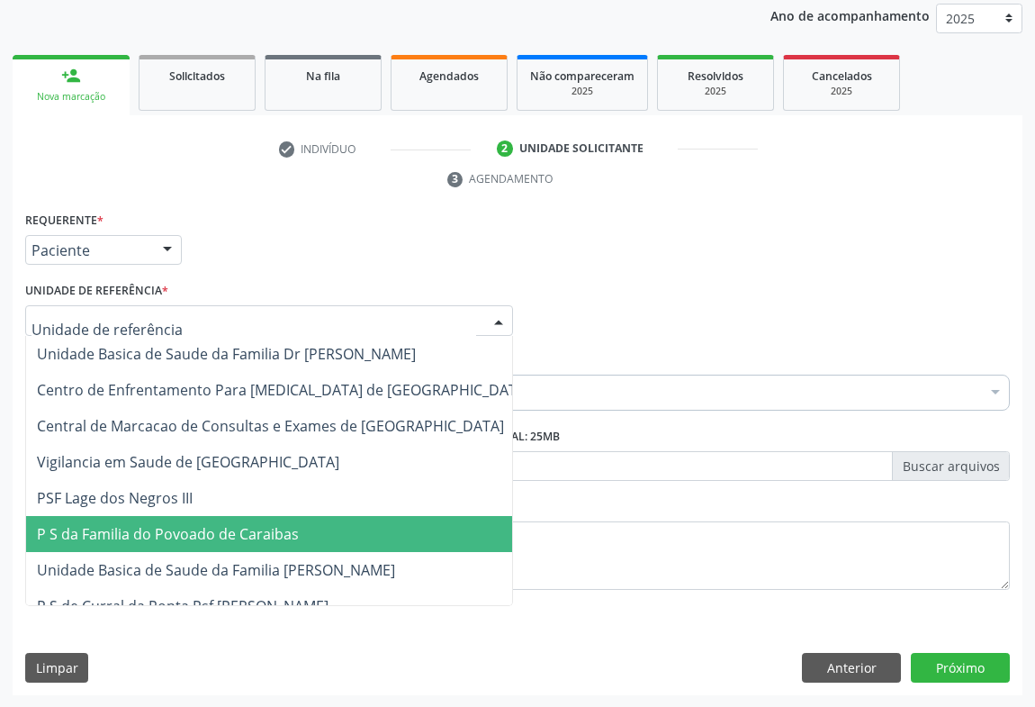
click at [209, 531] on span "P S da Familia do Povoado de Caraibas" at bounding box center [168, 534] width 262 height 20
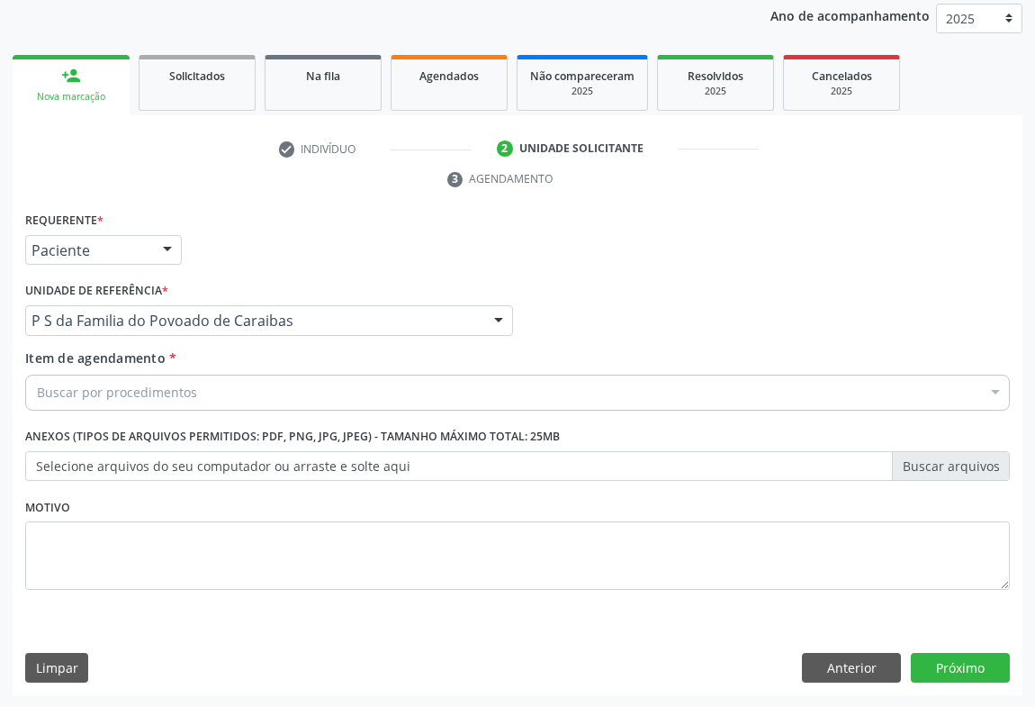
click at [202, 395] on div "Buscar por procedimentos" at bounding box center [517, 392] width 985 height 36
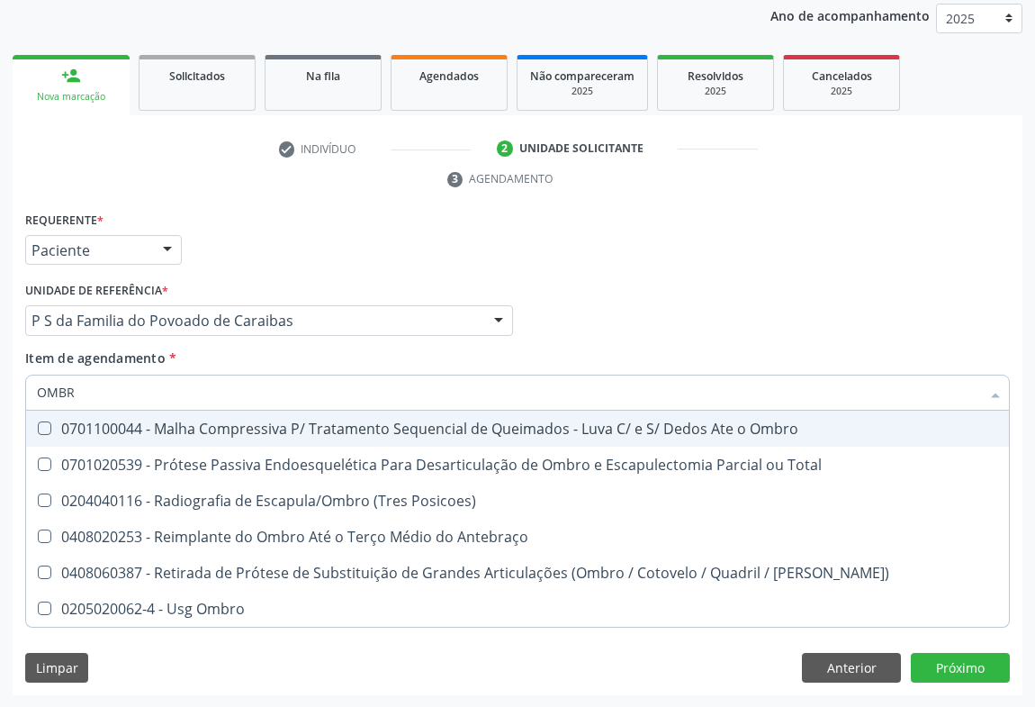
type input "OMBRO"
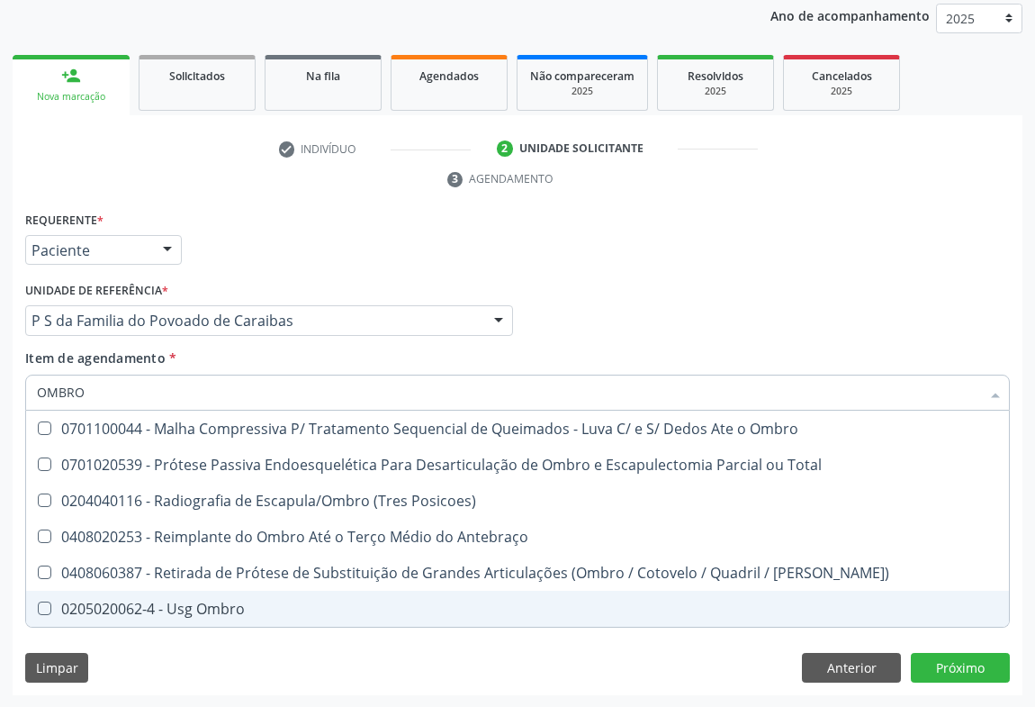
click at [214, 601] on div "0205020062-4 - Usg Ombro" at bounding box center [517, 608] width 961 height 14
checkbox Ombro "true"
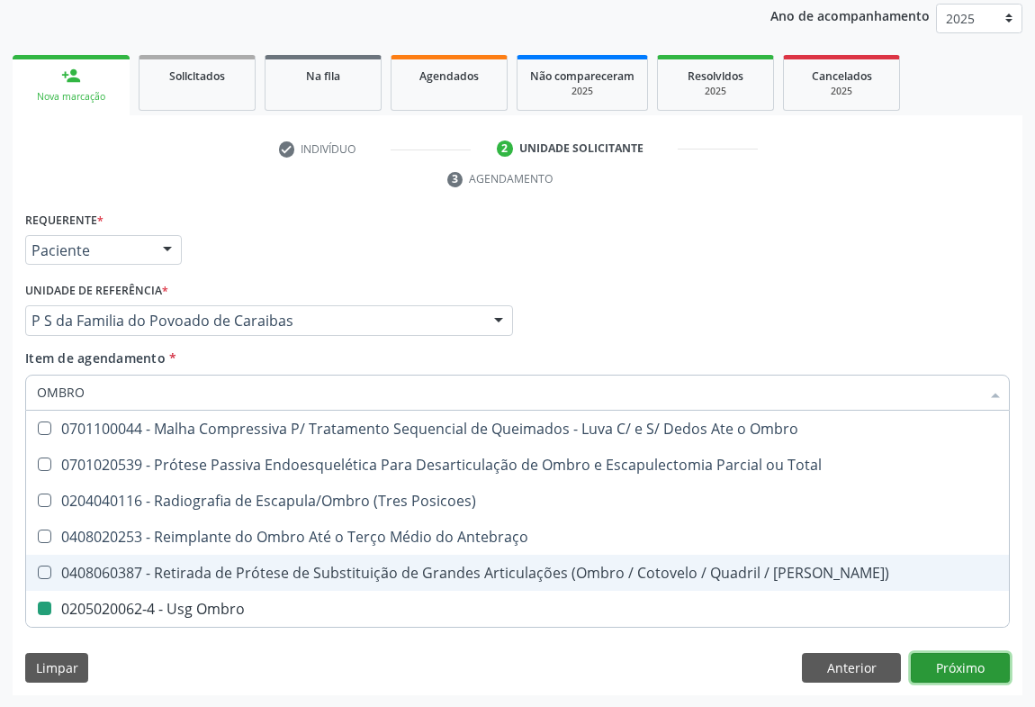
click at [973, 662] on div "Requerente * Paciente Médico(a) Enfermeiro(a) Paciente Nenhum resultado encontr…" at bounding box center [518, 451] width 1010 height 489
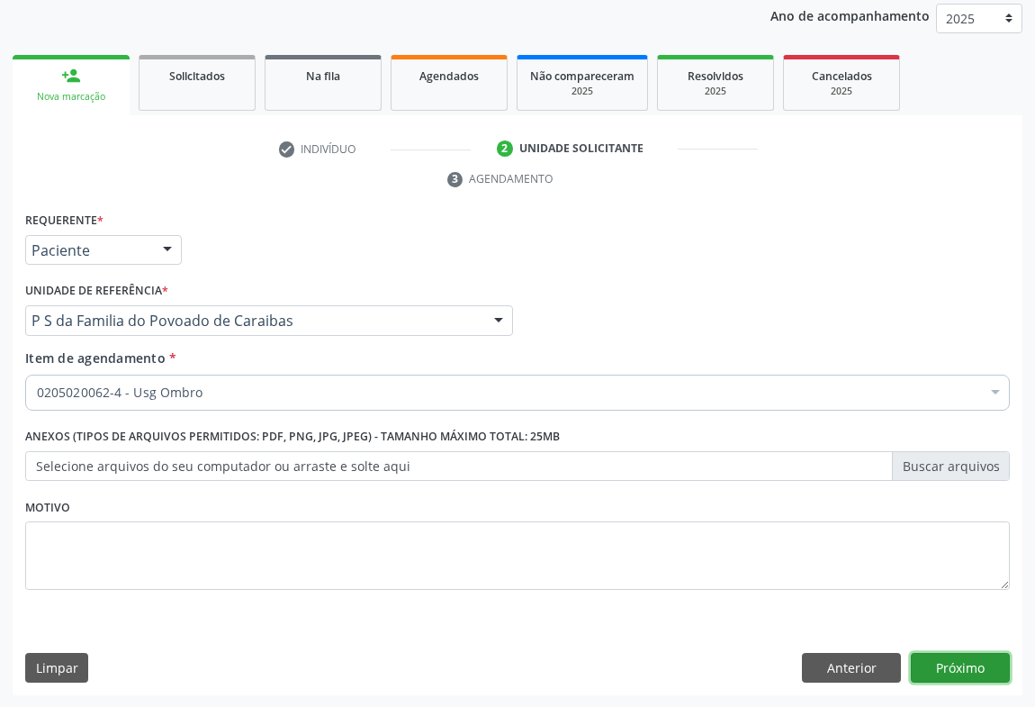
click at [987, 673] on button "Próximo" at bounding box center [960, 668] width 99 height 31
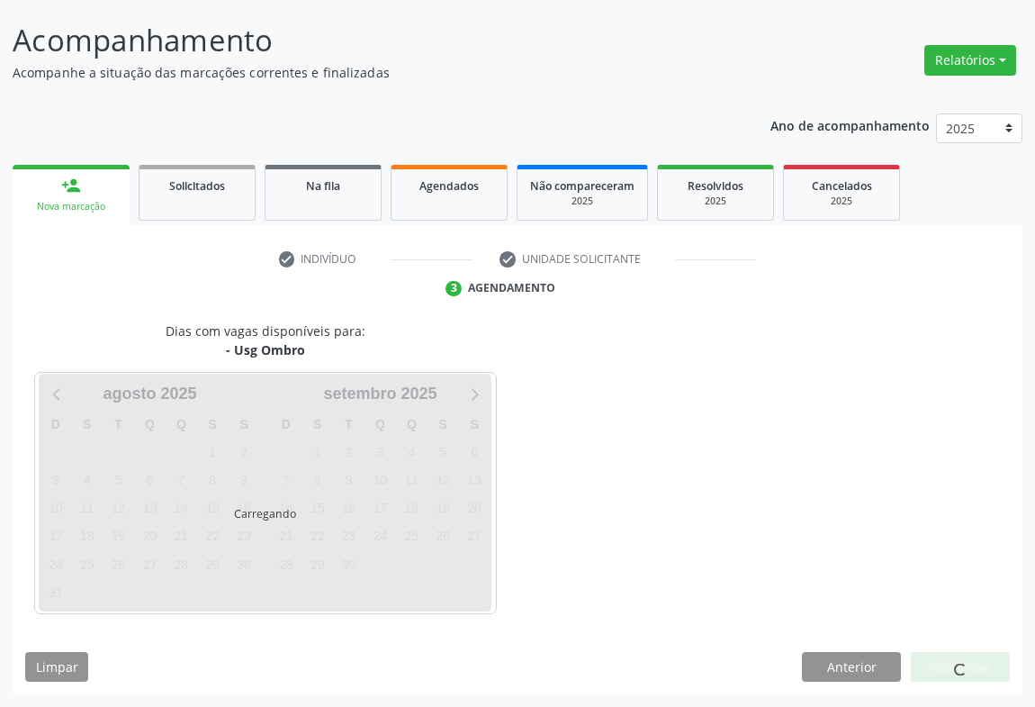
scroll to position [104, 0]
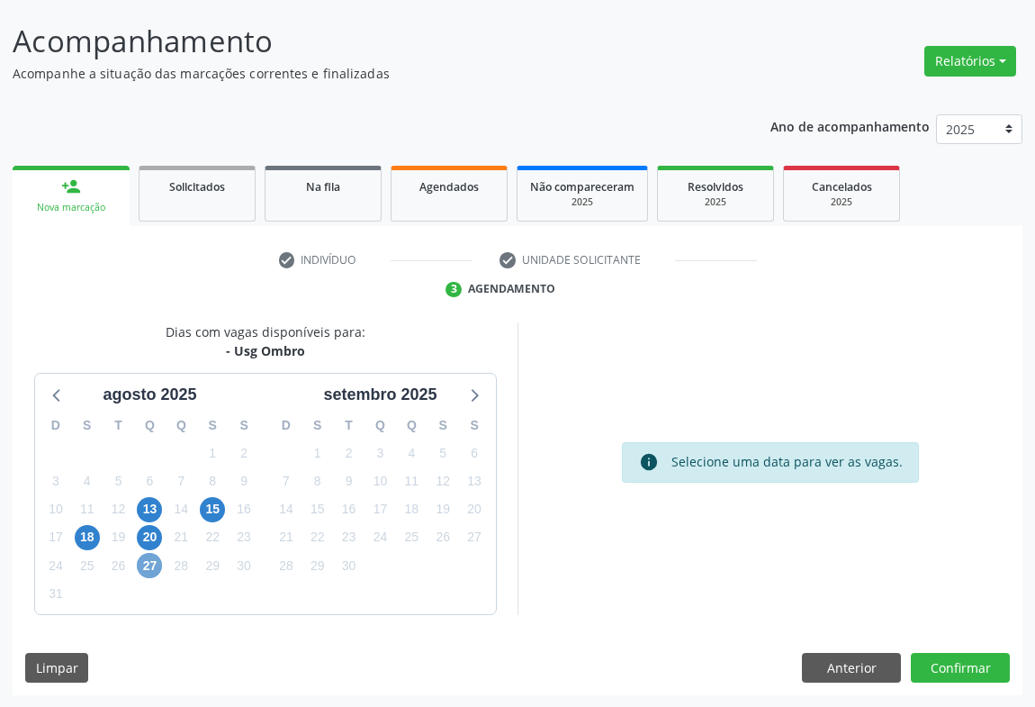
click at [155, 564] on span "27" at bounding box center [149, 565] width 25 height 25
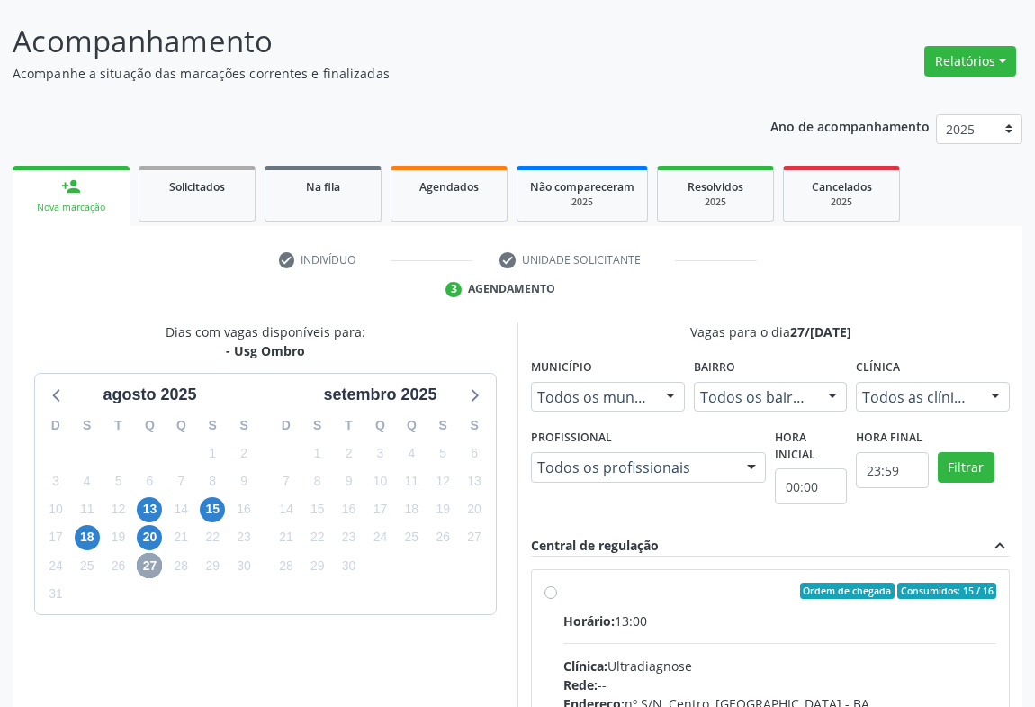
scroll to position [349, 0]
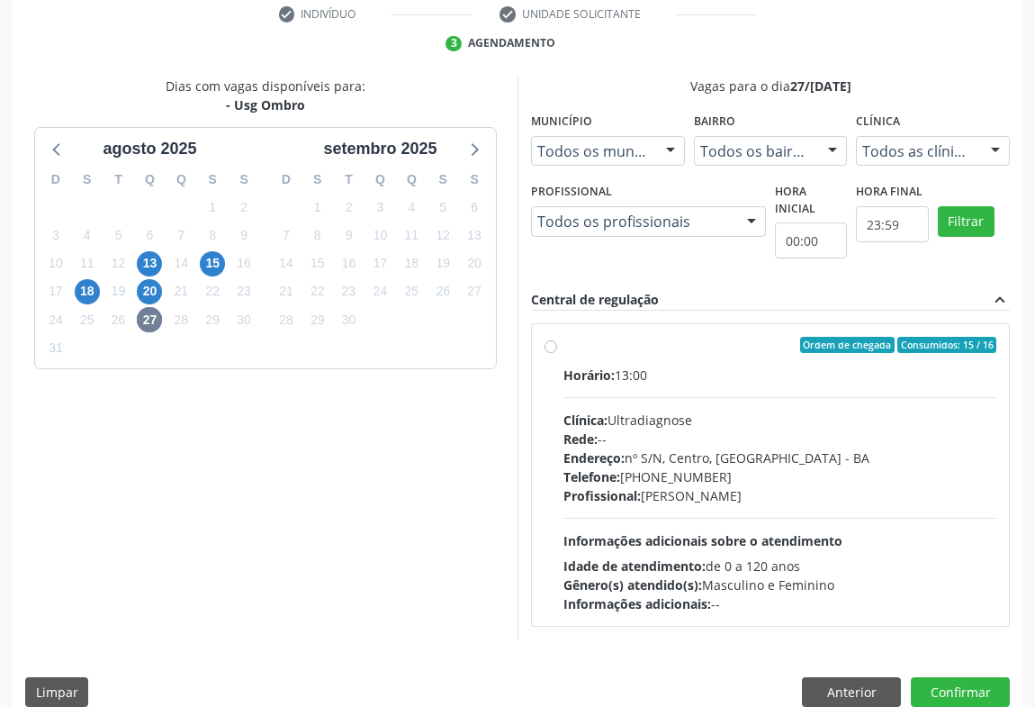
click at [815, 460] on div "Endereço: nº S/N, Centro, Campo Formoso - BA" at bounding box center [779, 457] width 433 height 19
click at [557, 353] on input "Ordem de chegada Consumidos: 15 / 16 Horário: 13:00 Clínica: Ultradiagnose Rede…" at bounding box center [551, 345] width 13 height 16
radio input "true"
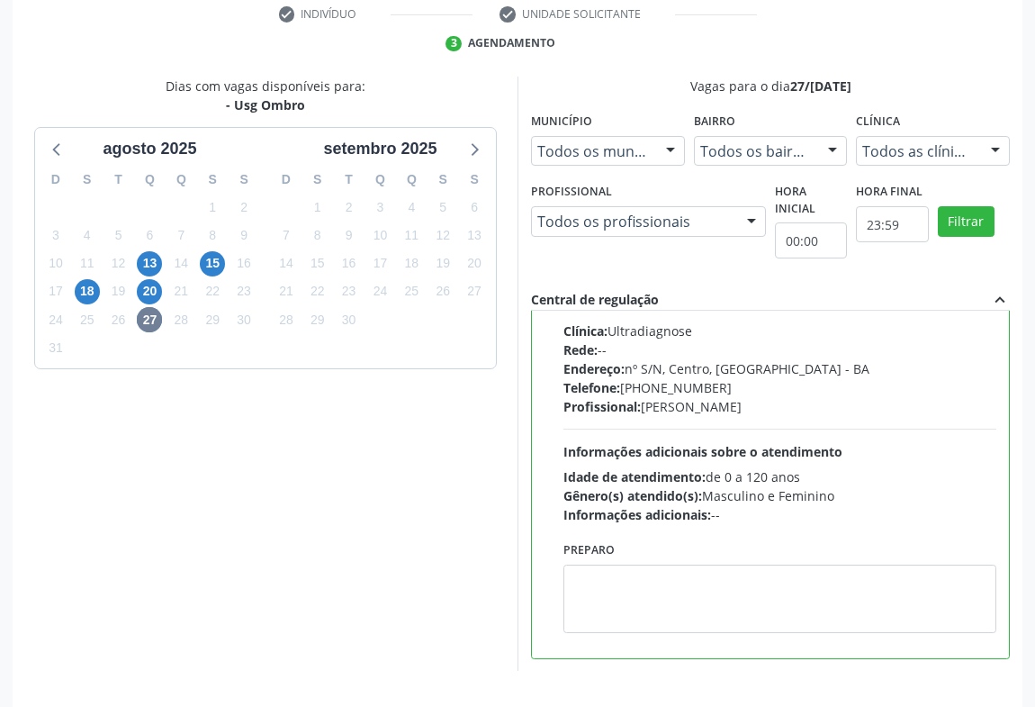
scroll to position [406, 0]
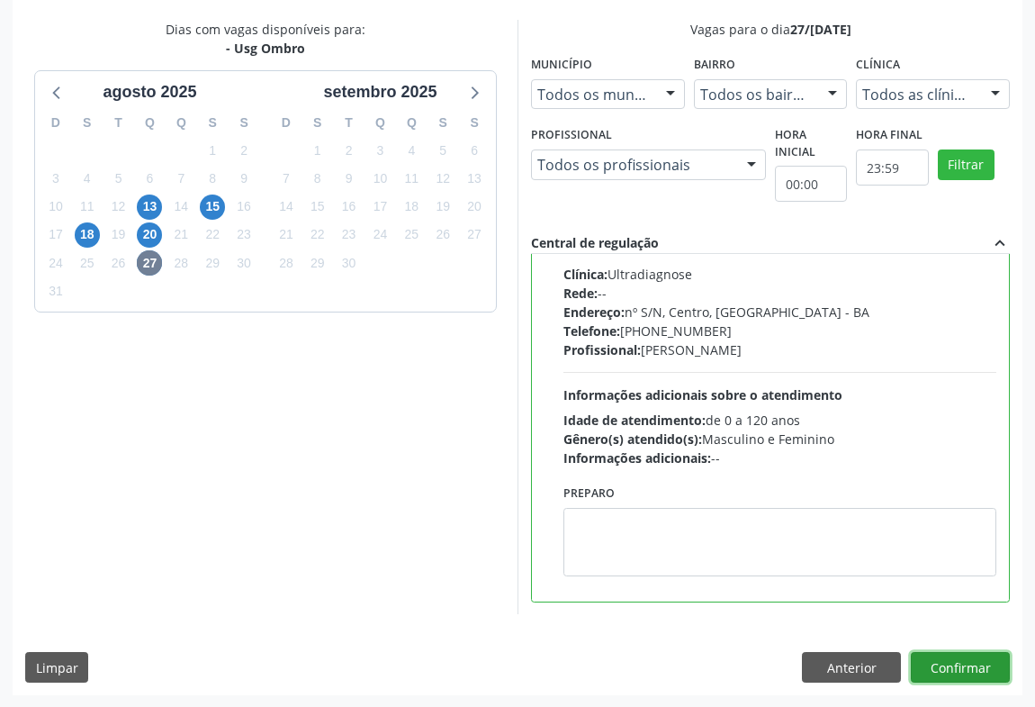
click at [970, 671] on button "Confirmar" at bounding box center [960, 667] width 99 height 31
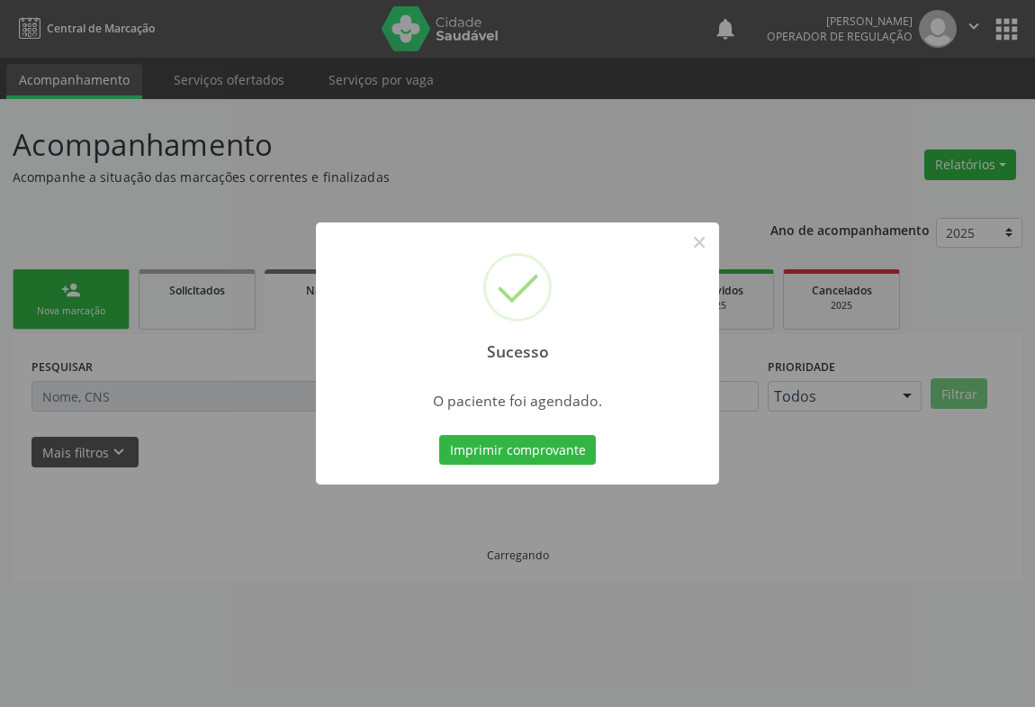
scroll to position [0, 0]
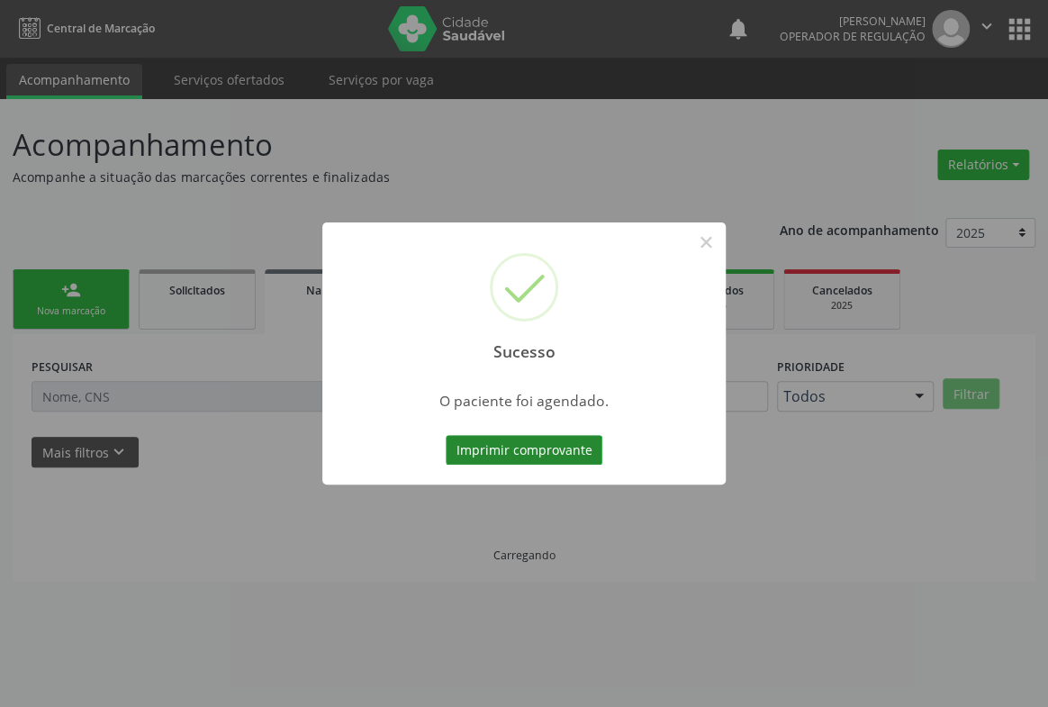
click at [585, 453] on button "Imprimir comprovante" at bounding box center [524, 450] width 157 height 31
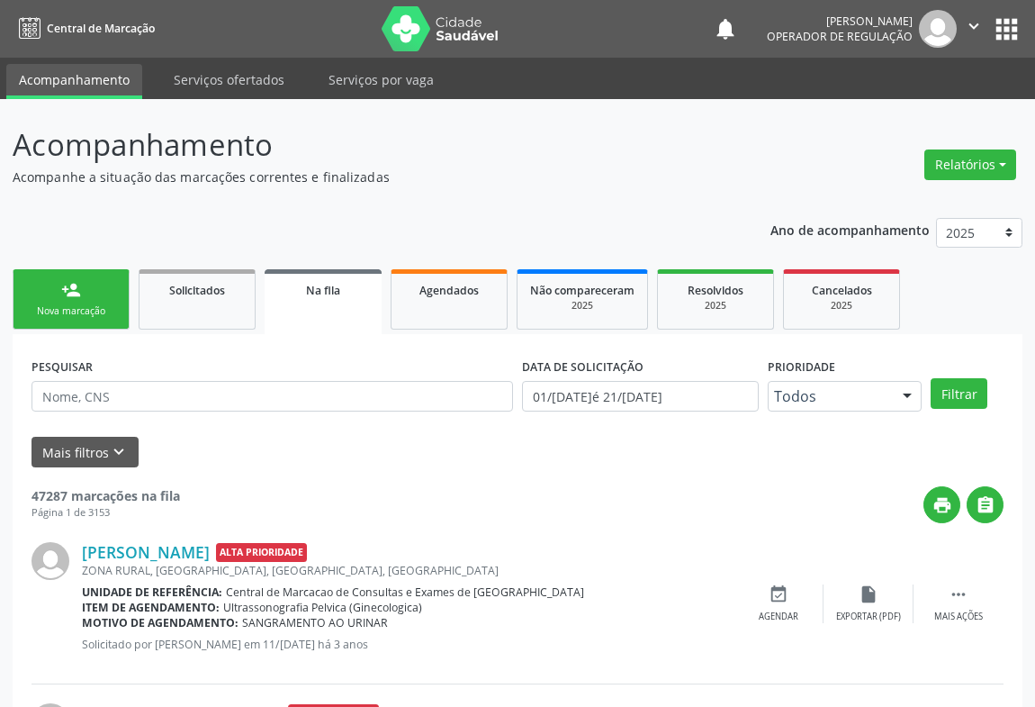
click at [972, 29] on icon "" at bounding box center [974, 26] width 20 height 20
click at [892, 107] on link "Sair" at bounding box center [928, 109] width 124 height 25
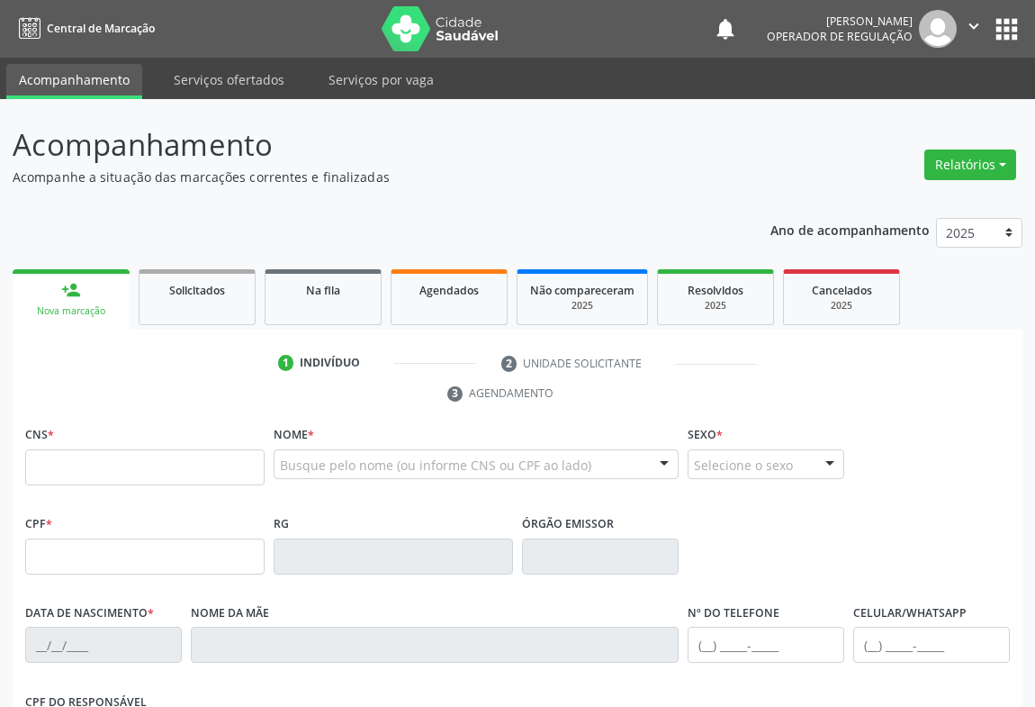
click at [107, 461] on input "text" at bounding box center [144, 467] width 239 height 36
type input "700 8084 4529 9481"
type input "25[DATE]"
type input "[PHONE_NUMBER]"
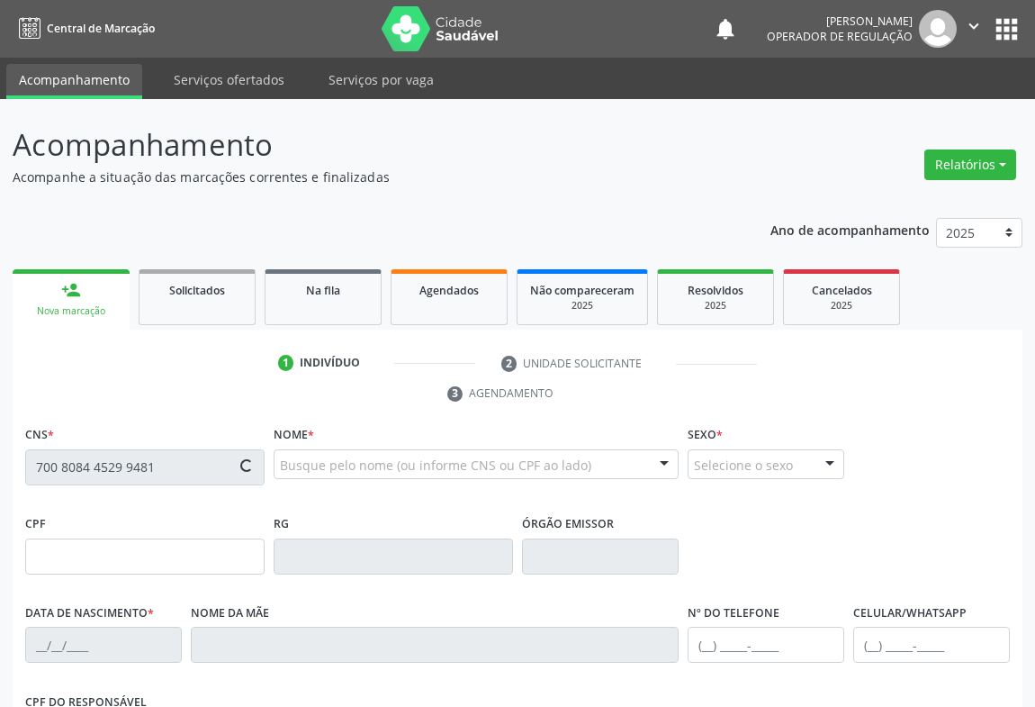
type input "S/N"
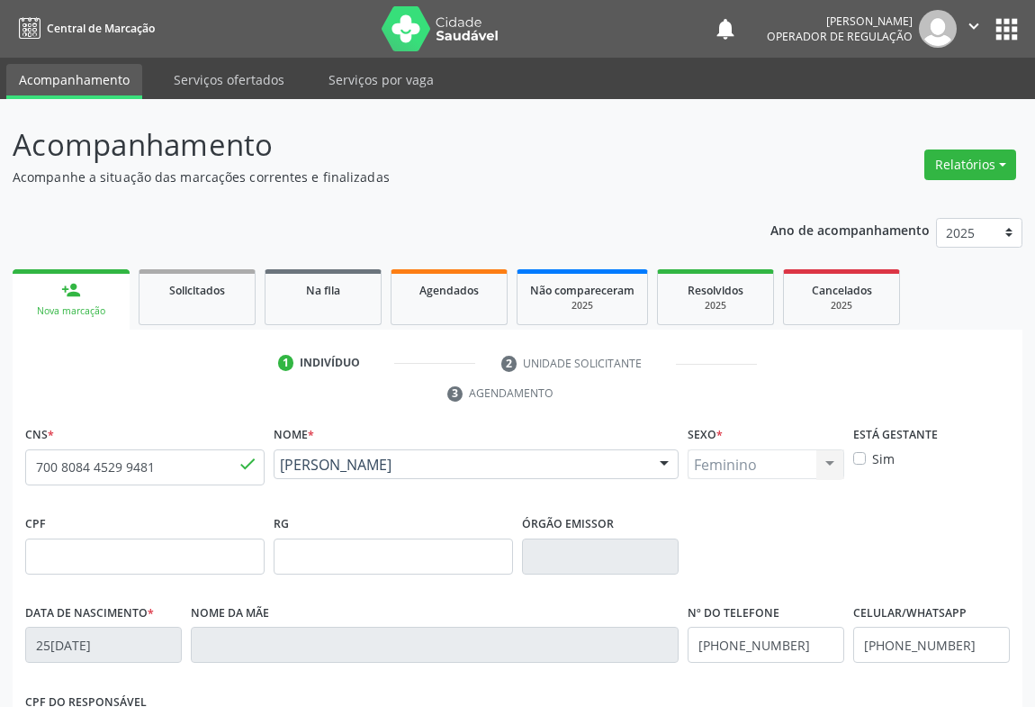
scroll to position [298, 0]
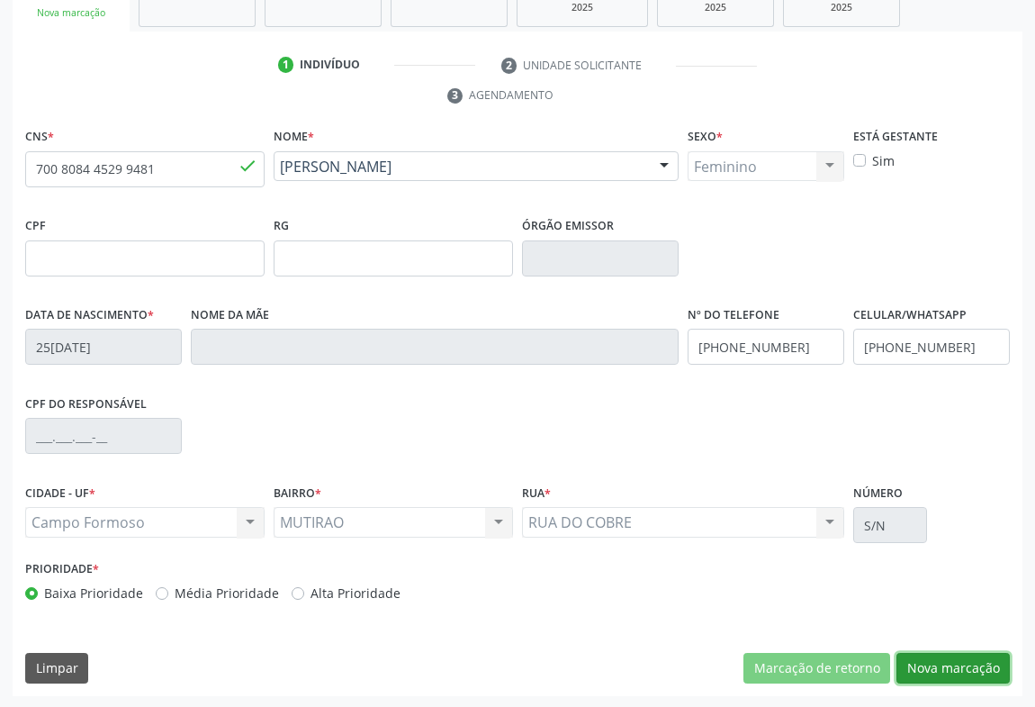
click at [954, 663] on button "Nova marcação" at bounding box center [952, 668] width 113 height 31
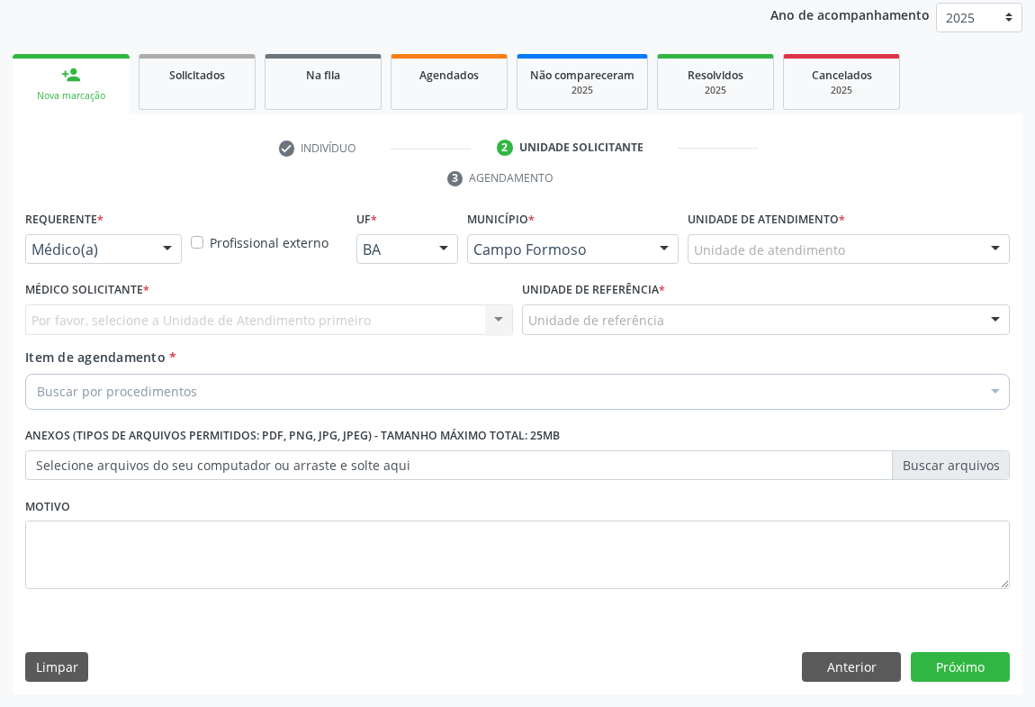
scroll to position [214, 0]
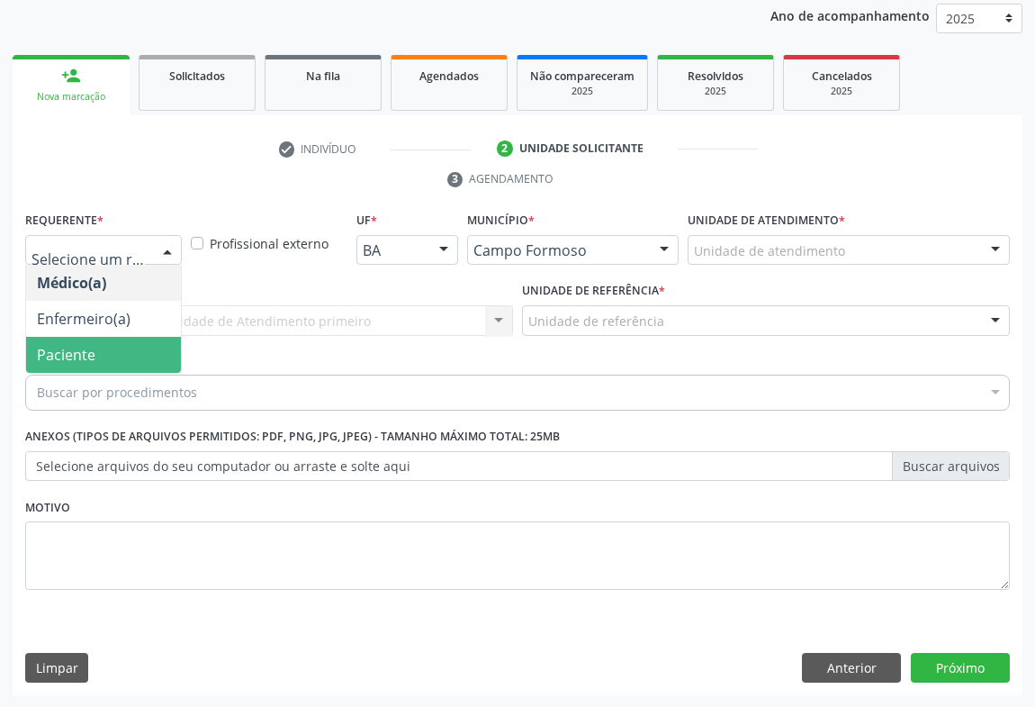
click at [77, 359] on span "Paciente" at bounding box center [66, 355] width 59 height 20
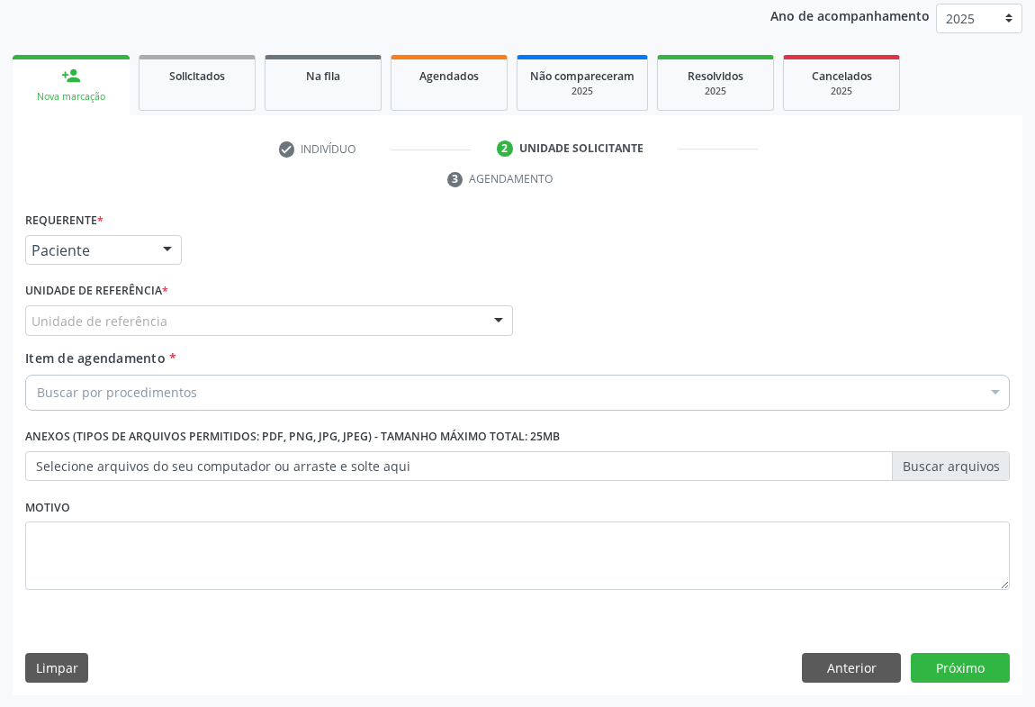
click at [256, 323] on div "Unidade de referência" at bounding box center [269, 320] width 488 height 31
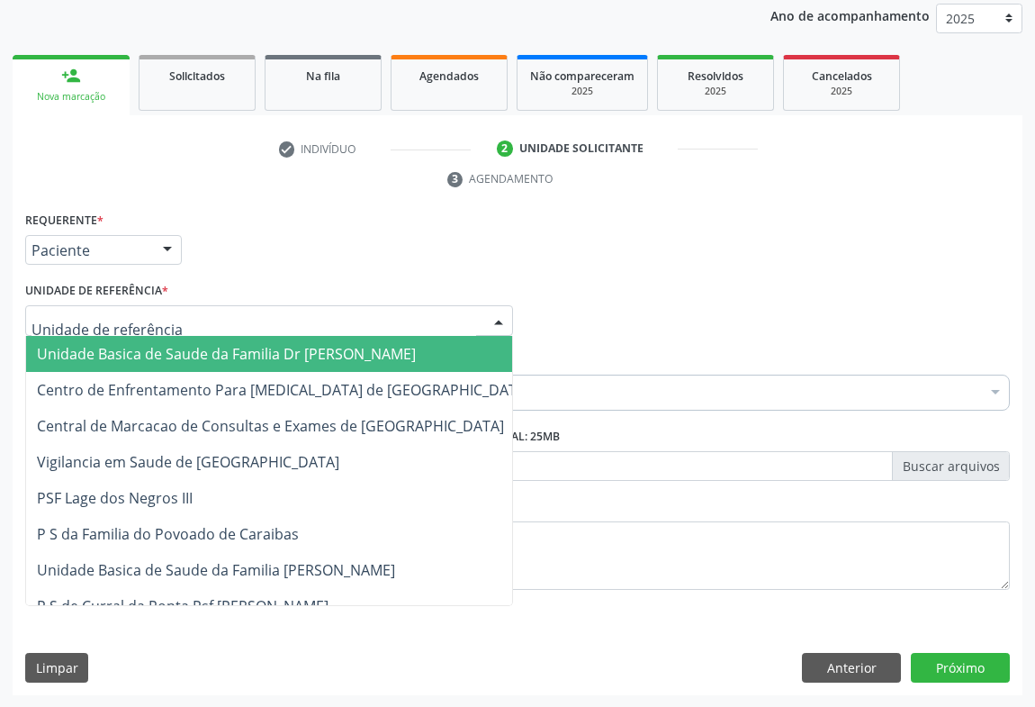
click at [323, 358] on span "Unidade Basica de Saude da Familia Dr [PERSON_NAME]" at bounding box center [226, 354] width 379 height 20
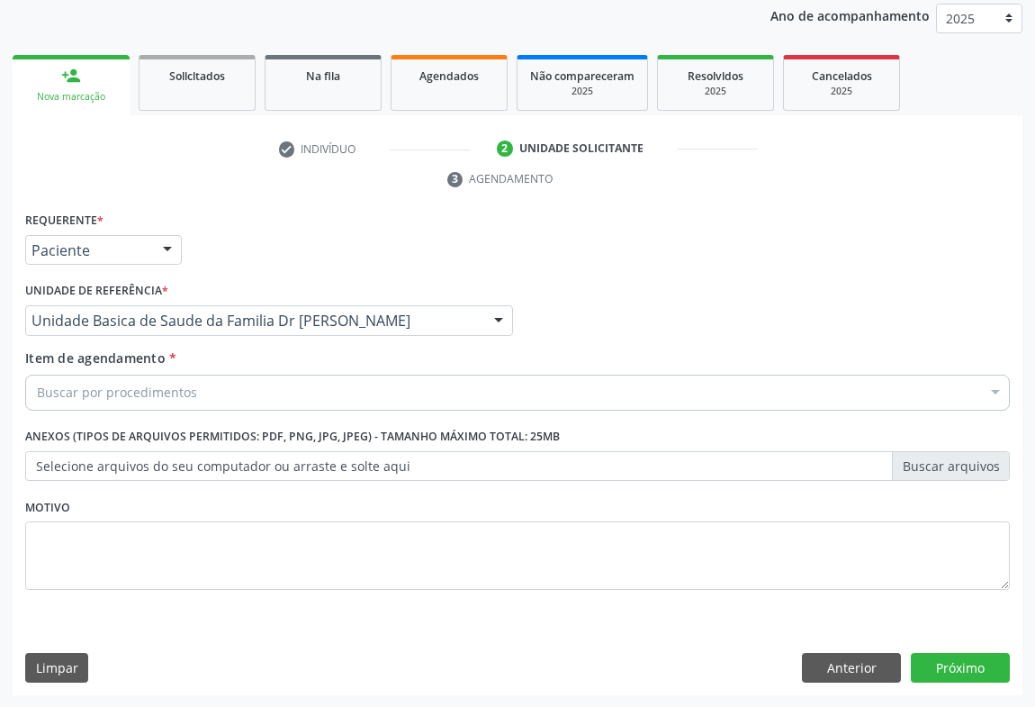
click at [209, 380] on div "Buscar por procedimentos" at bounding box center [517, 392] width 985 height 36
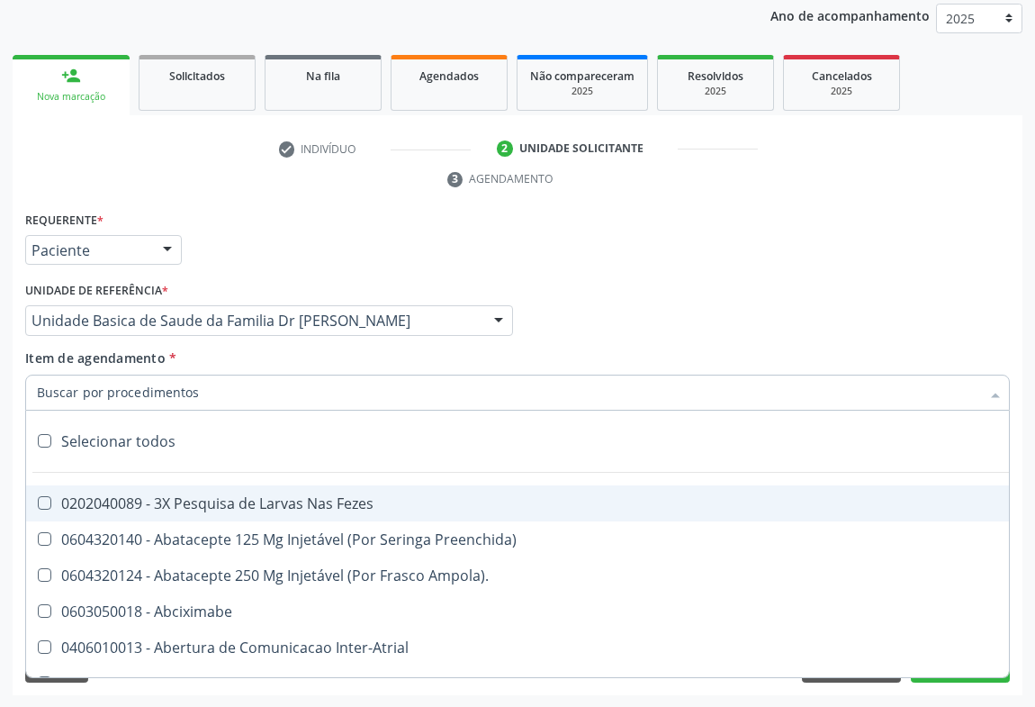
click at [171, 389] on input "Item de agendamento *" at bounding box center [508, 392] width 943 height 36
click at [171, 388] on input "Item de agendamento *" at bounding box center [508, 392] width 943 height 36
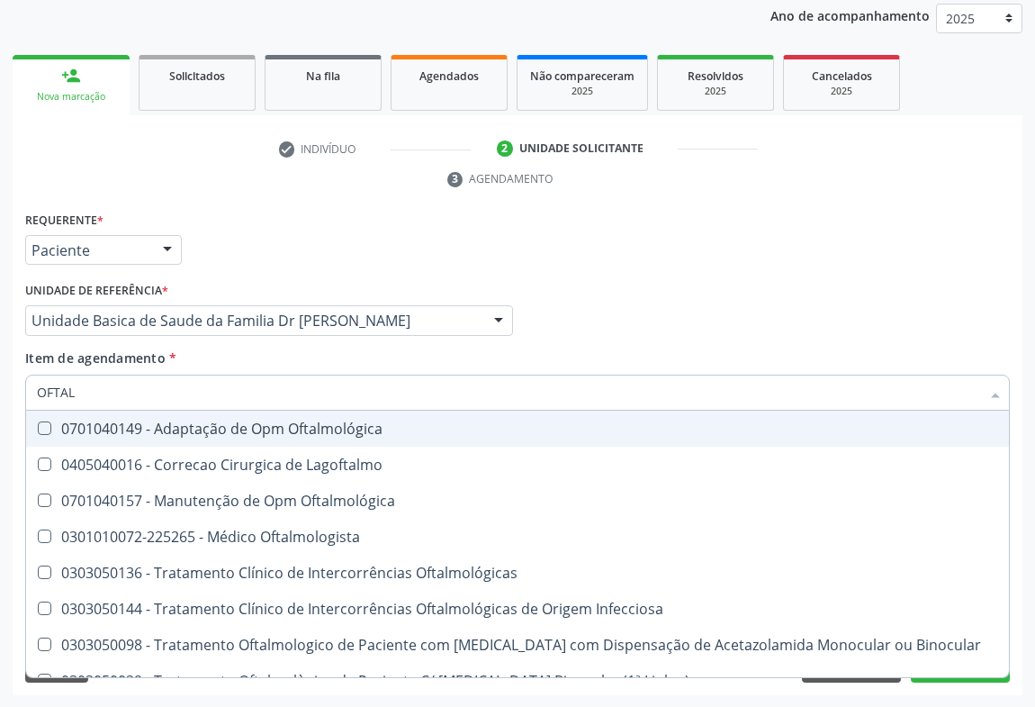
type input "OFTALM"
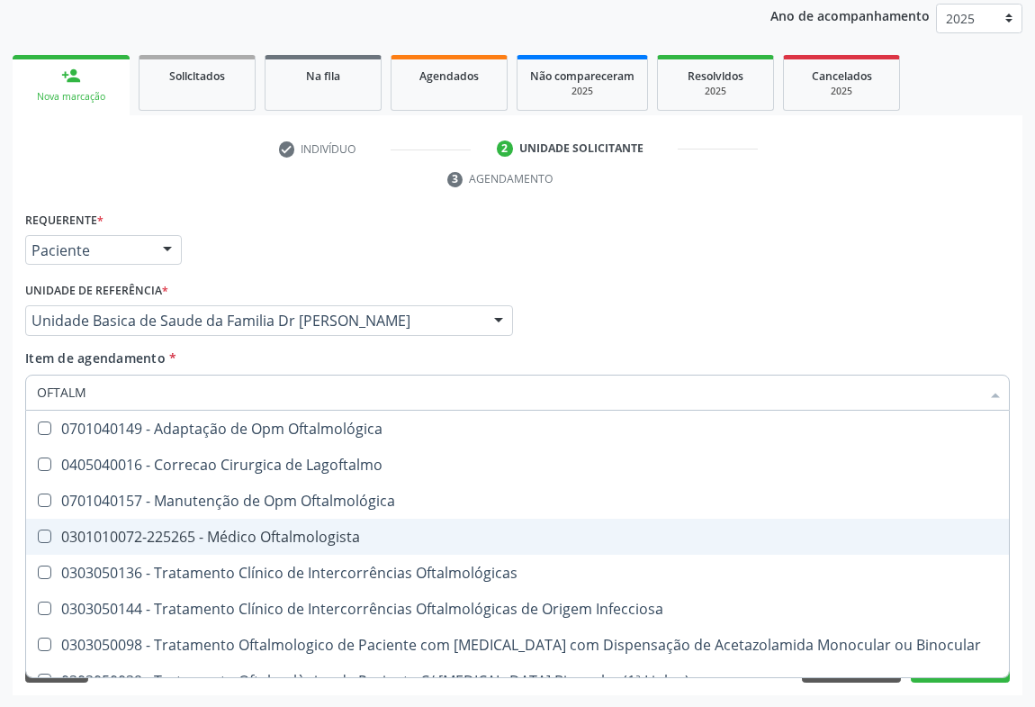
drag, startPoint x: 197, startPoint y: 531, endPoint x: 180, endPoint y: 531, distance: 17.1
click at [193, 531] on div "0301010072-225265 - Médico Oftalmologista" at bounding box center [517, 536] width 961 height 14
checkbox Oftalmologista "true"
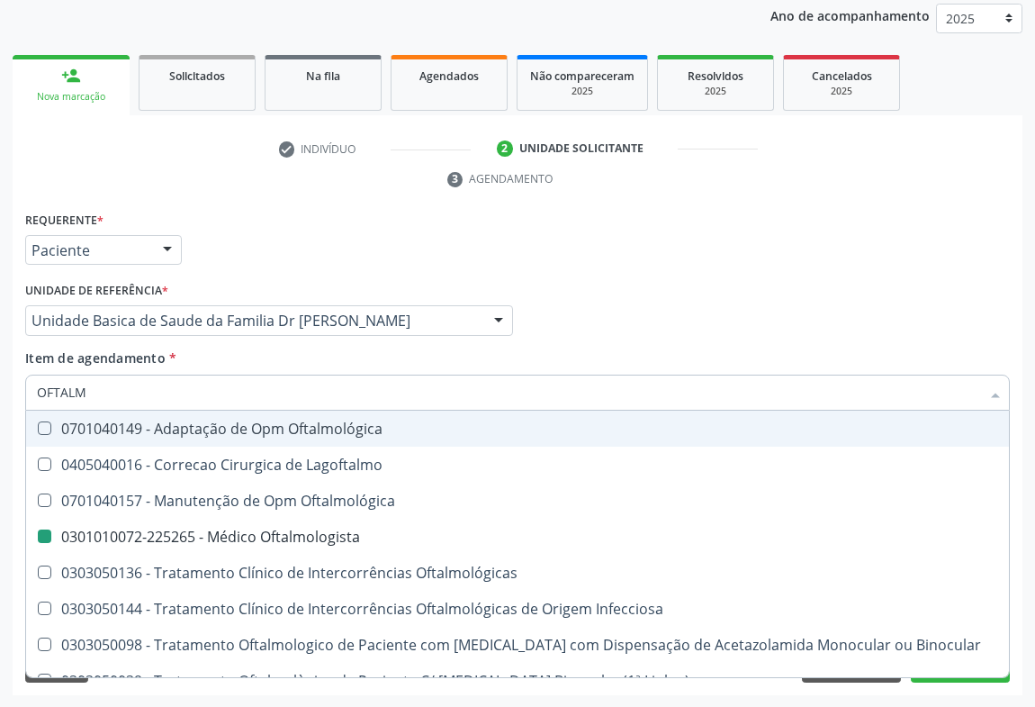
click at [638, 257] on div "Requerente * Paciente Médico(a) Enfermeiro(a) Paciente Nenhum resultado encontr…" at bounding box center [518, 242] width 994 height 70
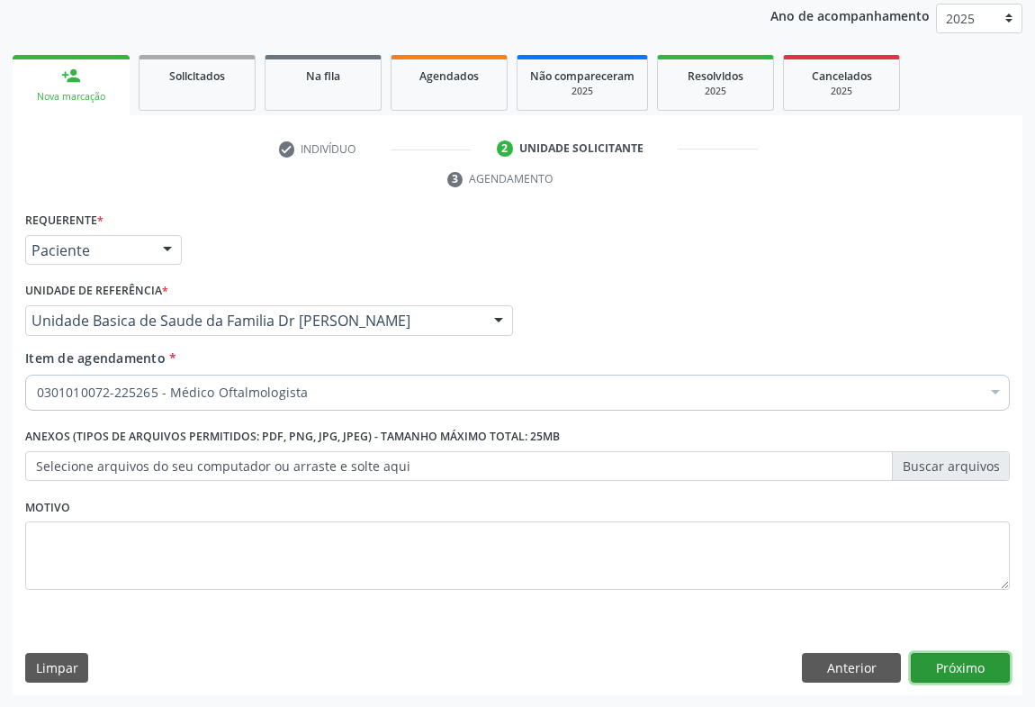
click at [946, 676] on button "Próximo" at bounding box center [960, 668] width 99 height 31
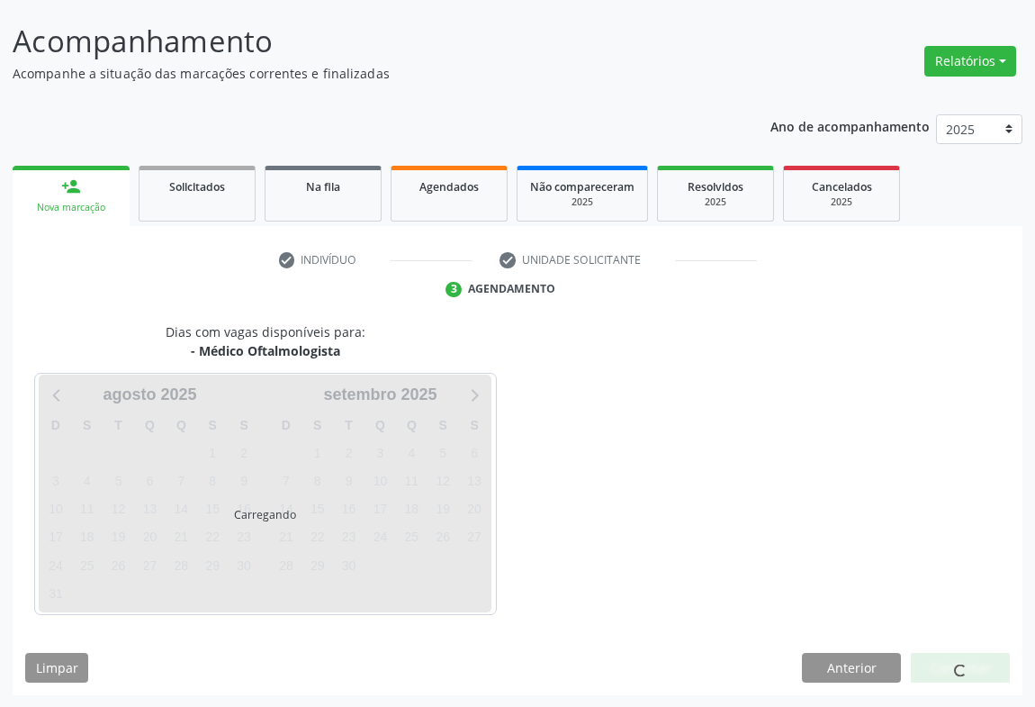
scroll to position [157, 0]
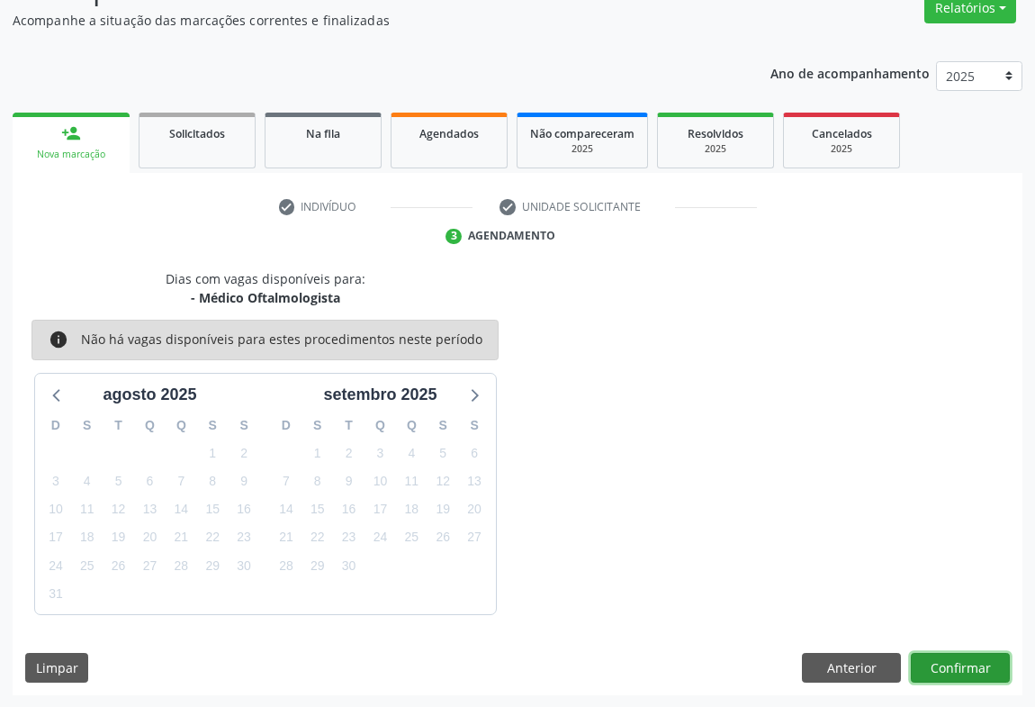
click at [936, 668] on button "Confirmar" at bounding box center [960, 668] width 99 height 31
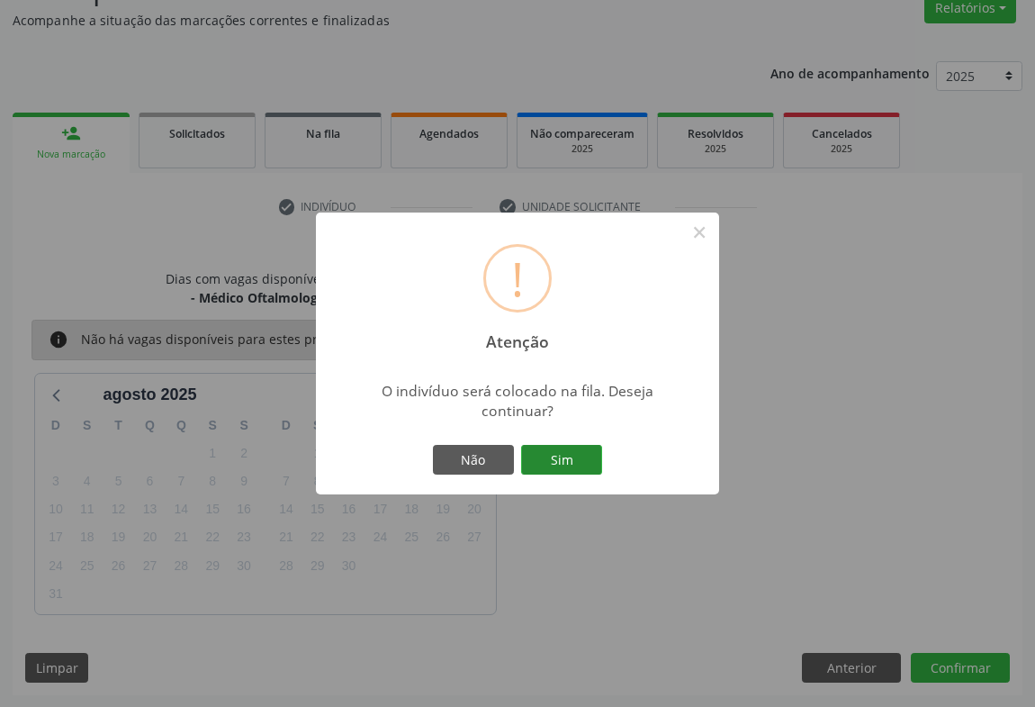
click at [585, 468] on button "Sim" at bounding box center [561, 460] width 81 height 31
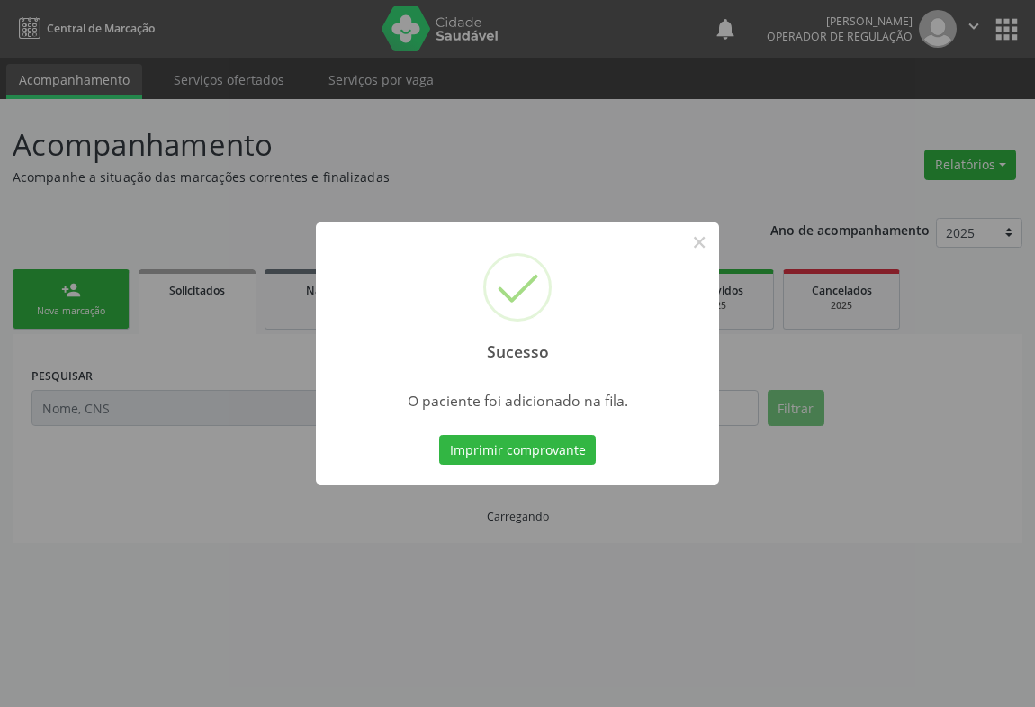
scroll to position [0, 0]
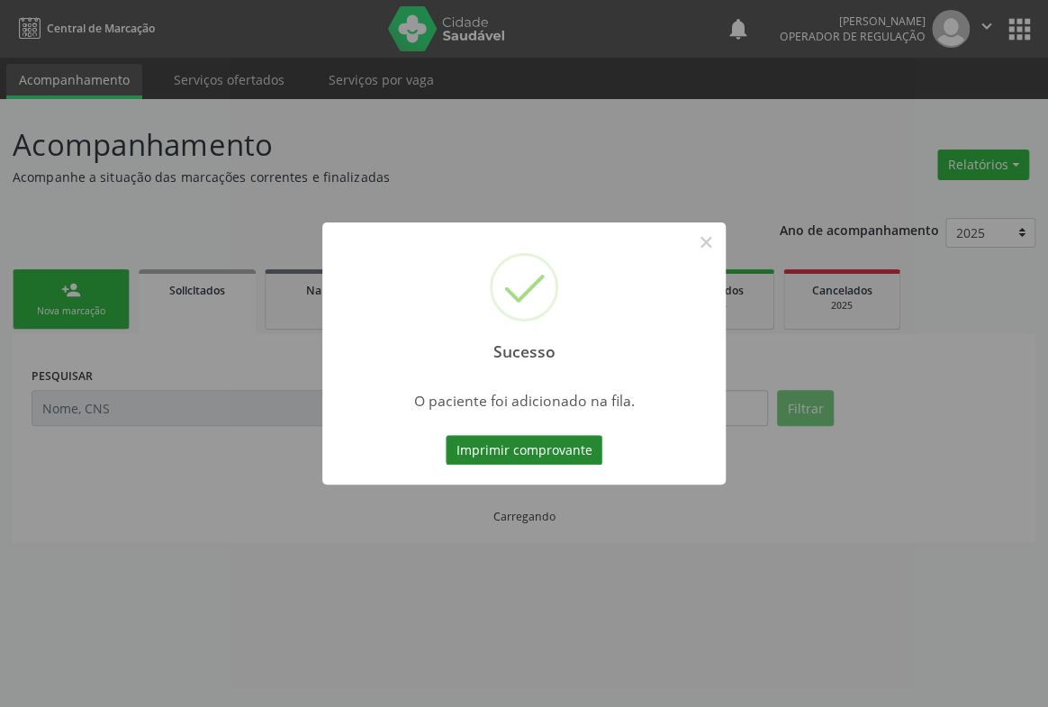
click at [533, 441] on button "Imprimir comprovante" at bounding box center [524, 450] width 157 height 31
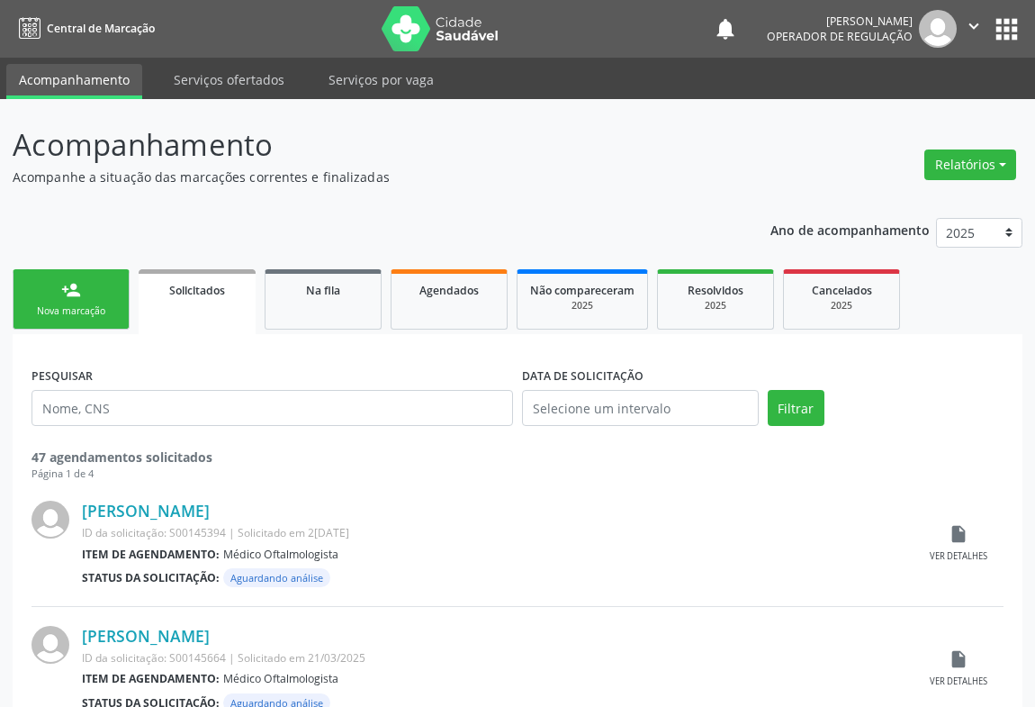
click at [51, 306] on div "Nova marcação" at bounding box center [71, 311] width 90 height 14
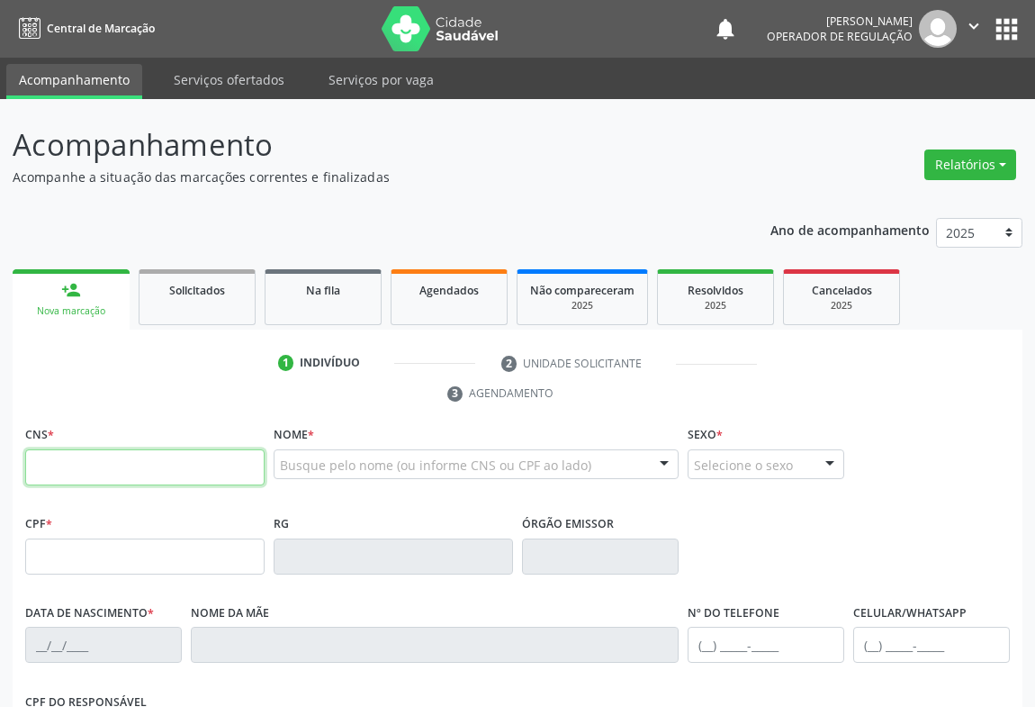
click at [90, 461] on input "text" at bounding box center [144, 467] width 239 height 36
type input "700 0019 5975 2205"
type input "1264777795"
type input "2[DATE]"
type input "SN"
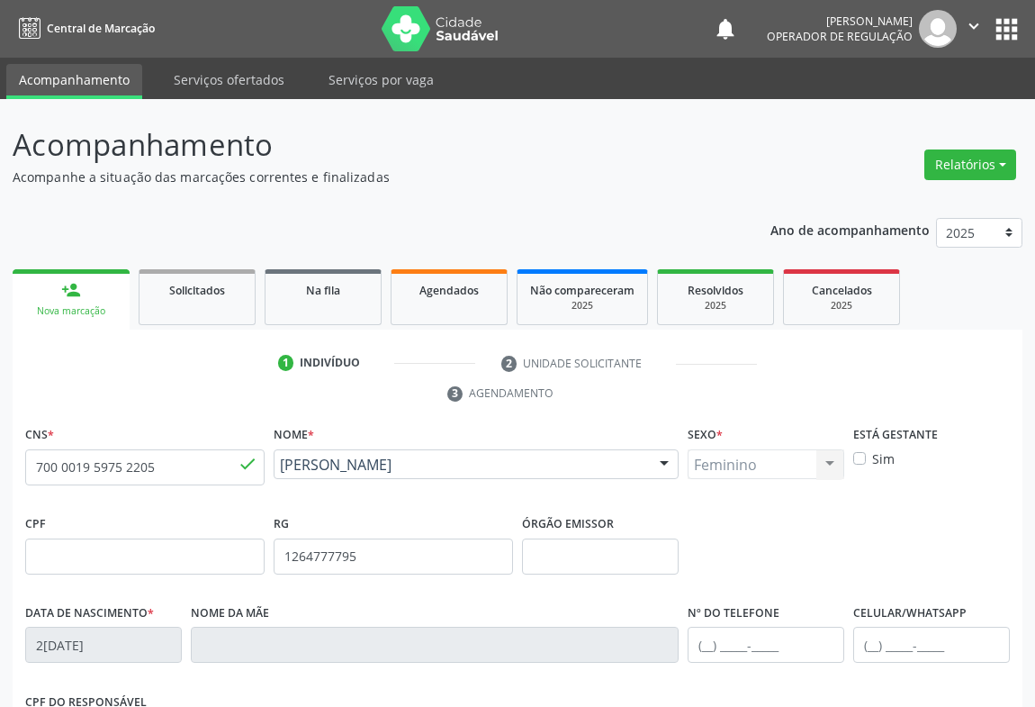
scroll to position [298, 0]
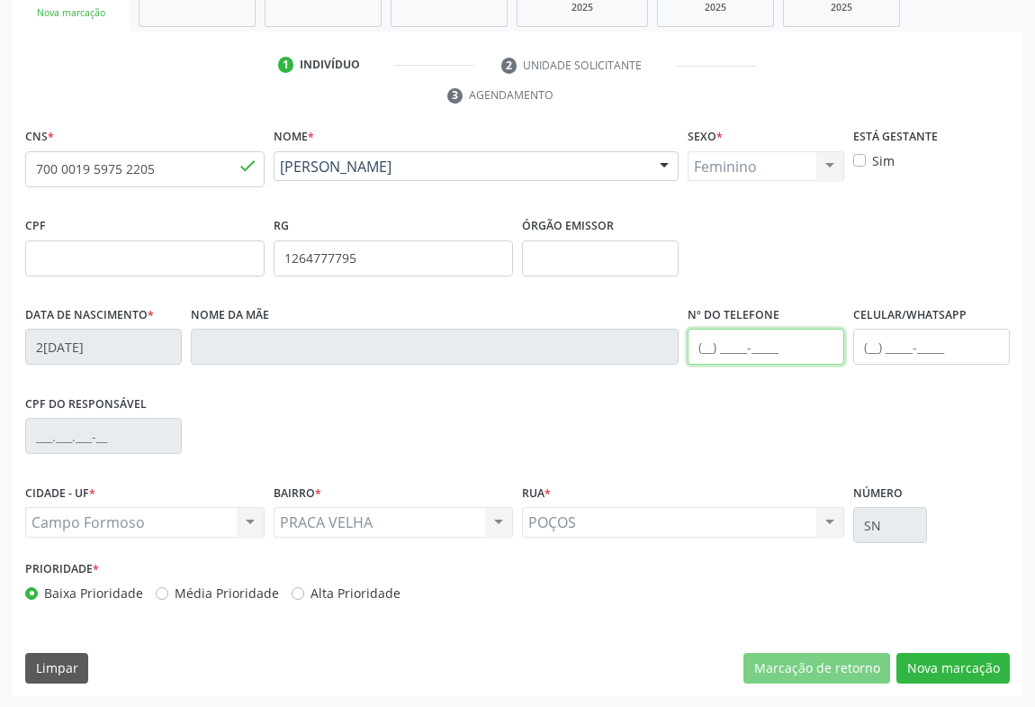
click at [781, 356] on input "text" at bounding box center [766, 347] width 157 height 36
type input "(74) 98133-2163"
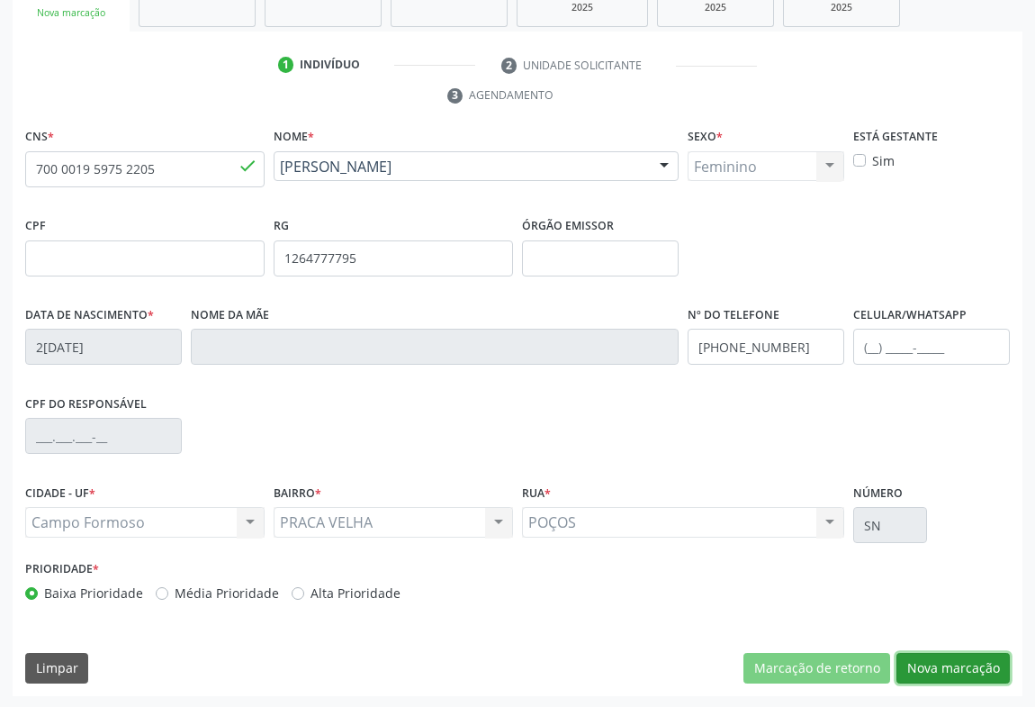
click at [956, 657] on button "Nova marcação" at bounding box center [952, 668] width 113 height 31
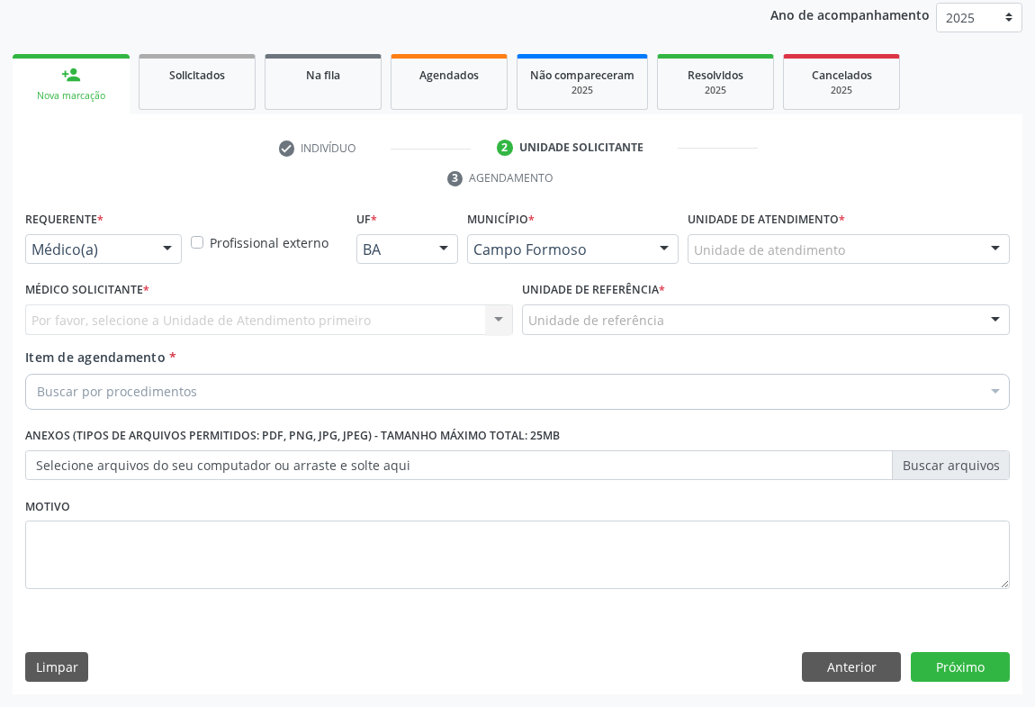
scroll to position [214, 0]
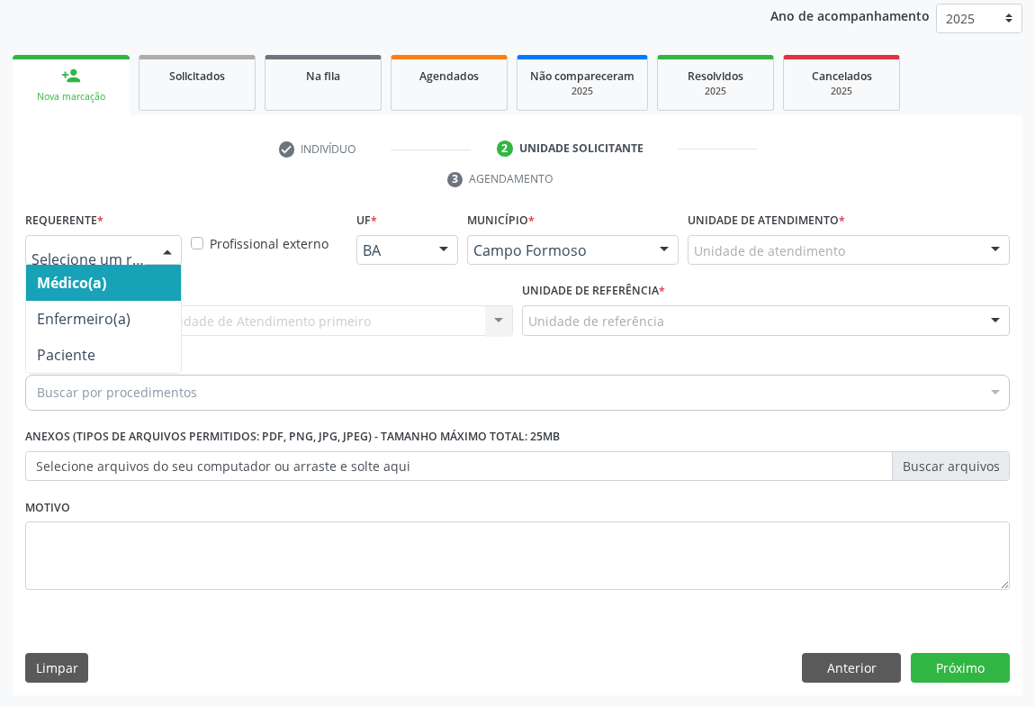
click at [169, 243] on div at bounding box center [167, 251] width 27 height 31
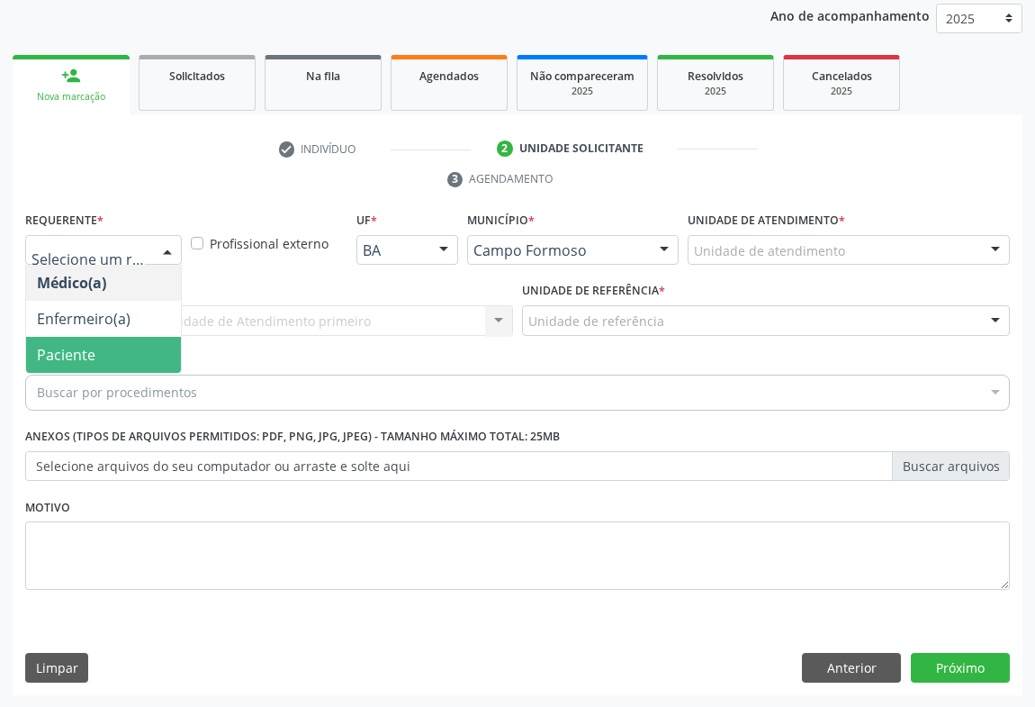
click at [84, 356] on span "Paciente" at bounding box center [66, 355] width 59 height 20
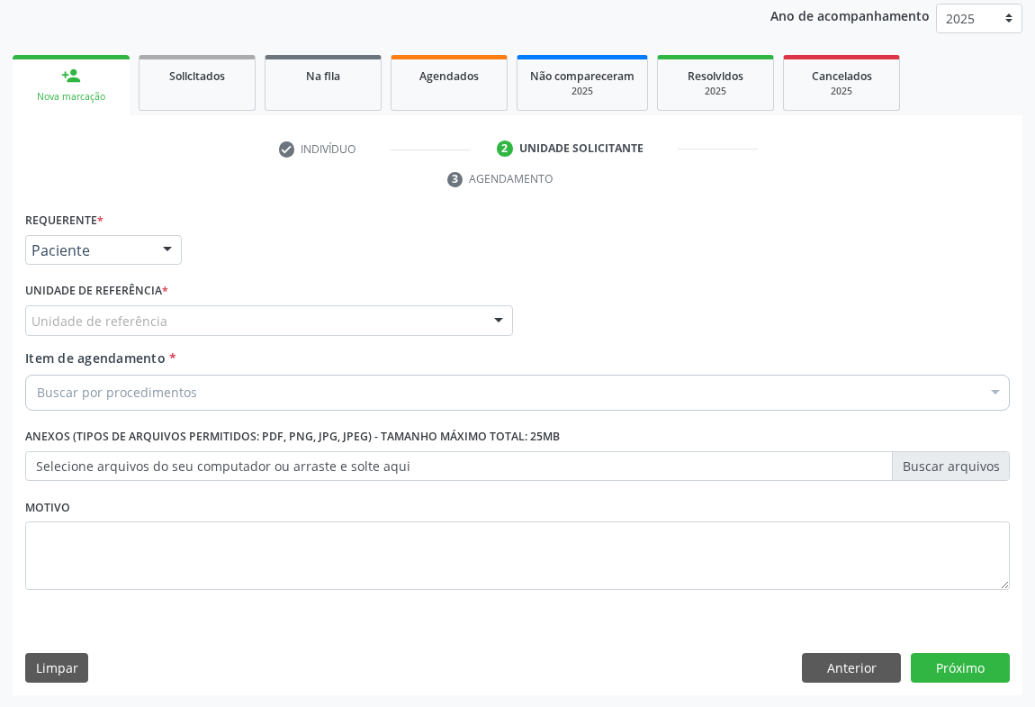
click at [167, 326] on div "Unidade de referência" at bounding box center [269, 320] width 488 height 31
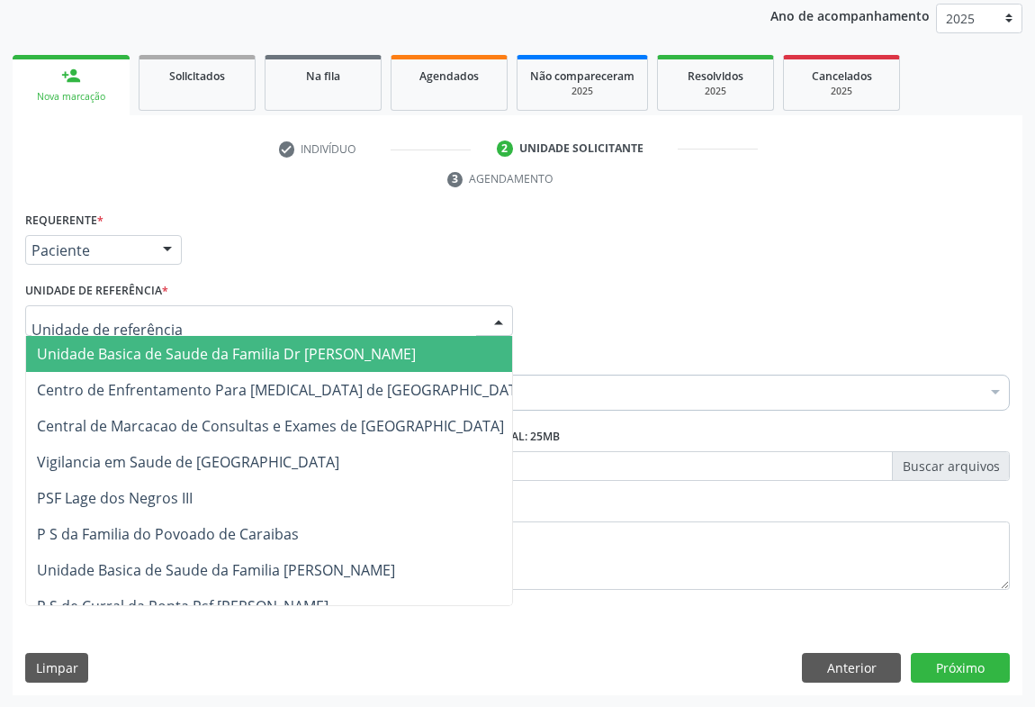
click at [203, 356] on span "Unidade Basica de Saude da Familia Dr [PERSON_NAME]" at bounding box center [226, 354] width 379 height 20
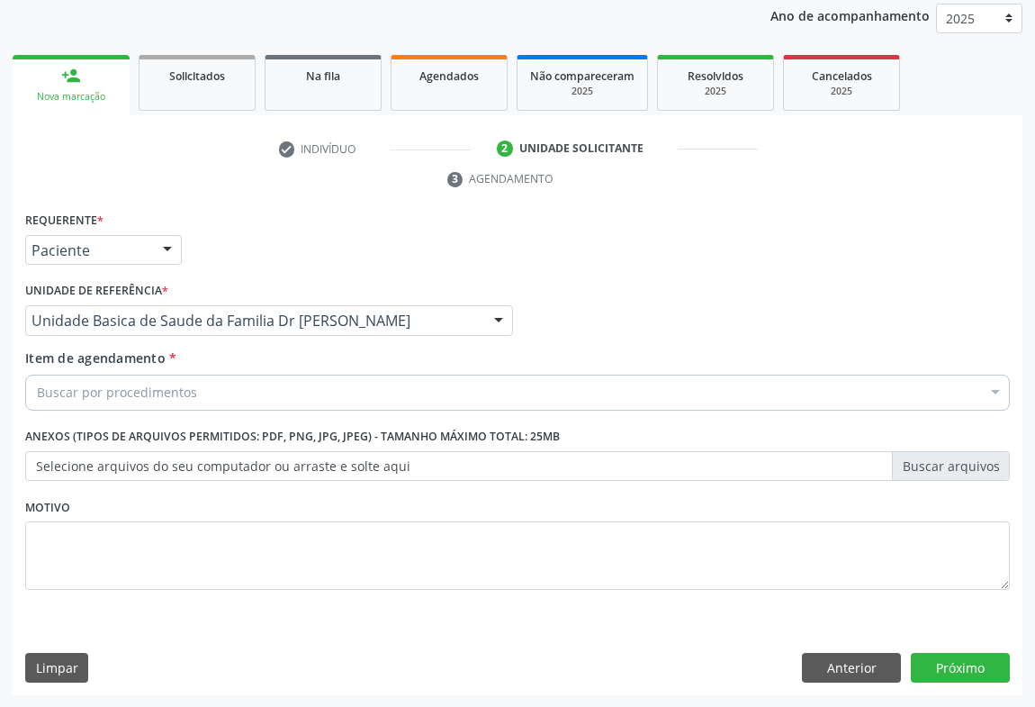
click at [216, 389] on div "Buscar por procedimentos" at bounding box center [517, 392] width 985 height 36
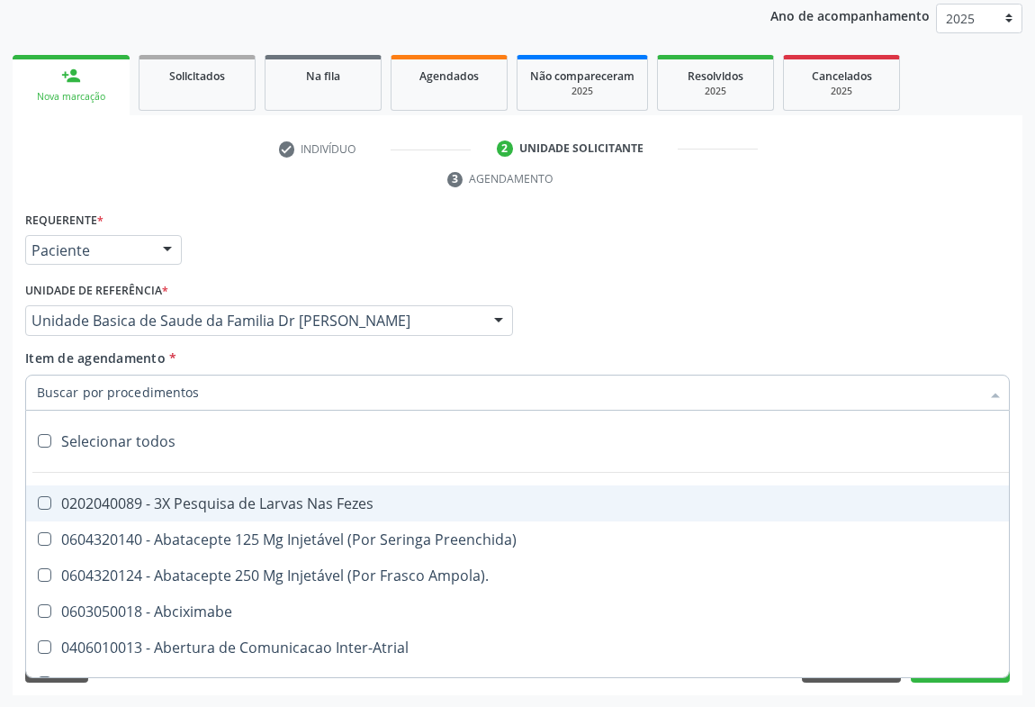
click at [142, 386] on input "Item de agendamento *" at bounding box center [508, 392] width 943 height 36
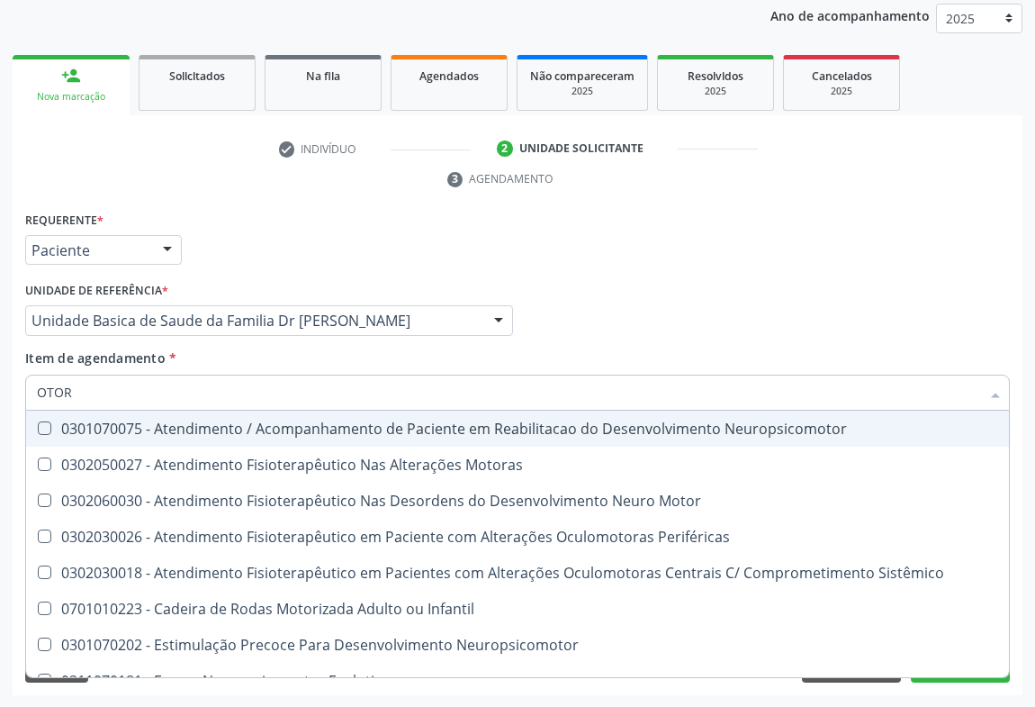
type input "OTORR"
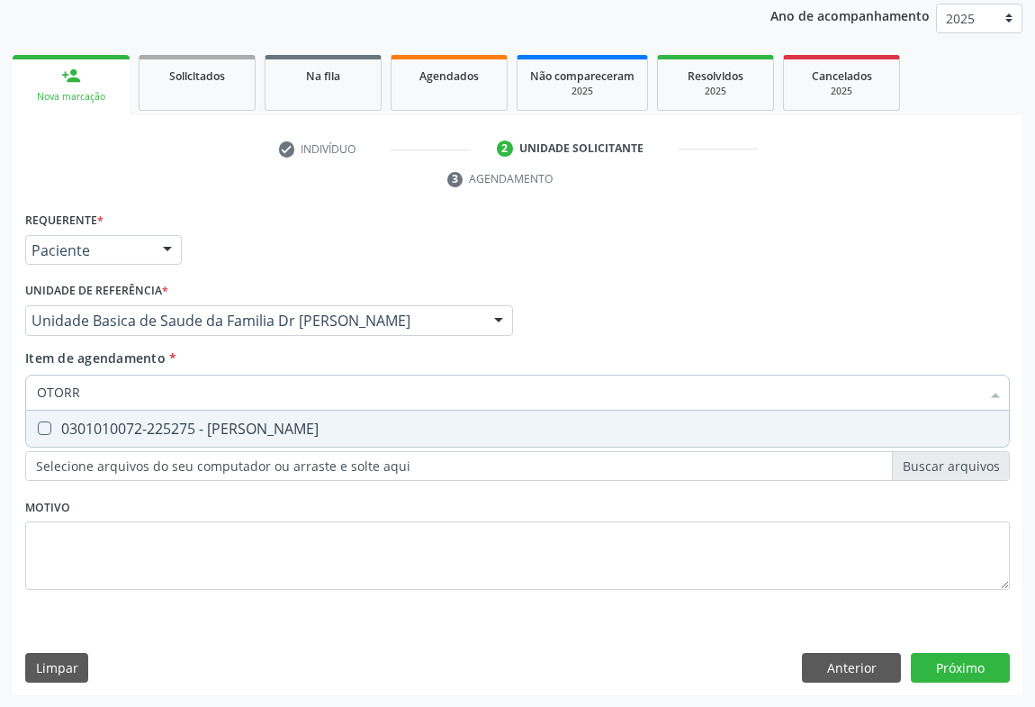
click at [195, 424] on div "0301010072-225275 - Médico Otorrinolaringologista" at bounding box center [517, 428] width 961 height 14
checkbox Otorrinolaringologista "true"
click at [153, 515] on div "Requerente * Paciente Médico(a) Enfermeiro(a) Paciente Nenhum resultado encontr…" at bounding box center [517, 411] width 985 height 408
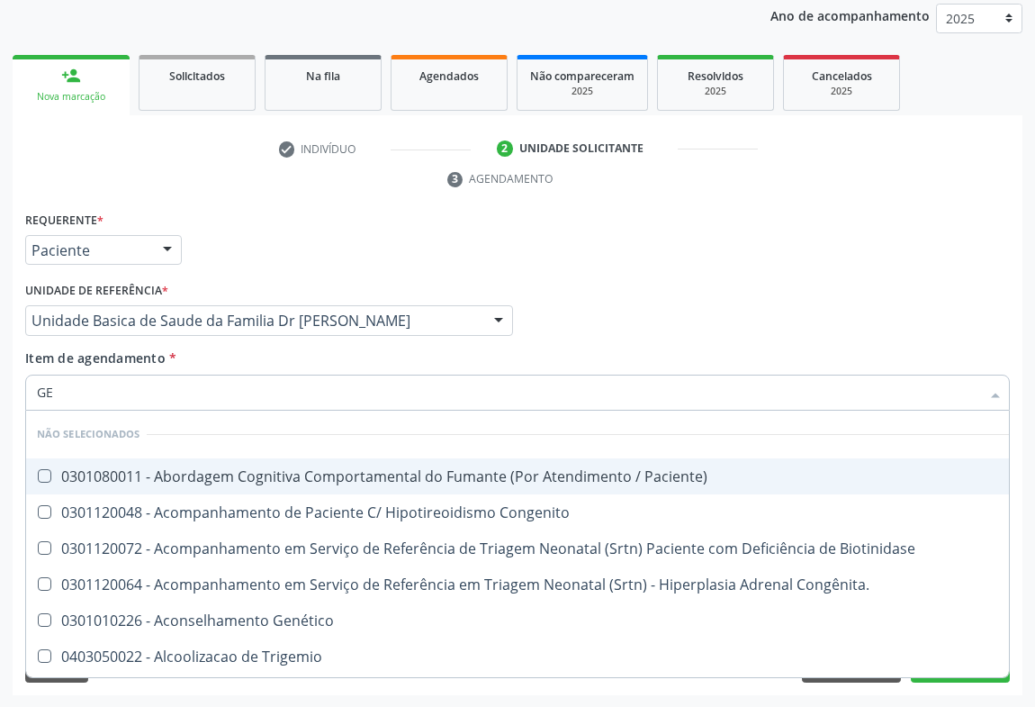
type input "GER"
checkbox Paciente\) "false"
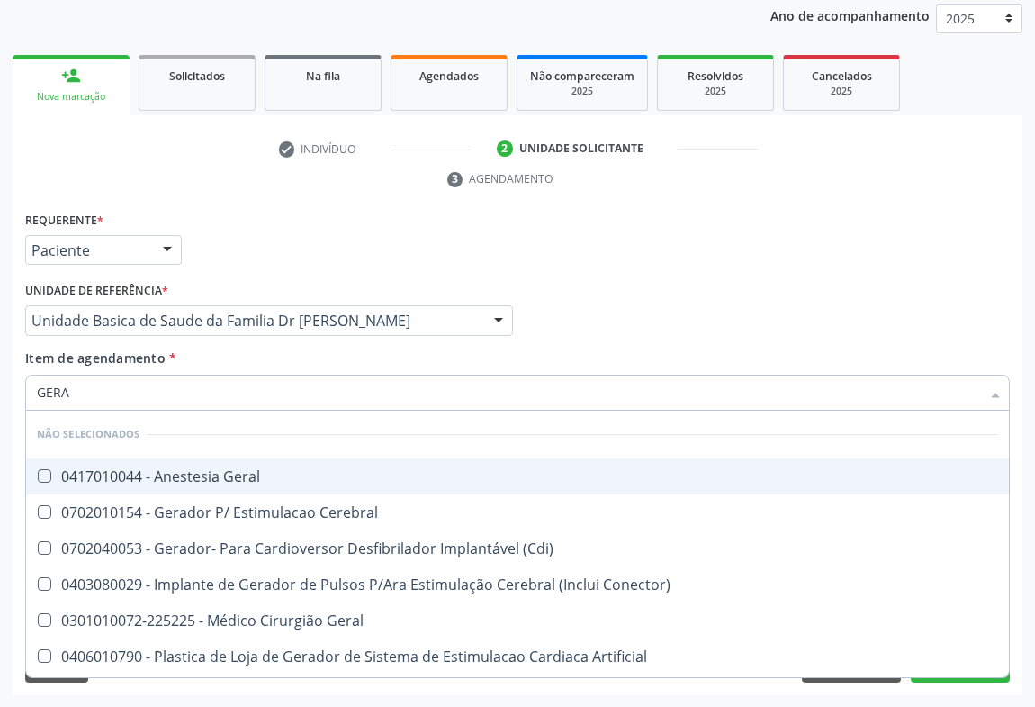
type input "GERAL"
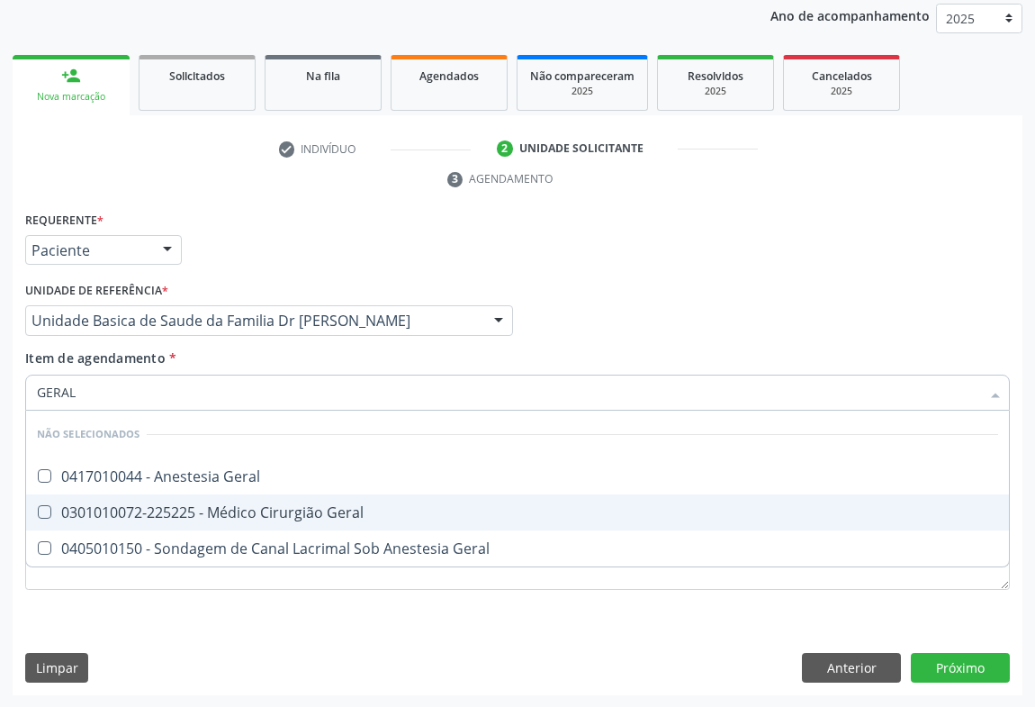
click at [261, 508] on div "0301010072-225225 - Médico Cirurgião Geral" at bounding box center [517, 512] width 961 height 14
checkbox Geral "true"
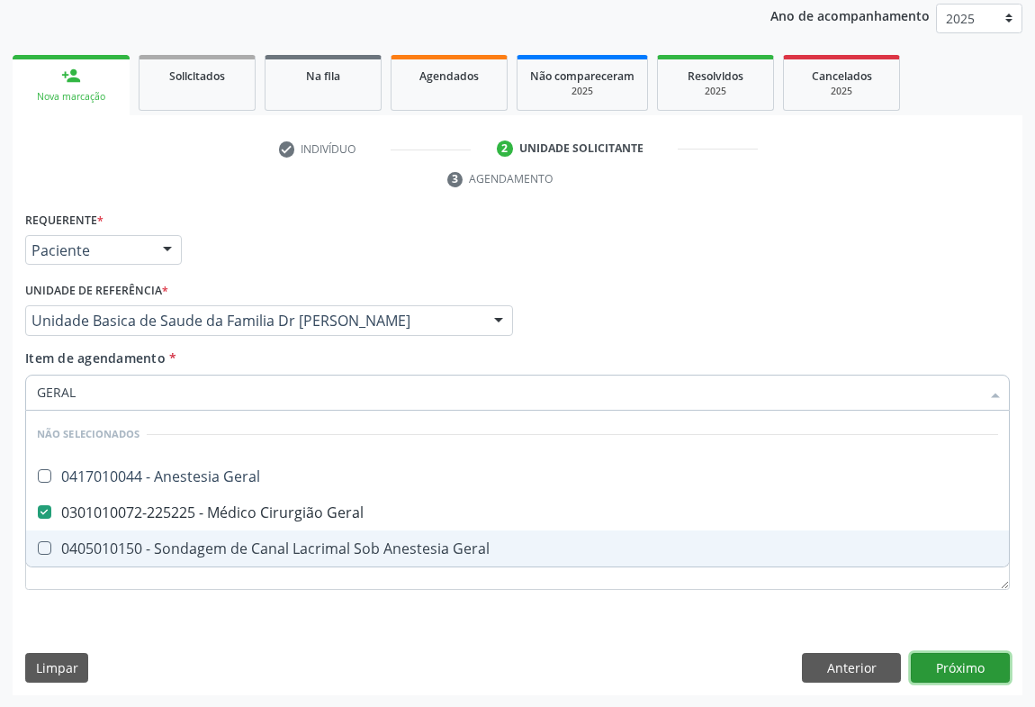
click at [927, 659] on div "Requerente * Paciente Médico(a) Enfermeiro(a) Paciente Nenhum resultado encontr…" at bounding box center [518, 451] width 1010 height 489
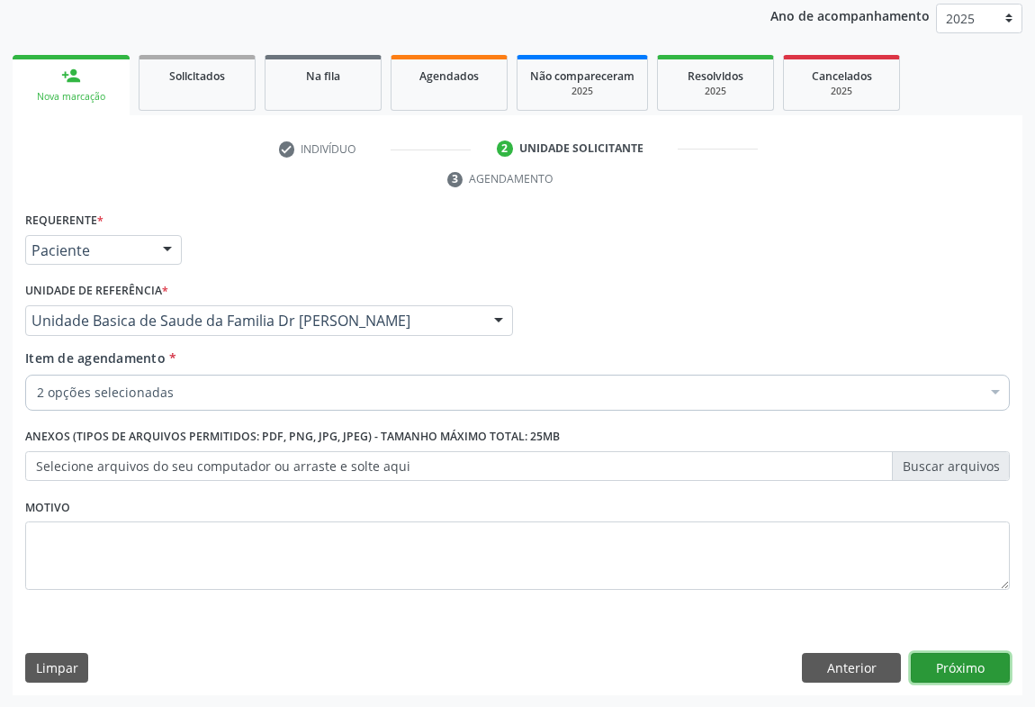
click at [973, 653] on button "Próximo" at bounding box center [960, 668] width 99 height 31
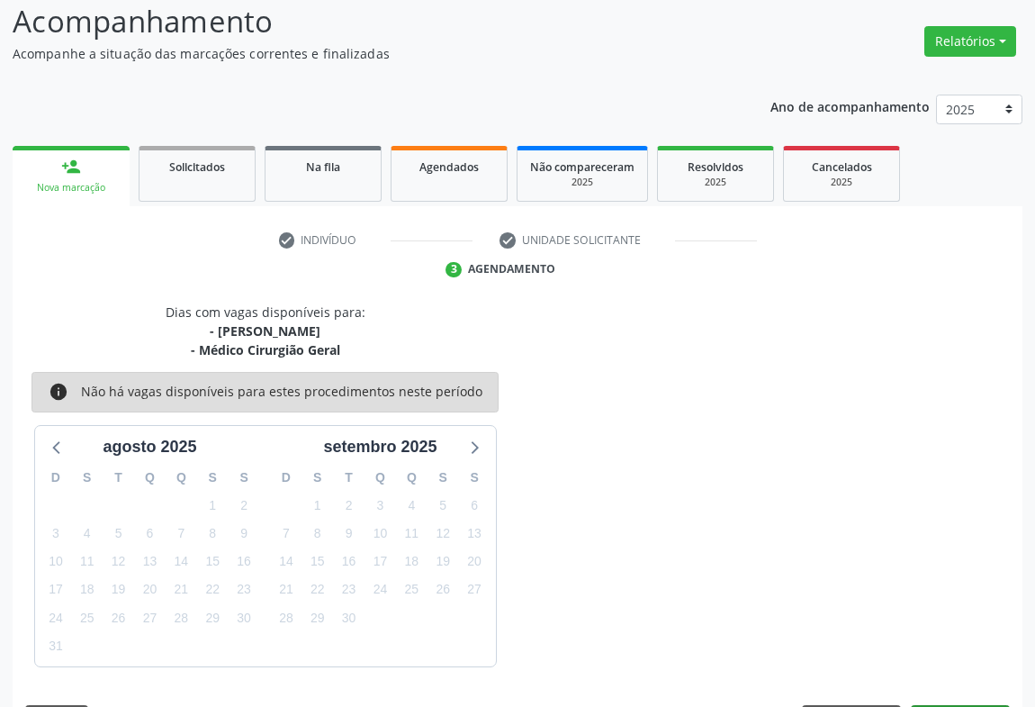
scroll to position [176, 0]
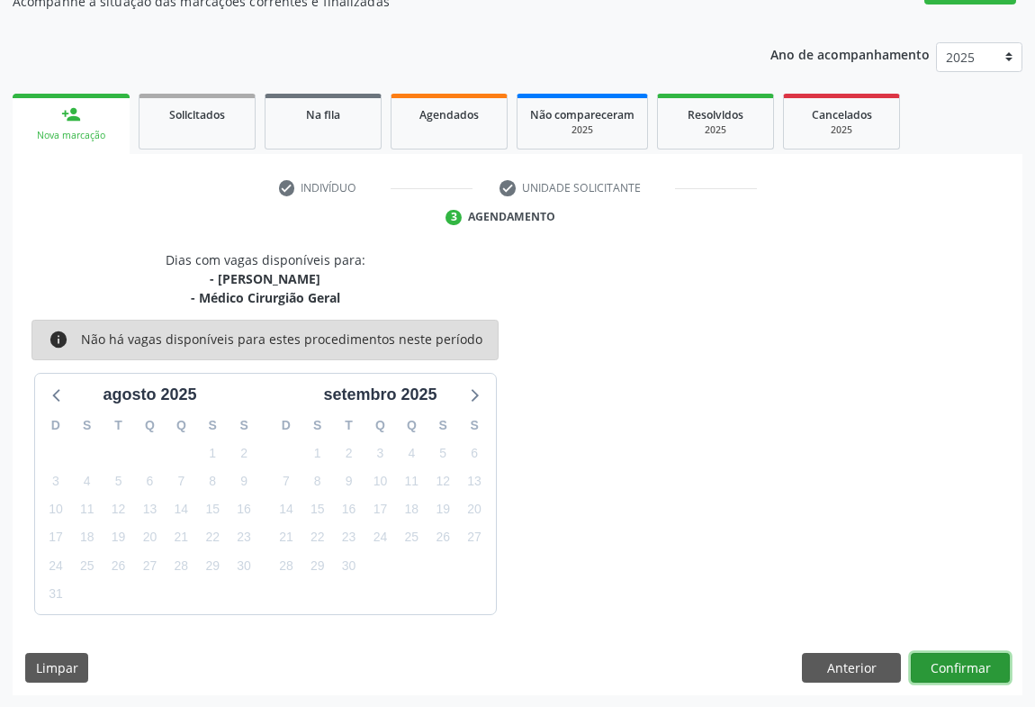
click at [959, 671] on button "Confirmar" at bounding box center [960, 668] width 99 height 31
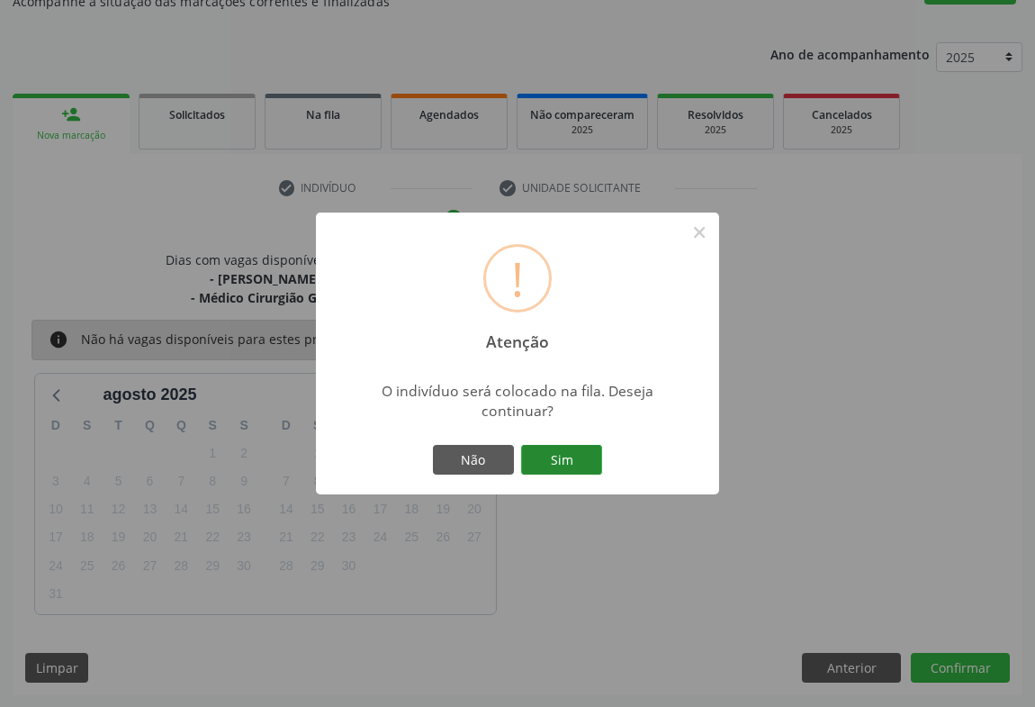
click at [564, 463] on button "Sim" at bounding box center [561, 460] width 81 height 31
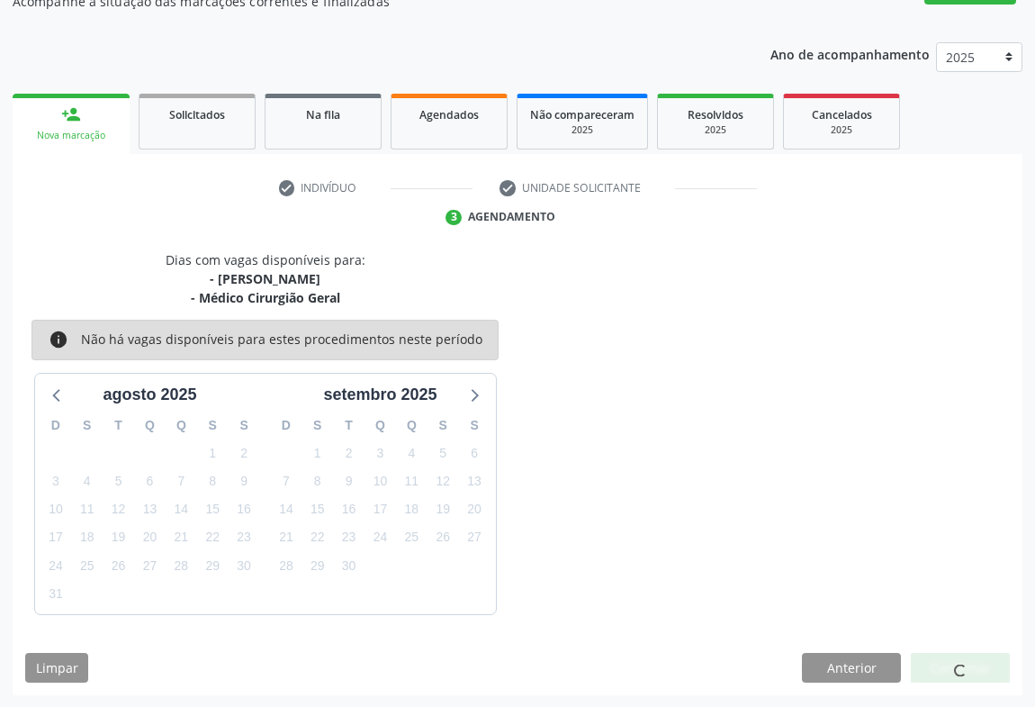
scroll to position [0, 0]
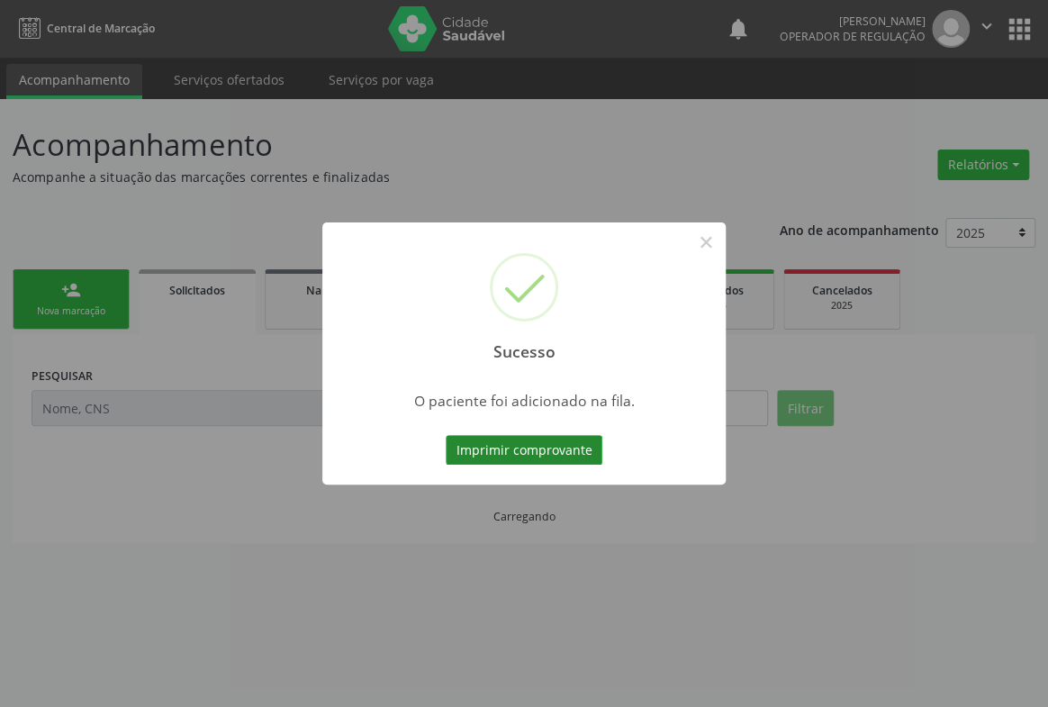
click at [552, 447] on button "Imprimir comprovante" at bounding box center [524, 450] width 157 height 31
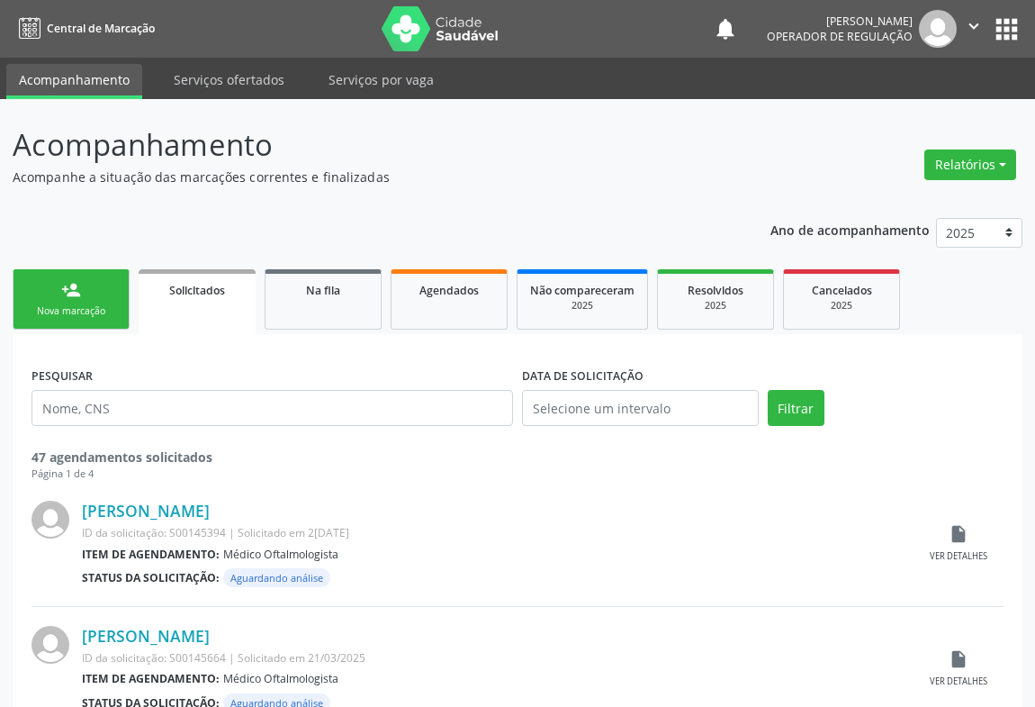
click at [77, 306] on div "Nova marcação" at bounding box center [71, 311] width 90 height 14
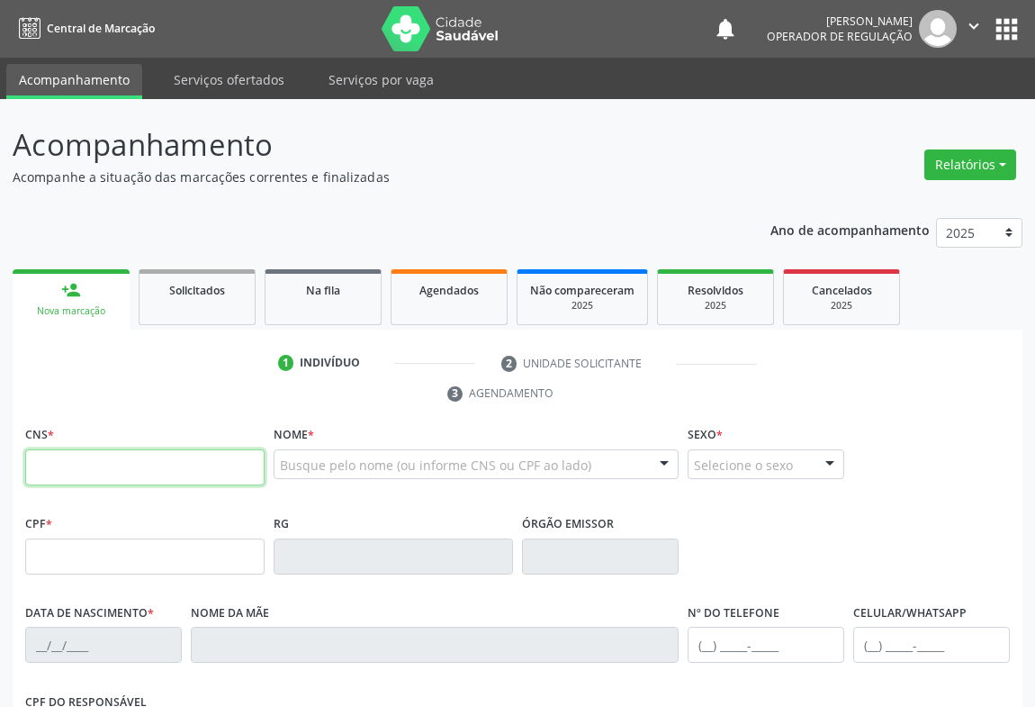
click at [72, 477] on input "text" at bounding box center [144, 467] width 239 height 36
type input "700 0052 2290 8806"
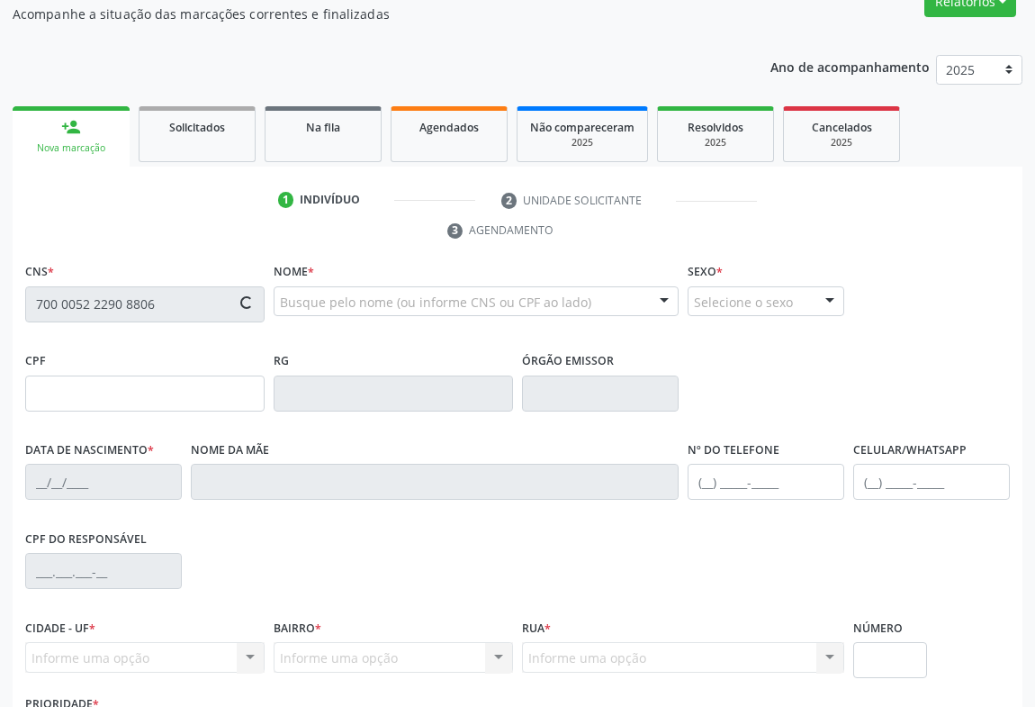
scroll to position [298, 0]
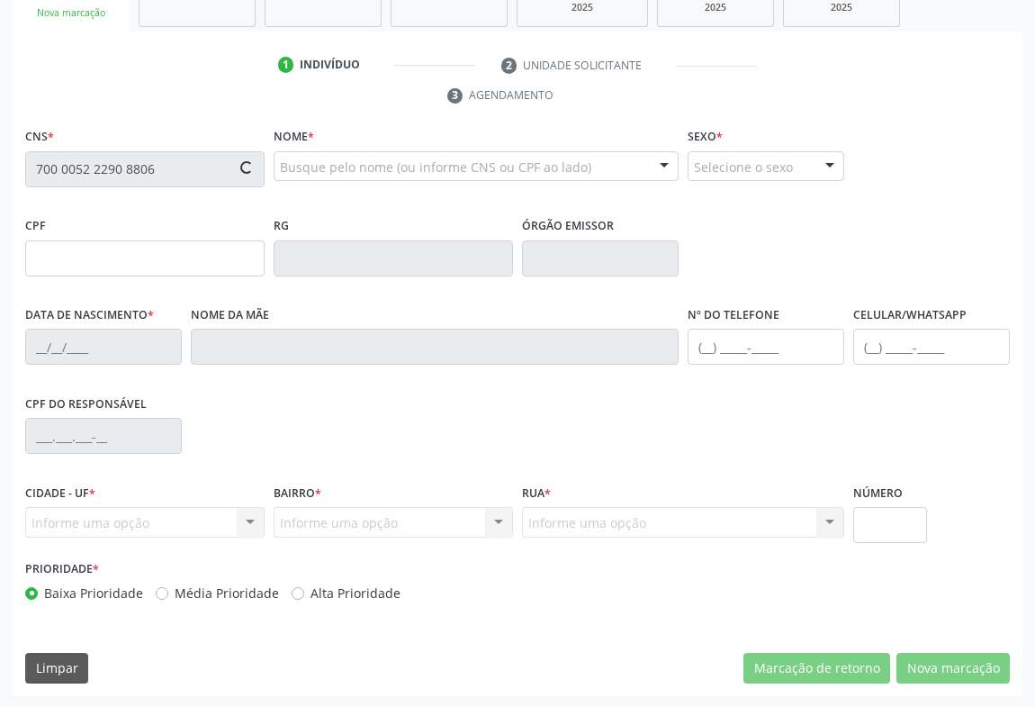
type input "006676015520161"
type input "26/07/2016"
type input "(74) 98863-0272"
type input "(74) 99196-7870"
type input "090.130.415-82"
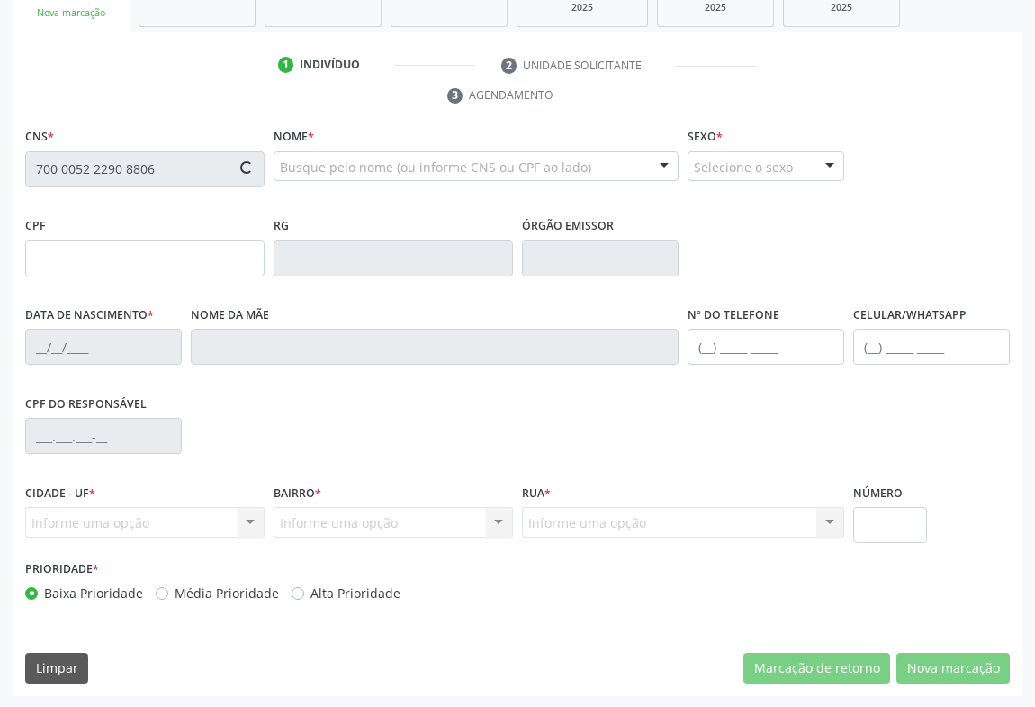
type input "92"
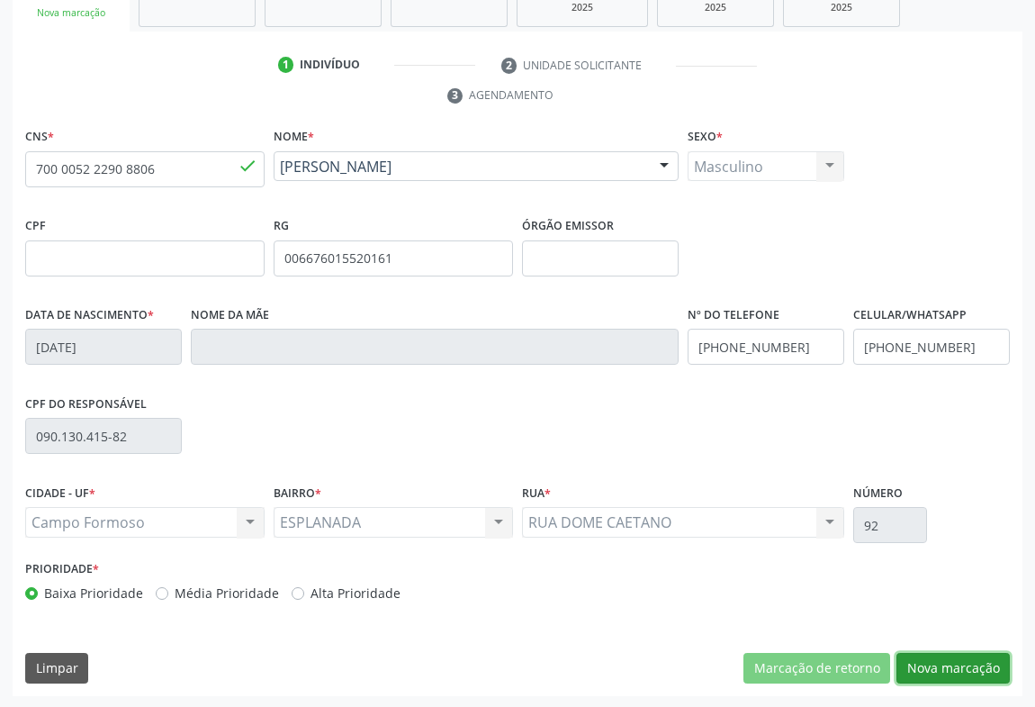
click at [979, 668] on button "Nova marcação" at bounding box center [952, 668] width 113 height 31
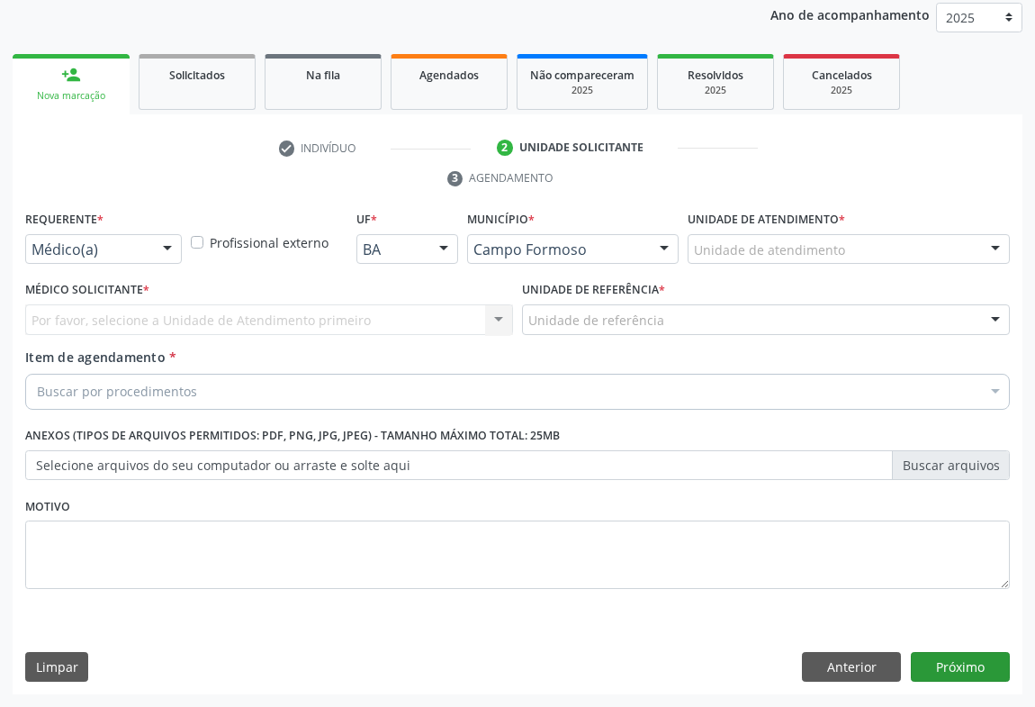
scroll to position [214, 0]
click at [148, 256] on div at bounding box center [103, 250] width 157 height 31
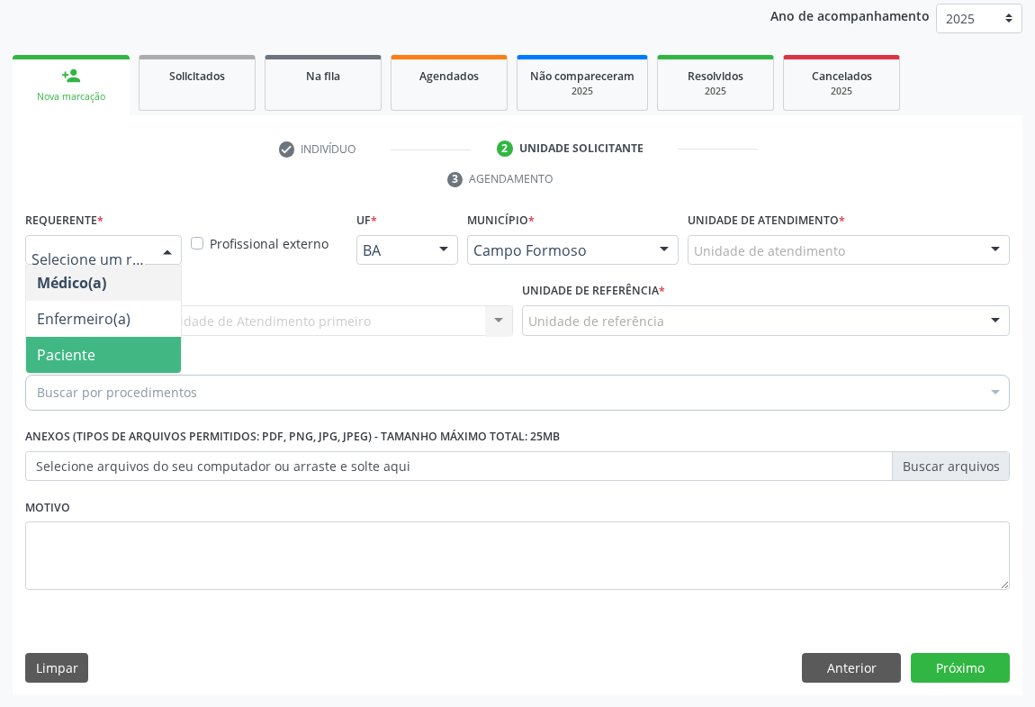
click at [75, 361] on span "Paciente" at bounding box center [66, 355] width 59 height 20
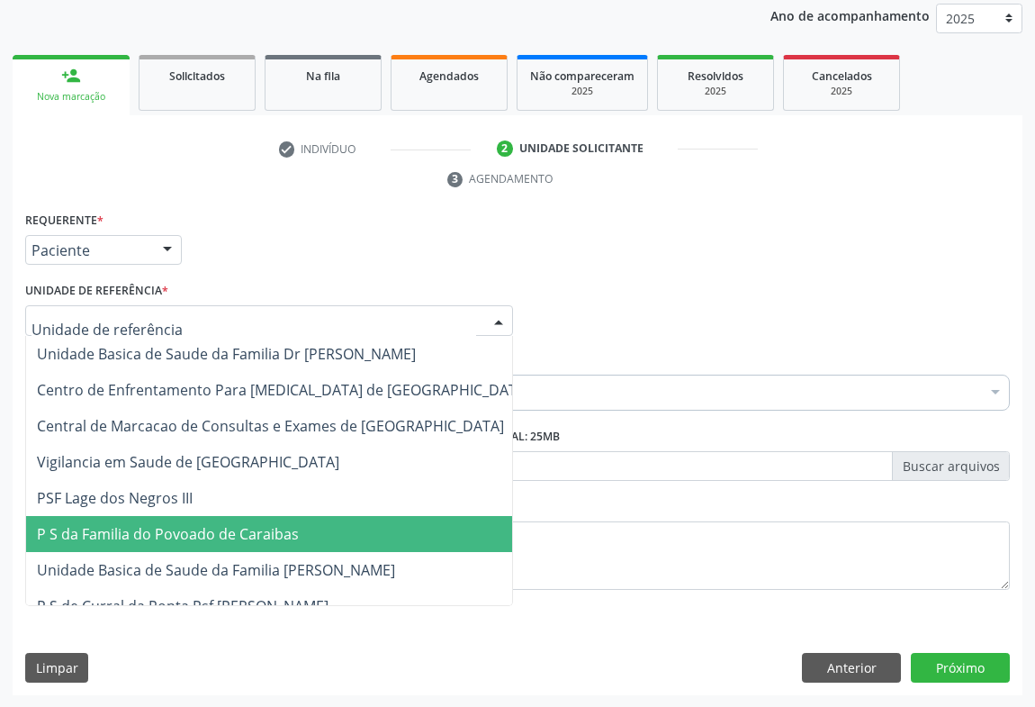
click at [173, 531] on span "P S da Familia do Povoado de Caraibas" at bounding box center [168, 534] width 262 height 20
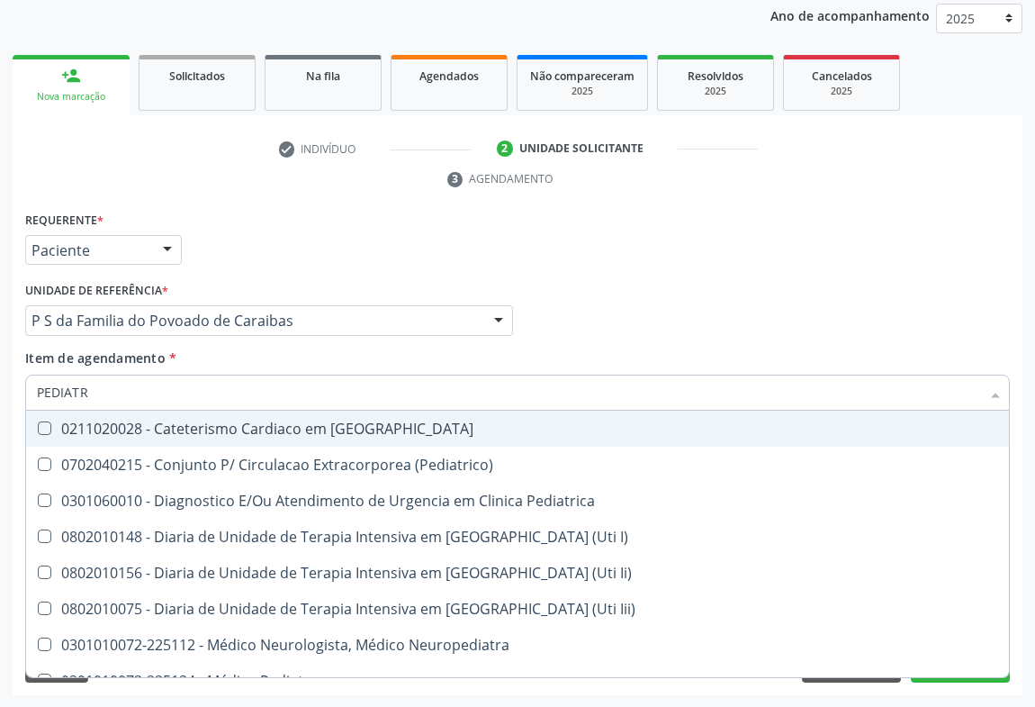
type input "PEDIATRA"
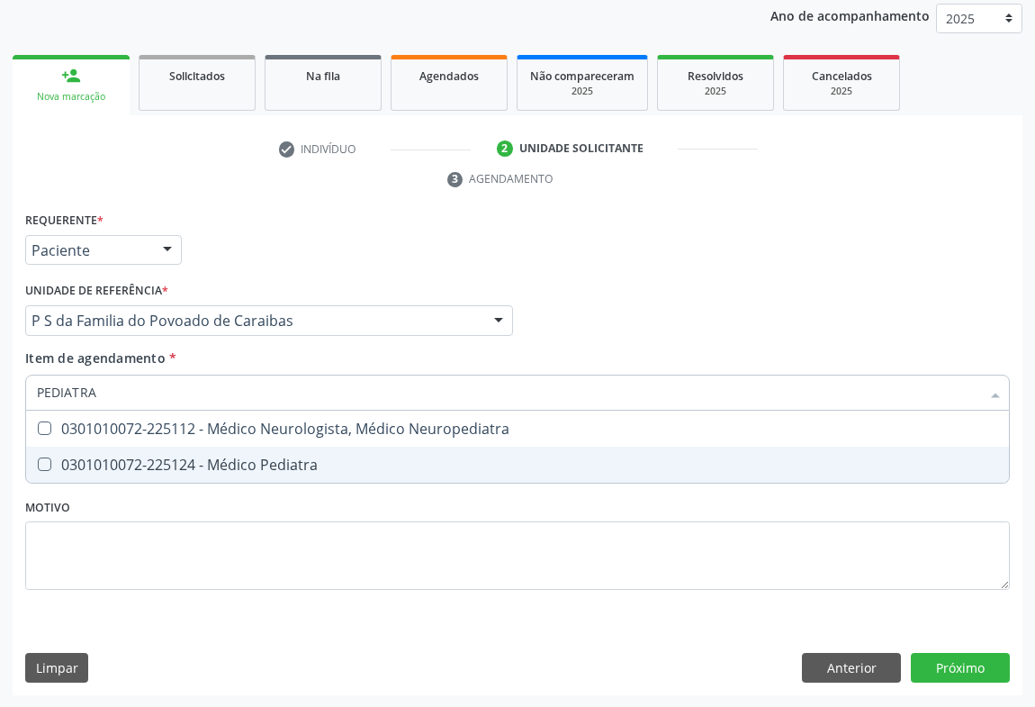
click at [175, 473] on span "0301010072-225124 - Médico Pediatra" at bounding box center [517, 464] width 983 height 36
checkbox Pediatra "true"
click at [968, 669] on div "Requerente * Paciente Médico(a) Enfermeiro(a) Paciente Nenhum resultado encontr…" at bounding box center [518, 451] width 1010 height 489
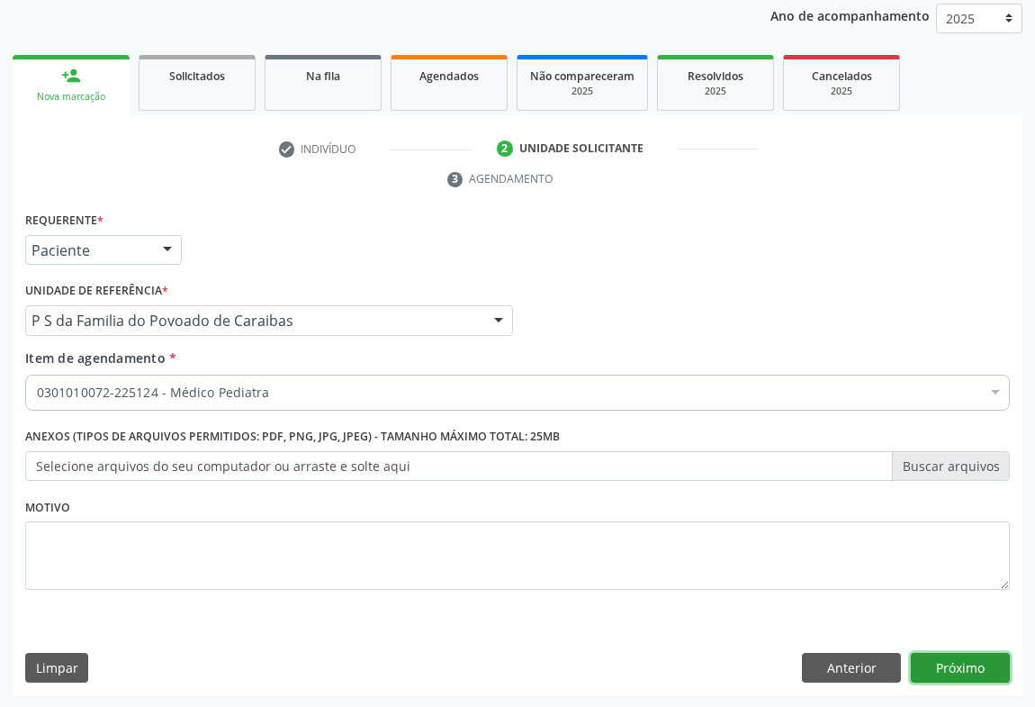
click at [954, 659] on button "Próximo" at bounding box center [960, 668] width 99 height 31
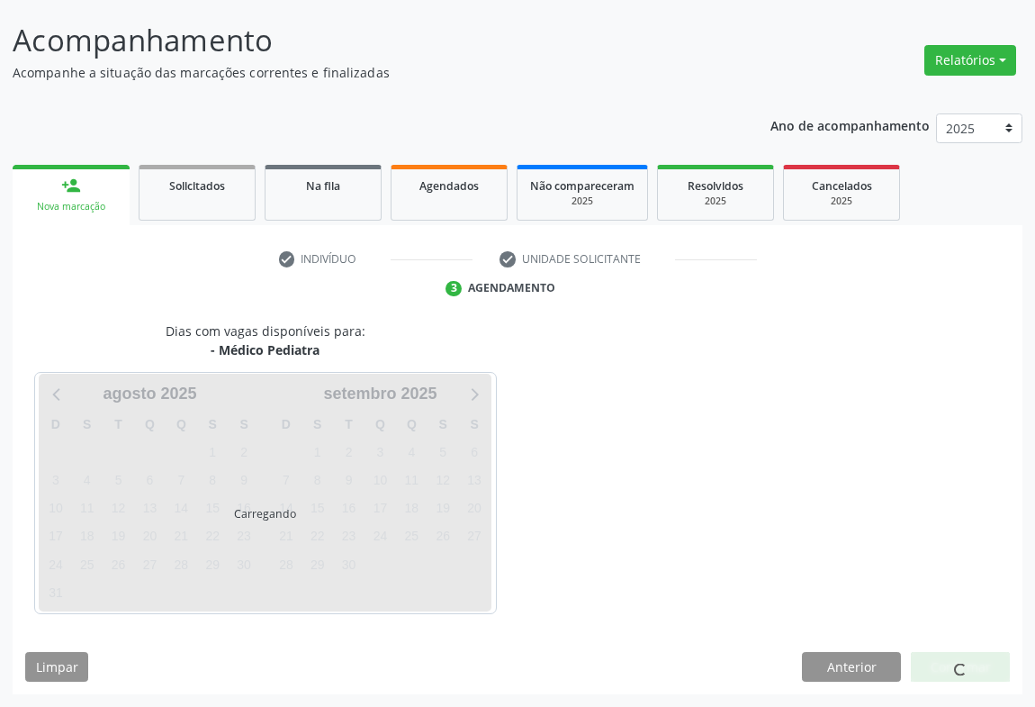
scroll to position [104, 0]
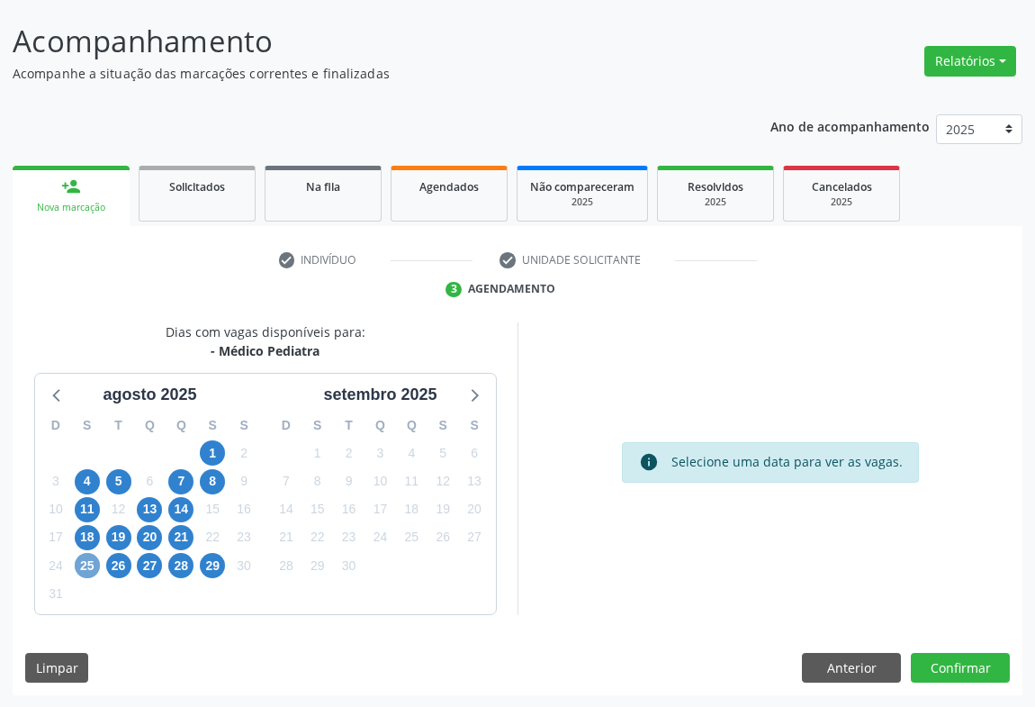
click at [88, 565] on span "25" at bounding box center [87, 565] width 25 height 25
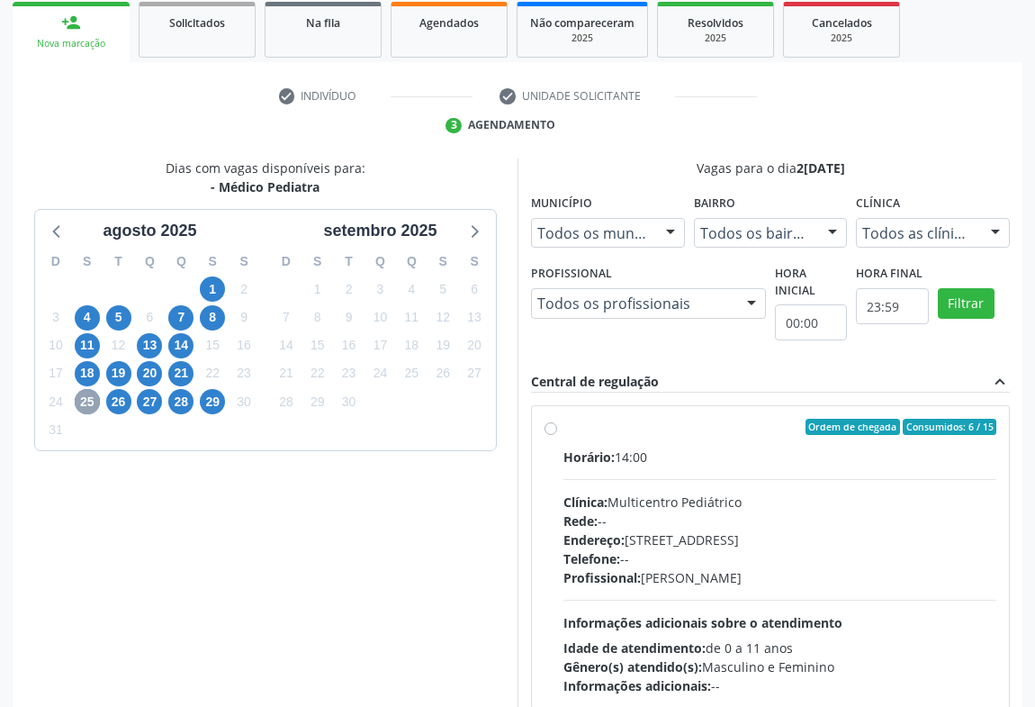
scroll to position [349, 0]
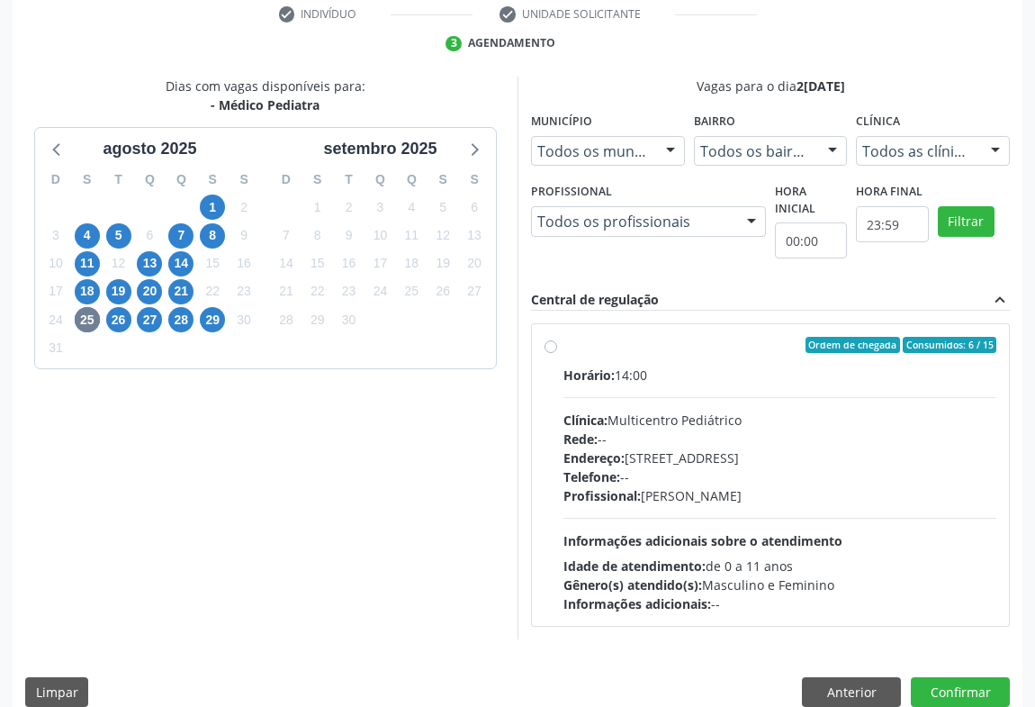
click at [696, 470] on div "Telefone: --" at bounding box center [779, 476] width 433 height 19
click at [557, 353] on input "Ordem de chegada Consumidos: 6 / 15 Horário: 14:00 Clínica: Multicentro Pediátr…" at bounding box center [551, 345] width 13 height 16
radio input "true"
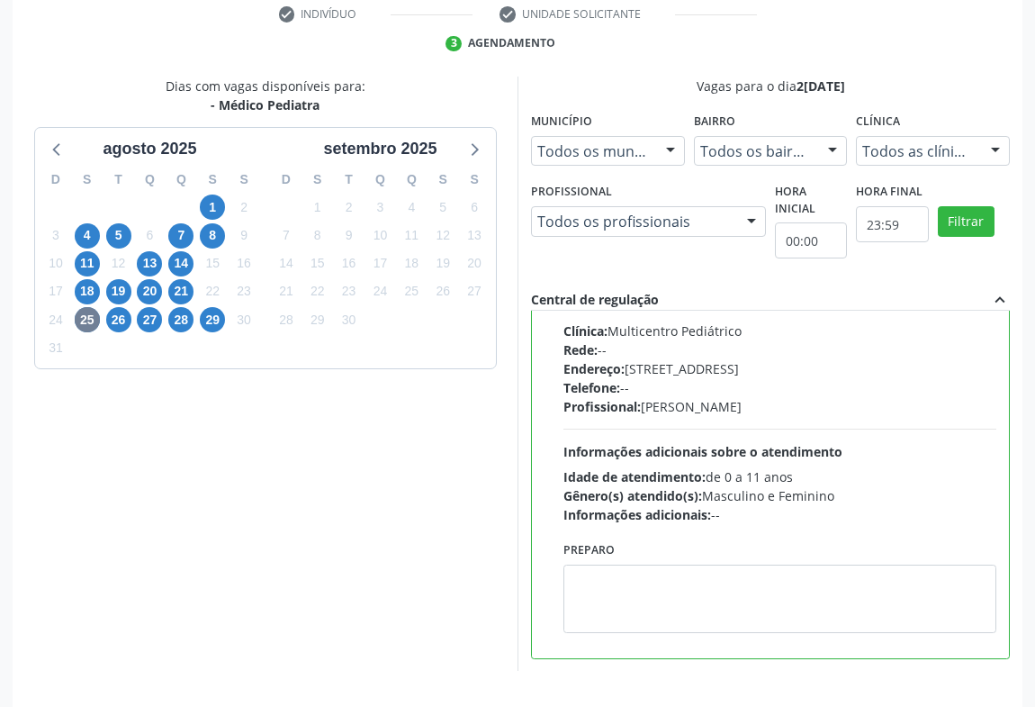
scroll to position [406, 0]
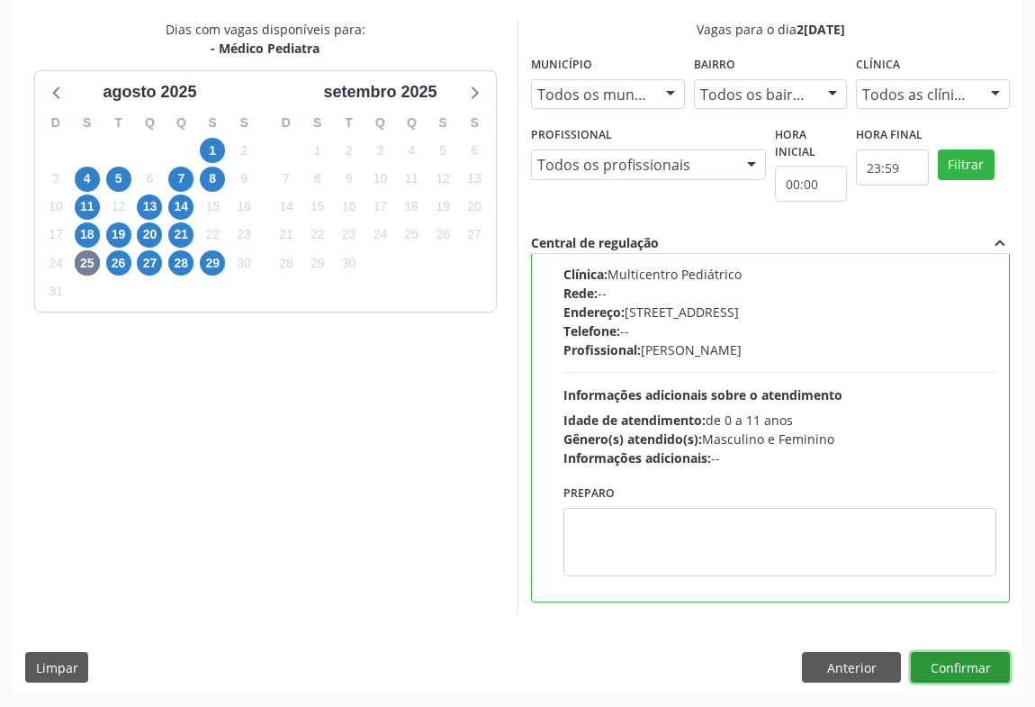
click at [947, 669] on button "Confirmar" at bounding box center [960, 667] width 99 height 31
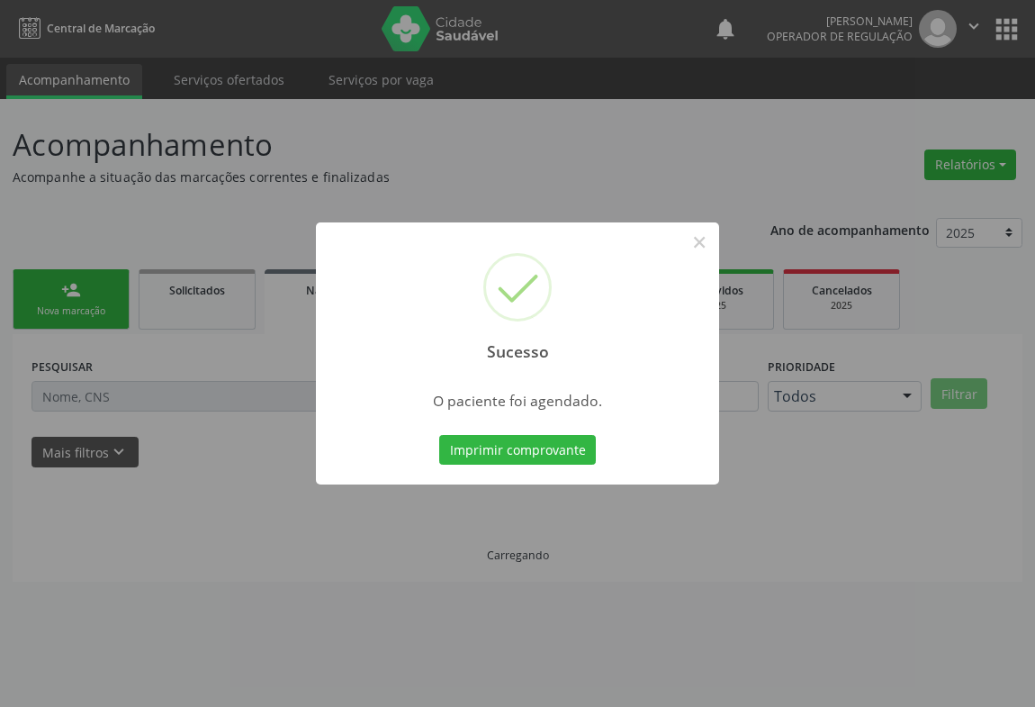
scroll to position [0, 0]
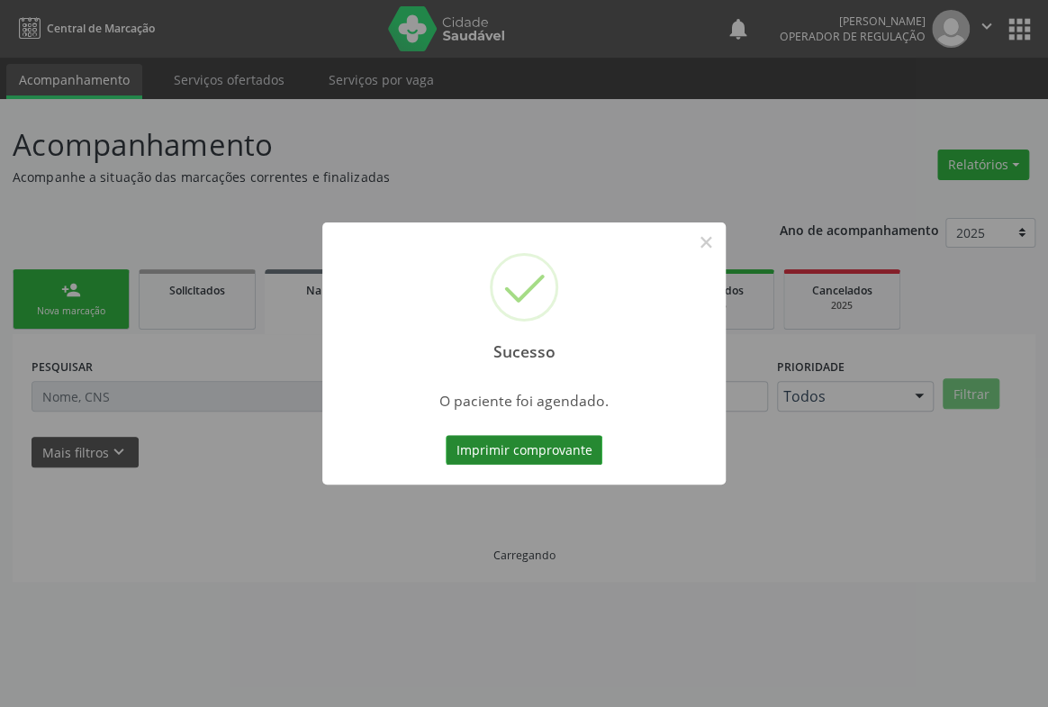
click at [572, 455] on button "Imprimir comprovante" at bounding box center [524, 450] width 157 height 31
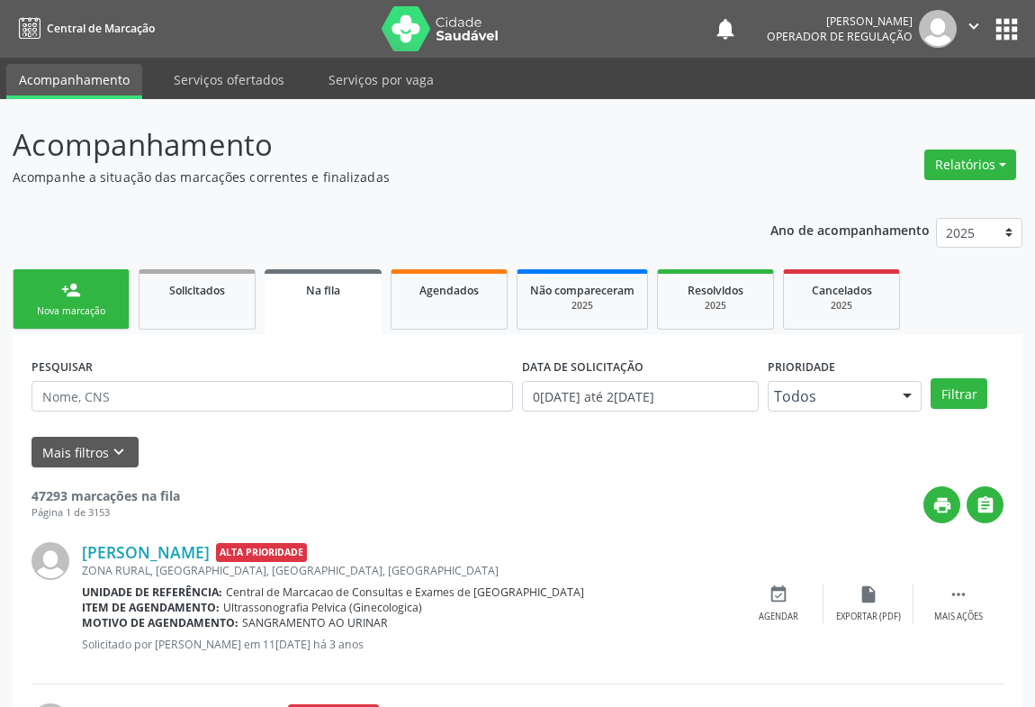
click at [83, 311] on div "Nova marcação" at bounding box center [71, 311] width 90 height 14
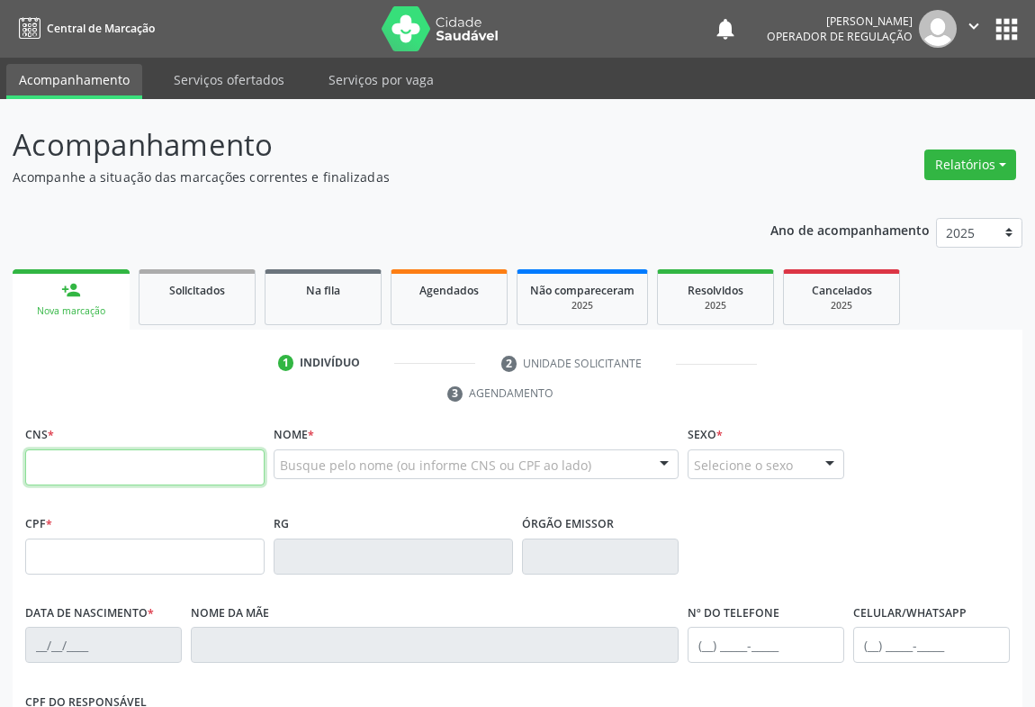
click at [68, 463] on input "text" at bounding box center [144, 467] width 239 height 36
type input "700 0001 8590 6901"
type input "676.702.615-87"
type input "0678945349"
type input "02/06/1973"
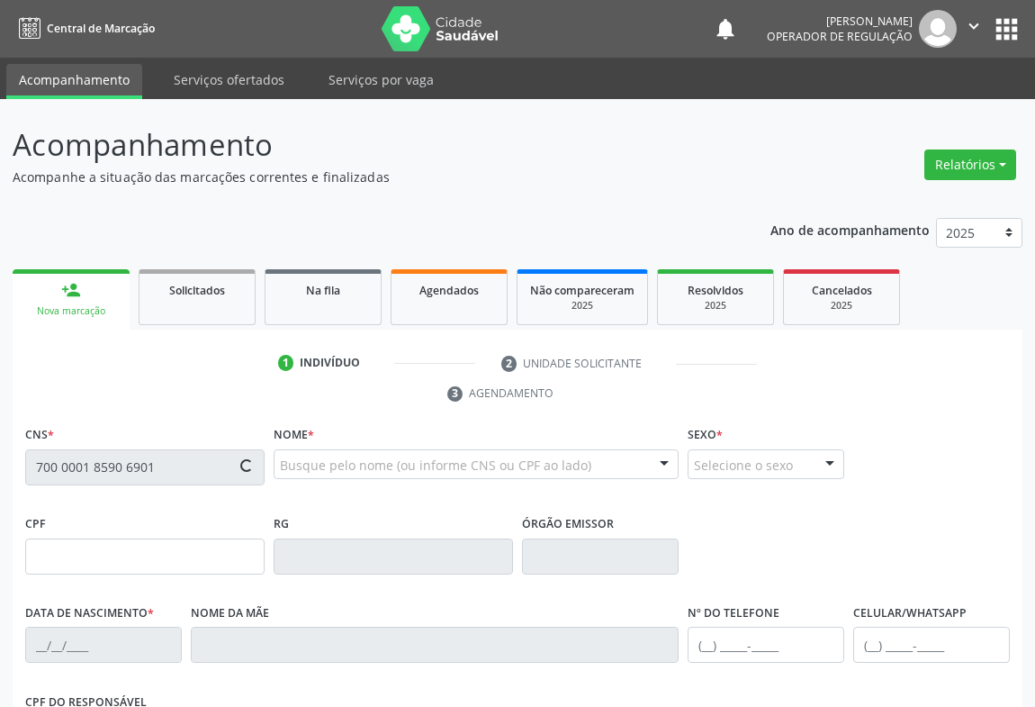
type input "(74) 98875-8146"
type input "77"
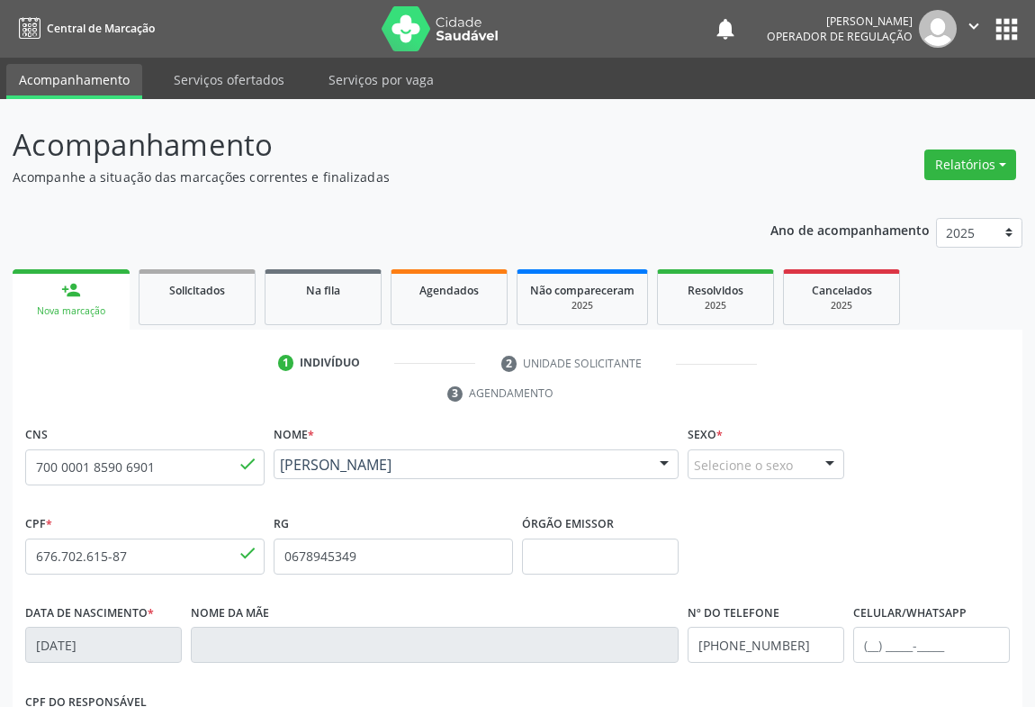
scroll to position [298, 0]
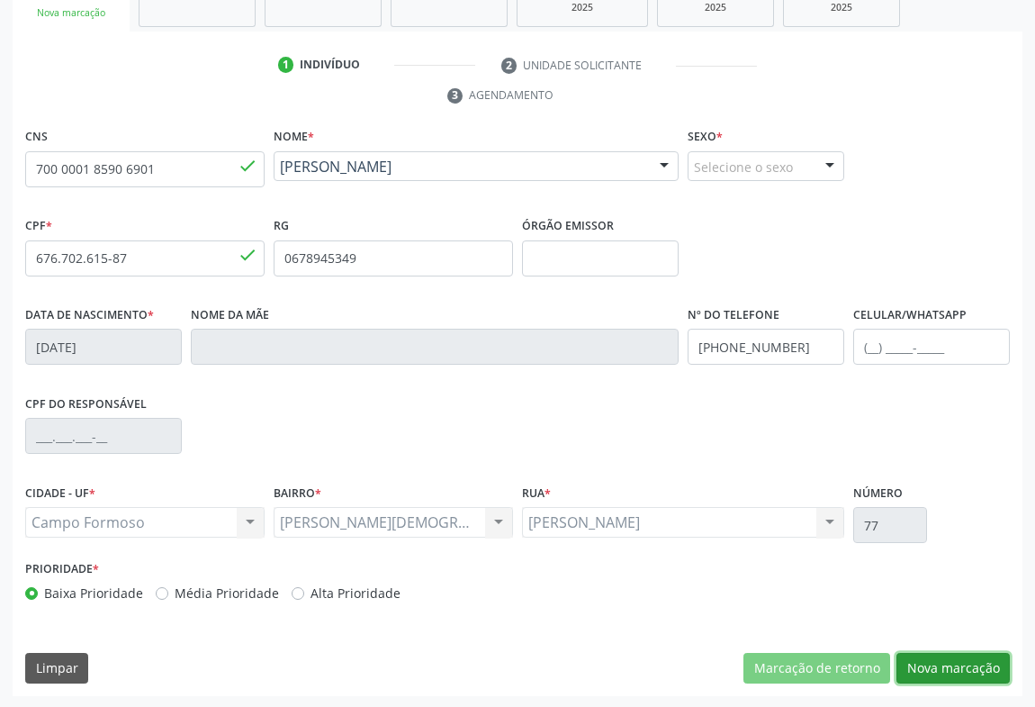
click at [943, 655] on button "Nova marcação" at bounding box center [952, 668] width 113 height 31
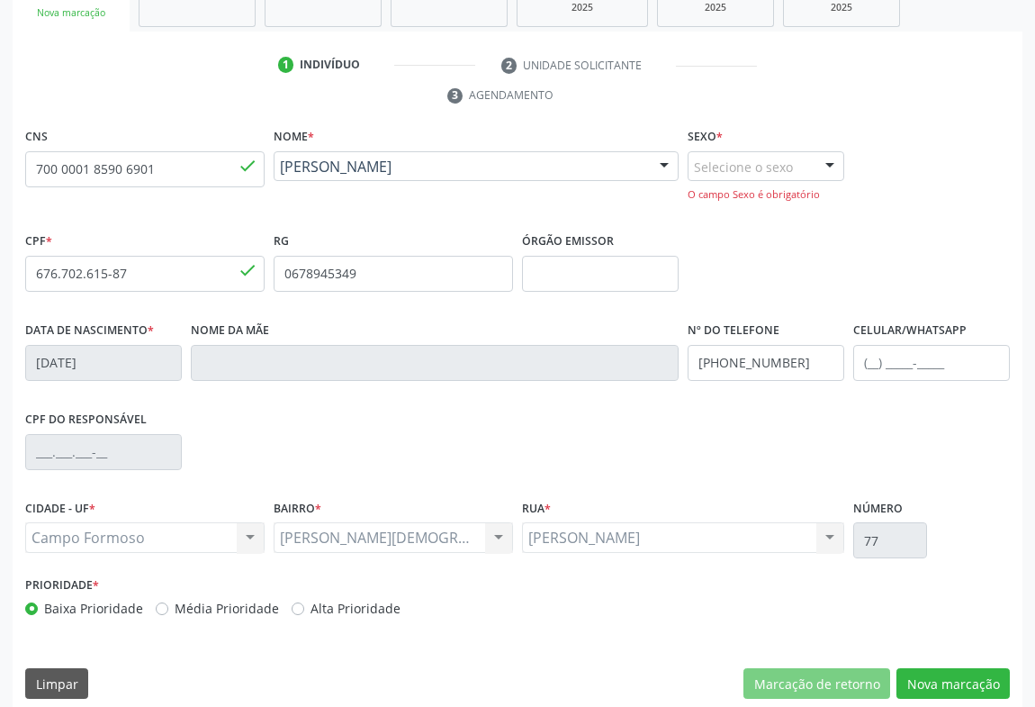
click at [811, 164] on div "Selecione o sexo" at bounding box center [766, 166] width 157 height 31
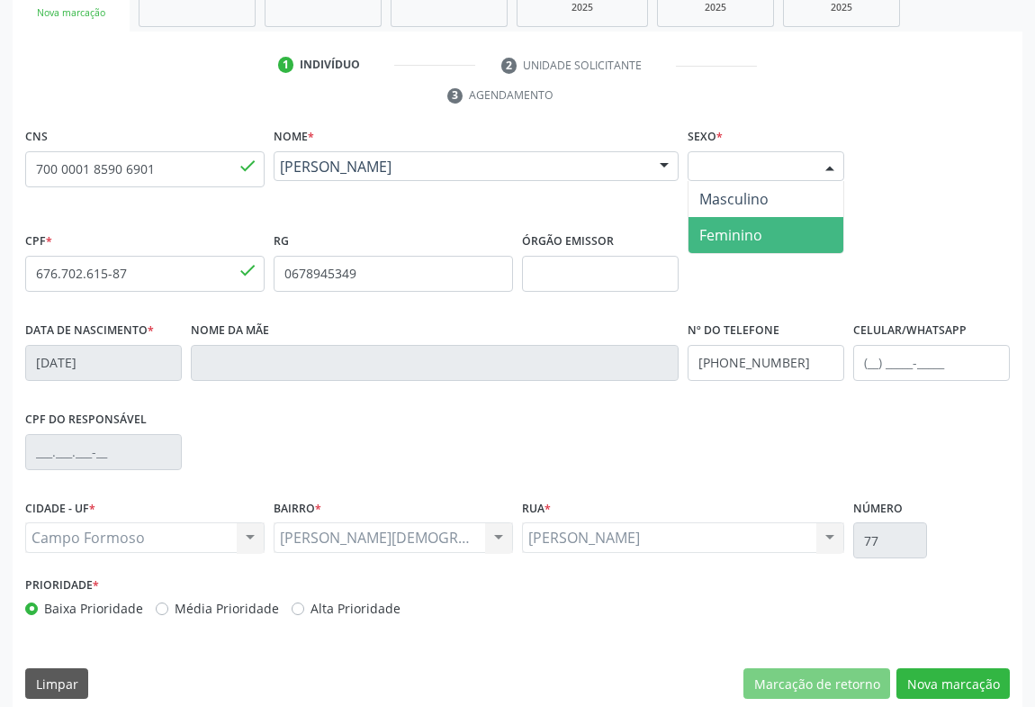
click at [752, 235] on span "Feminino" at bounding box center [730, 235] width 63 height 20
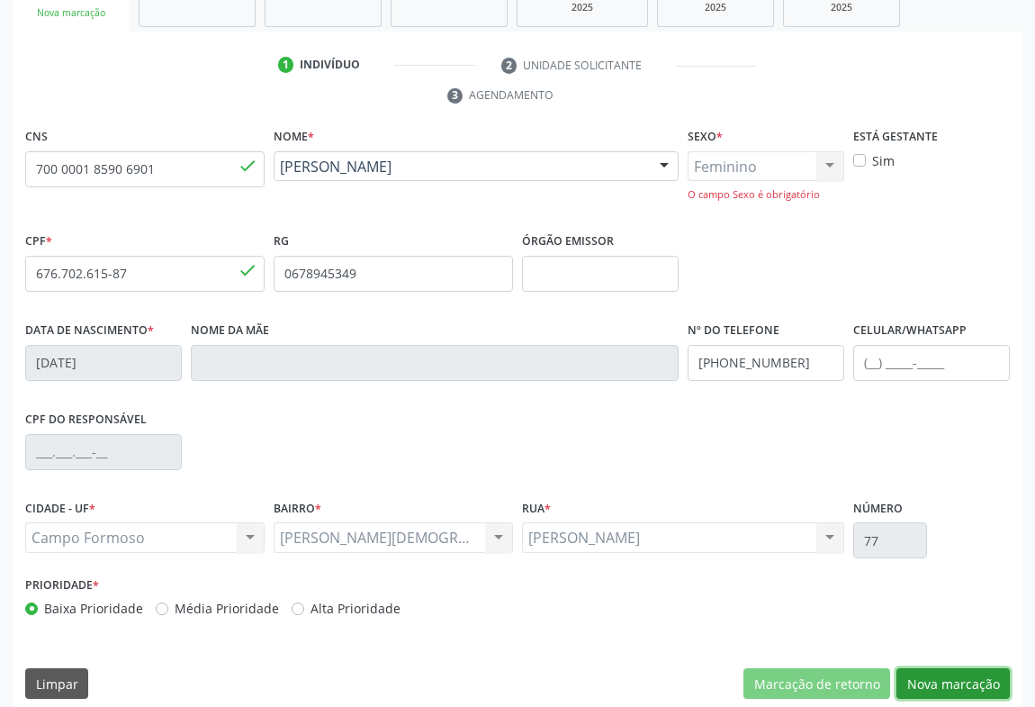
click at [941, 684] on button "Nova marcação" at bounding box center [952, 683] width 113 height 31
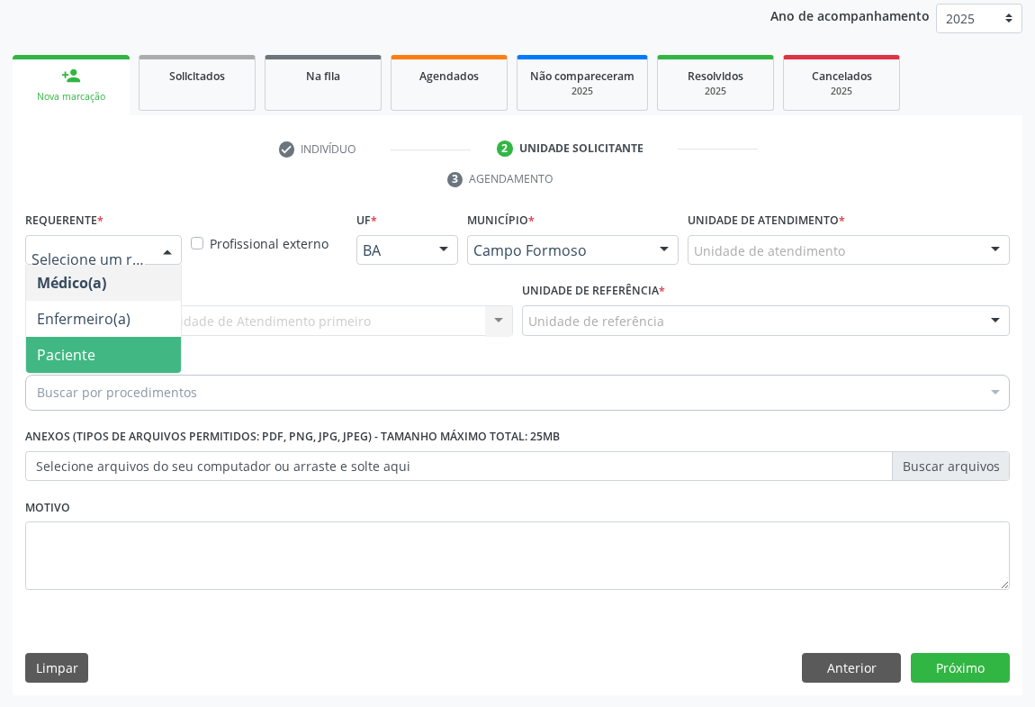
click at [94, 351] on span "Paciente" at bounding box center [103, 355] width 155 height 36
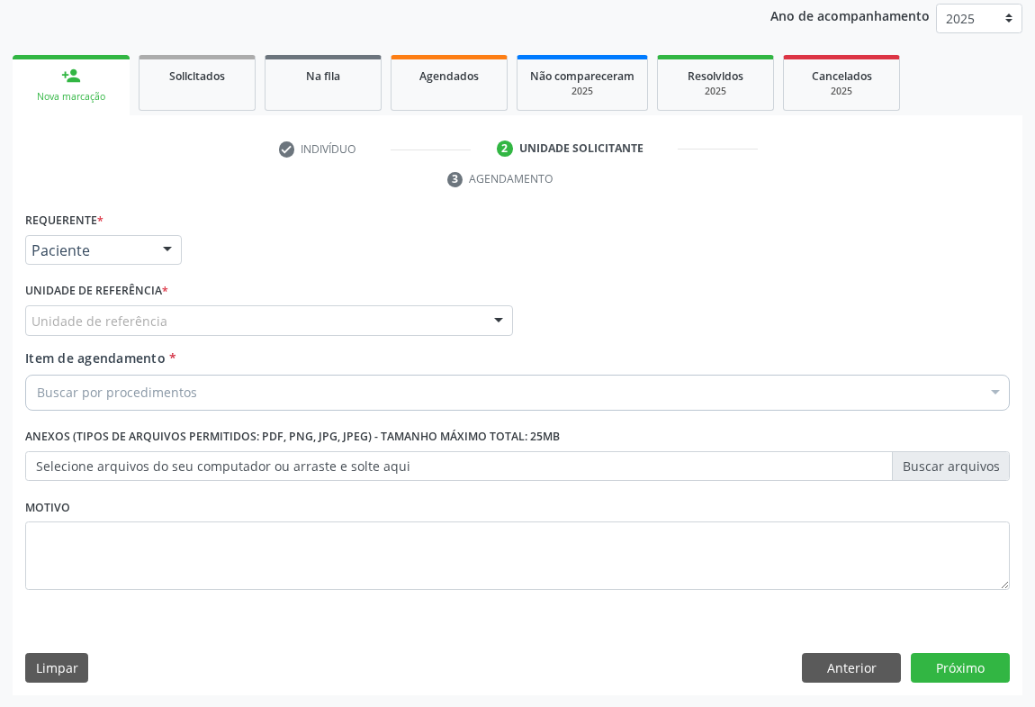
click at [164, 320] on div "Unidade de referência" at bounding box center [269, 320] width 488 height 31
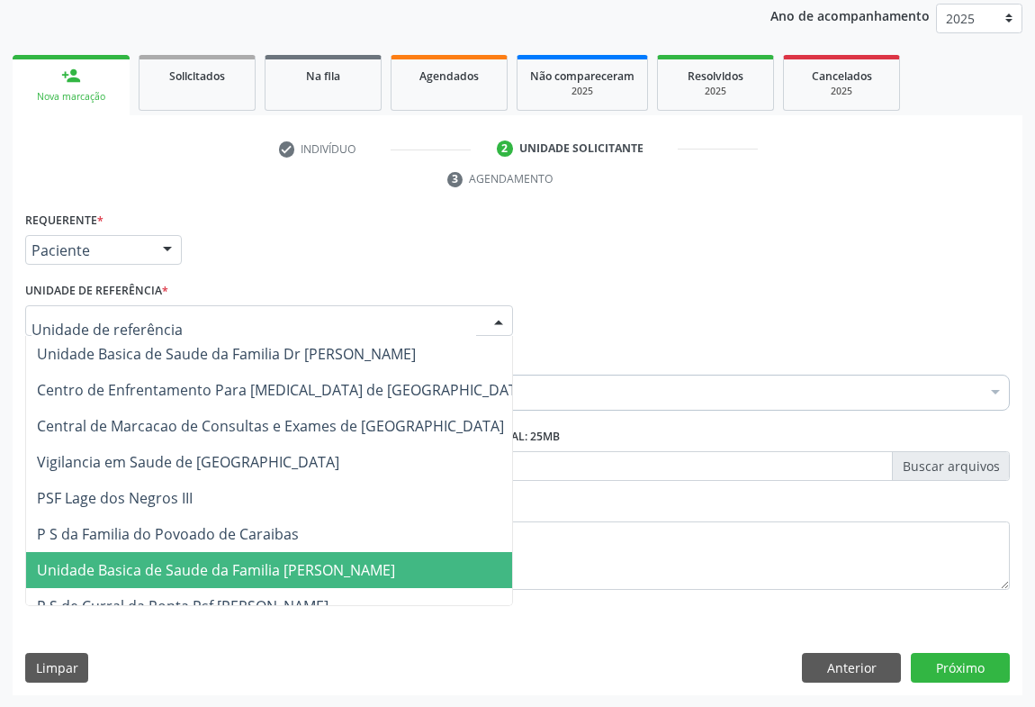
click at [171, 563] on span "Unidade Basica de Saude da Familia [PERSON_NAME]" at bounding box center [216, 570] width 358 height 20
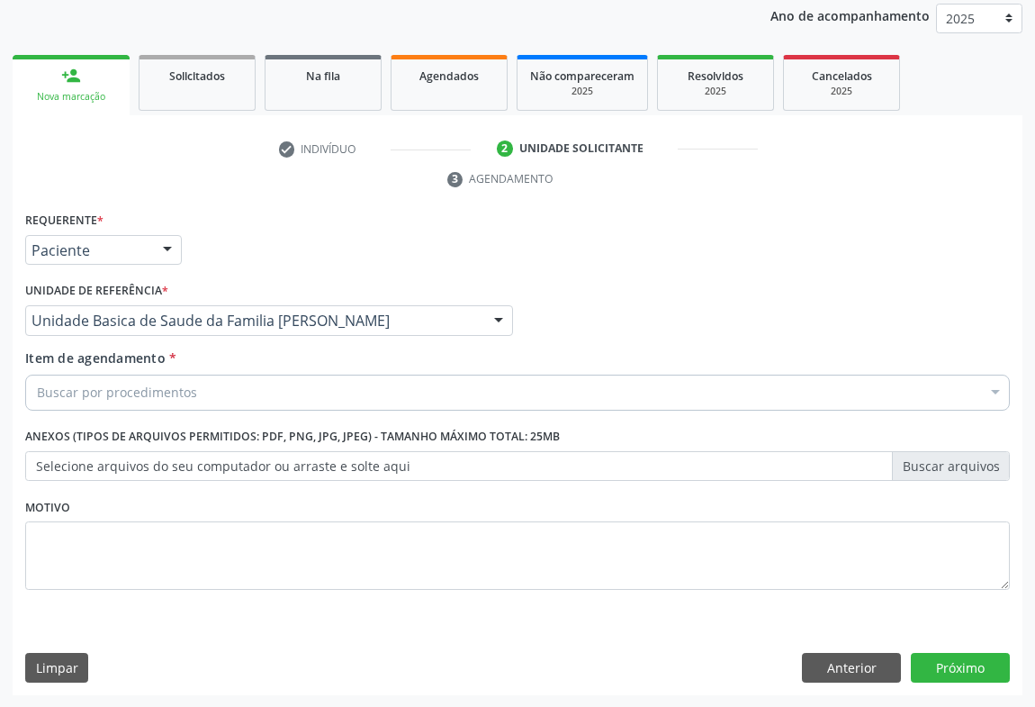
click at [157, 377] on div "Buscar por procedimentos" at bounding box center [517, 392] width 985 height 36
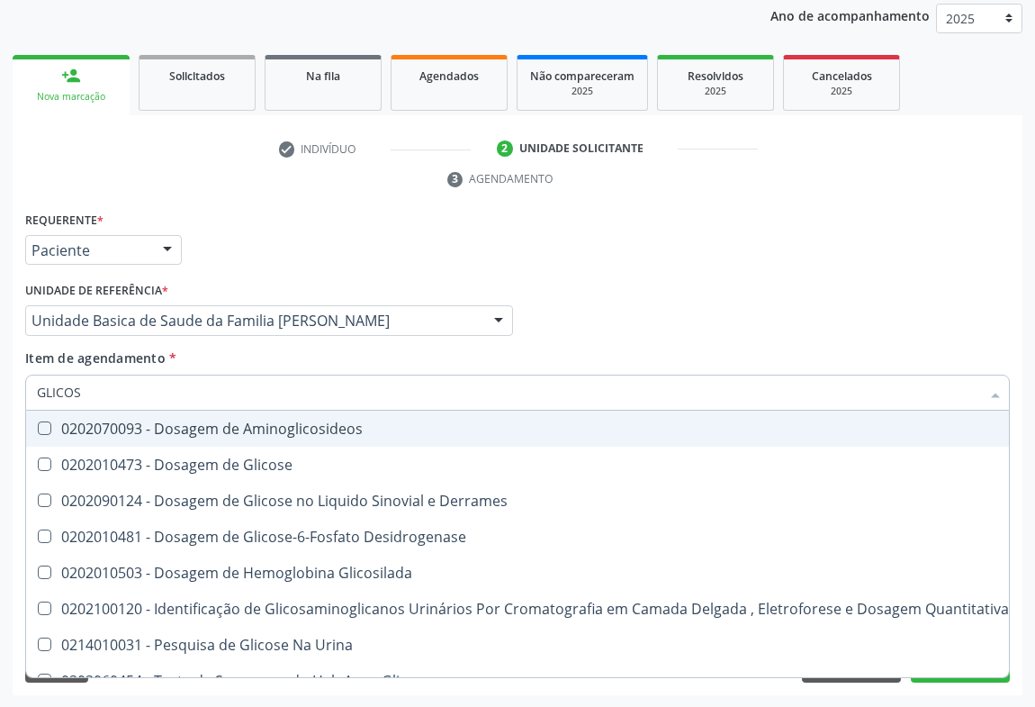
type input "GLICOSE"
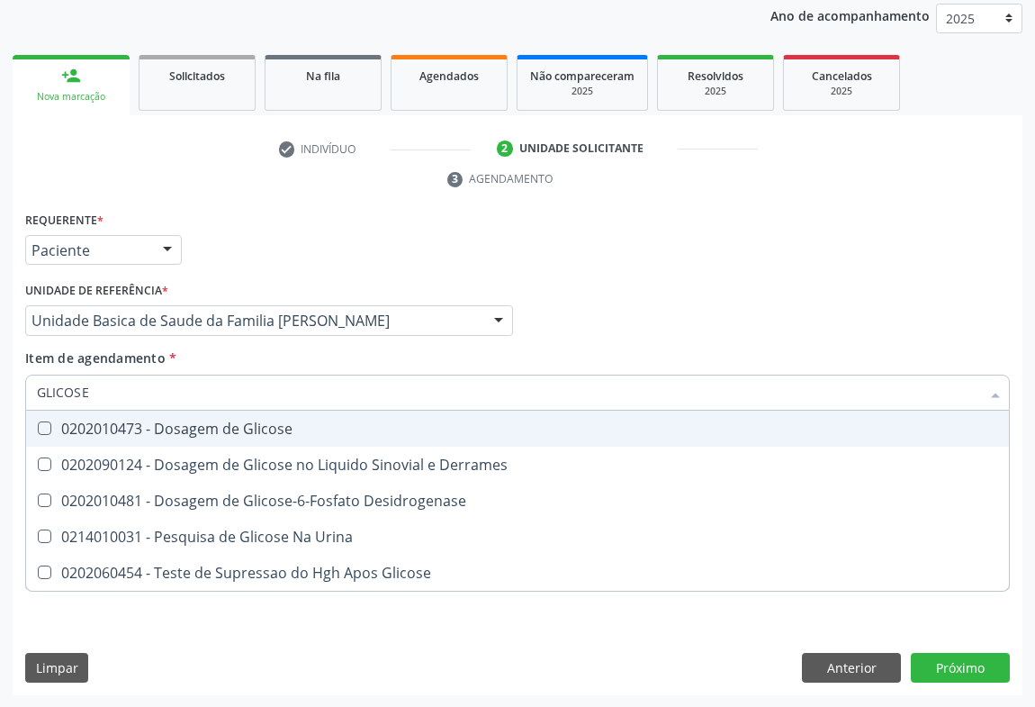
click at [199, 437] on span "0202010473 - Dosagem de Glicose" at bounding box center [517, 428] width 983 height 36
checkbox Glicose "true"
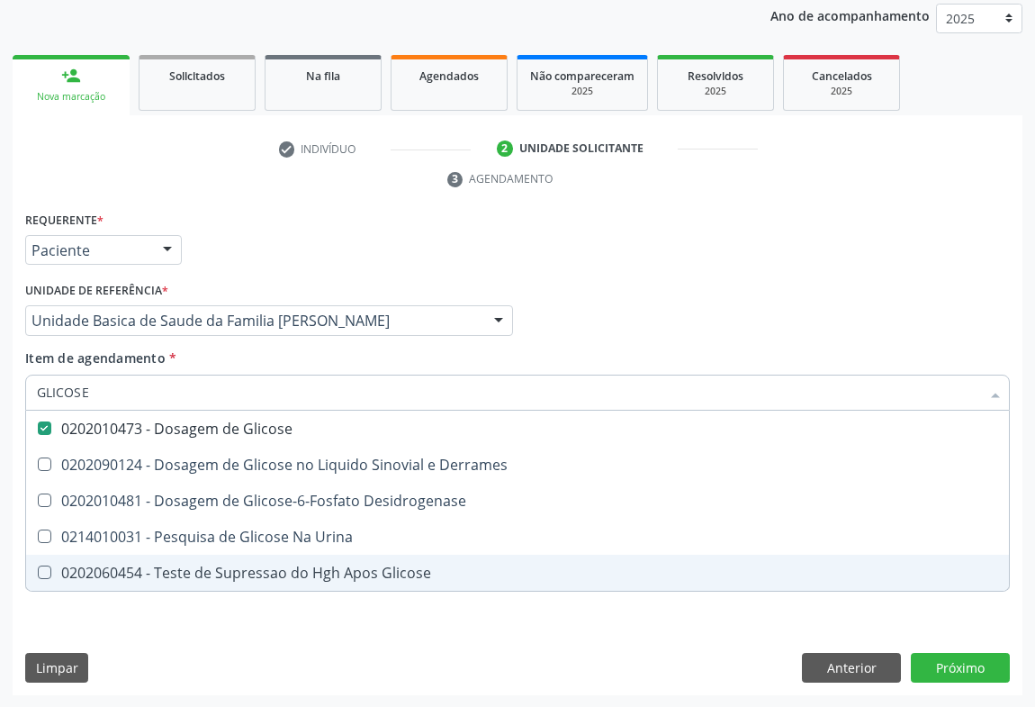
type input "GLICOSE"
click at [153, 626] on div "Requerente * Paciente Médico(a) Enfermeiro(a) Paciente Nenhum resultado encontr…" at bounding box center [518, 451] width 1010 height 489
checkbox Derrames "true"
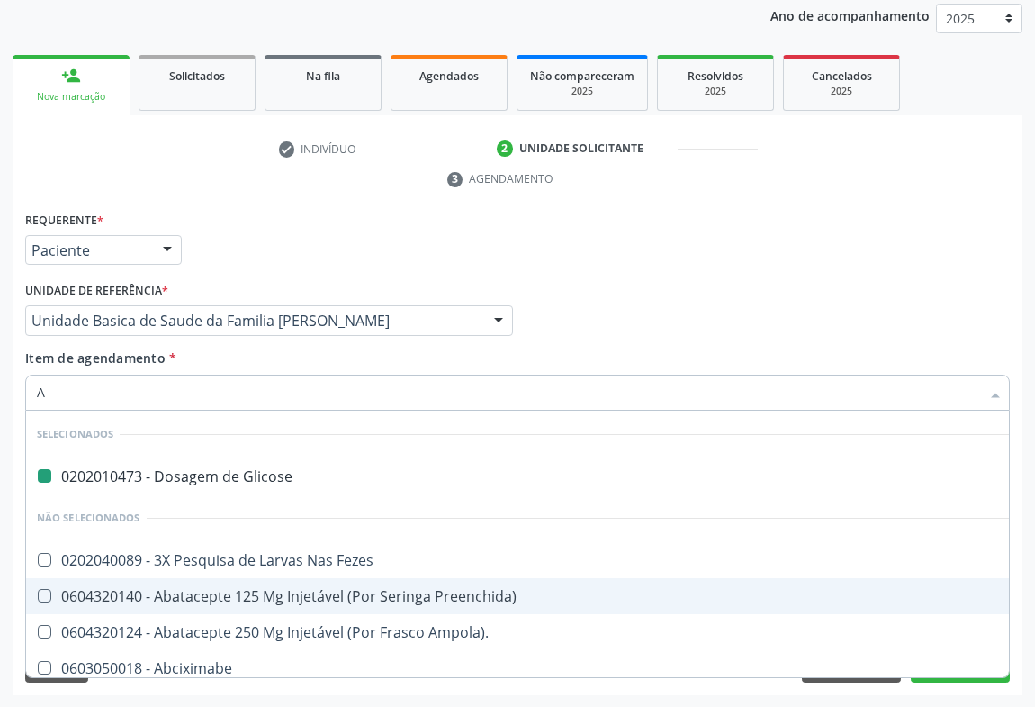
type input "AC"
checkbox Glicose "false"
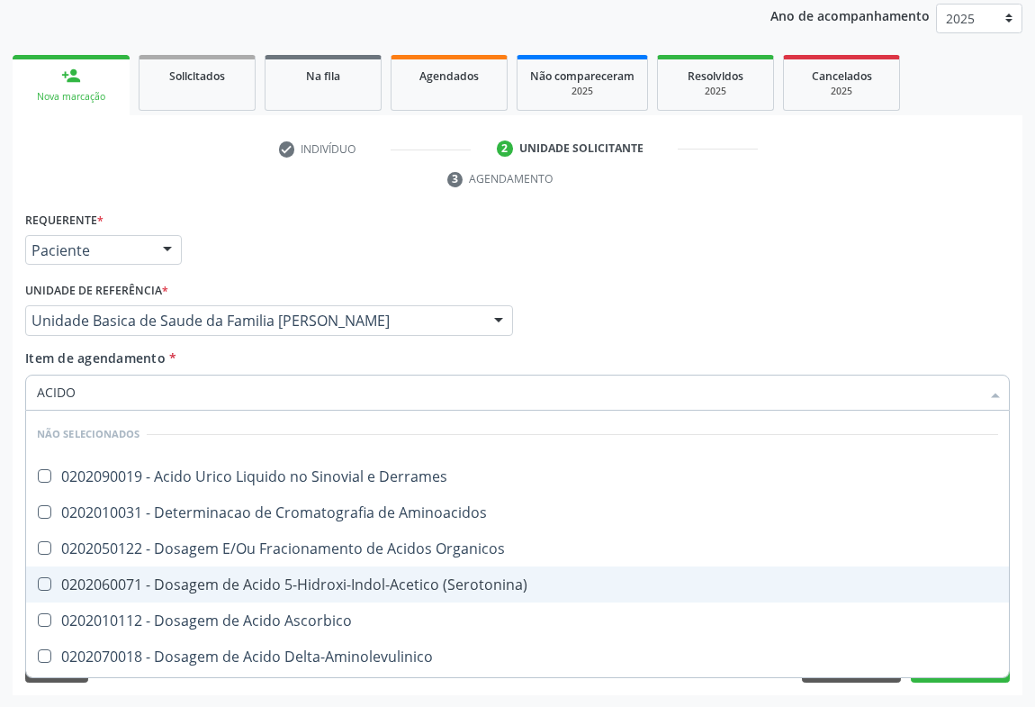
type input "ACIDO U"
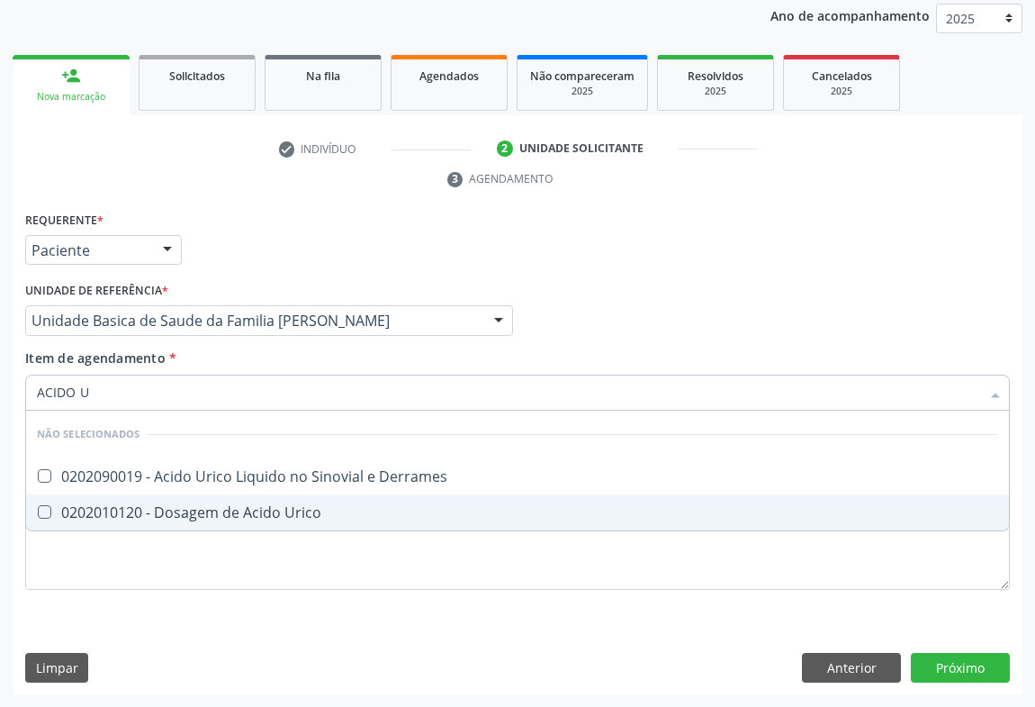
click at [126, 505] on div "0202010120 - Dosagem de Acido Urico" at bounding box center [517, 512] width 961 height 14
checkbox Urico "true"
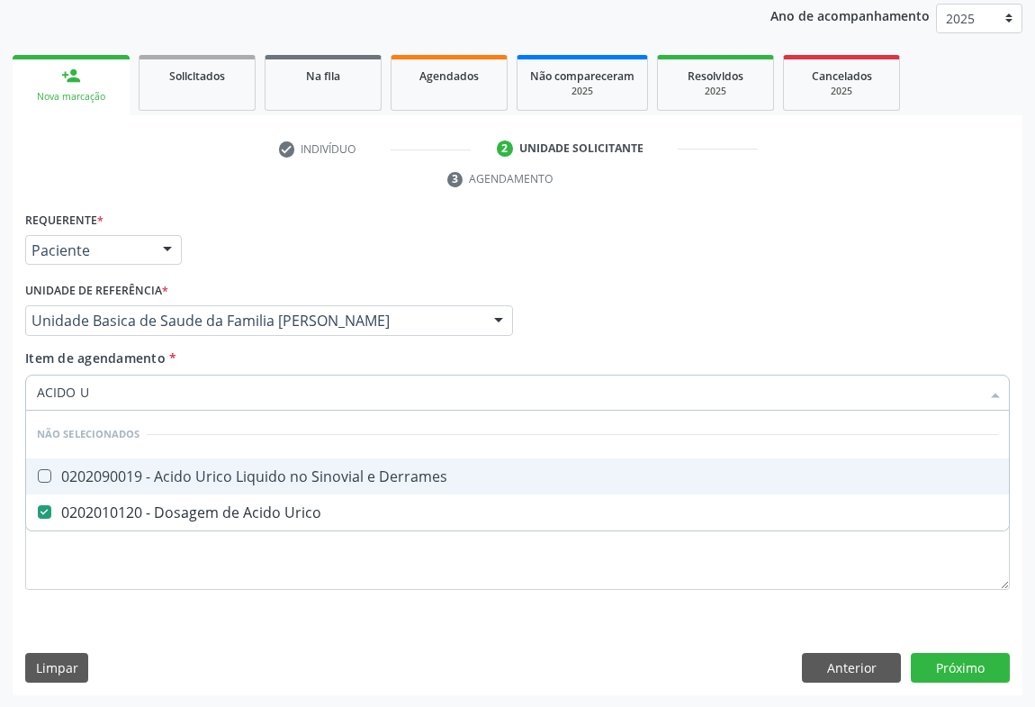
type input "ACIDO U"
click at [224, 361] on div "Item de agendamento * ACIDO U Desfazer seleção Não selecionados 0202090019 - Ac…" at bounding box center [517, 376] width 985 height 57
checkbox Derrames "true"
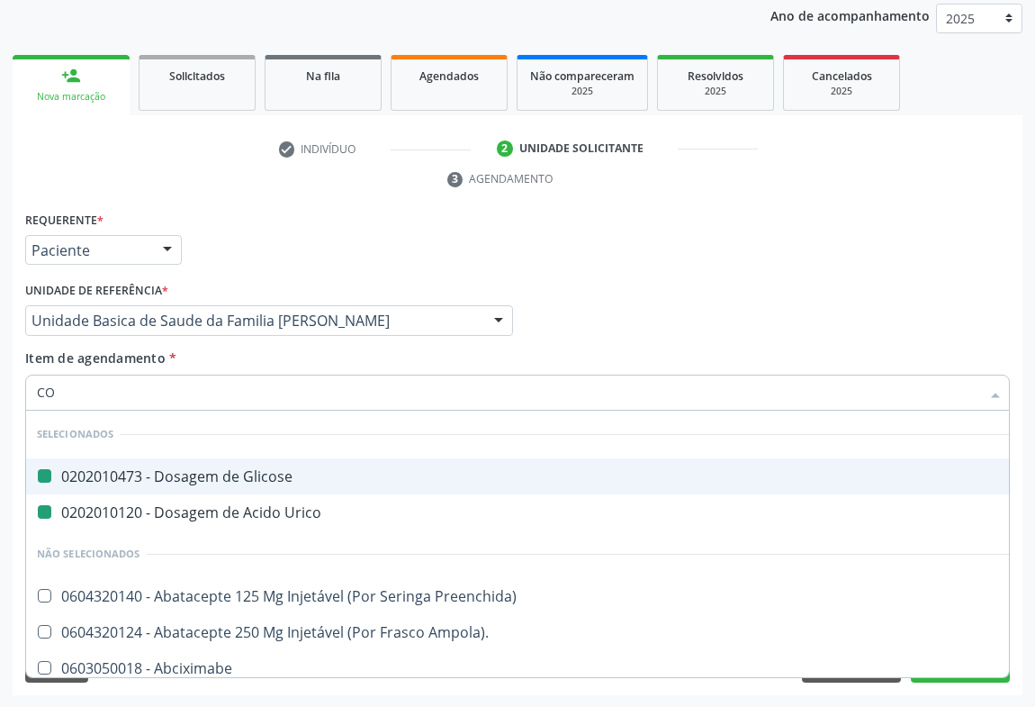
type input "COL"
checkbox Glicose "false"
checkbox Urico "false"
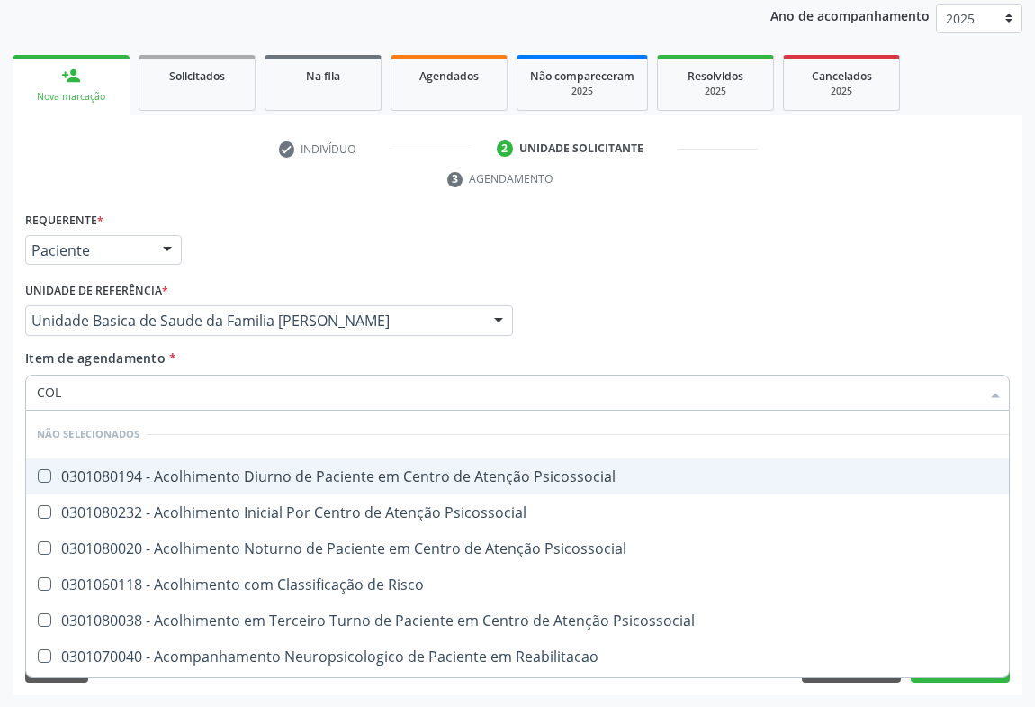
type input "coles"
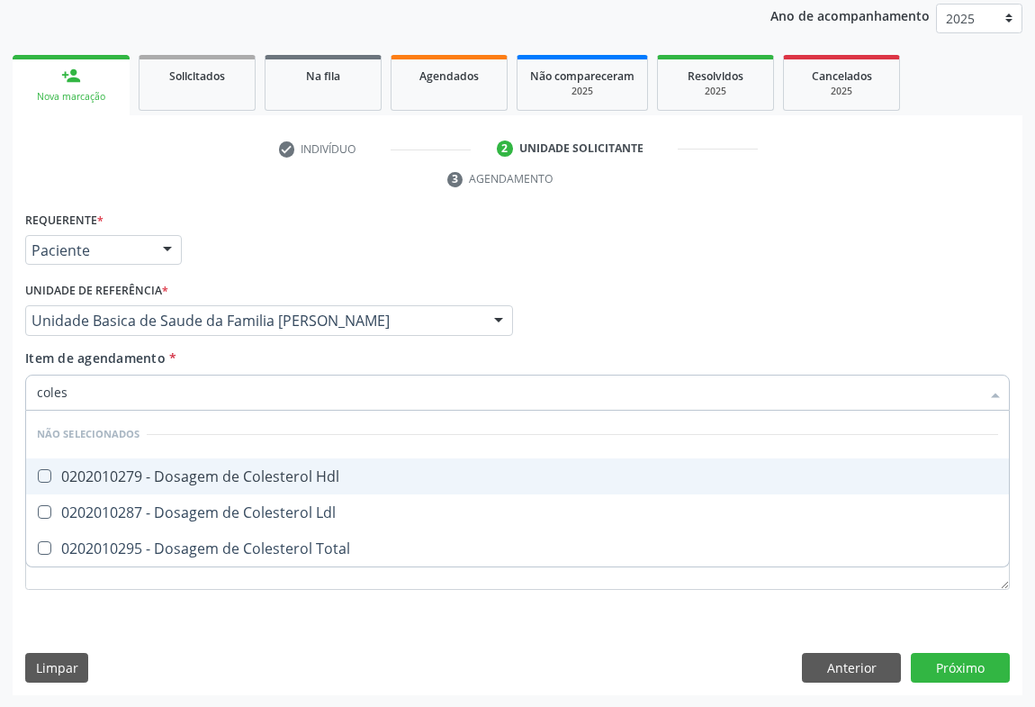
click at [170, 470] on div "0202010279 - Dosagem de Colesterol Hdl" at bounding box center [517, 476] width 961 height 14
checkbox Hdl "true"
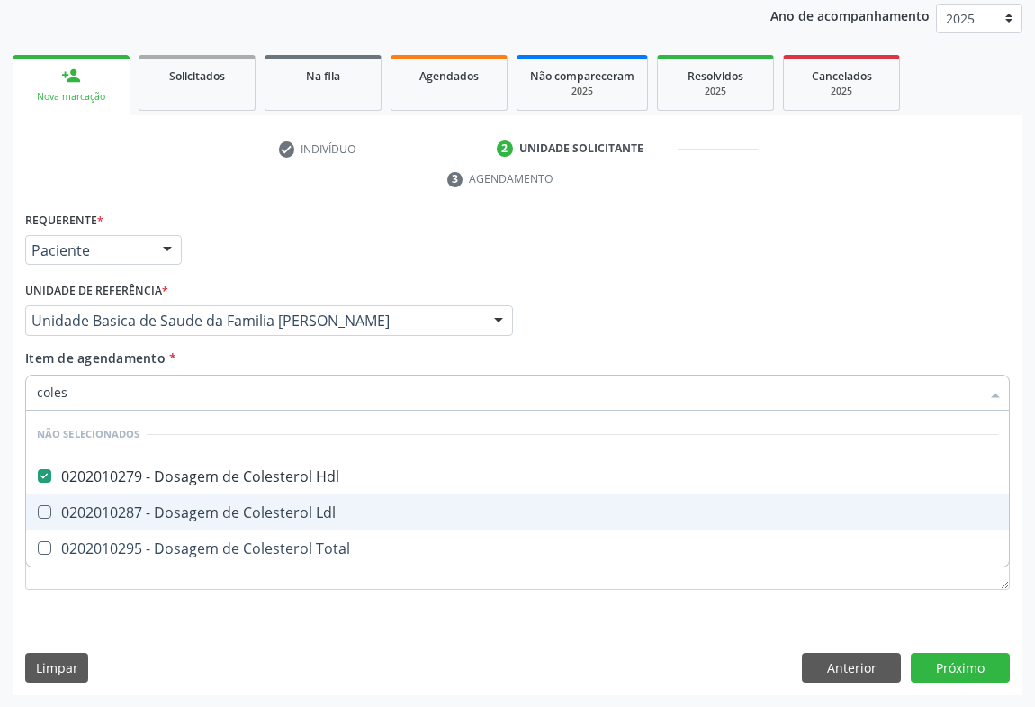
click at [169, 518] on div "0202010287 - Dosagem de Colesterol Ldl" at bounding box center [517, 512] width 961 height 14
checkbox Ldl "true"
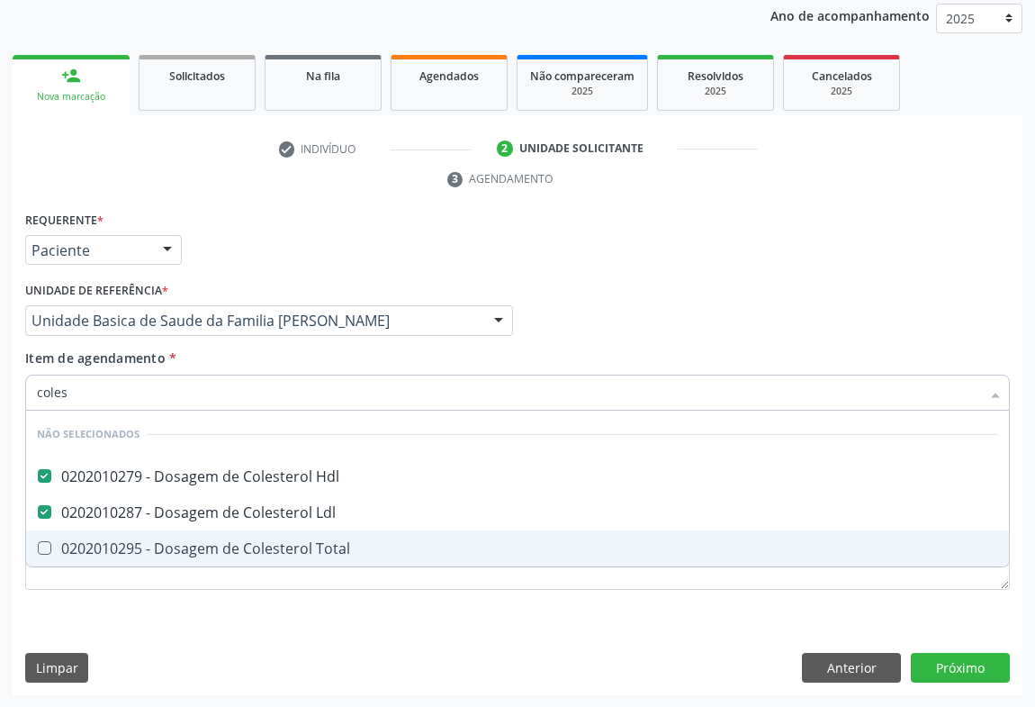
click at [159, 549] on div "0202010295 - Dosagem de Colesterol Total" at bounding box center [517, 548] width 961 height 14
checkbox Total "true"
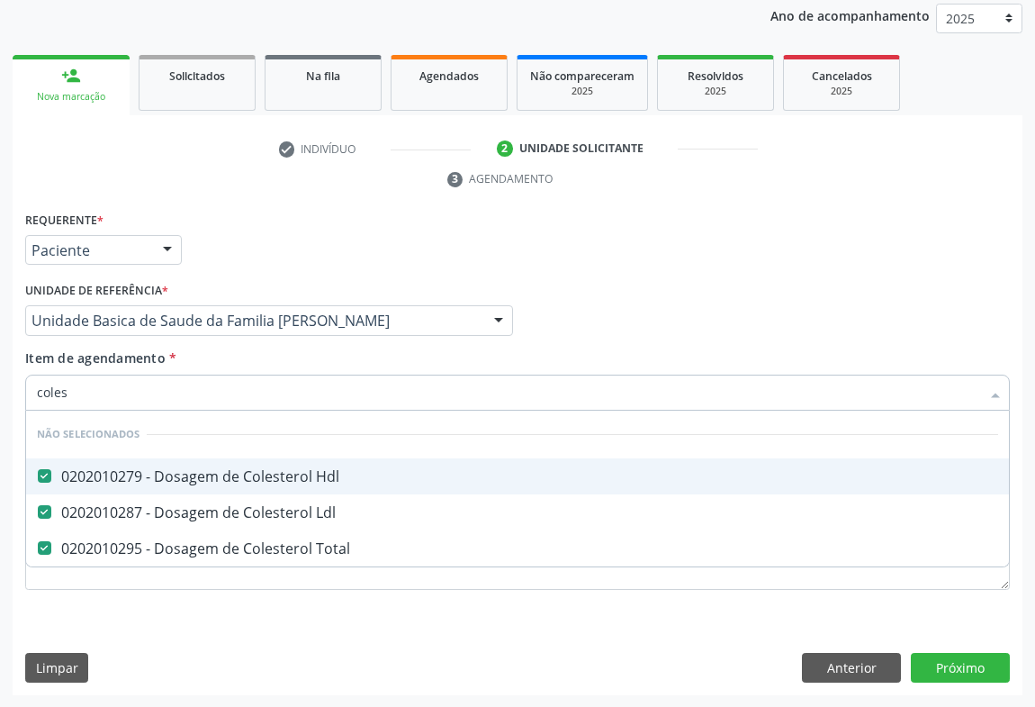
click at [200, 354] on div "Item de agendamento * coles Desfazer seleção Não selecionados 0202010279 - Dosa…" at bounding box center [517, 376] width 985 height 57
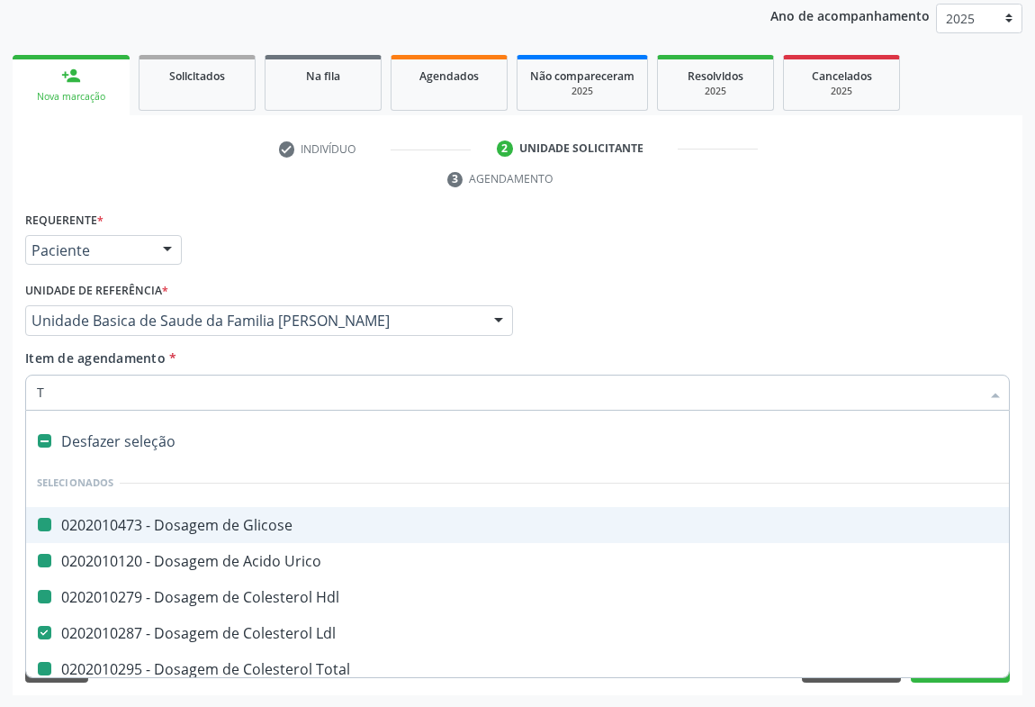
type input "TR"
checkbox Glicose "false"
checkbox Urico "false"
checkbox Hdl "false"
checkbox Total "false"
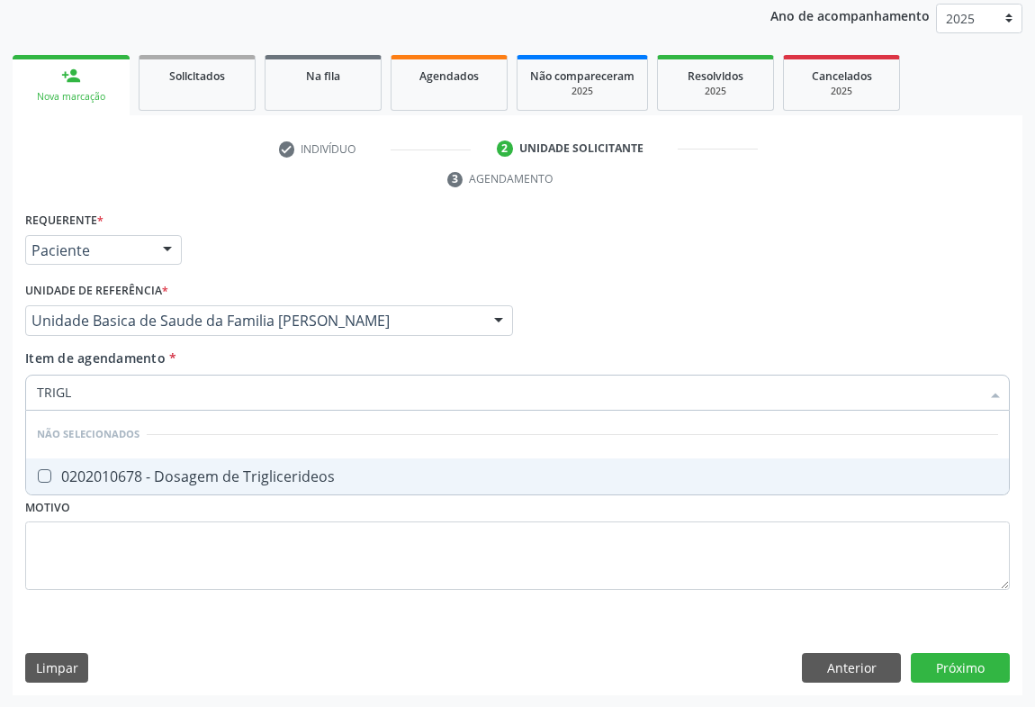
type input "TRIGLI"
click at [107, 469] on div "0202010678 - Dosagem de Triglicerideos" at bounding box center [517, 476] width 961 height 14
checkbox Triglicerideos "true"
click at [224, 259] on div "Requerente * Paciente Médico(a) Enfermeiro(a) Paciente Nenhum resultado encontr…" at bounding box center [518, 242] width 994 height 70
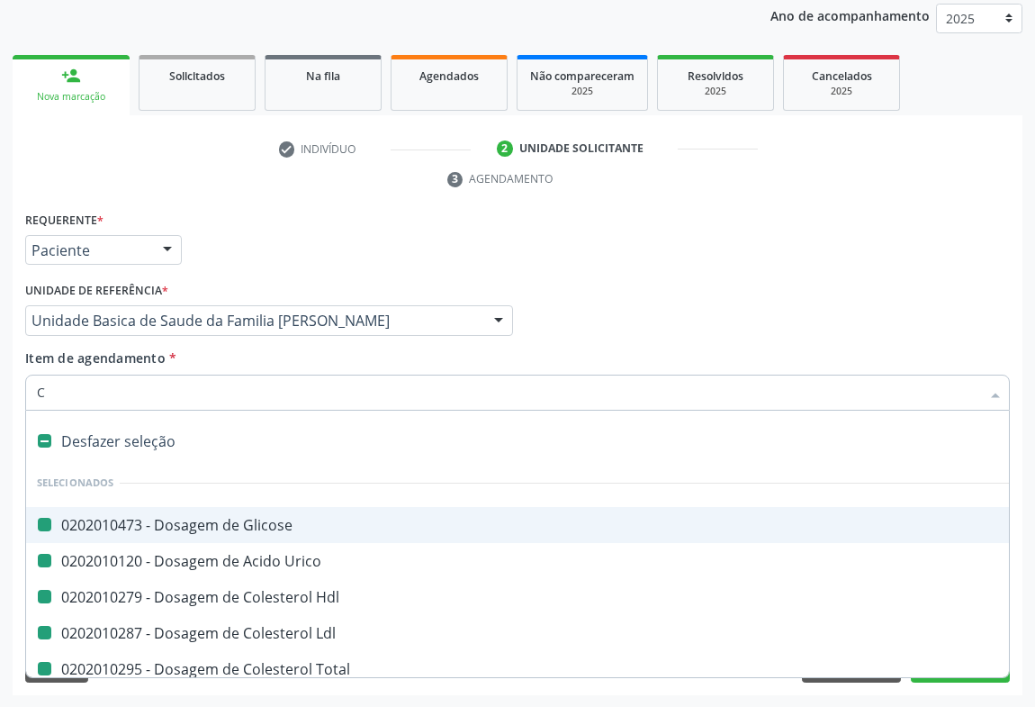
type input "CR"
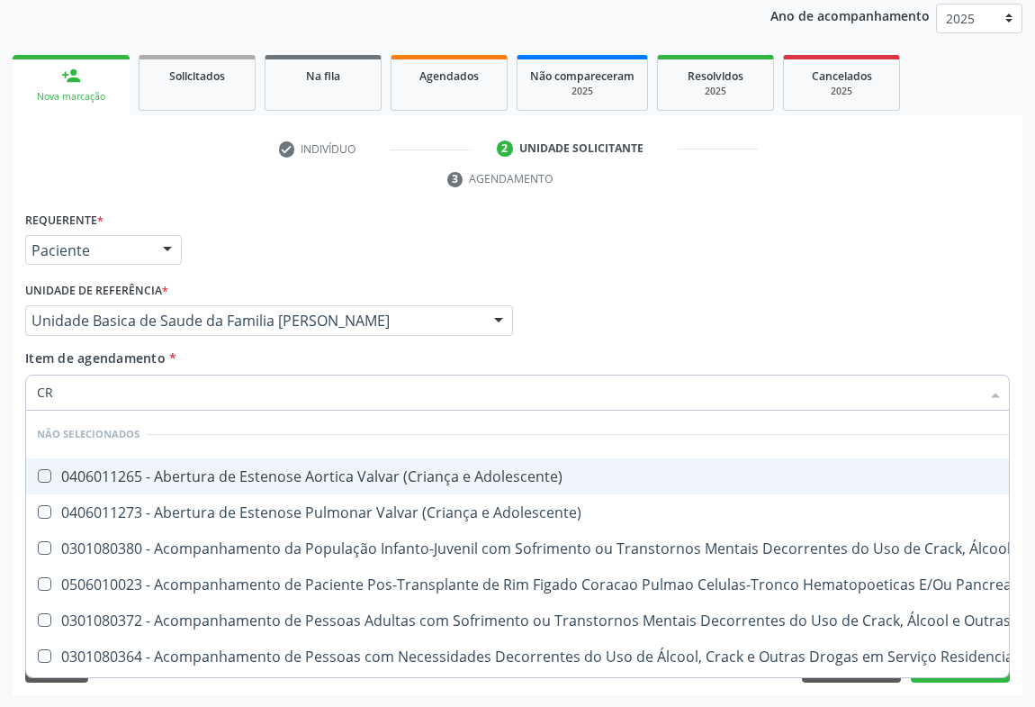
checkbox Adolescente\) "false"
checkbox \(Uai\)\ "false"
checkbox Pancreas "false"
checkbox \(Uaa\)\ "false"
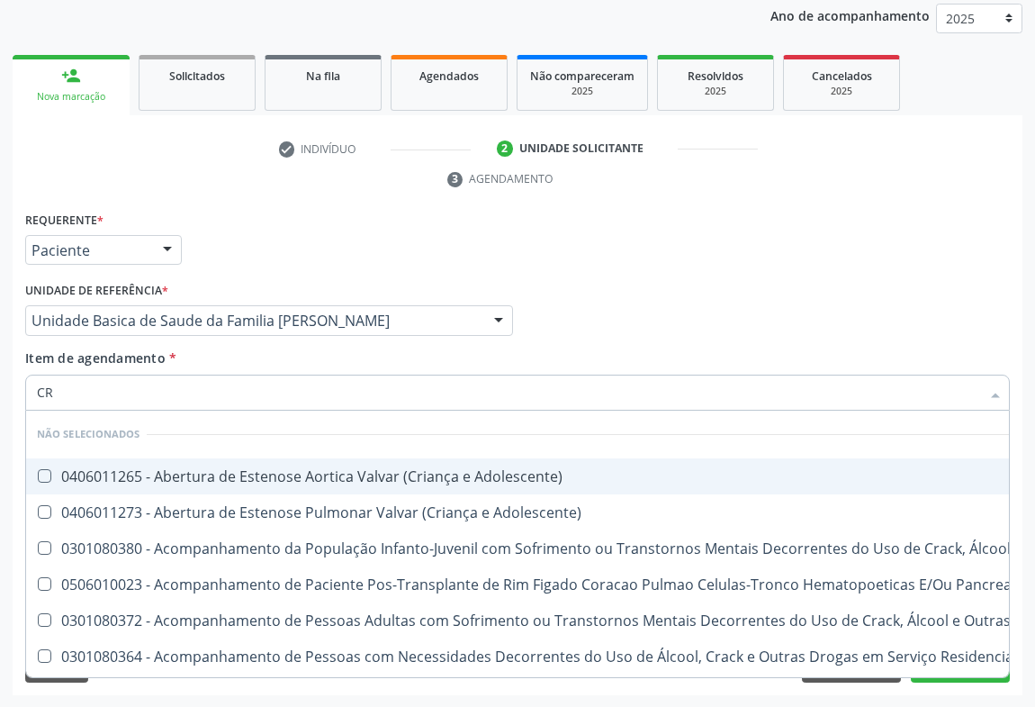
checkbox Terapêuticas\)\ "false"
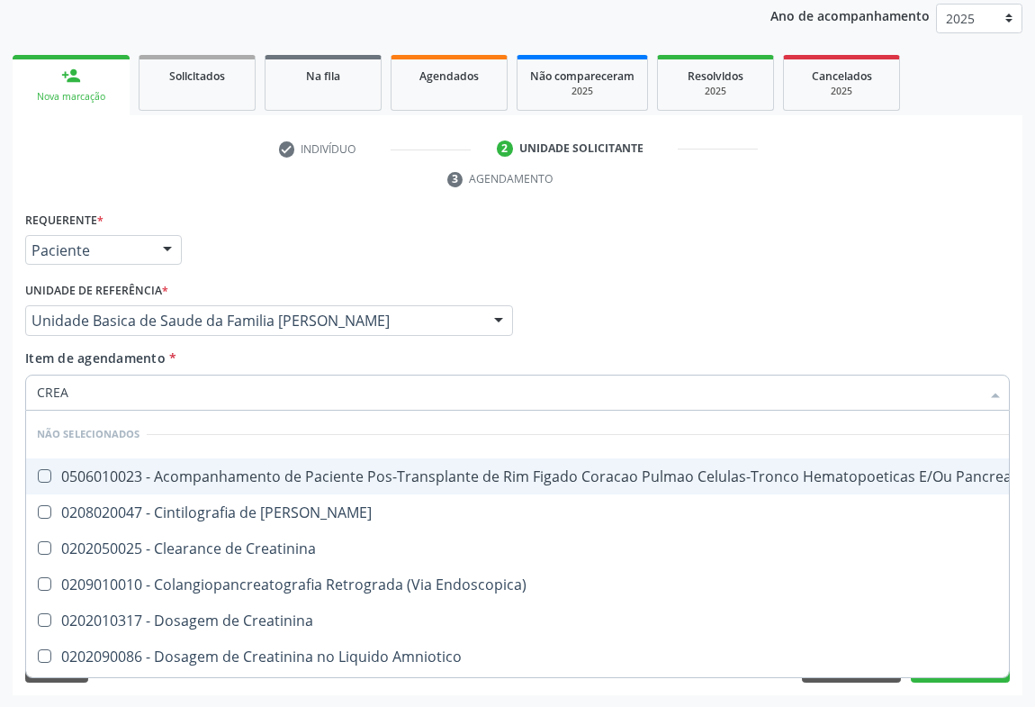
type input "CREAT"
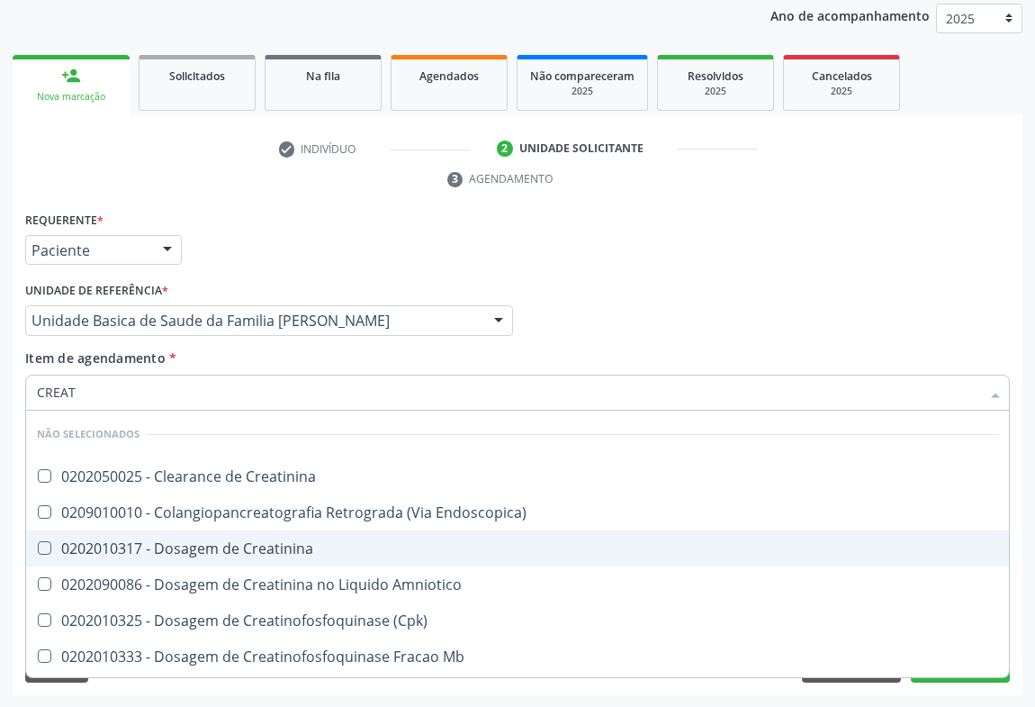
click at [187, 547] on div "0202010317 - Dosagem de Creatinina" at bounding box center [517, 548] width 961 height 14
checkbox Creatinina "true"
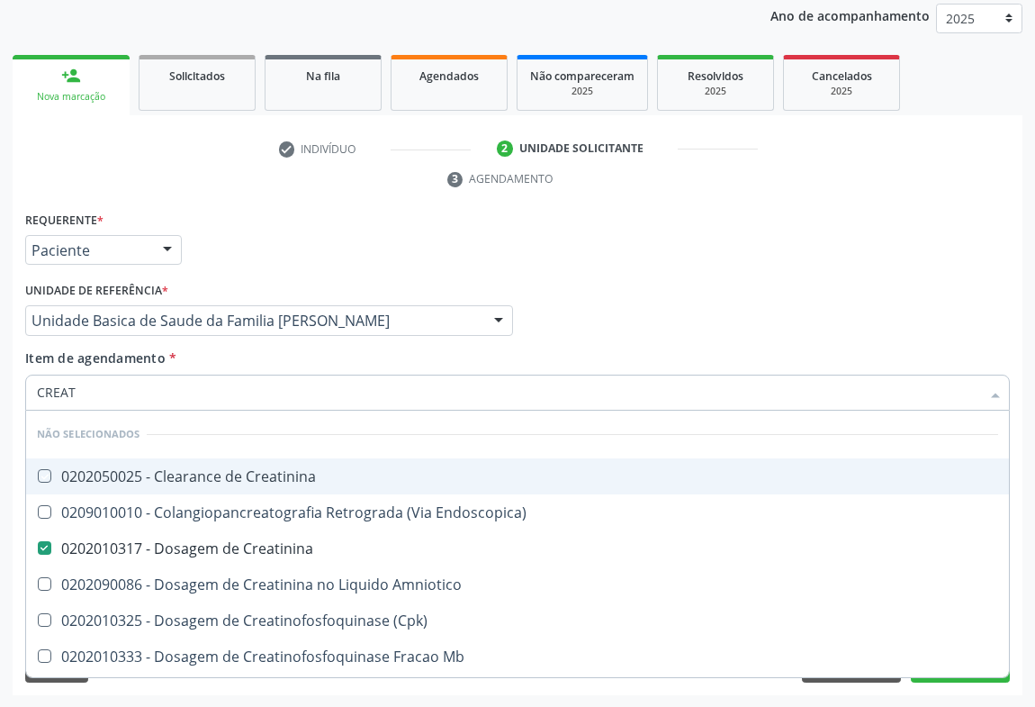
click at [243, 356] on div "Item de agendamento * CREAT Desfazer seleção Não selecionados 0202050025 - Clea…" at bounding box center [517, 376] width 985 height 57
checkbox Creatinina "true"
checkbox Endoscopica\) "true"
checkbox Amniotico "true"
checkbox \(Cpk\) "true"
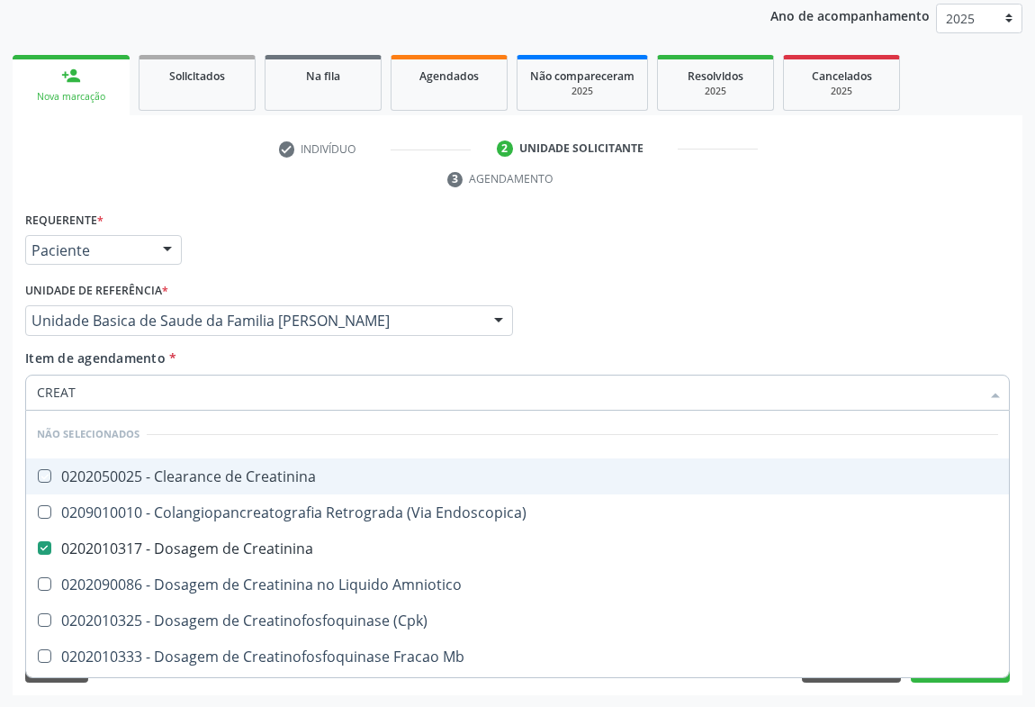
checkbox Mb "true"
checkbox Oncologia "true"
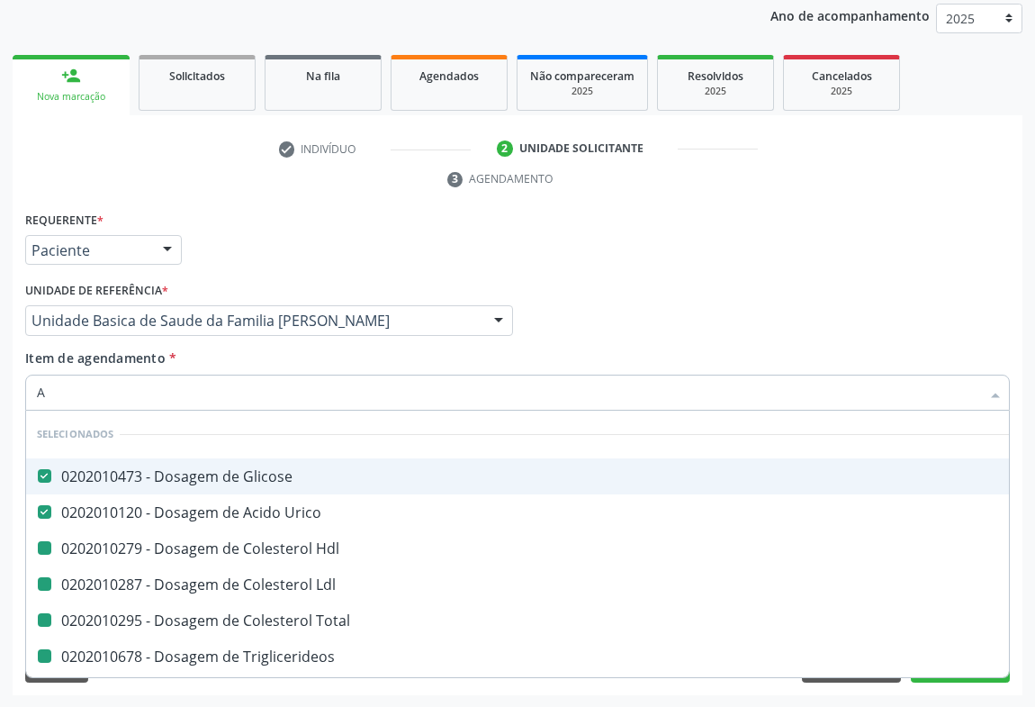
type input "AL"
checkbox Hdl "false"
checkbox Ldl "false"
checkbox Total "false"
checkbox Triglicerideos "false"
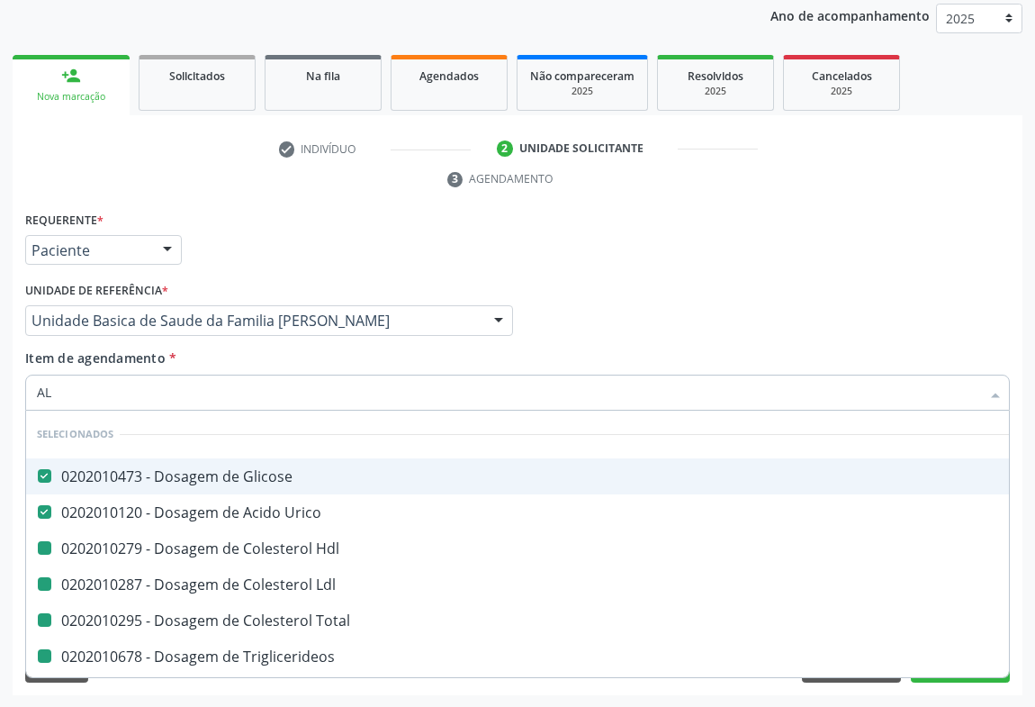
checkbox Creatinina "false"
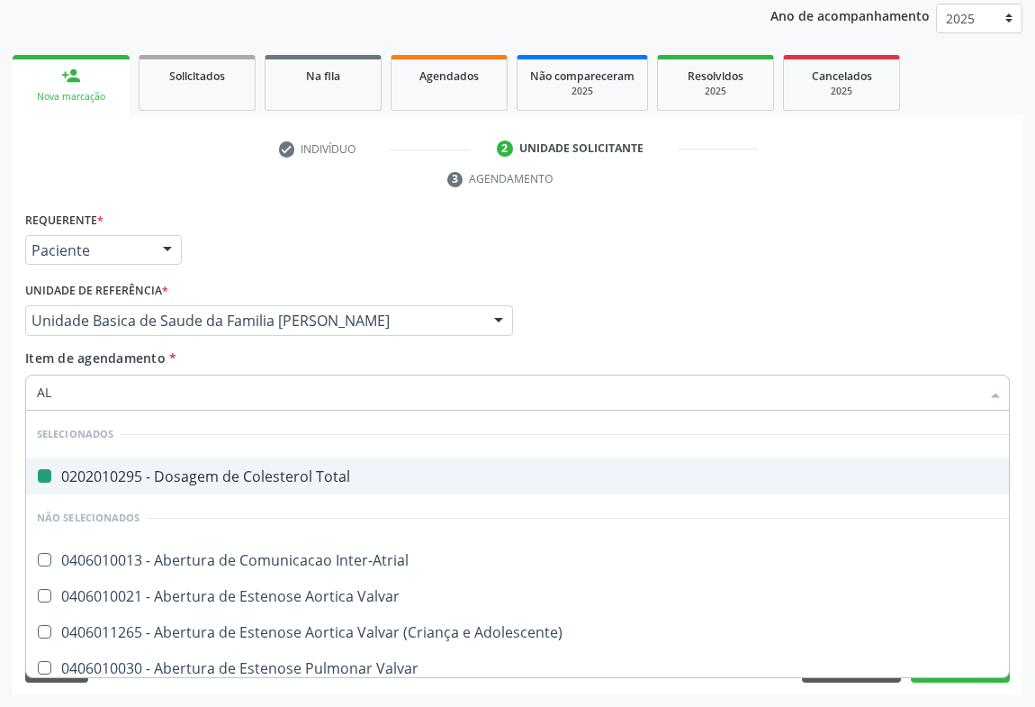
type input "ALC"
checkbox Total "false"
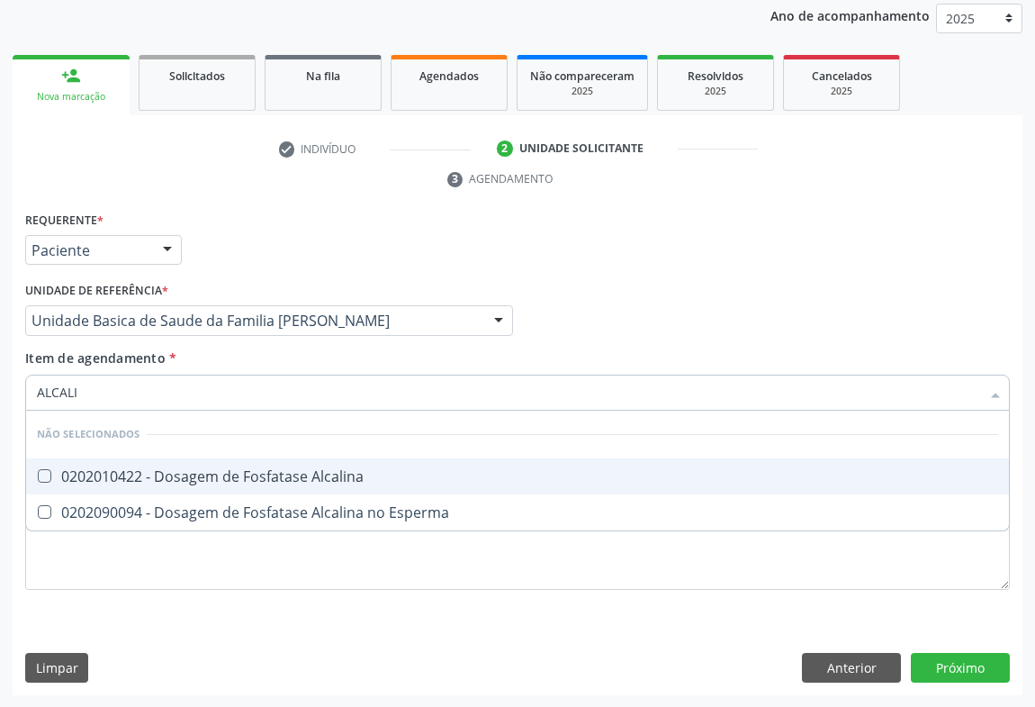
type input "ALCALIN"
click at [169, 477] on div "0202010422 - Dosagem de Fosfatase Alcalina" at bounding box center [517, 476] width 961 height 14
checkbox Alcalina "true"
click at [298, 249] on div "Requerente * Paciente Médico(a) Enfermeiro(a) Paciente Nenhum resultado encontr…" at bounding box center [518, 242] width 994 height 70
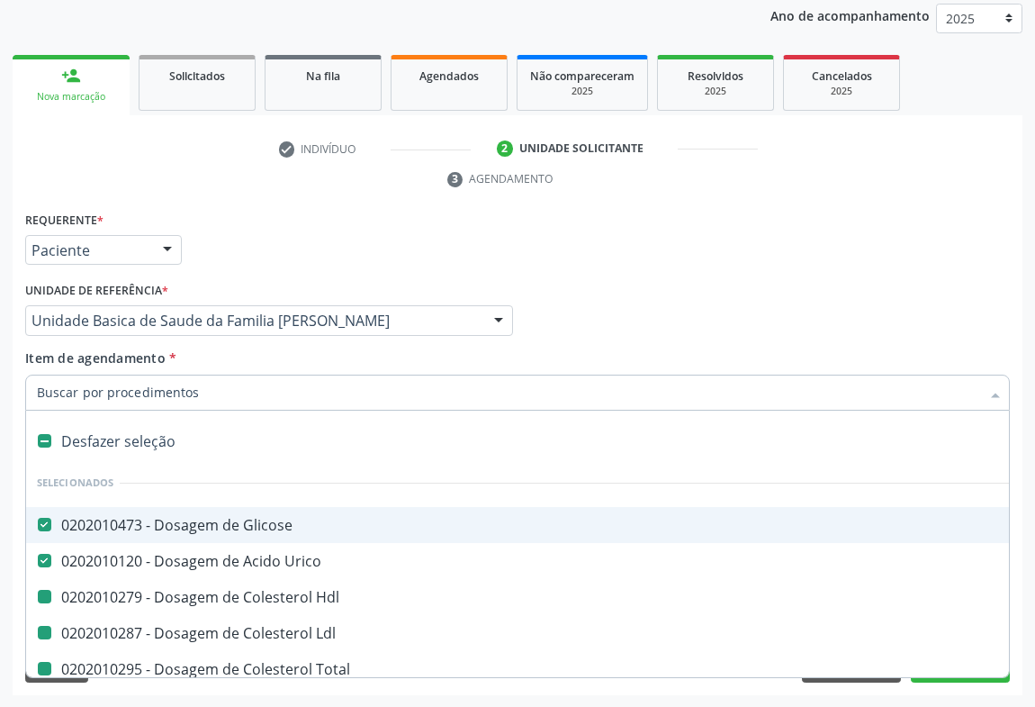
type input "H"
checkbox Hdl "false"
checkbox Ldl "false"
checkbox Total "false"
checkbox Triglicerideos "false"
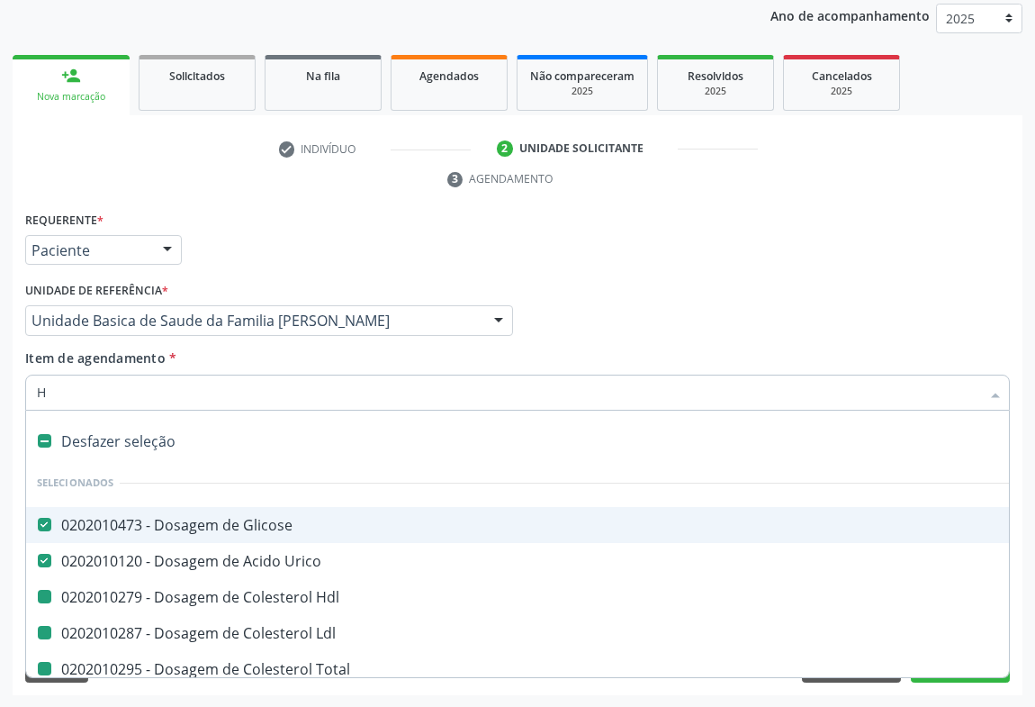
checkbox Creatinina "false"
checkbox Alcalina "false"
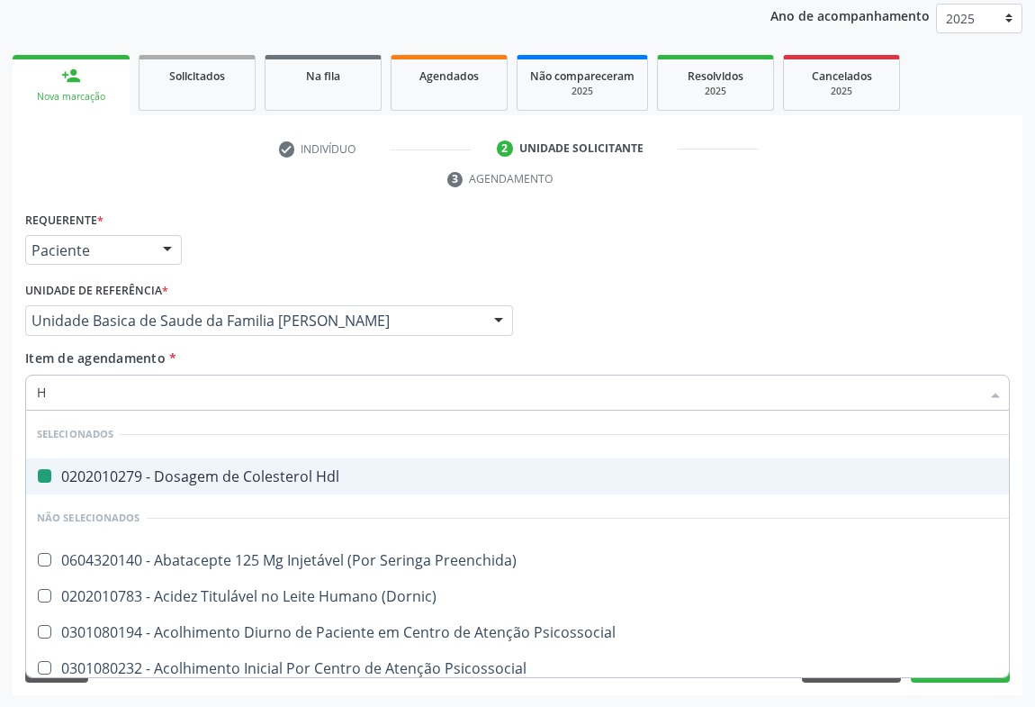
type input "HE"
checkbox Hdl "false"
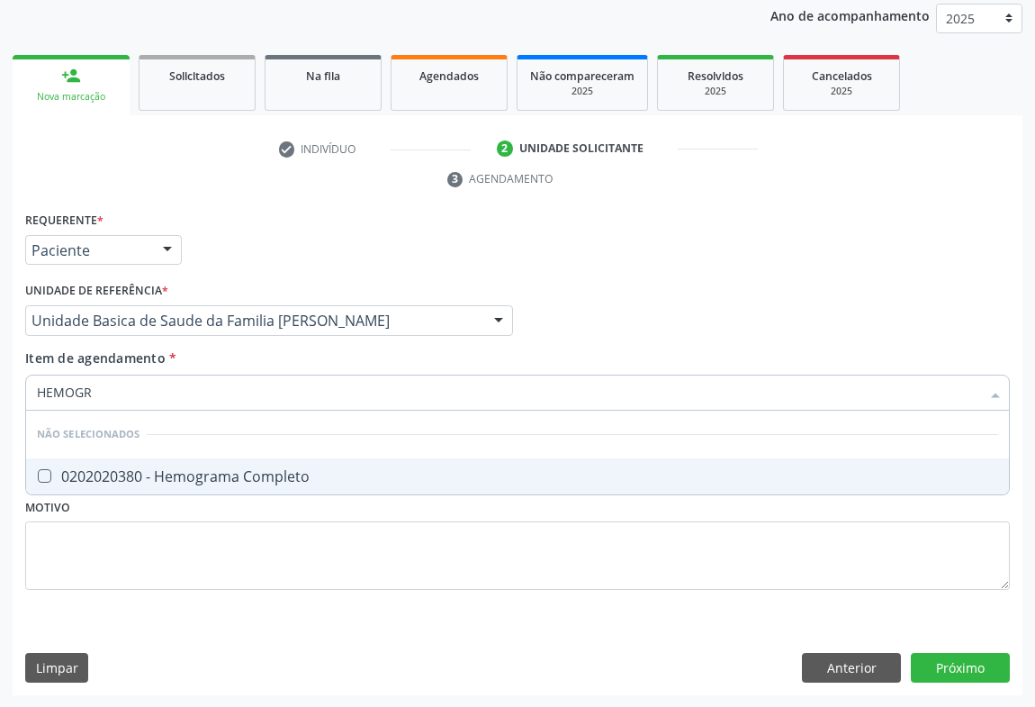
type input "HEMOGRA"
click at [149, 475] on div "0202020380 - Hemograma Completo" at bounding box center [517, 476] width 961 height 14
checkbox Completo "true"
click at [239, 246] on div "Requerente * Paciente Médico(a) Enfermeiro(a) Paciente Nenhum resultado encontr…" at bounding box center [518, 242] width 994 height 70
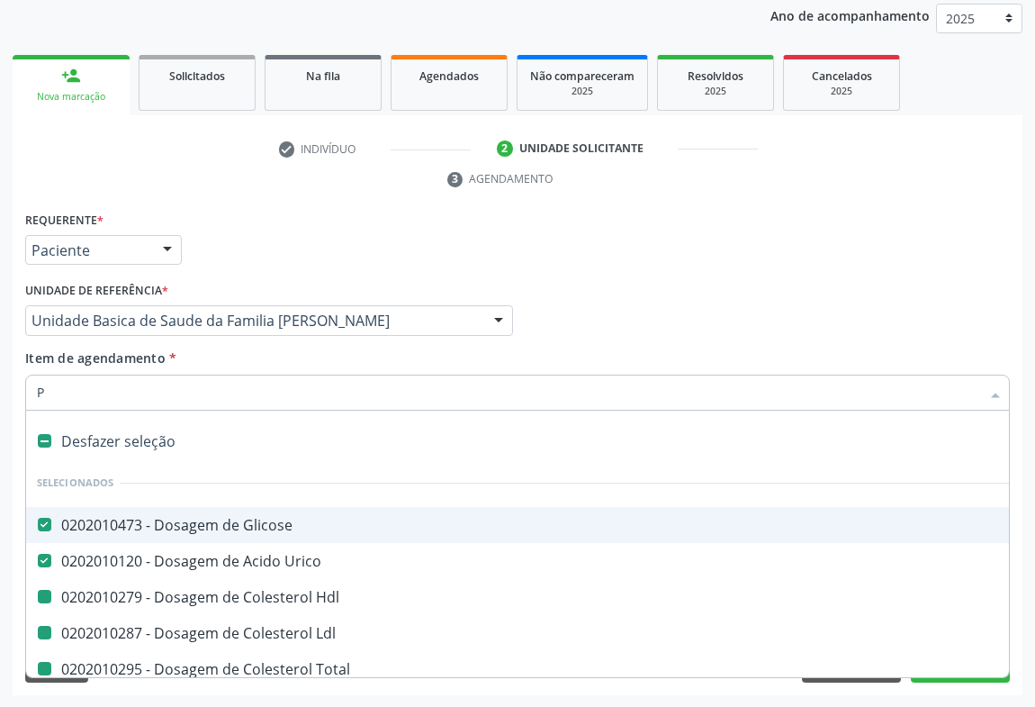
type input "PL"
checkbox Hdl "false"
checkbox Ldl "false"
checkbox Total "false"
checkbox Triglicerideos "false"
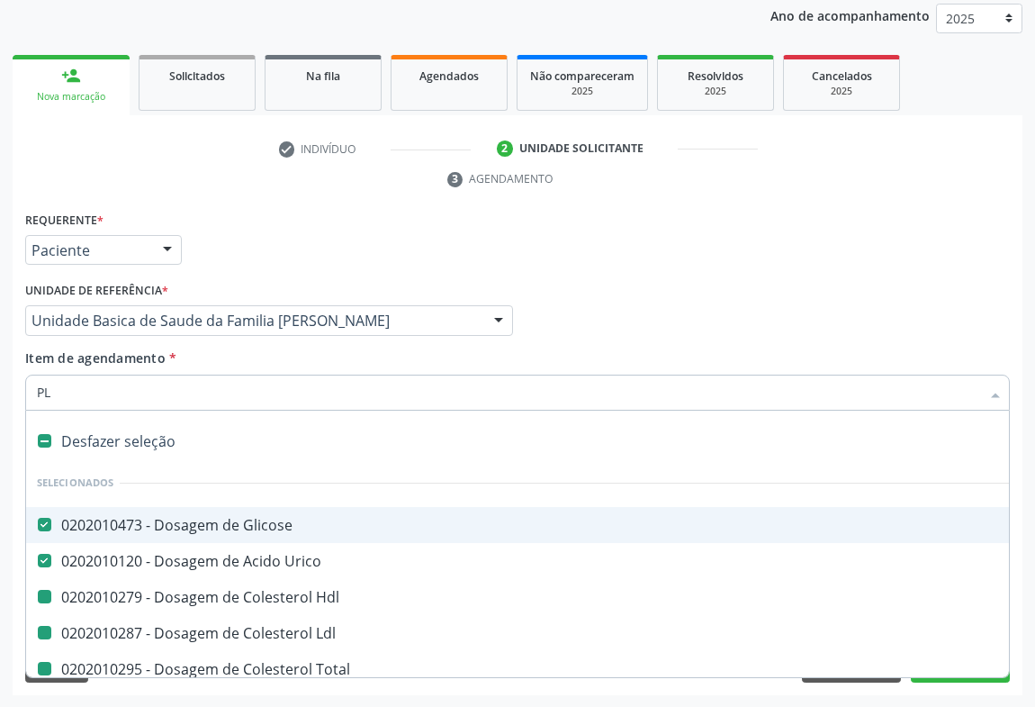
checkbox Creatinina "false"
checkbox Alcalina "false"
checkbox Completo "false"
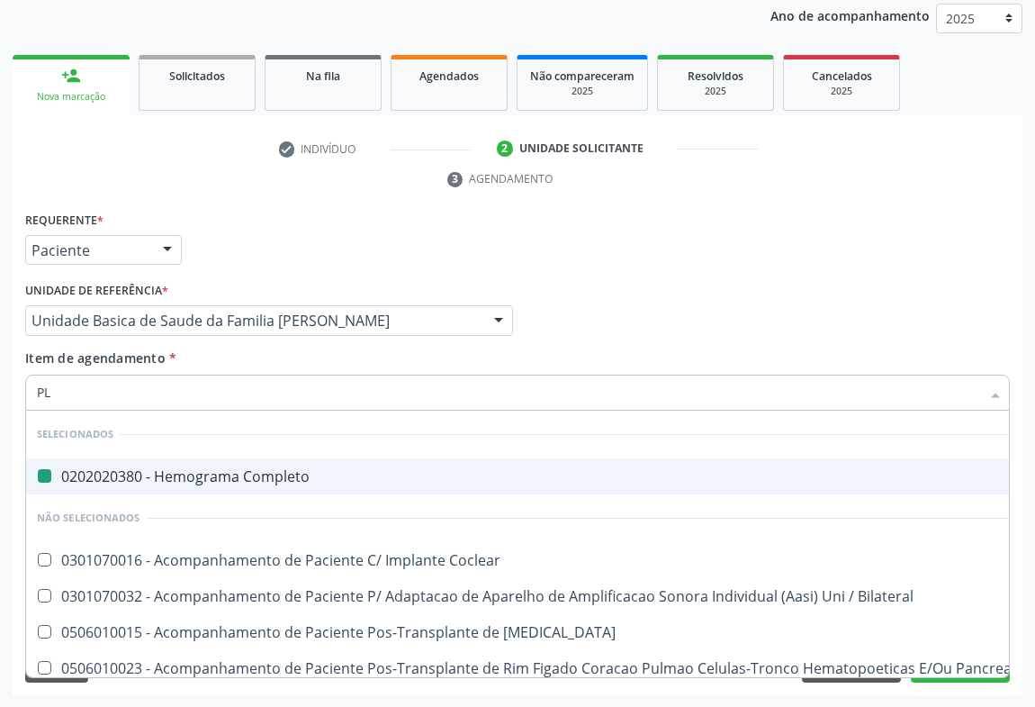
type input "PLA"
checkbox Completo "false"
type input "PLAQ"
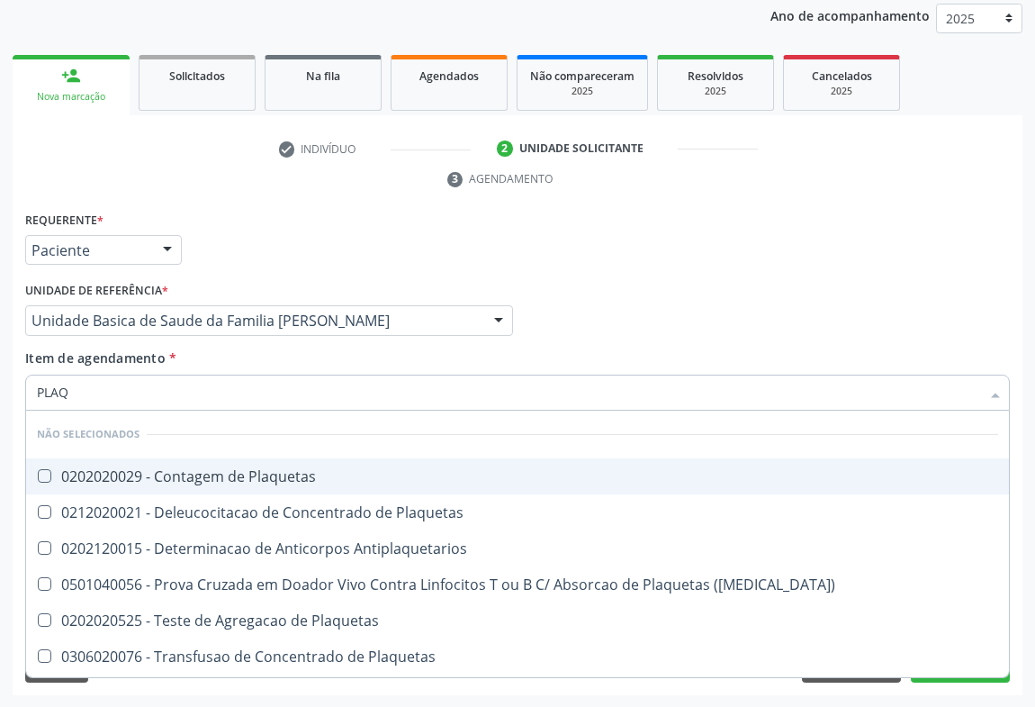
click at [224, 477] on div "0202020029 - Contagem de Plaquetas" at bounding box center [517, 476] width 961 height 14
checkbox Plaquetas "true"
click at [318, 249] on div "Requerente * Paciente Médico(a) Enfermeiro(a) Paciente Nenhum resultado encontr…" at bounding box center [518, 242] width 994 height 70
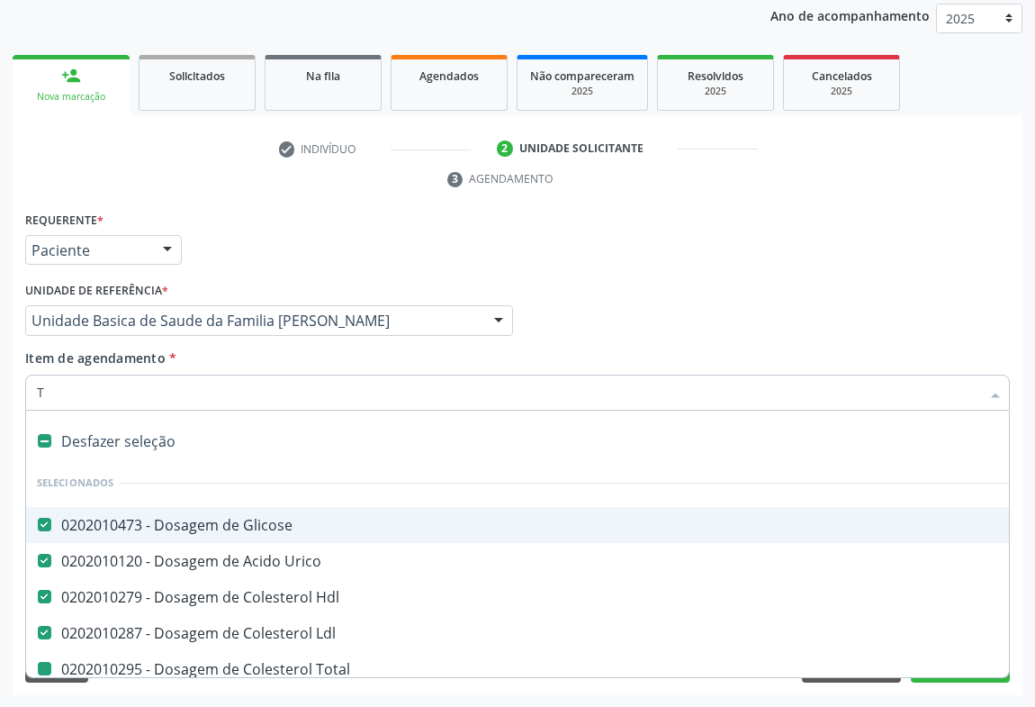
type input "TA"
checkbox Total "false"
checkbox Triglicerideos "false"
checkbox Creatinina "false"
checkbox Alcalina "false"
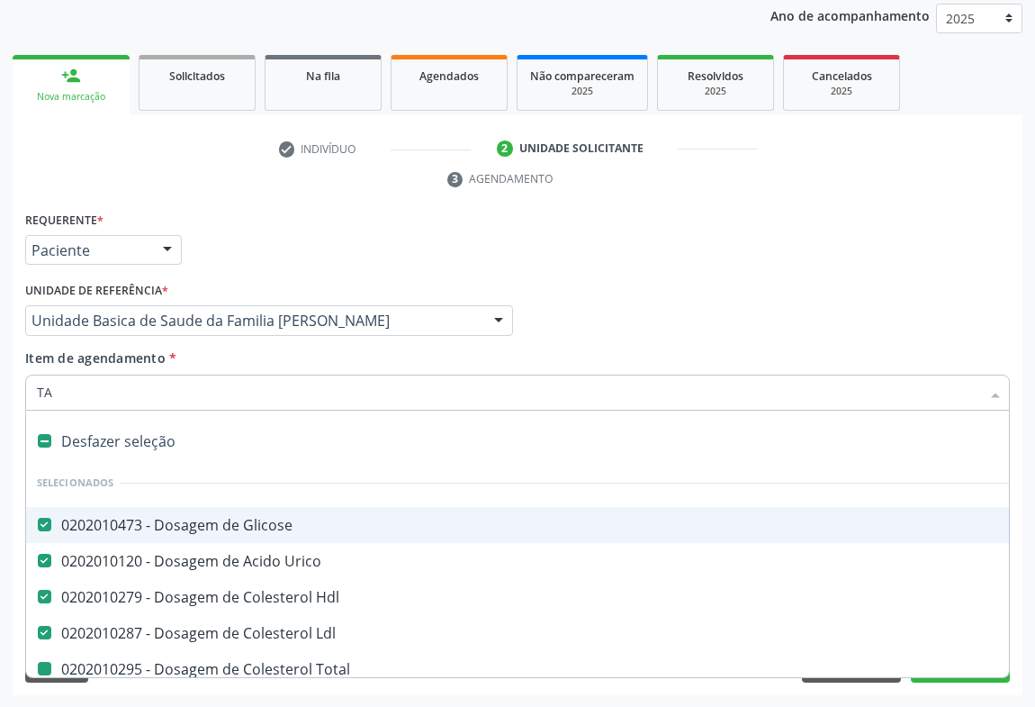
checkbox Plaquetas "false"
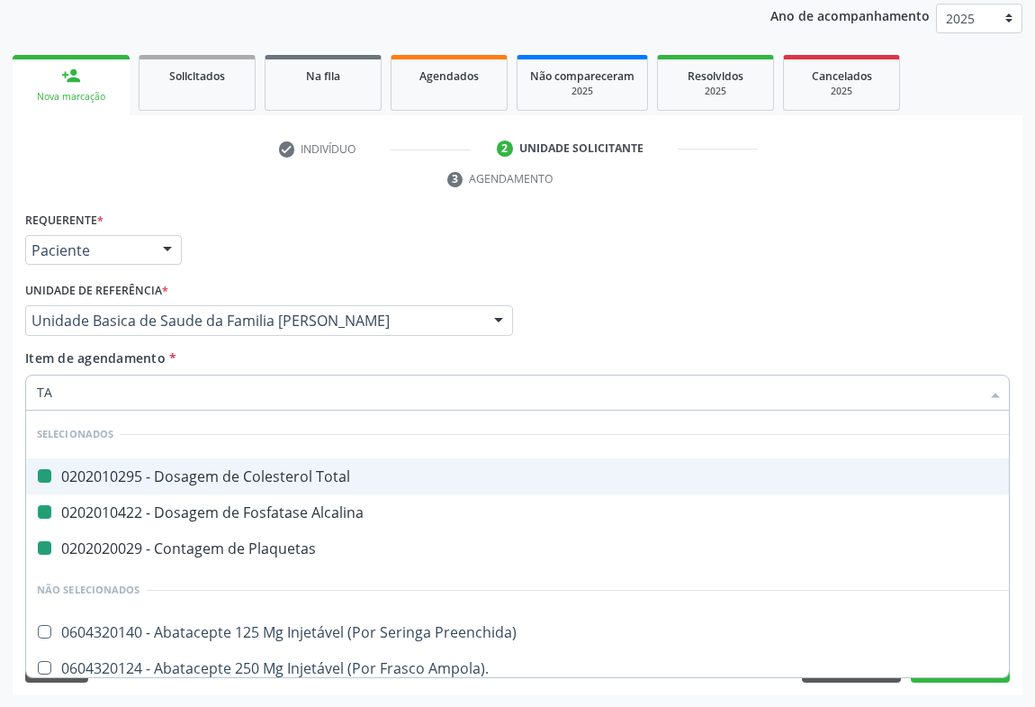
type input "TAP"
checkbox Total "false"
checkbox Plaquetas "false"
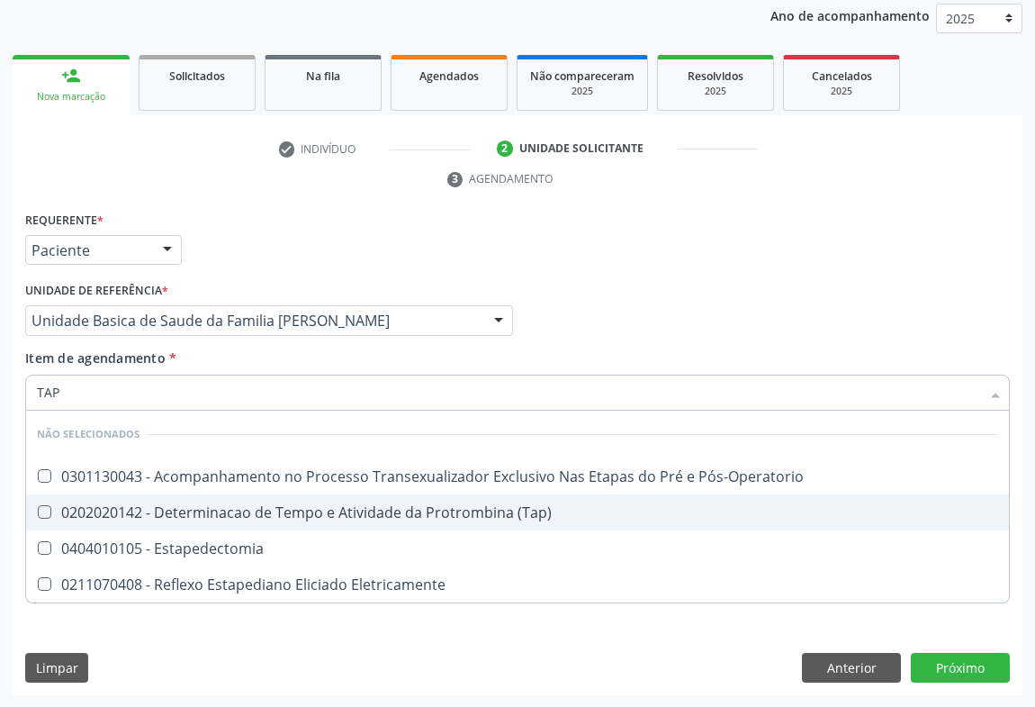
click at [275, 505] on div "0202020142 - Determinacao de Tempo e Atividade da Protrombina (Tap)" at bounding box center [517, 512] width 961 height 14
checkbox \(Tap\) "true"
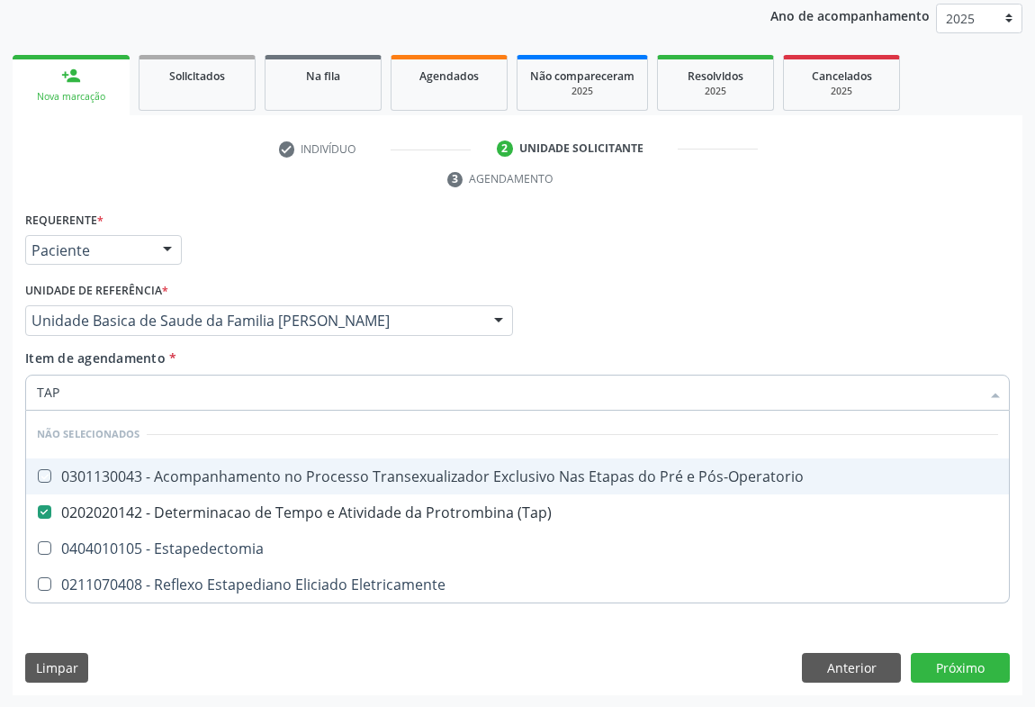
click at [371, 224] on div "Requerente * Paciente Médico(a) Enfermeiro(a) Paciente Nenhum resultado encontr…" at bounding box center [518, 242] width 994 height 70
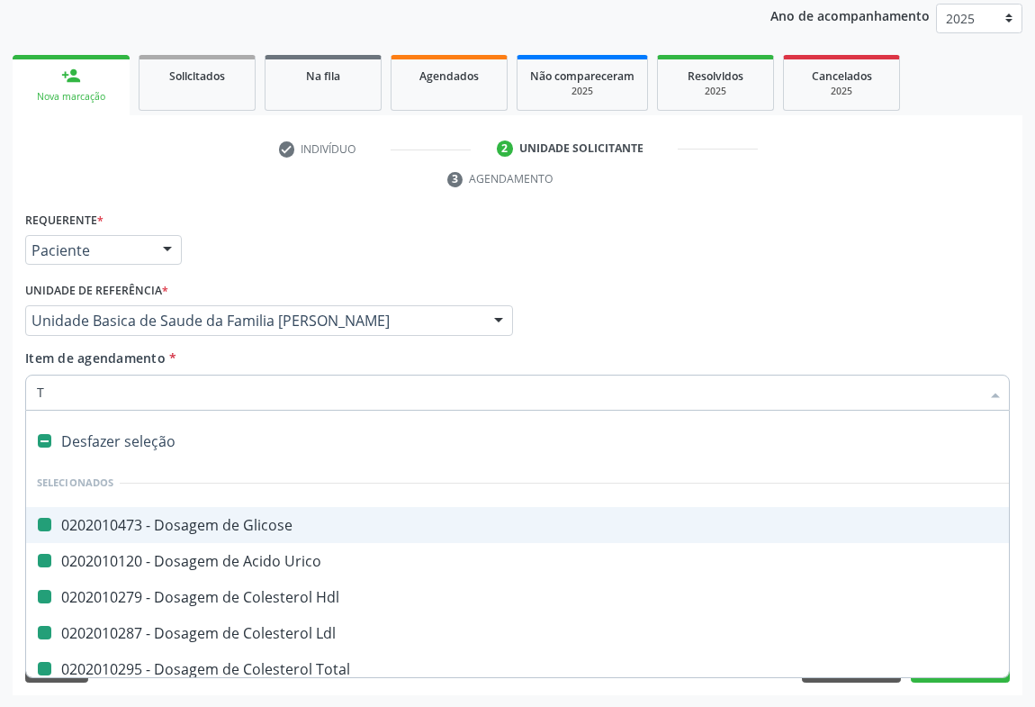
type input "TT"
checkbox Glicose "false"
checkbox Hdl "false"
checkbox Urico "false"
checkbox Ldl "false"
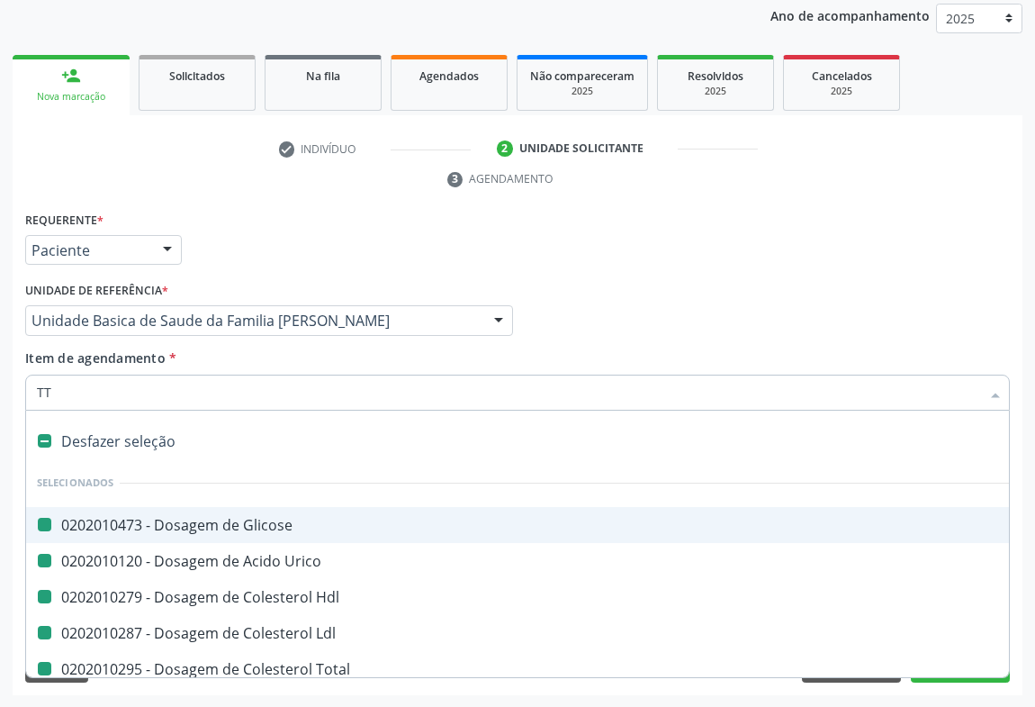
checkbox Total "false"
checkbox Triglicerideos "false"
checkbox Creatinina "false"
checkbox Alcalina "false"
checkbox Completo "false"
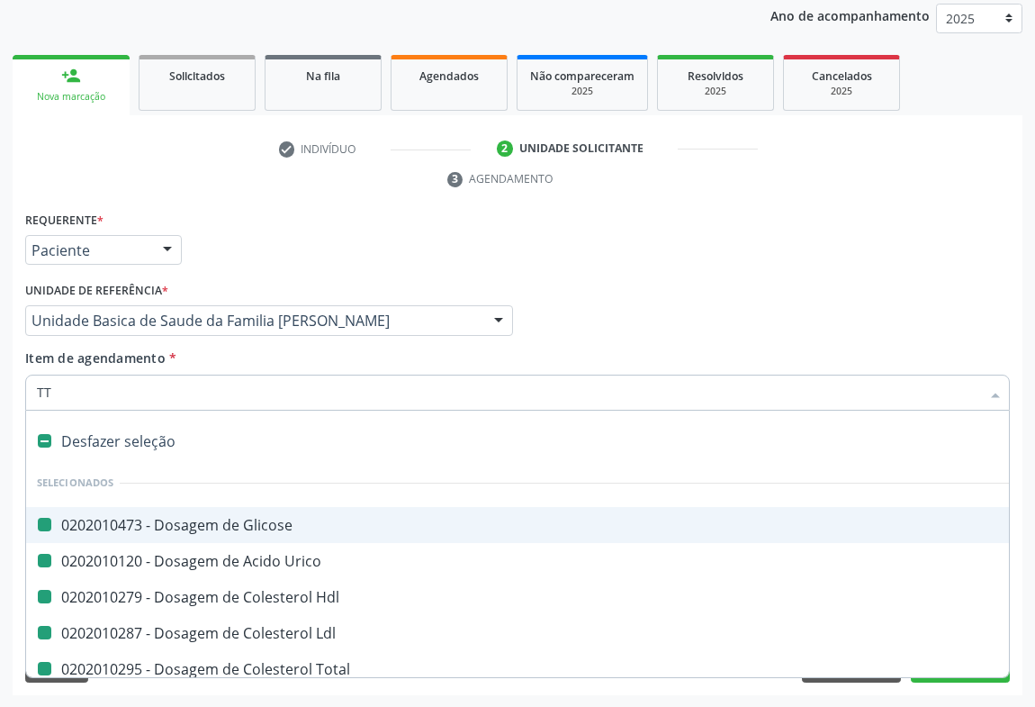
checkbox \(Tap\) "false"
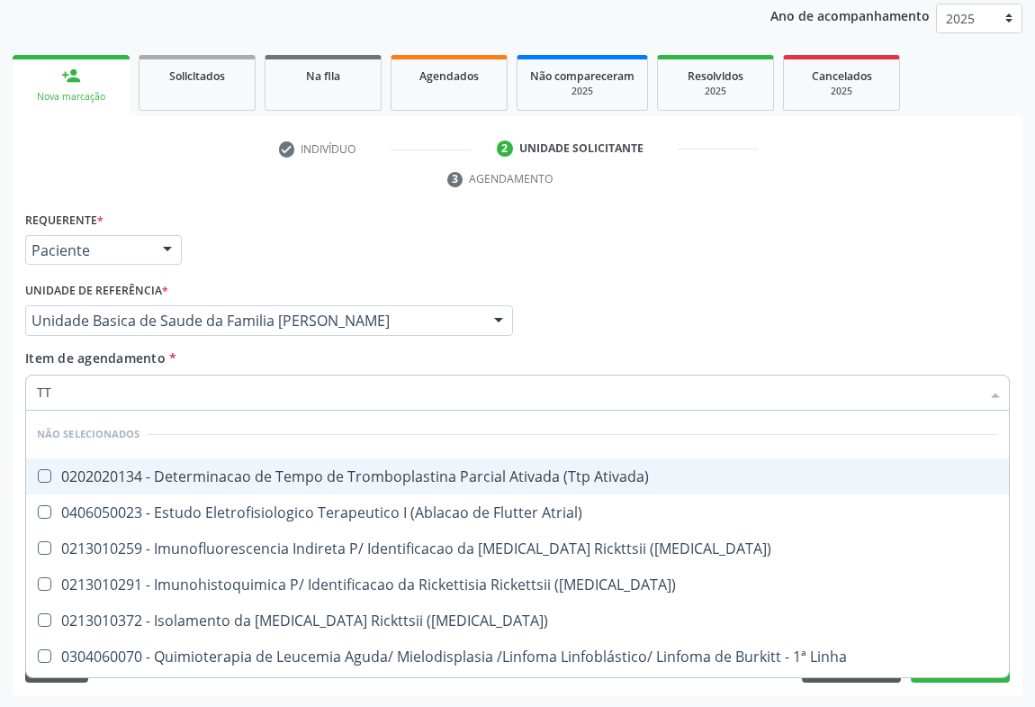
type input "TTP"
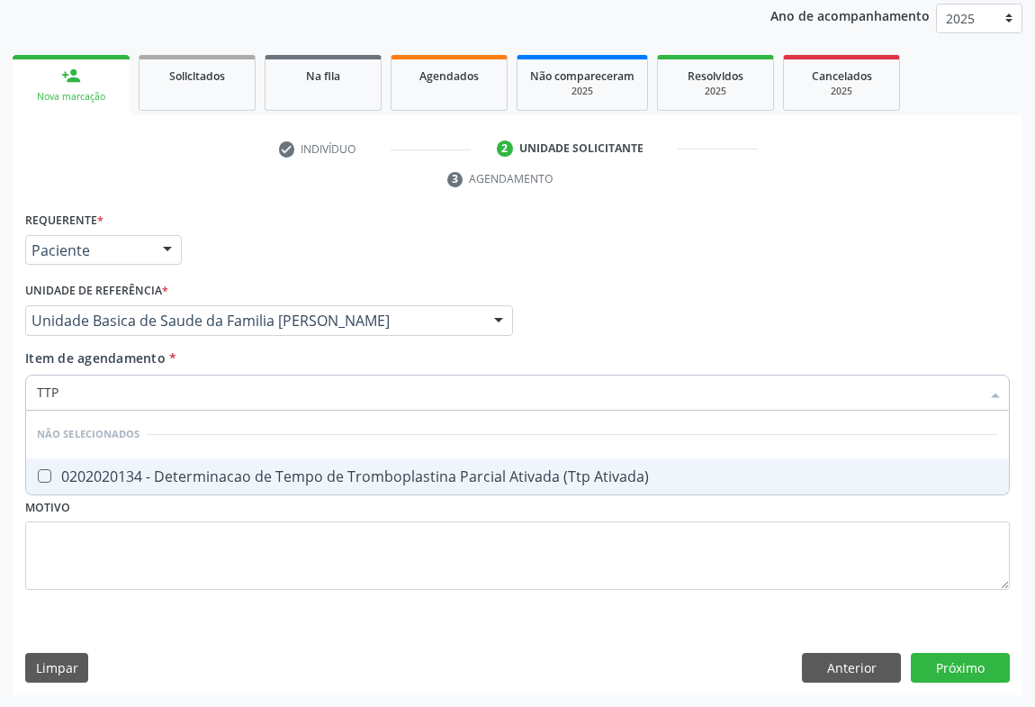
click at [166, 473] on div "0202020134 - Determinacao de Tempo de Tromboplastina Parcial Ativada (Ttp Ativa…" at bounding box center [517, 476] width 961 height 14
checkbox Ativada\) "true"
click at [329, 238] on div "Requerente * Paciente Médico(a) Enfermeiro(a) Paciente Nenhum resultado encontr…" at bounding box center [518, 242] width 994 height 70
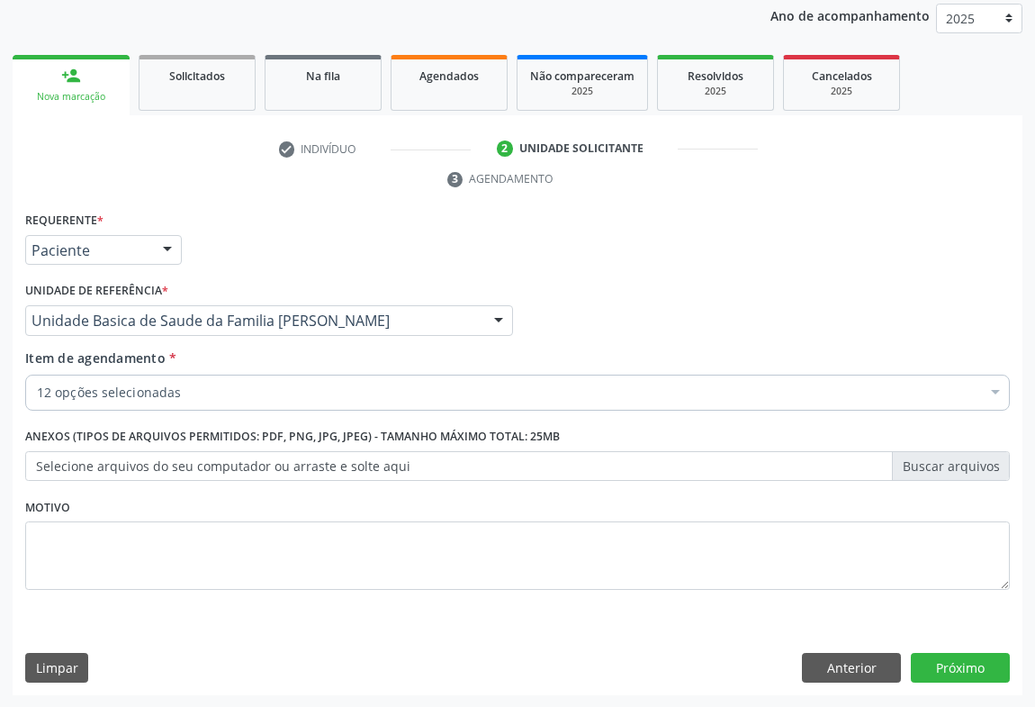
click at [189, 401] on div "12 opções selecionadas" at bounding box center [517, 392] width 985 height 36
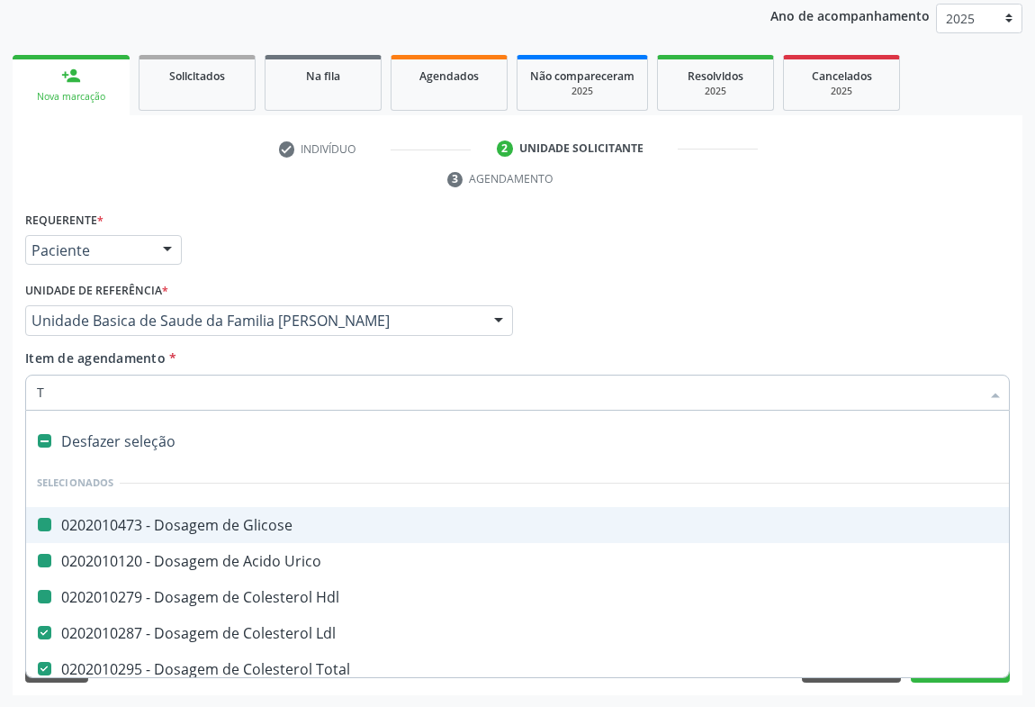
type input "TG"
checkbox Glicose "false"
checkbox Urico "false"
checkbox Hdl "false"
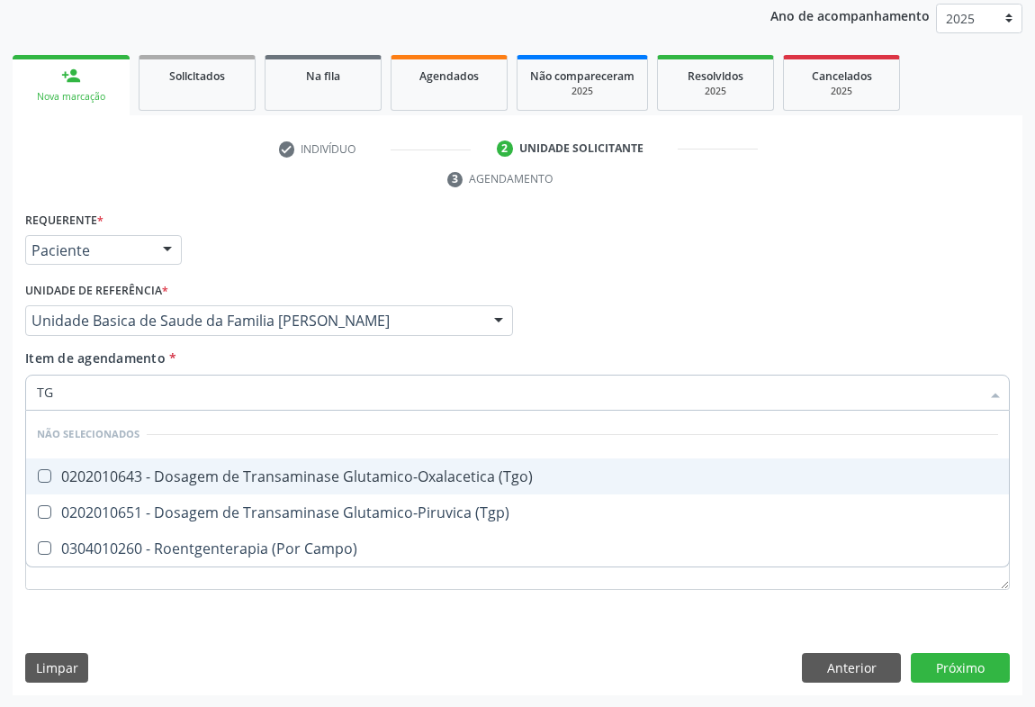
click at [210, 478] on div "0202010643 - Dosagem de Transaminase Glutamico-Oxalacetica (Tgo)" at bounding box center [517, 476] width 961 height 14
checkbox \(Tgo\) "true"
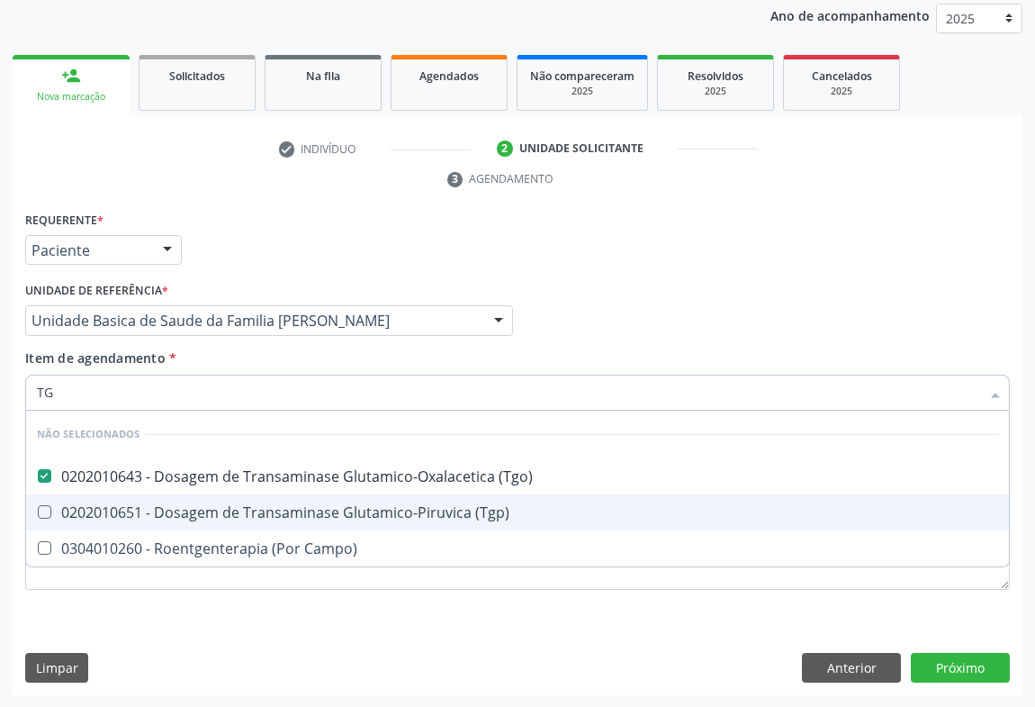
click at [205, 505] on div "0202010651 - Dosagem de Transaminase Glutamico-Piruvica (Tgp)" at bounding box center [517, 512] width 961 height 14
checkbox \(Tgp\) "true"
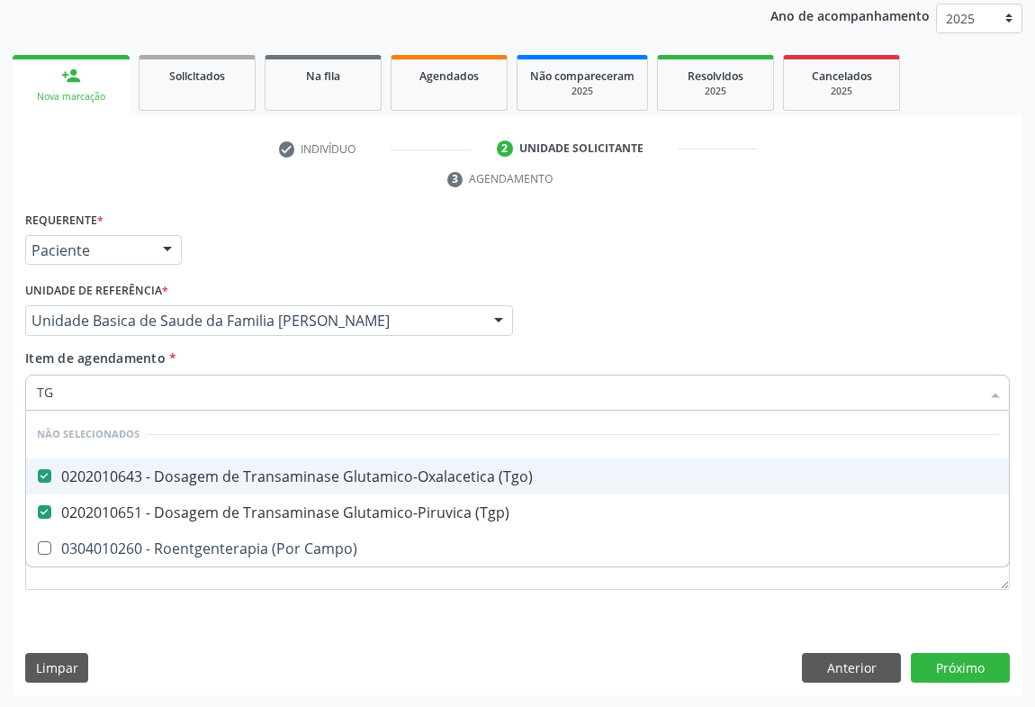
click at [305, 224] on div "Requerente * Paciente Médico(a) Enfermeiro(a) Paciente Nenhum resultado encontr…" at bounding box center [518, 242] width 994 height 70
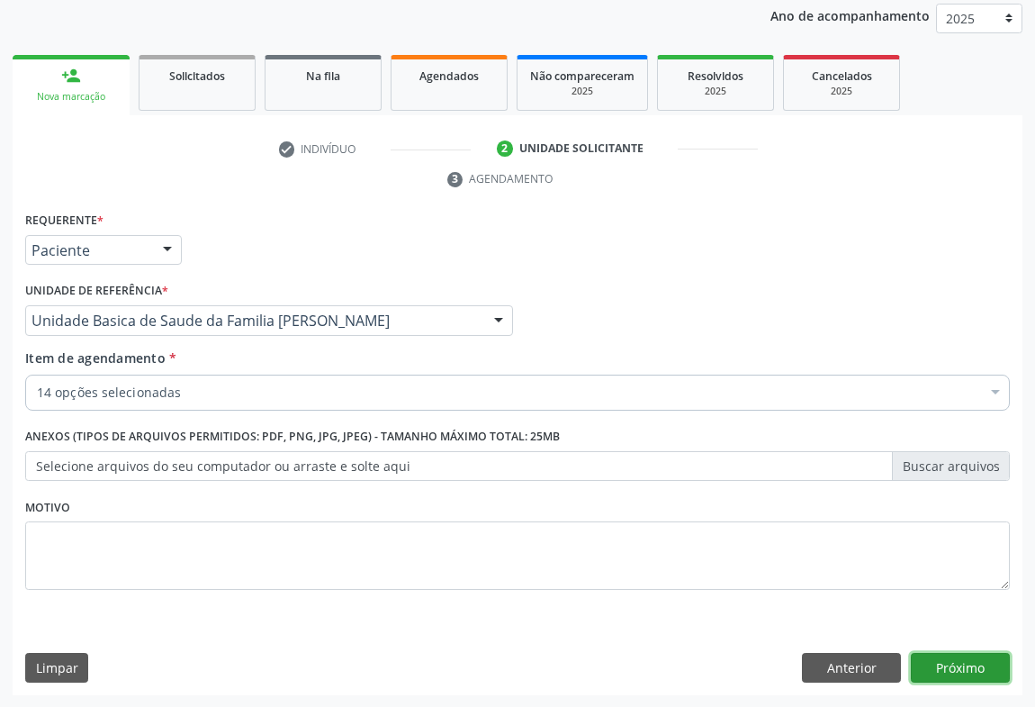
click at [950, 669] on button "Próximo" at bounding box center [960, 668] width 99 height 31
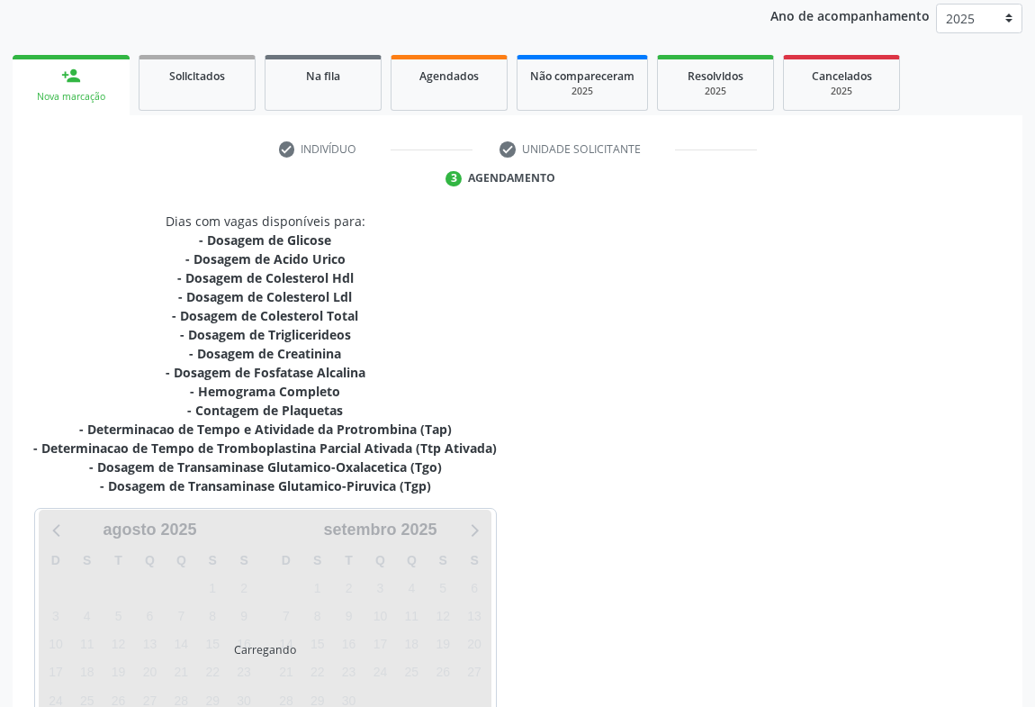
scroll to position [350, 0]
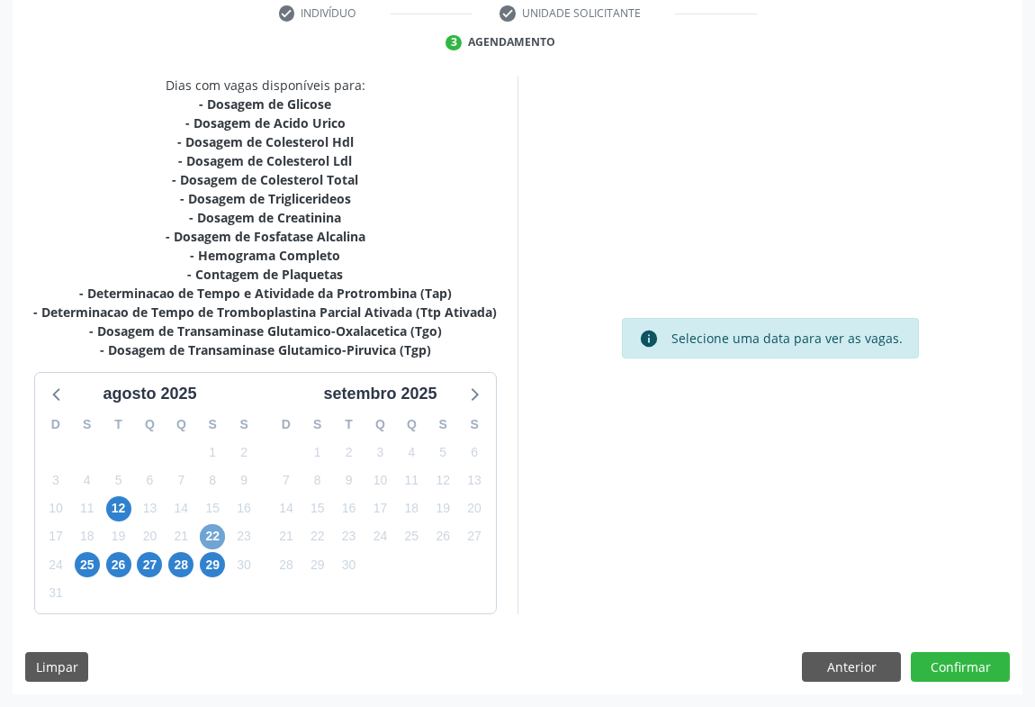
click at [215, 536] on span "22" at bounding box center [212, 536] width 25 height 25
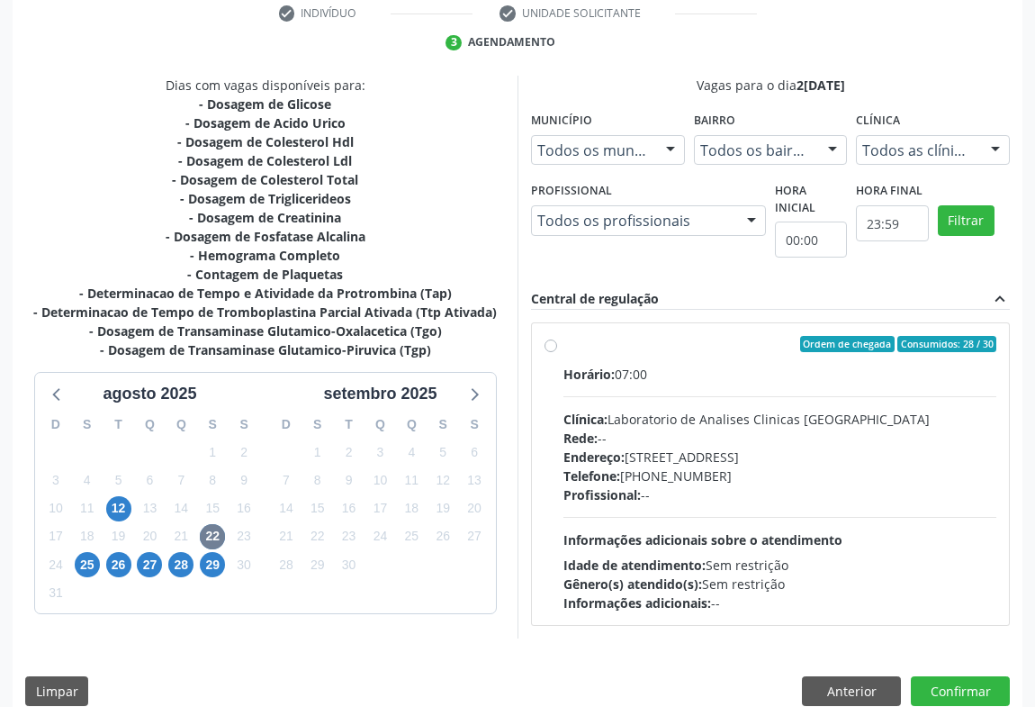
click at [729, 454] on div "Endereço: Terreo, nº 258, Centro, Campo Formoso - BA" at bounding box center [779, 456] width 433 height 19
click at [557, 352] on input "Ordem de chegada Consumidos: 28 / 30 Horário: 07:00 Clínica: Laboratorio de Ana…" at bounding box center [551, 344] width 13 height 16
radio input "true"
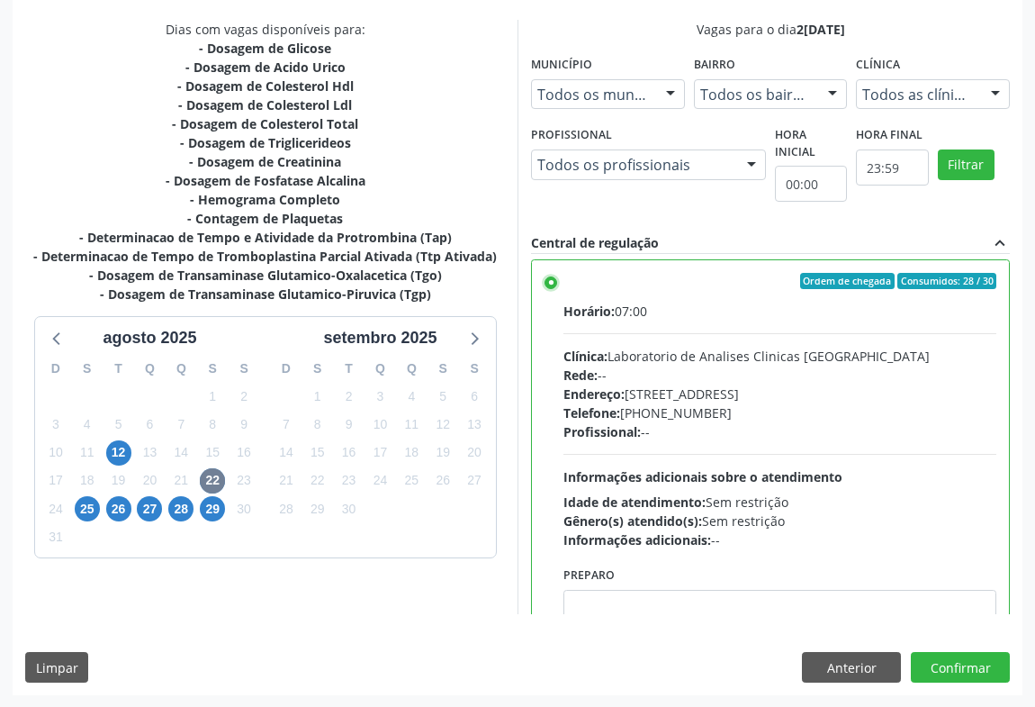
scroll to position [89, 0]
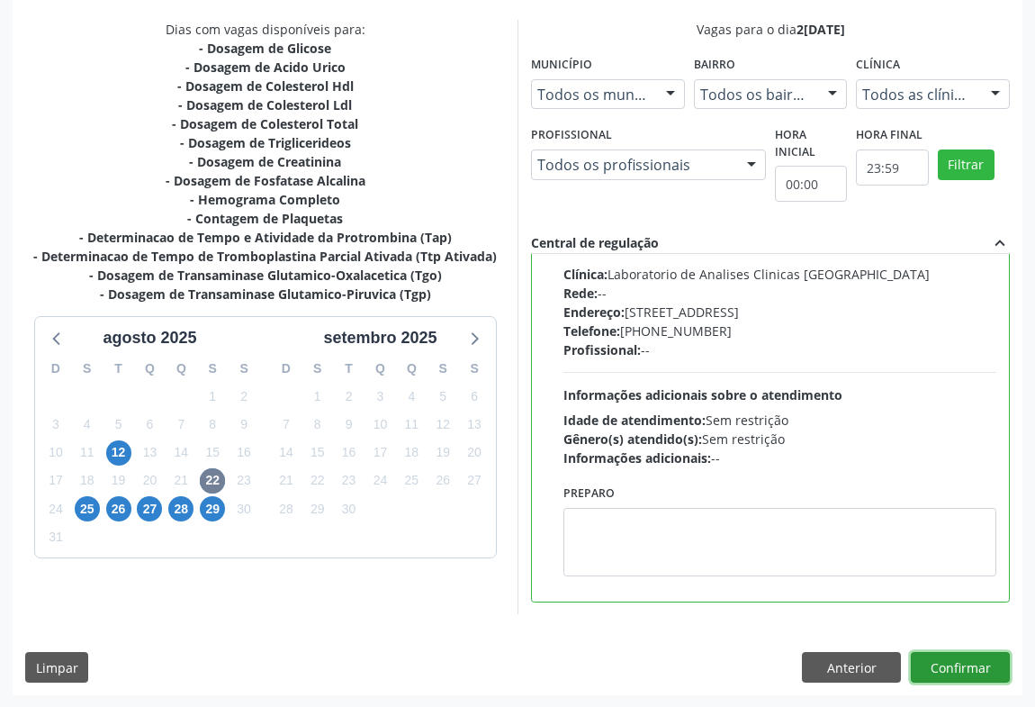
click at [963, 666] on button "Confirmar" at bounding box center [960, 667] width 99 height 31
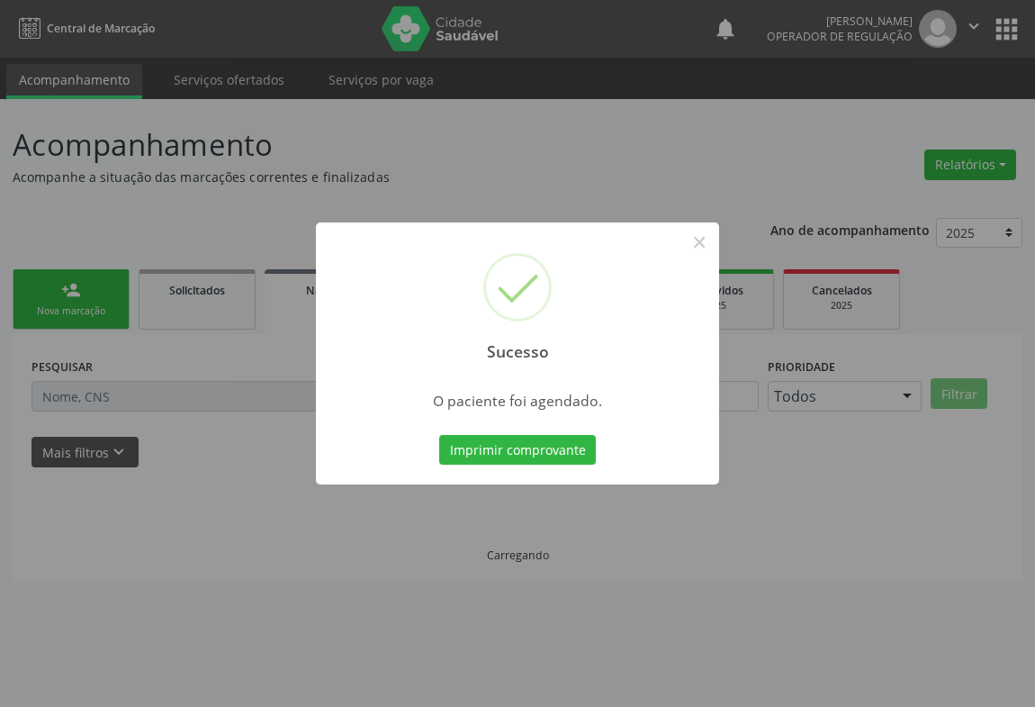
scroll to position [0, 0]
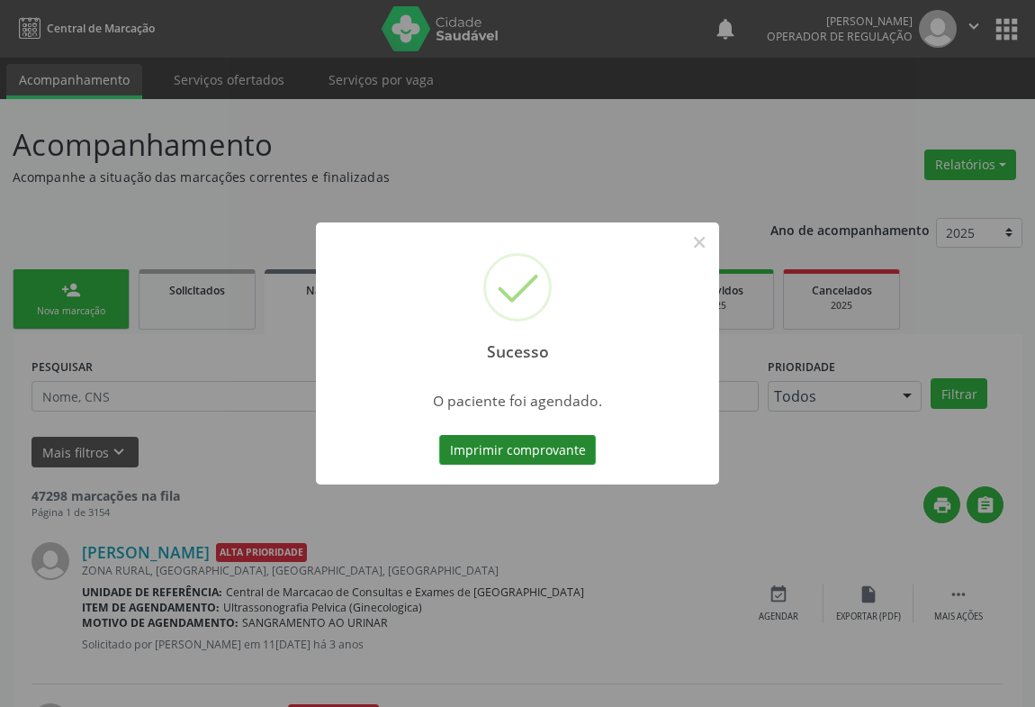
click at [558, 445] on button "Imprimir comprovante" at bounding box center [517, 450] width 157 height 31
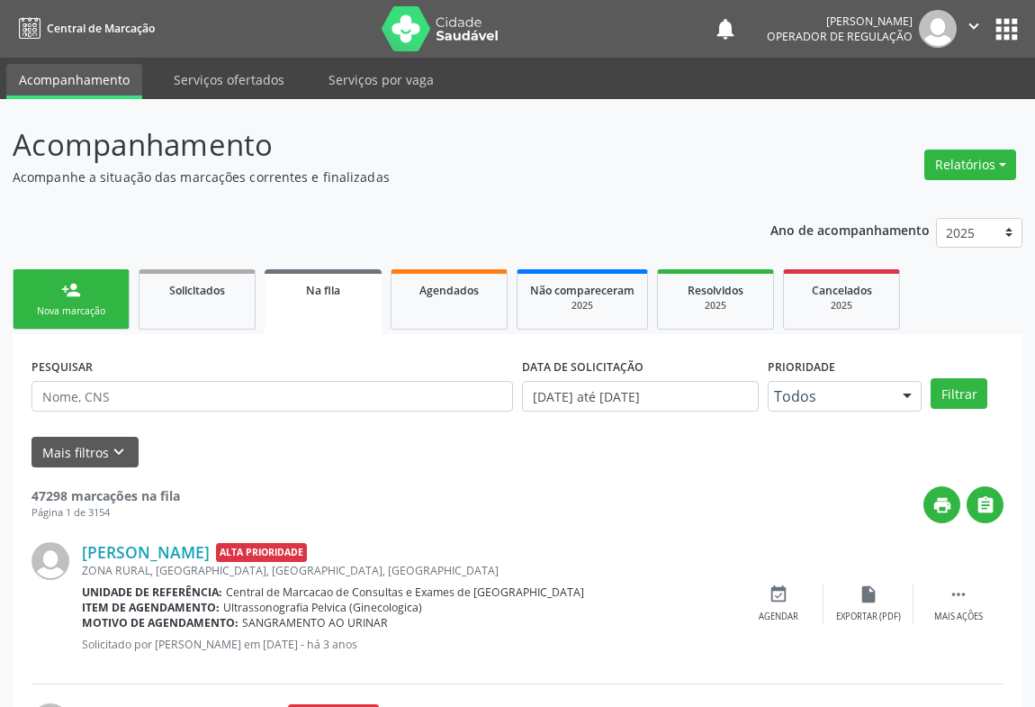
click at [977, 18] on icon "" at bounding box center [974, 26] width 20 height 20
click at [896, 114] on link "Sair" at bounding box center [928, 109] width 124 height 25
